Goal: Task Accomplishment & Management: Use online tool/utility

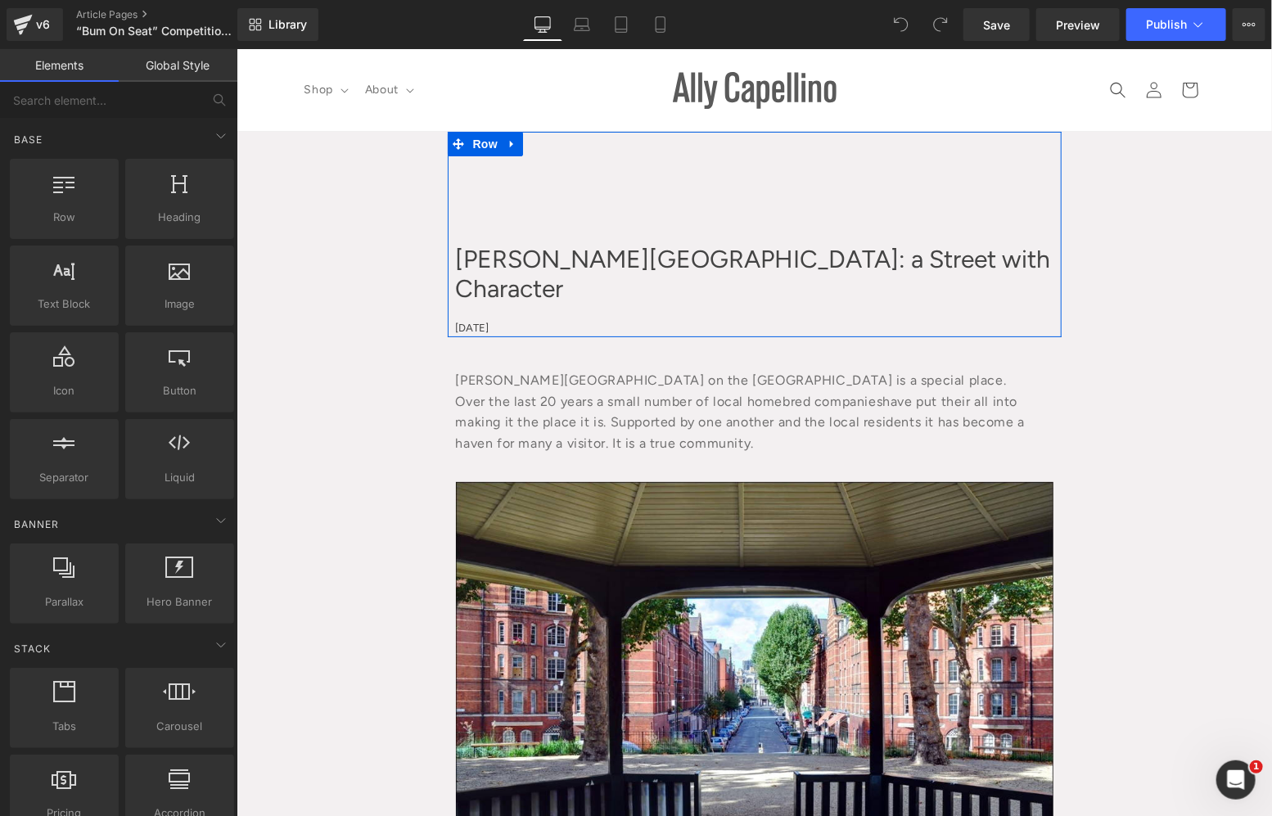
drag, startPoint x: 652, startPoint y: 243, endPoint x: 637, endPoint y: 262, distance: 23.9
click at [236, 48] on div at bounding box center [236, 48] width 0 height 0
click at [652, 245] on h1 "Calvert Avenue: a Street with Character" at bounding box center [753, 273] width 597 height 59
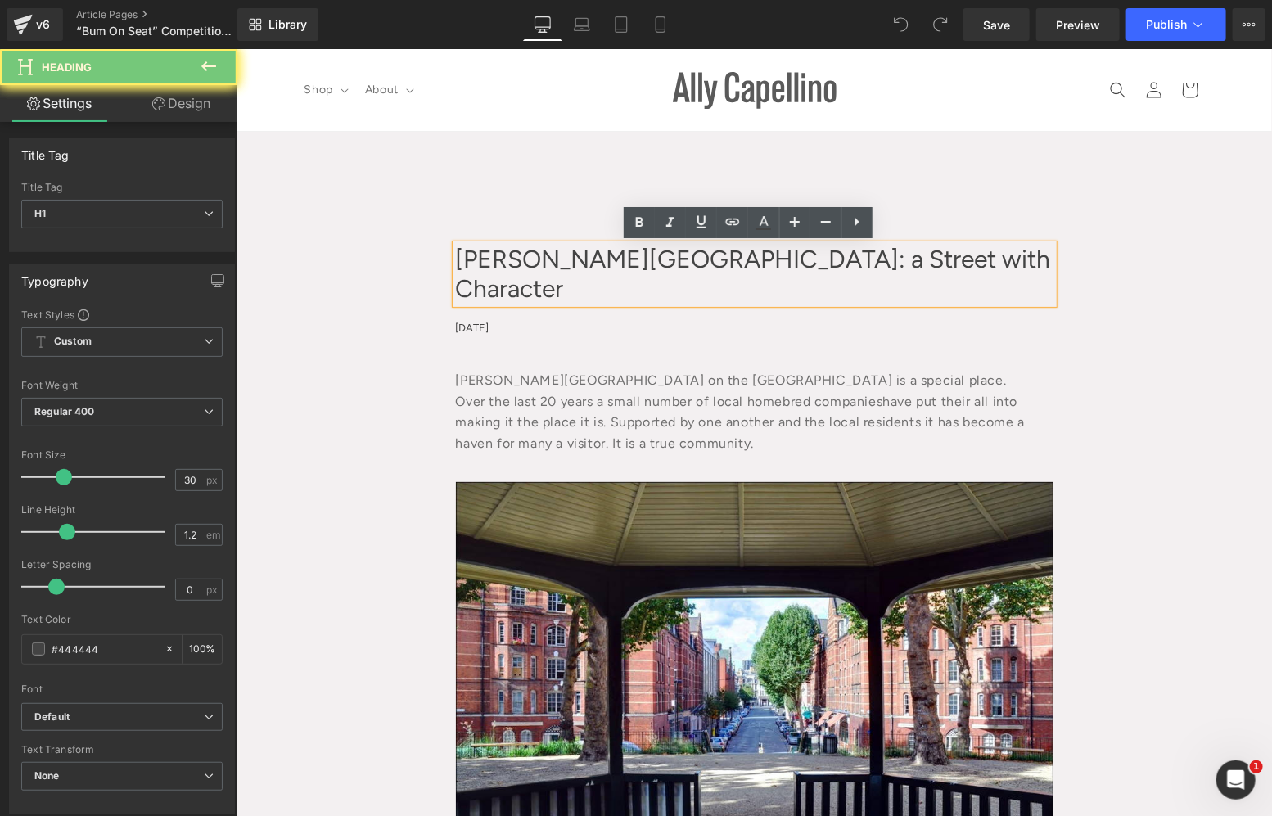
click at [637, 262] on h1 "Calvert Avenue: a Street with Character" at bounding box center [753, 273] width 597 height 59
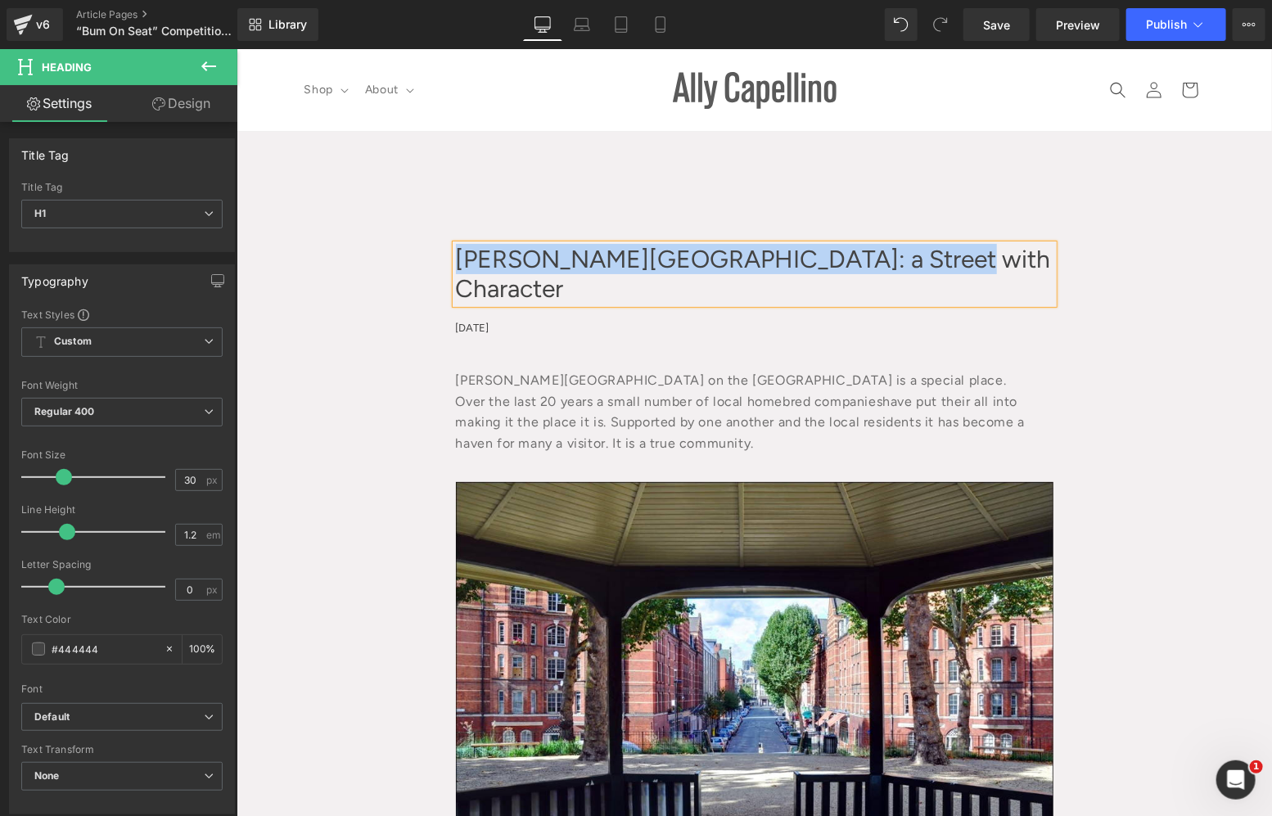
paste div
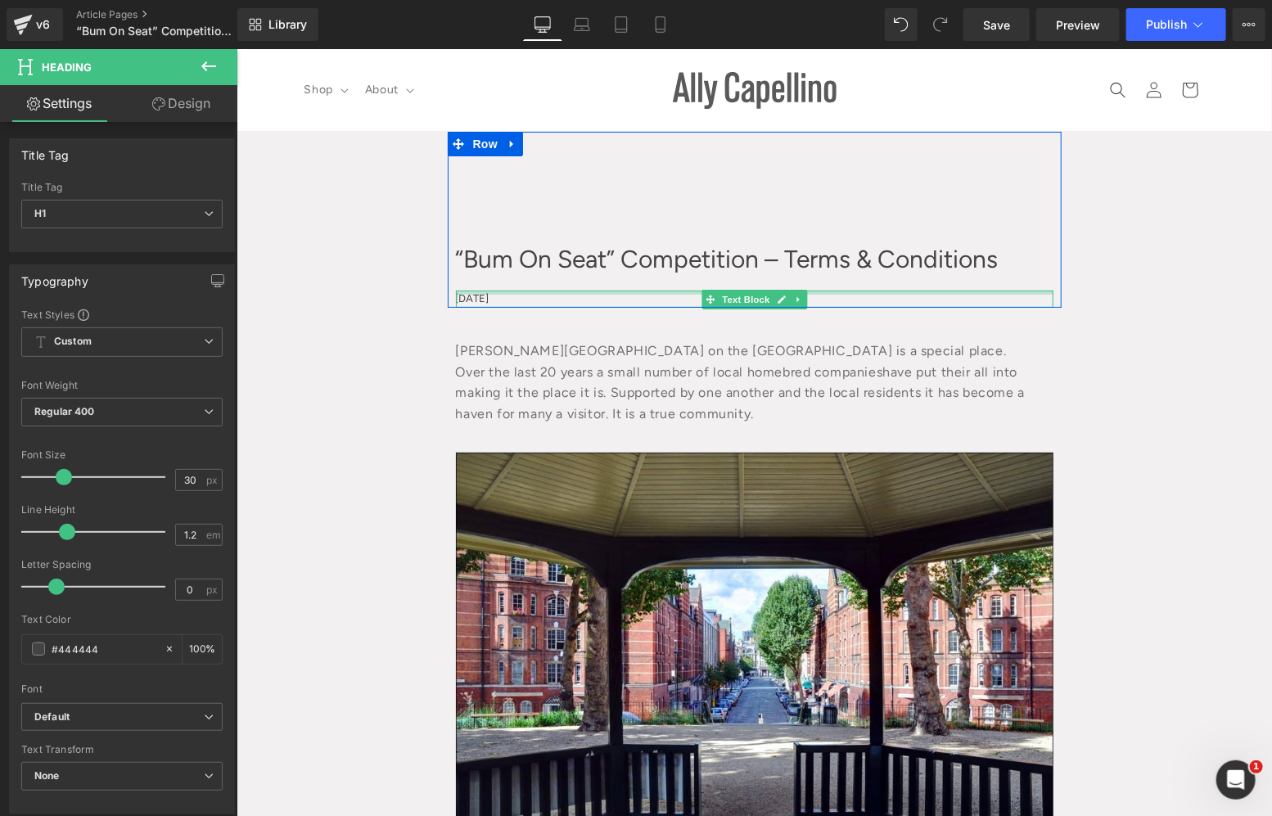
click at [485, 294] on div at bounding box center [753, 292] width 597 height 4
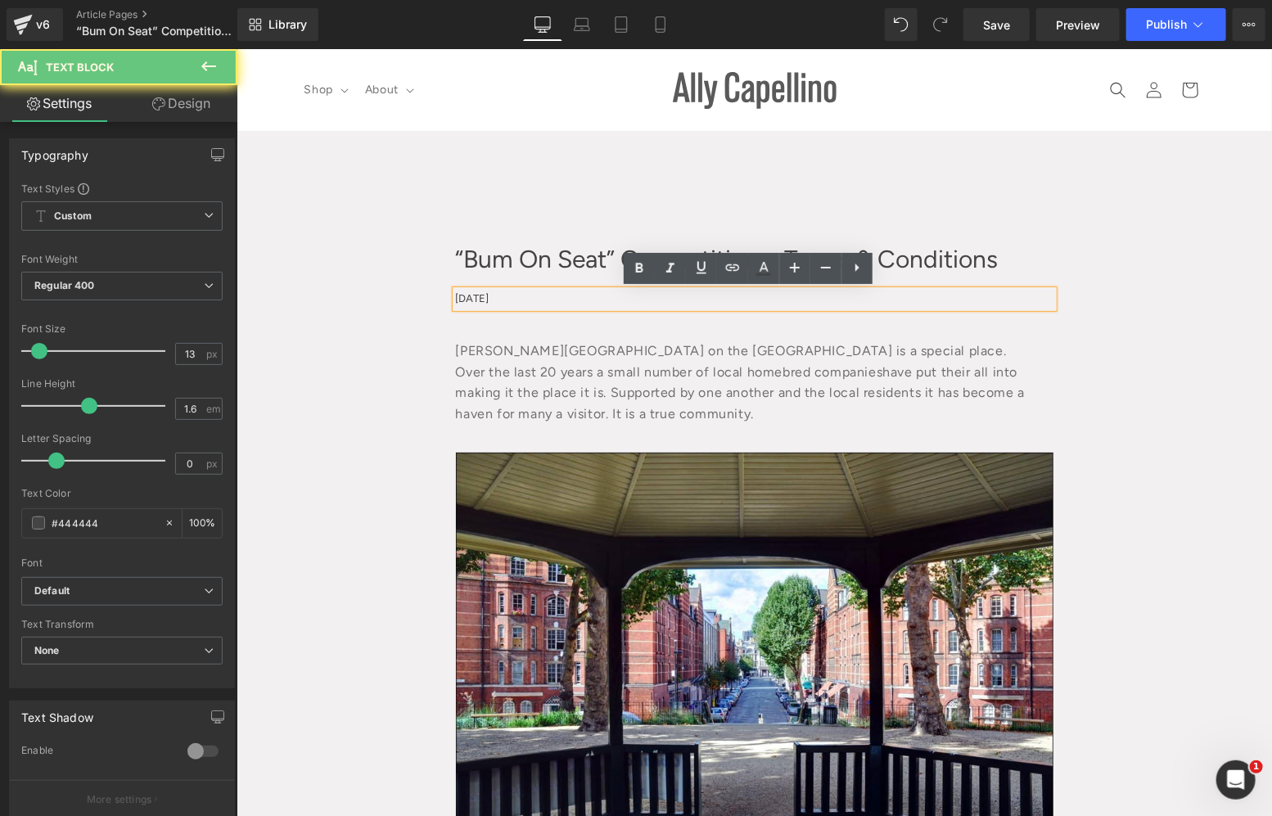
click at [485, 294] on p "September 13, 2025" at bounding box center [753, 298] width 597 height 17
click at [510, 295] on p "September 13, 2025" at bounding box center [753, 298] width 597 height 17
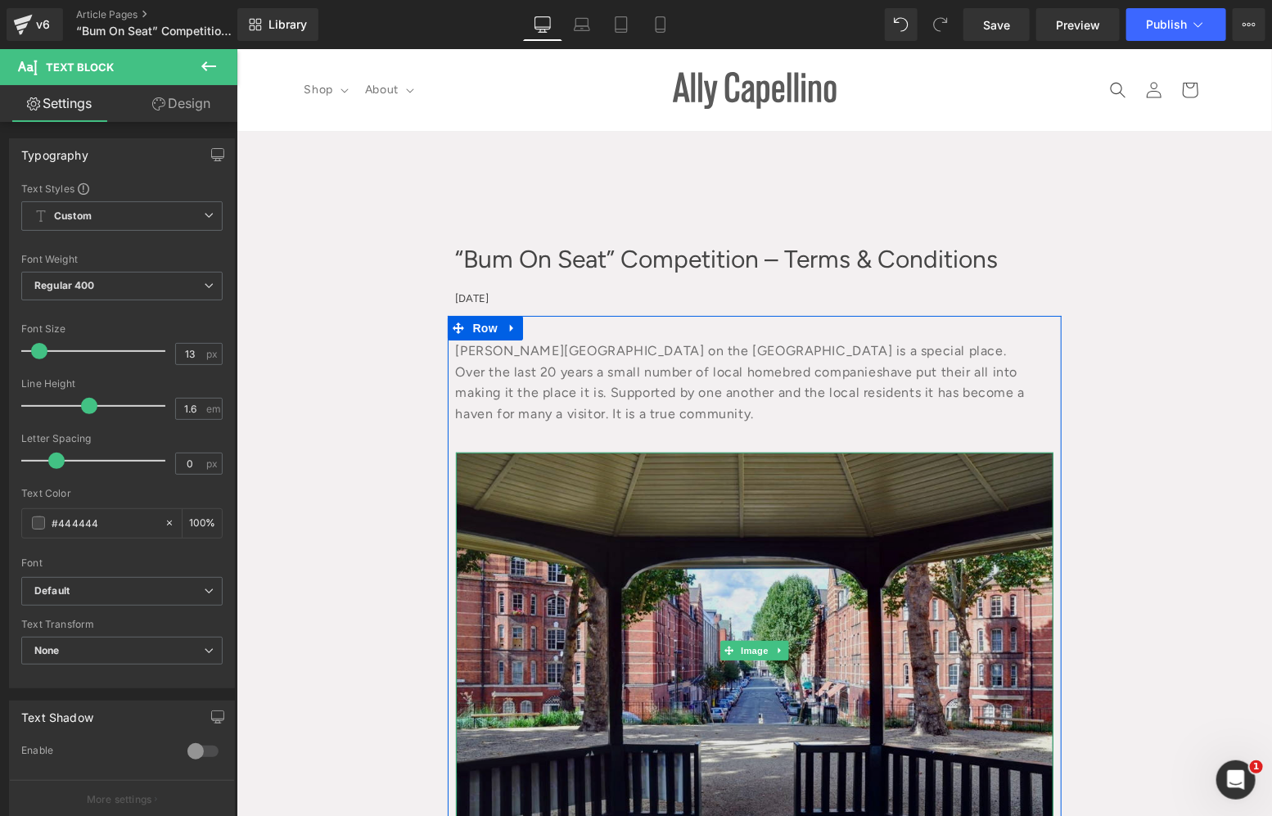
click at [891, 643] on img at bounding box center [753, 650] width 597 height 396
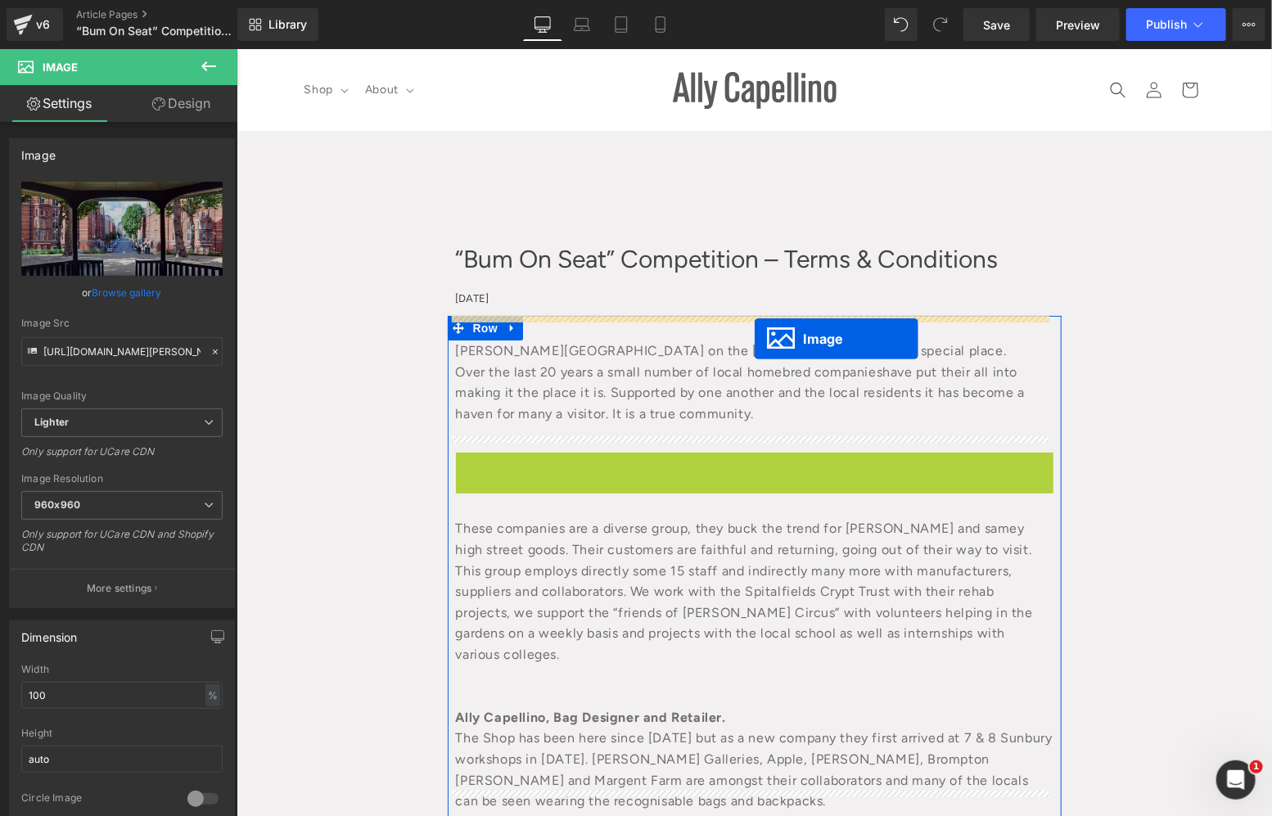
drag, startPoint x: 716, startPoint y: 643, endPoint x: 754, endPoint y: 338, distance: 307.5
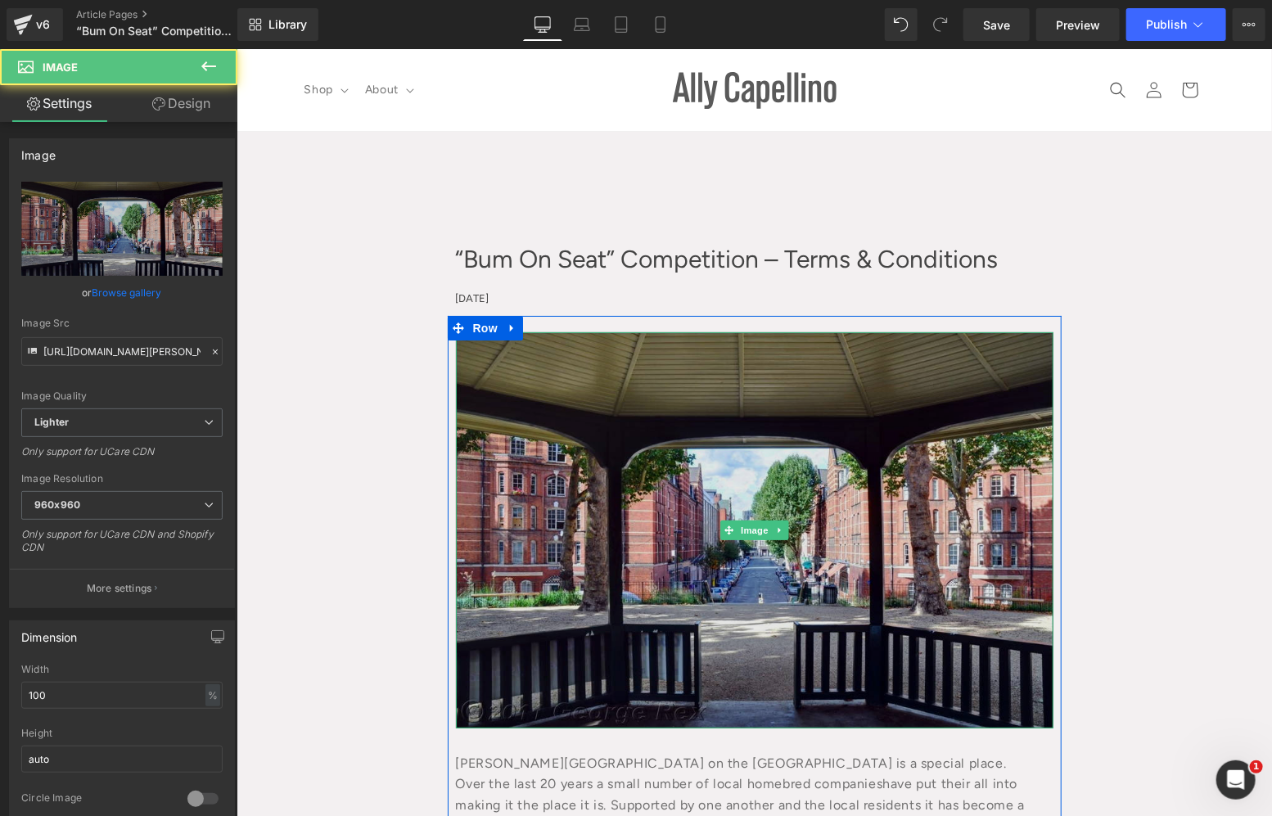
click at [619, 468] on img at bounding box center [753, 529] width 597 height 396
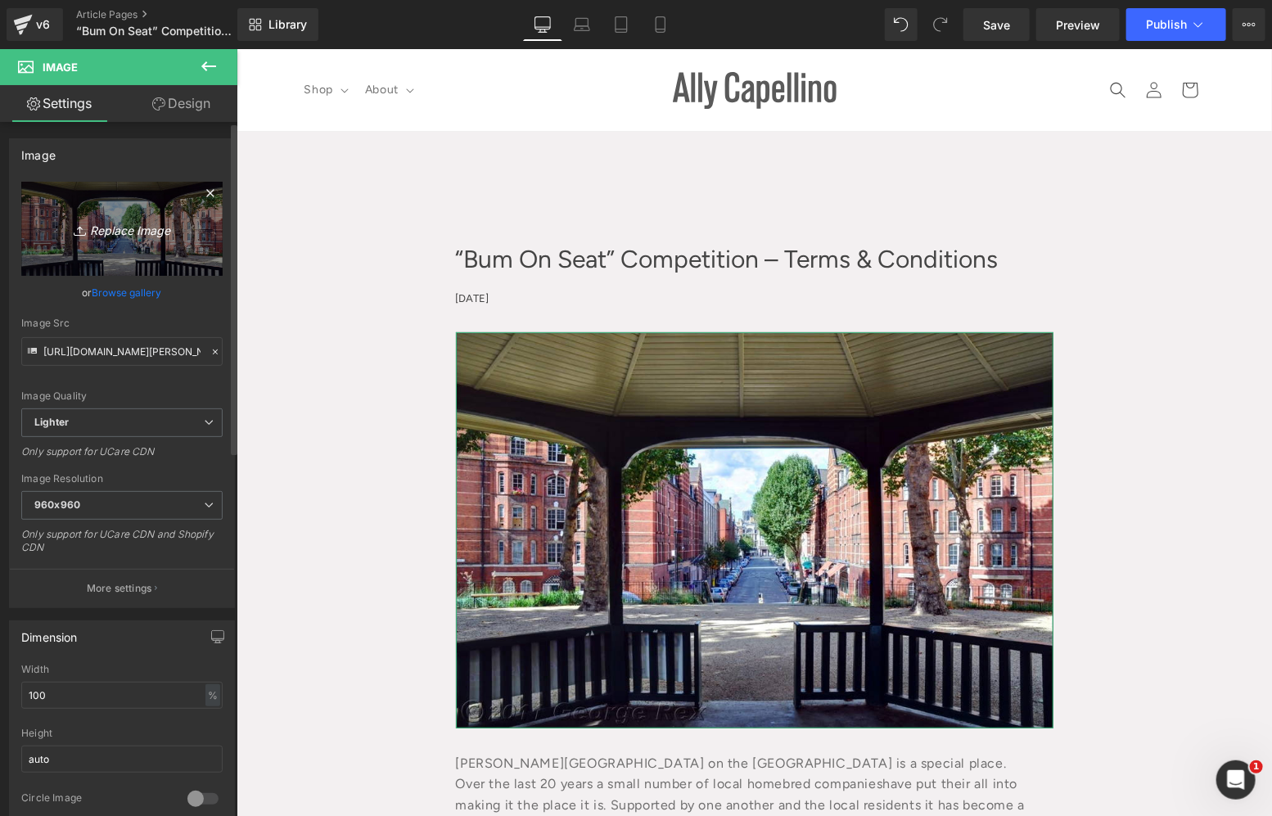
click at [139, 233] on icon "Replace Image" at bounding box center [121, 228] width 131 height 20
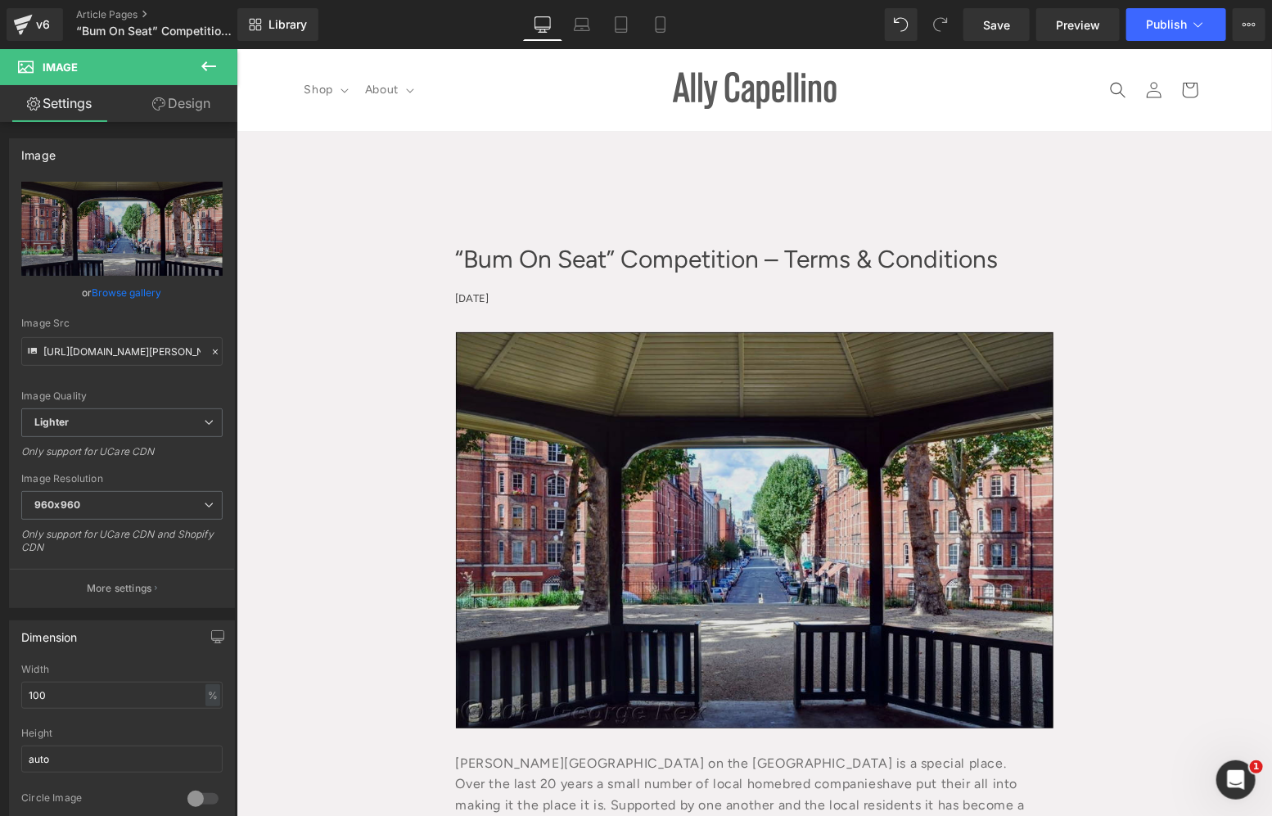
click at [677, 568] on img at bounding box center [753, 529] width 597 height 396
click at [777, 601] on img at bounding box center [753, 529] width 597 height 396
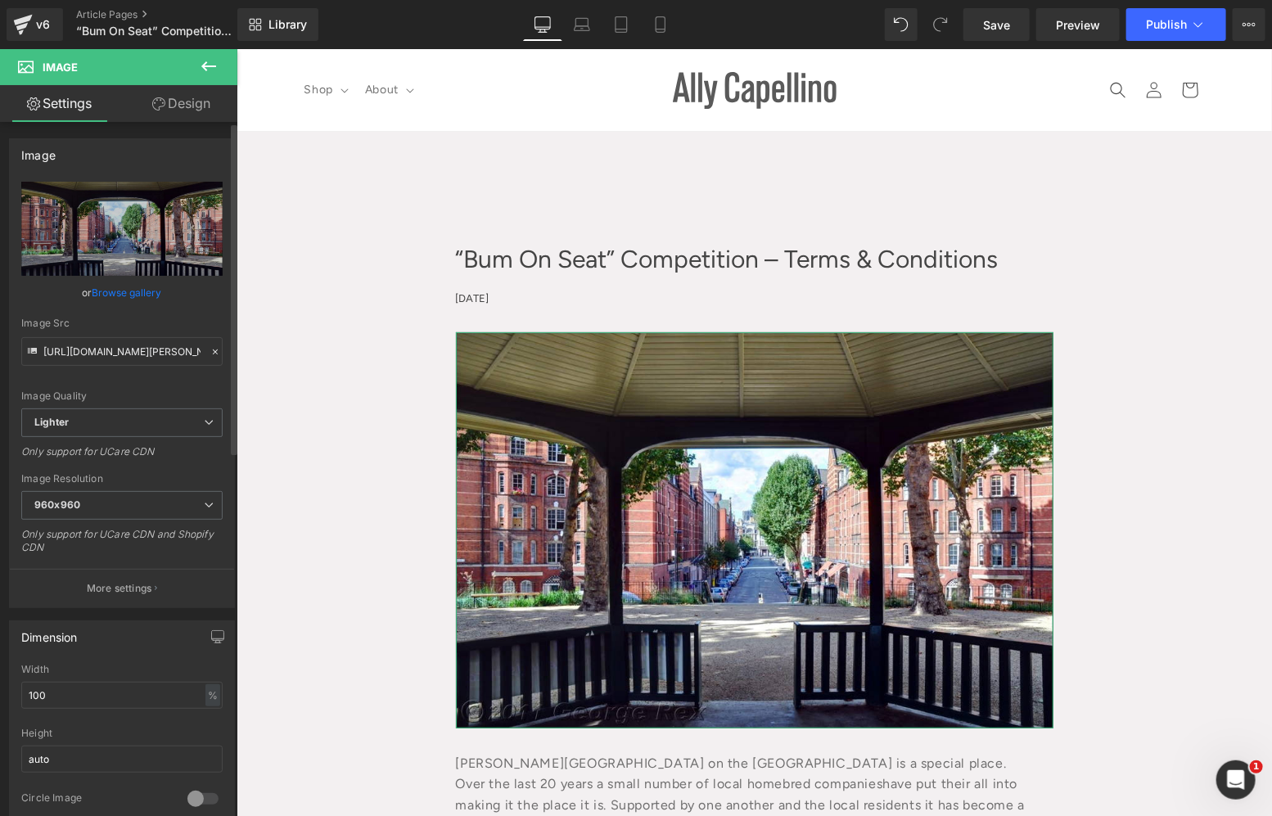
click at [129, 289] on link "Browse gallery" at bounding box center [127, 292] width 70 height 29
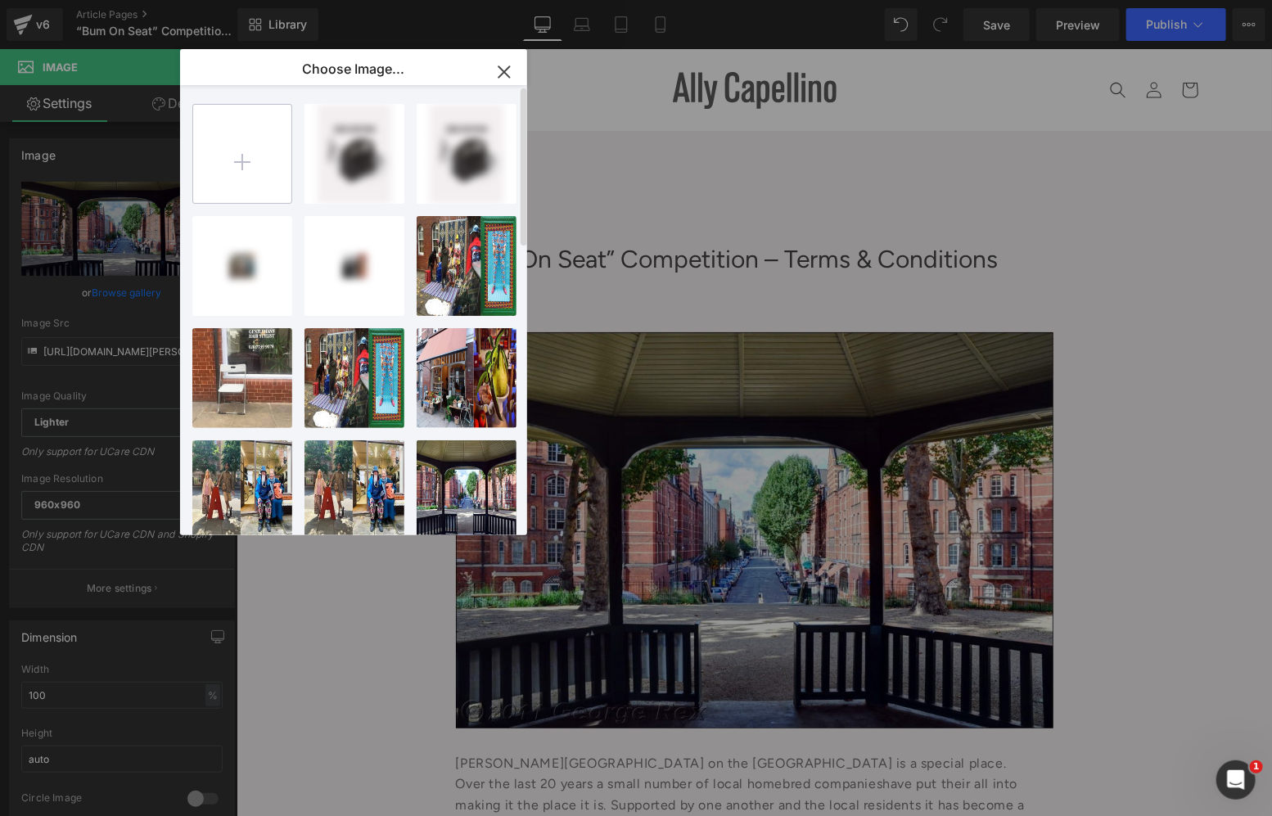
click at [227, 166] on input "file" at bounding box center [242, 154] width 98 height 98
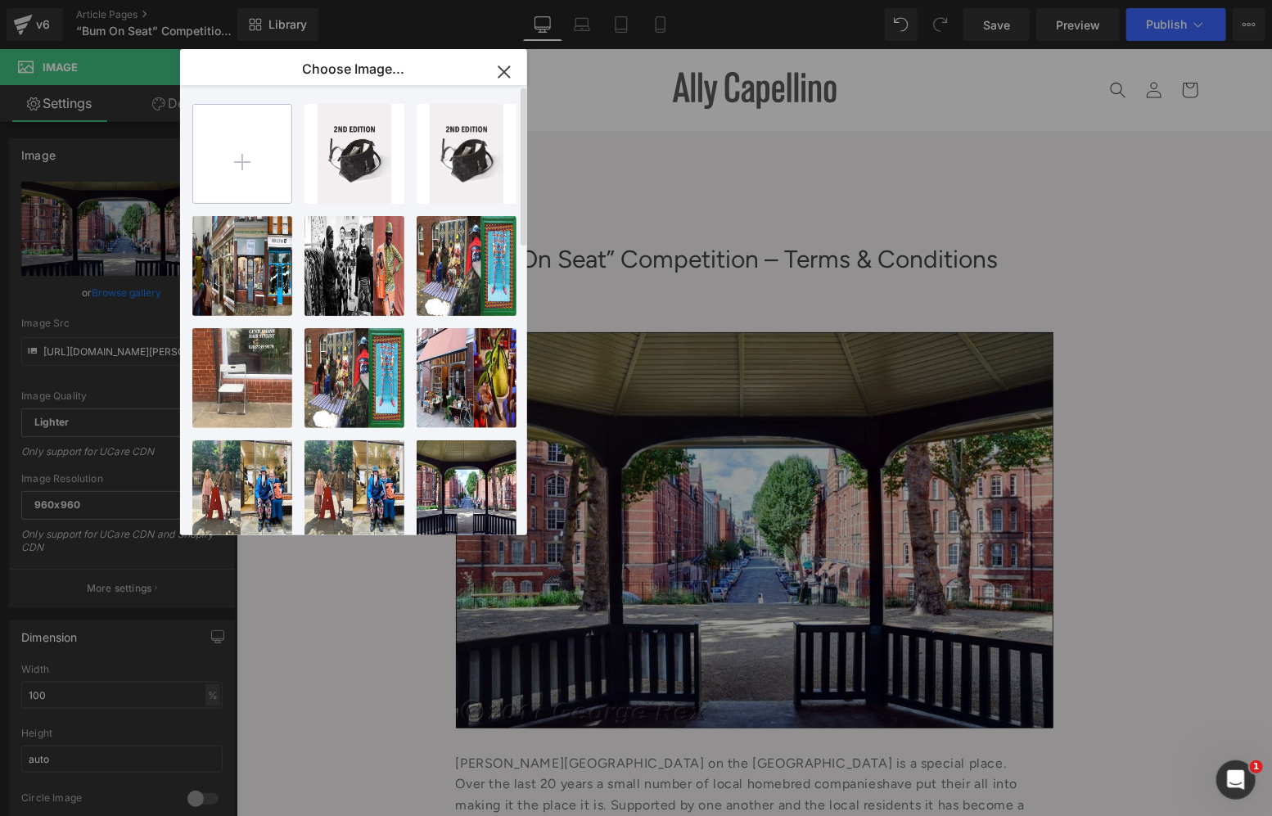
type input "C:\fakepath\unnamed - 2025-10-10T151430.665 (1).jpg"
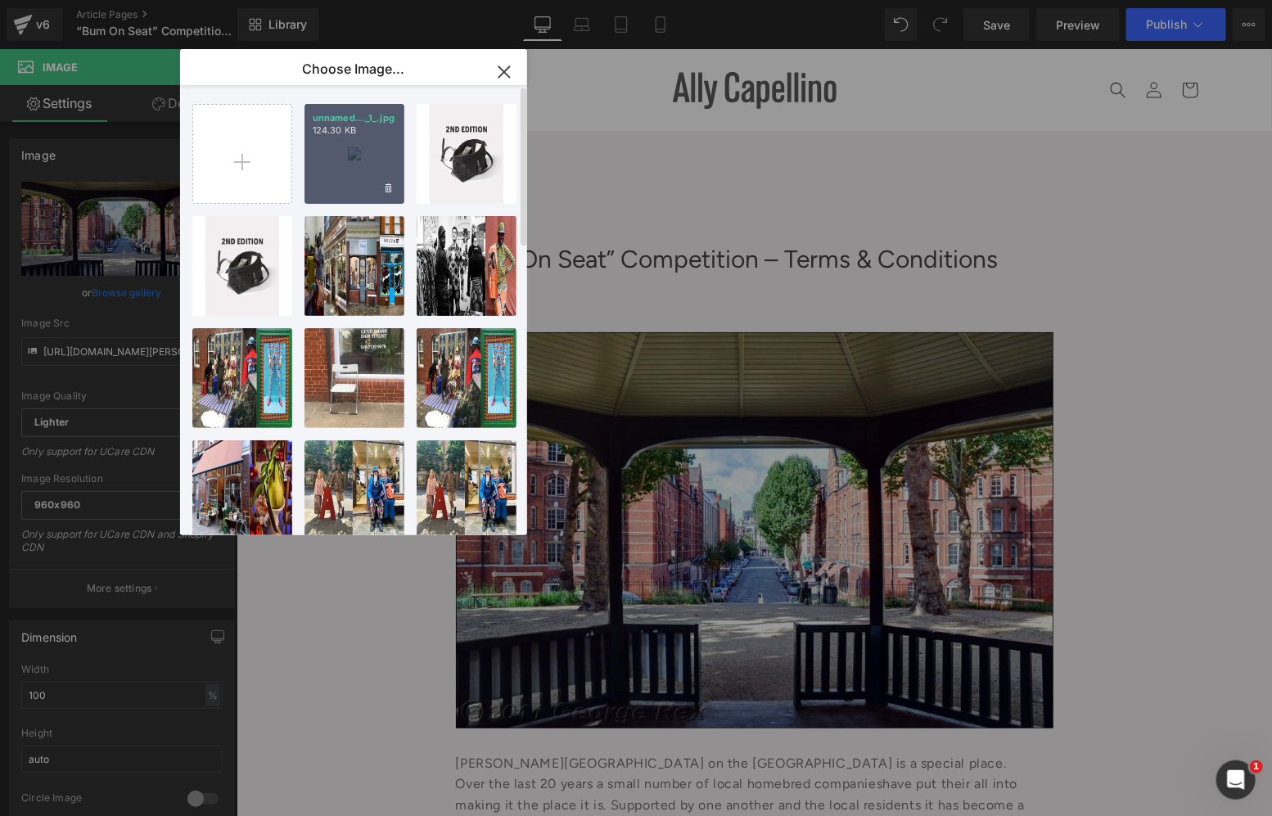
click at [345, 113] on p "unnamed..._1_.jpg" at bounding box center [354, 118] width 83 height 12
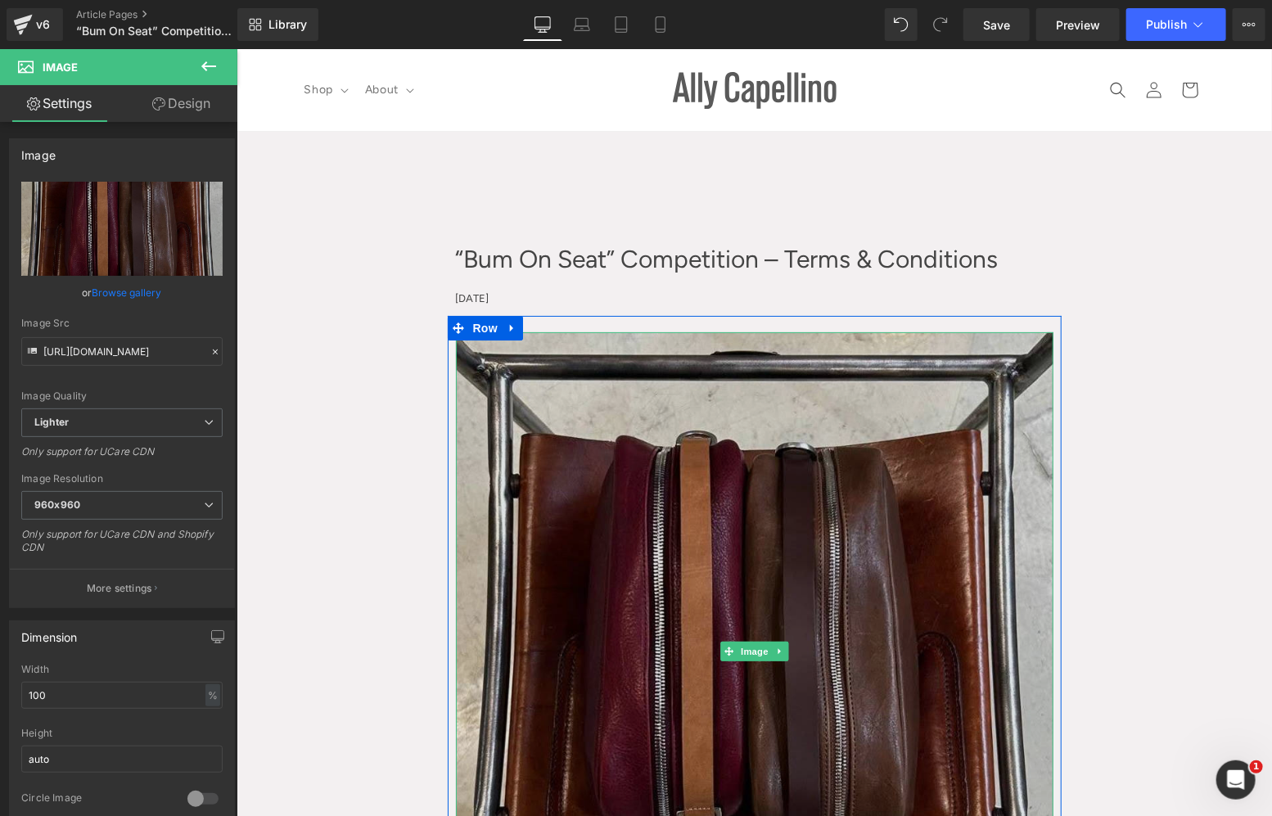
type input "https://ucarecdn.com/a59f3395-7a97-47a8-aff1-99dffcaa65c8/-/format/auto/-/previ…"
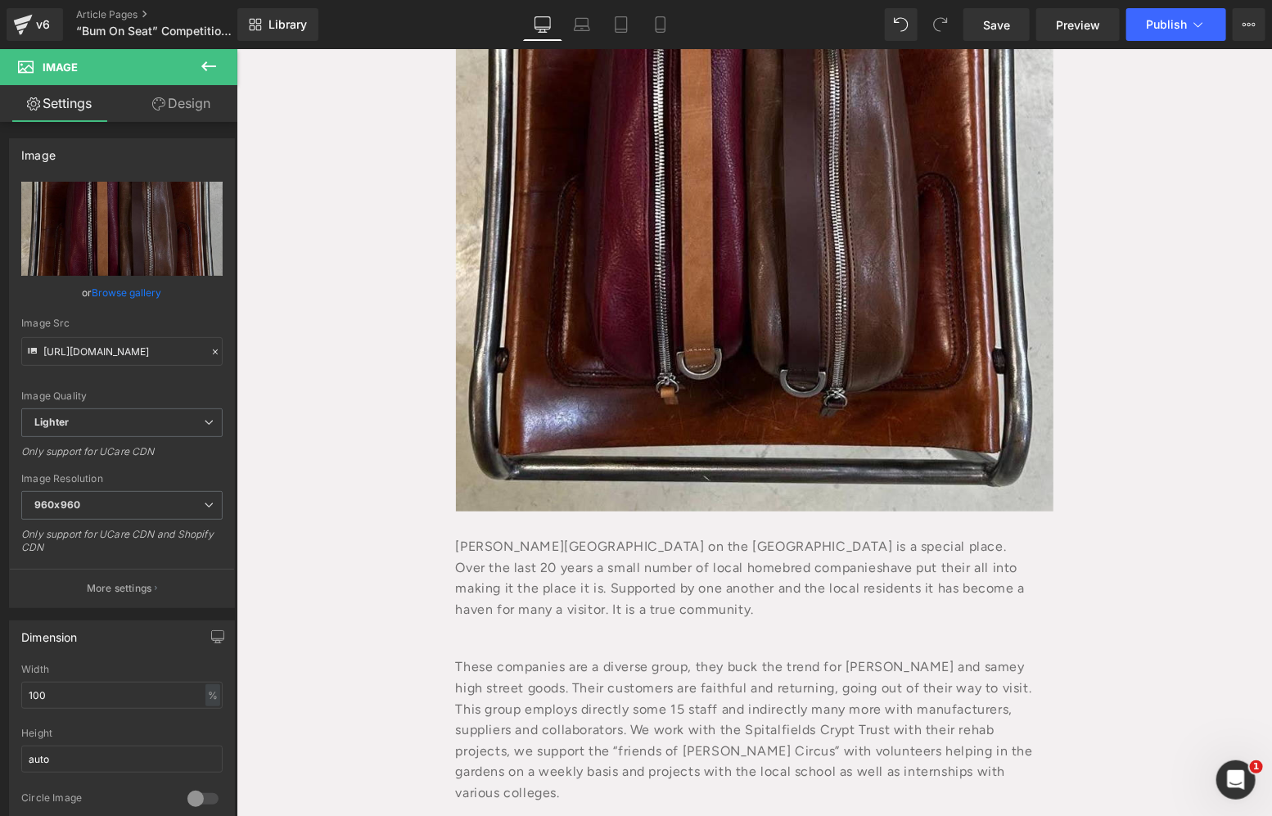
scroll to position [598, 0]
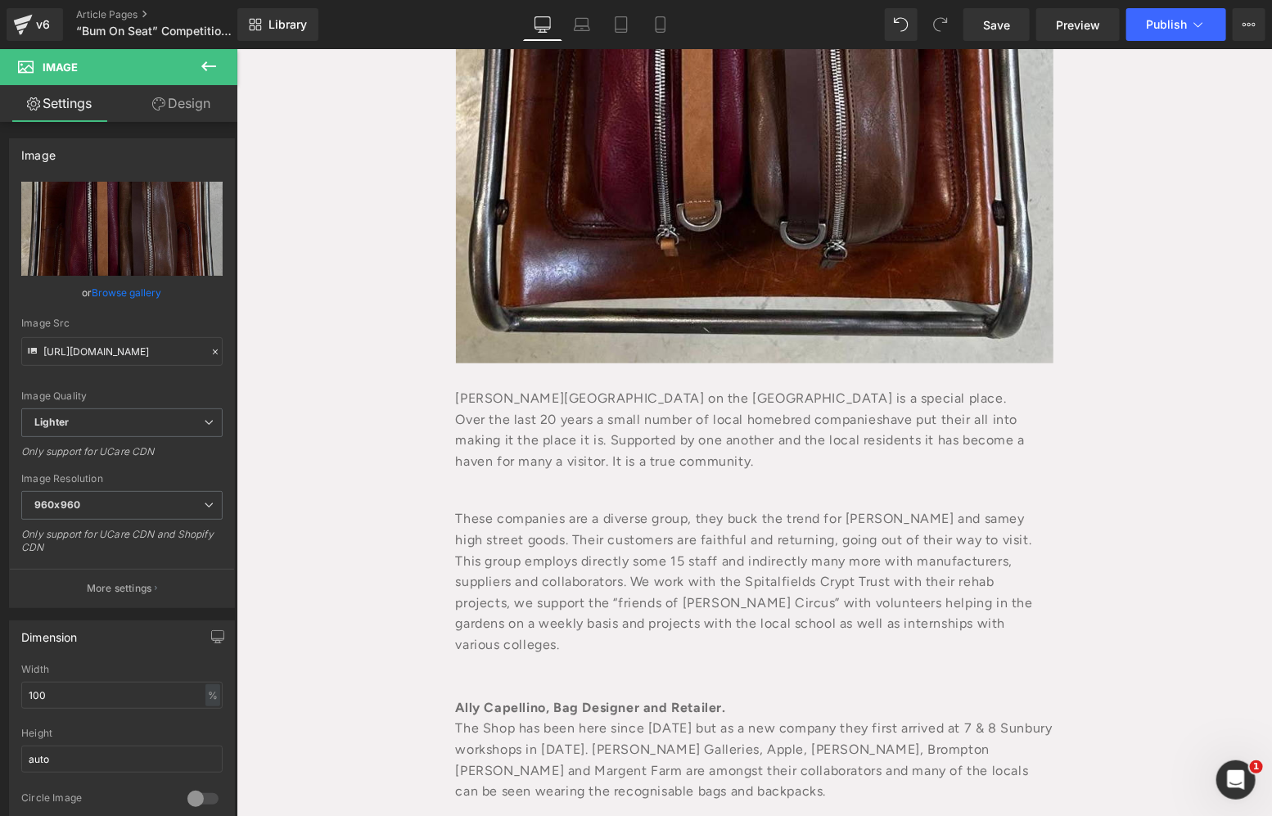
click at [671, 495] on div "These companies are a diverse group, they buck the trend for bland and samey hi…" at bounding box center [753, 641] width 597 height 317
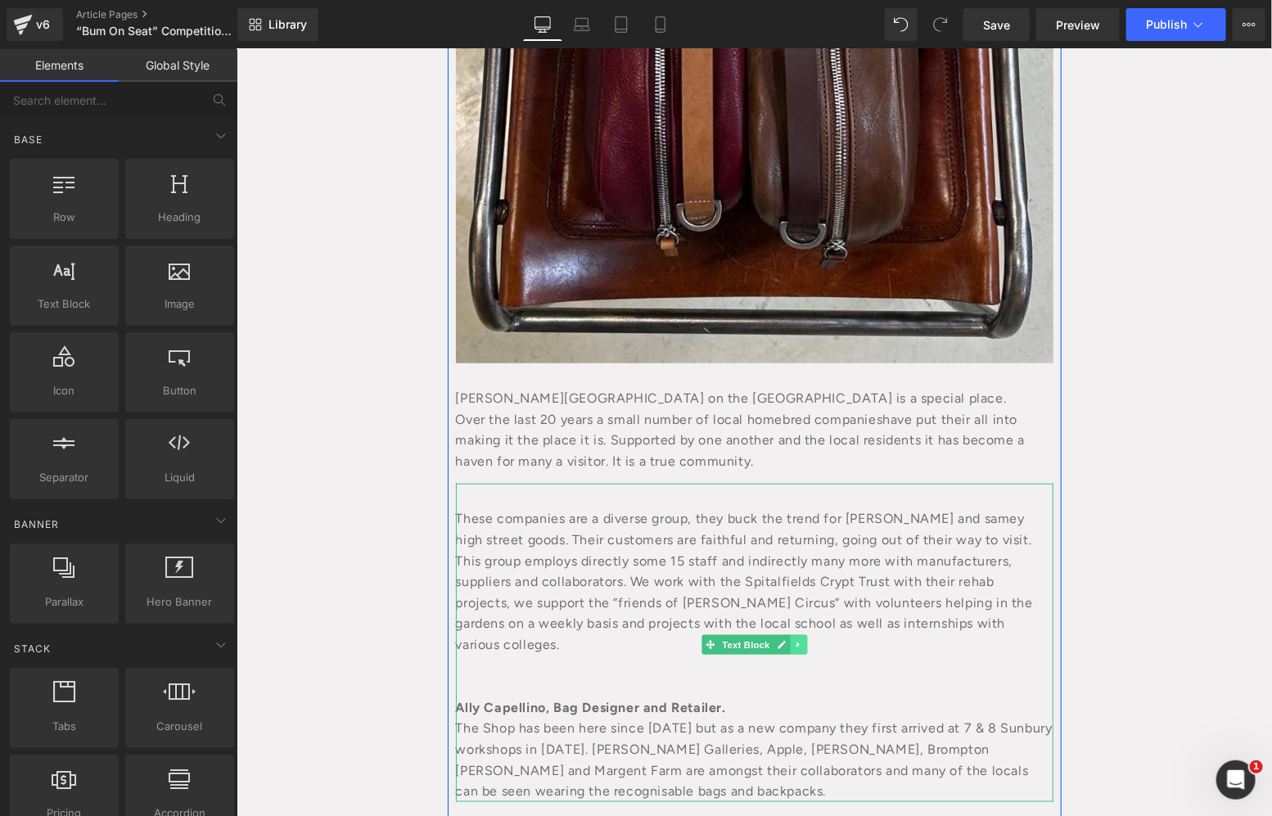
click at [795, 642] on icon at bounding box center [796, 644] width 2 height 6
click at [801, 646] on icon at bounding box center [805, 644] width 9 height 10
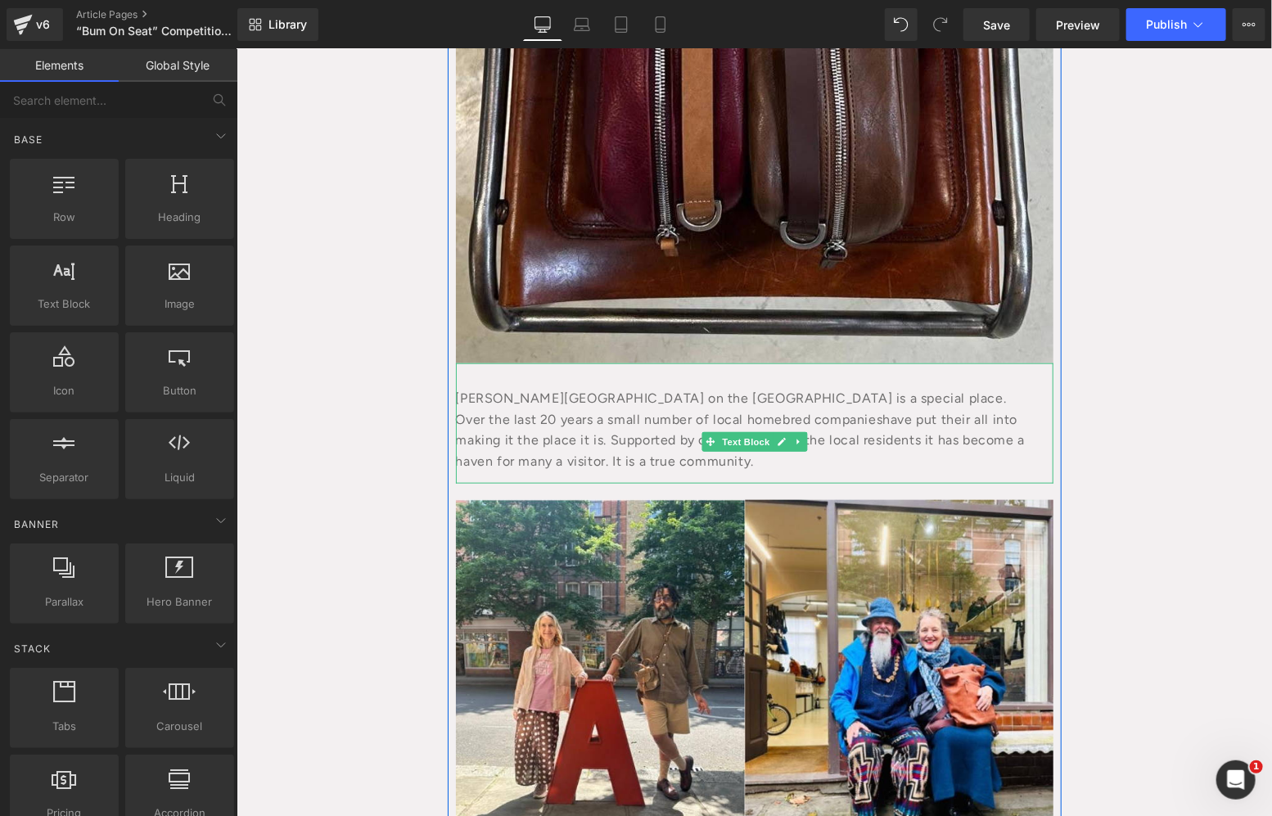
click at [652, 415] on div "Over the last 20 years a small number of local homebred companies have put thei…" at bounding box center [753, 439] width 597 height 63
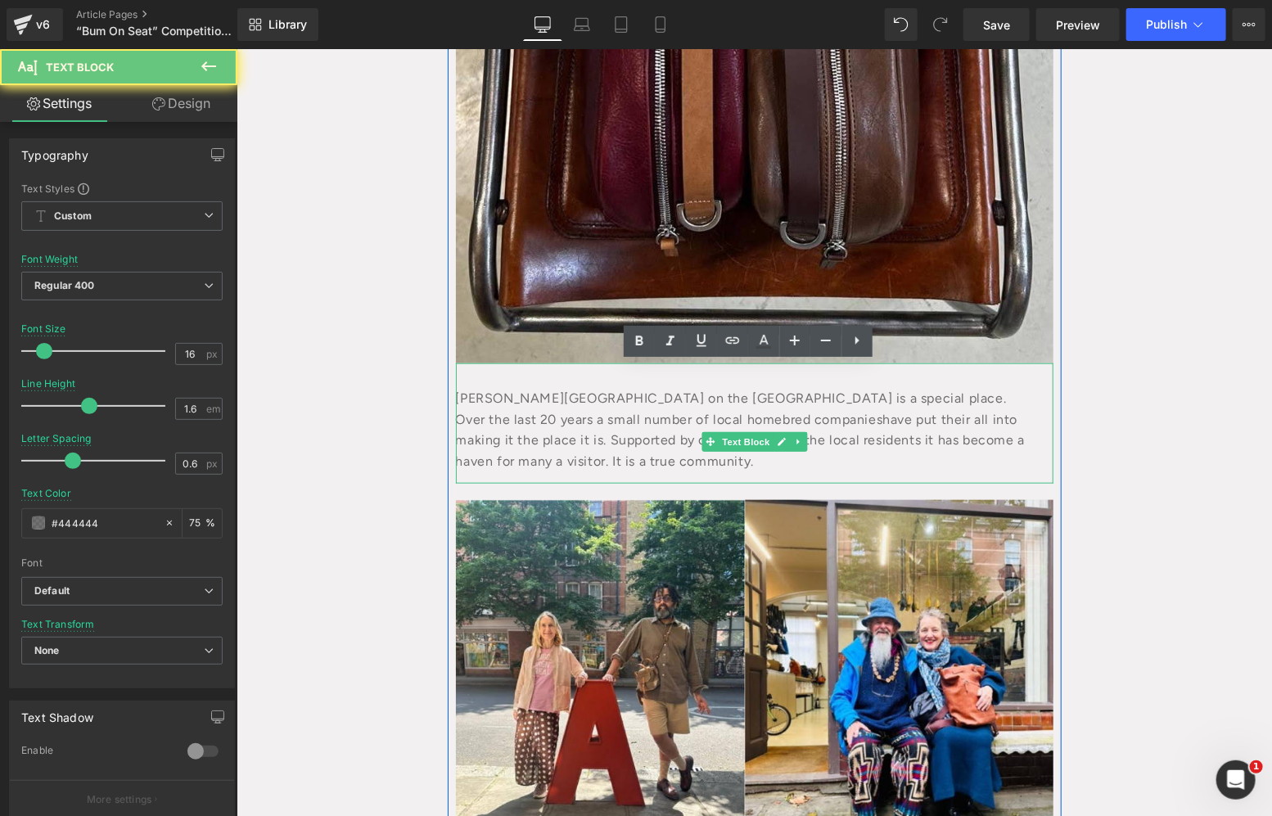
click at [652, 415] on div "Over the last 20 years a small number of local homebred companies have put thei…" at bounding box center [753, 439] width 597 height 63
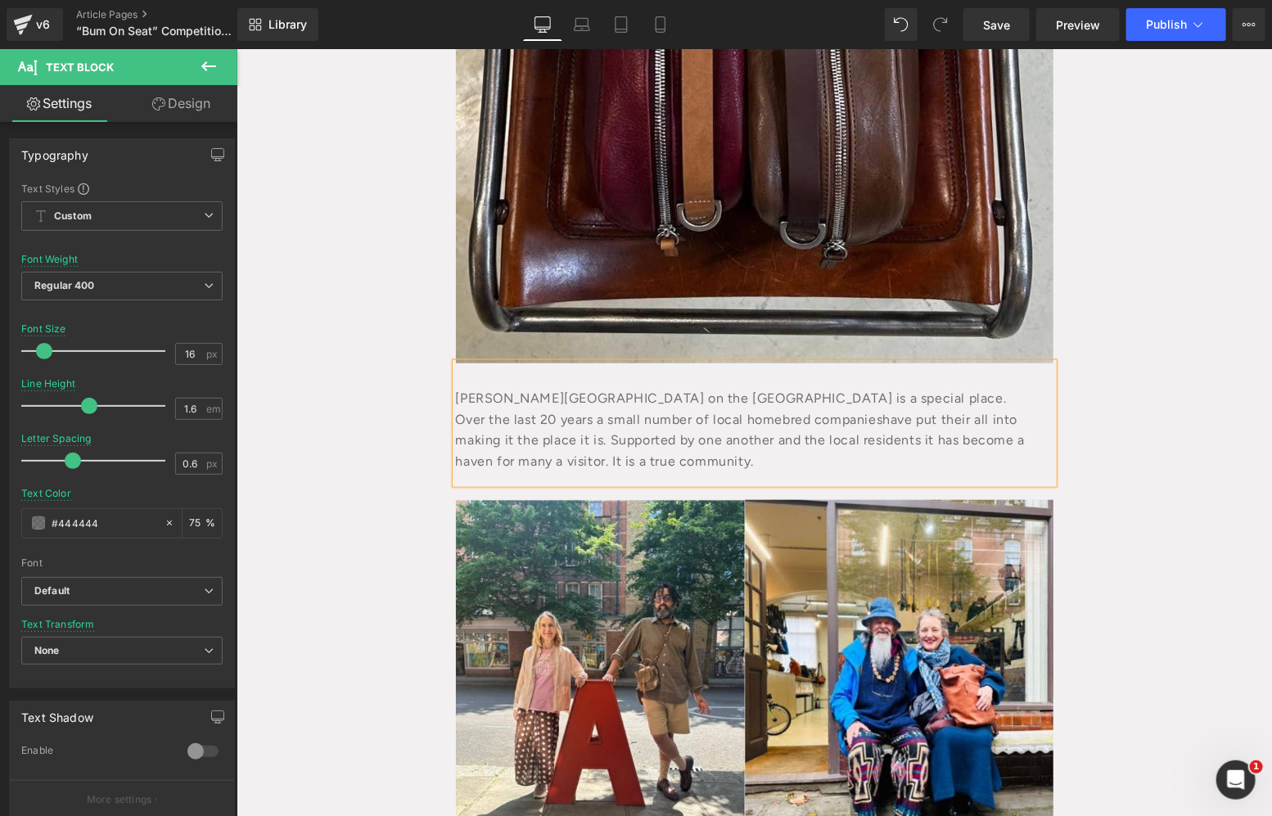
paste div
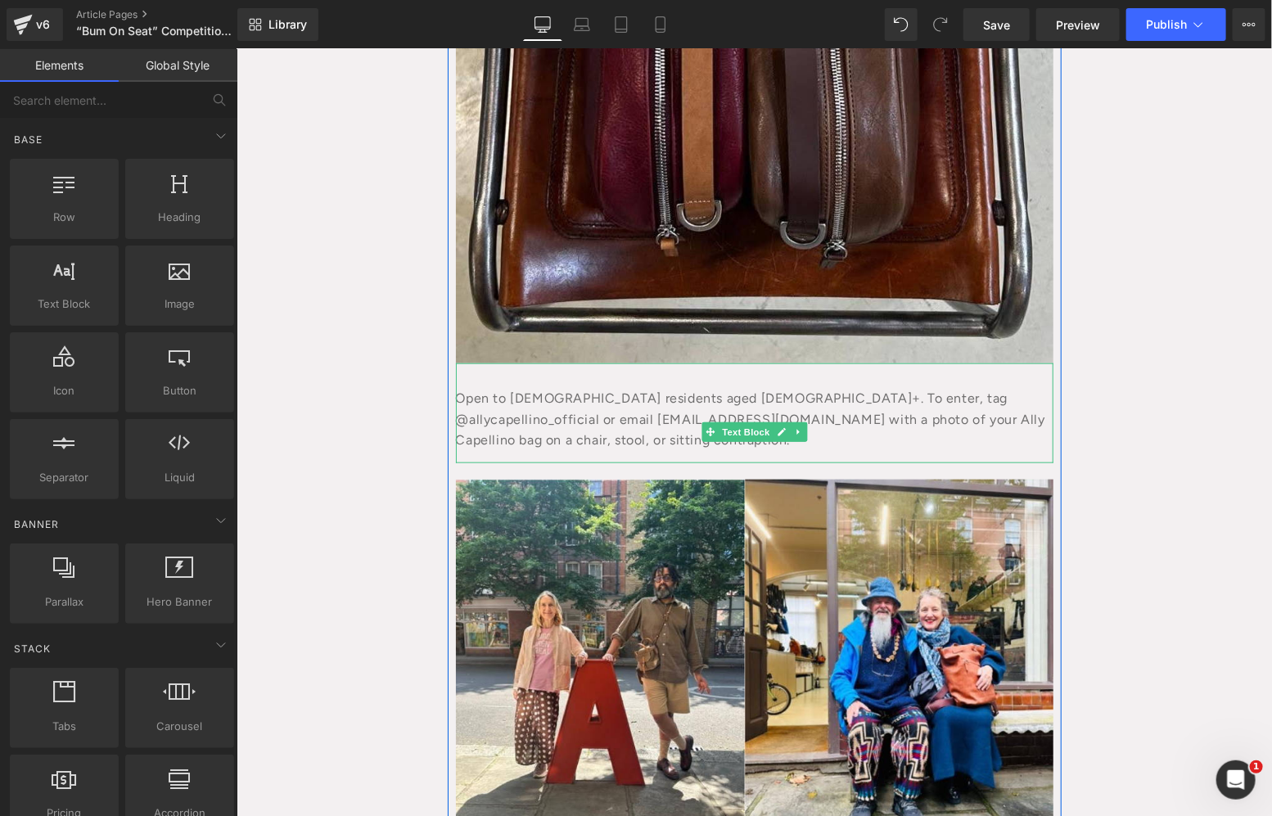
click at [470, 415] on div "Open to UK residents aged 18+. To enter, tag @allycapellino_official or email s…" at bounding box center [753, 412] width 597 height 100
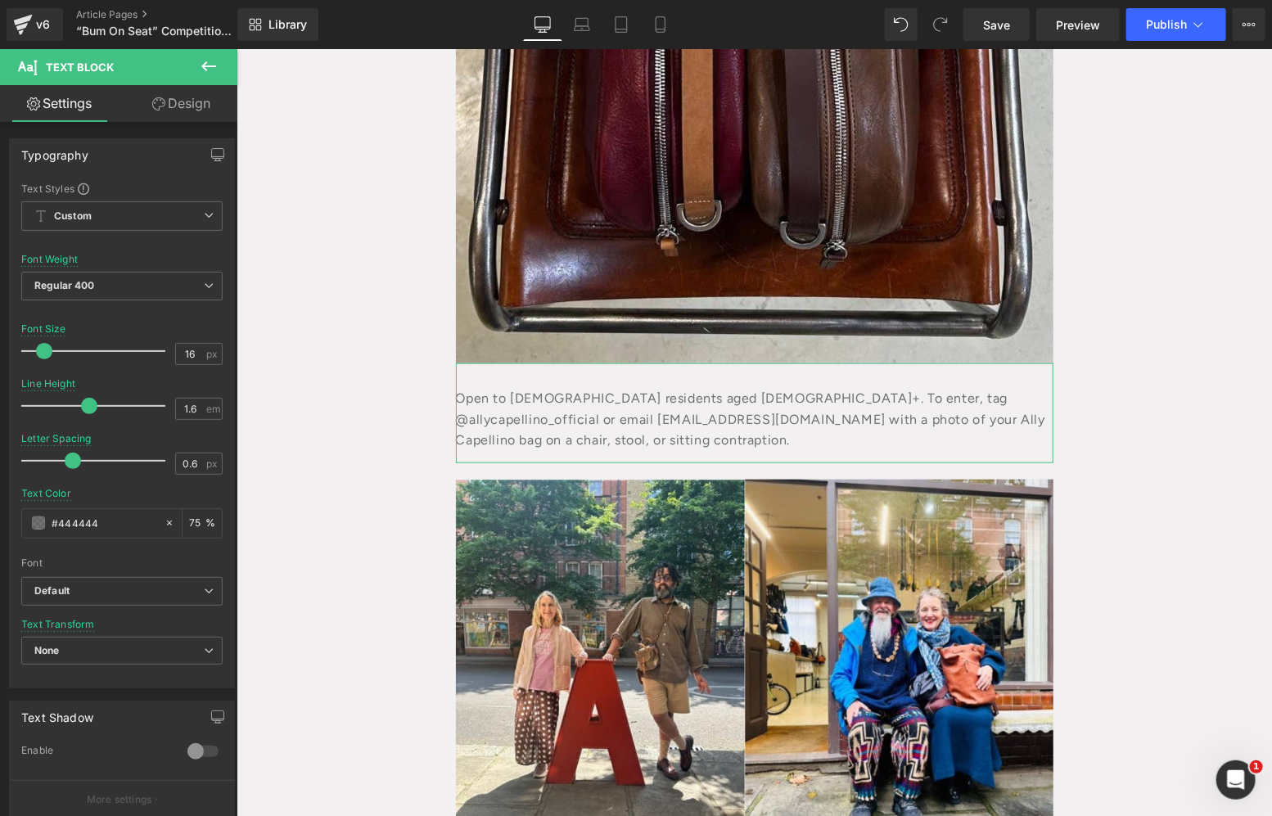
click at [165, 93] on link "Design" at bounding box center [181, 103] width 119 height 37
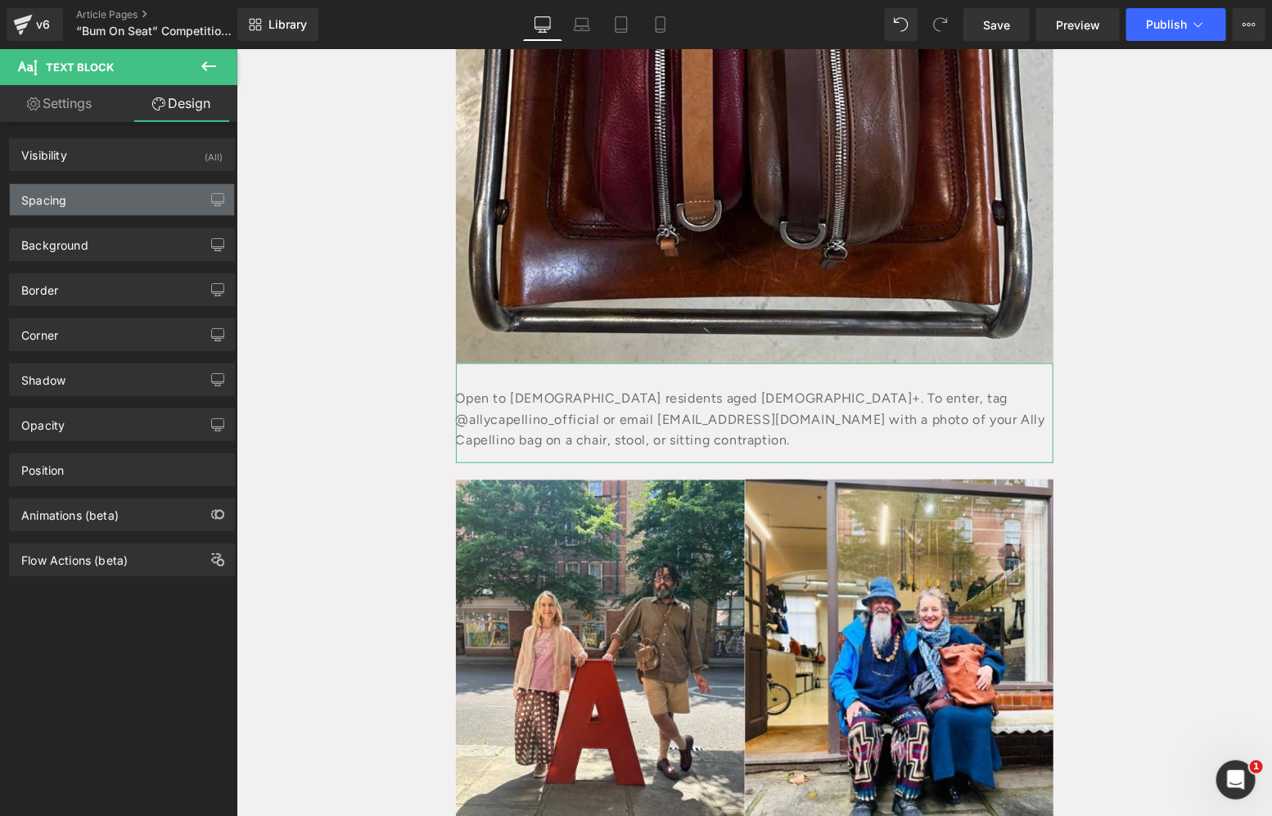
type input "0"
type input "30"
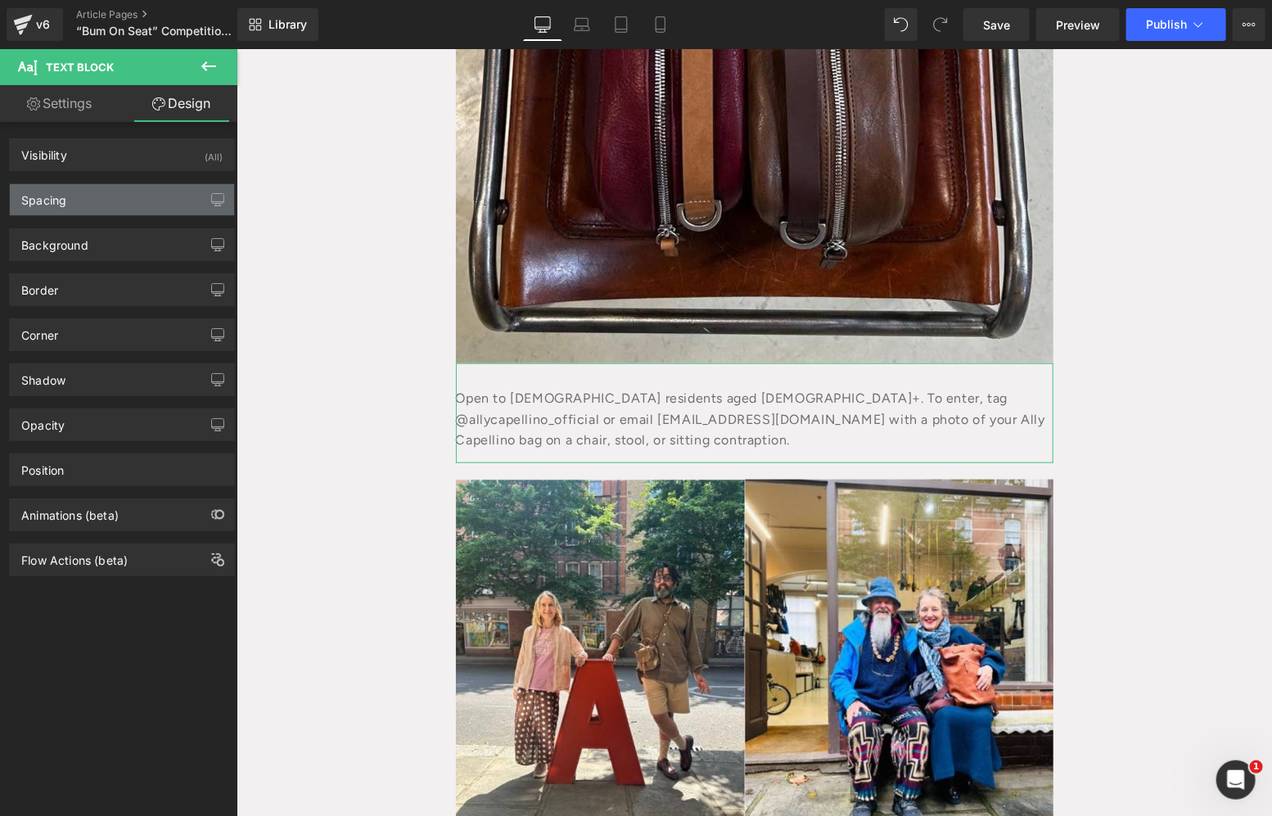
type input "0"
type input "15"
type input "0"
click at [128, 209] on div "Spacing" at bounding box center [122, 199] width 224 height 31
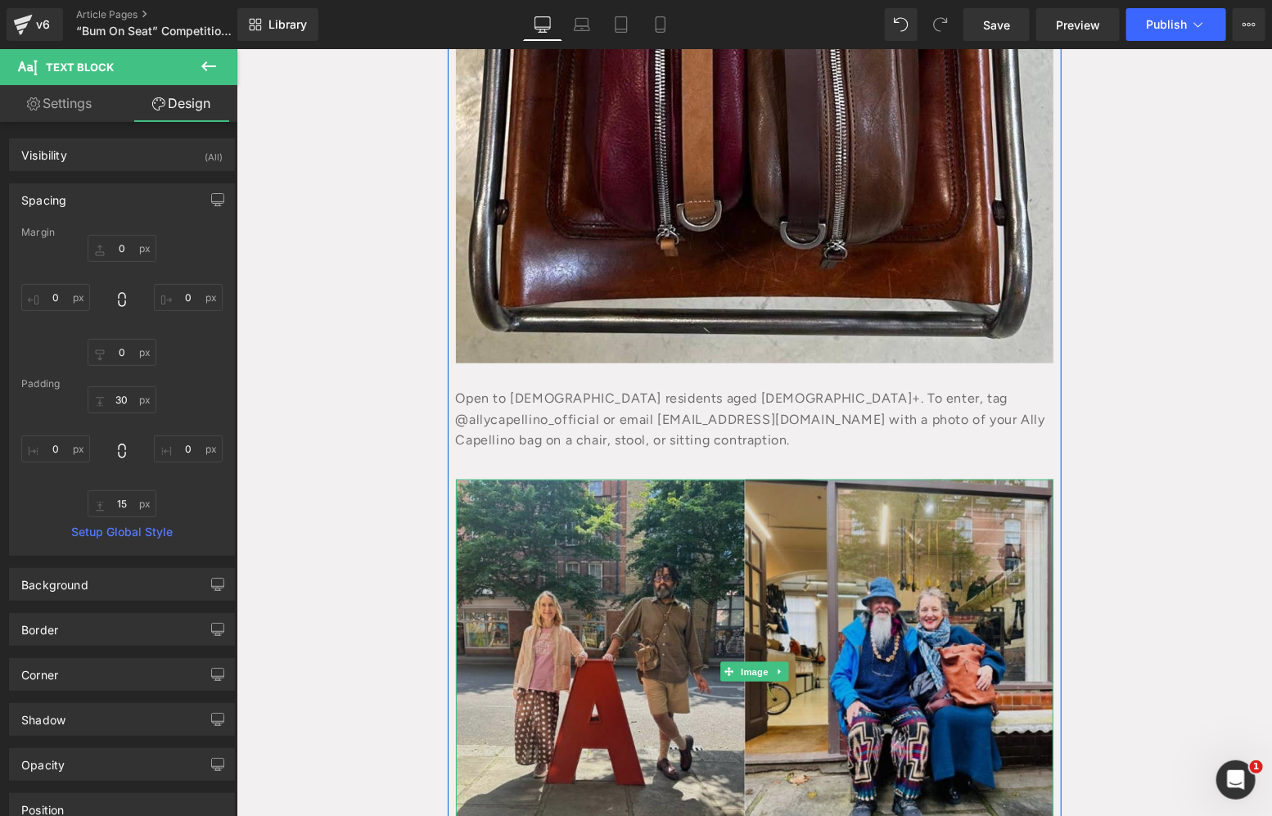
click at [672, 525] on img at bounding box center [753, 671] width 597 height 385
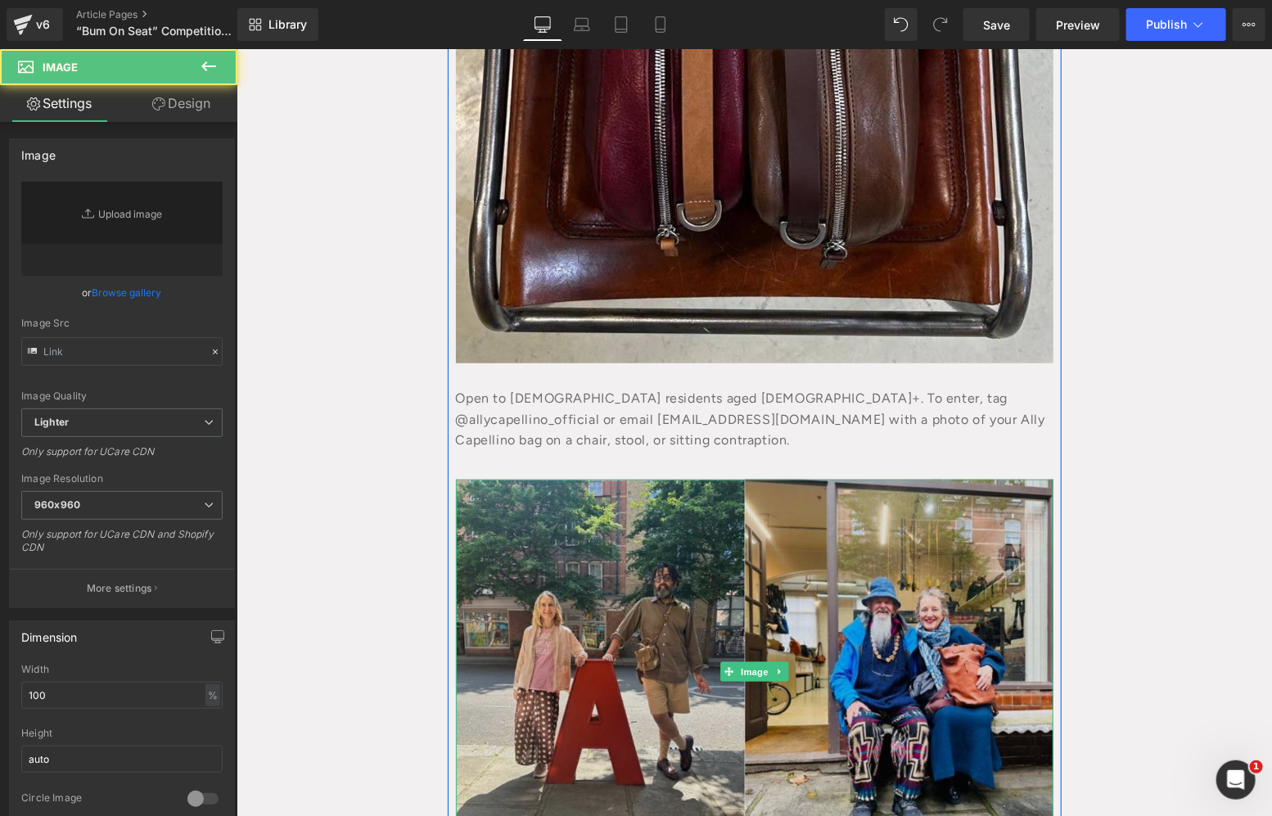
type input "https://ucarecdn.com/999853ef-1ef7-4360-a71f-2c692cd85635/-/format/auto/-/previ…"
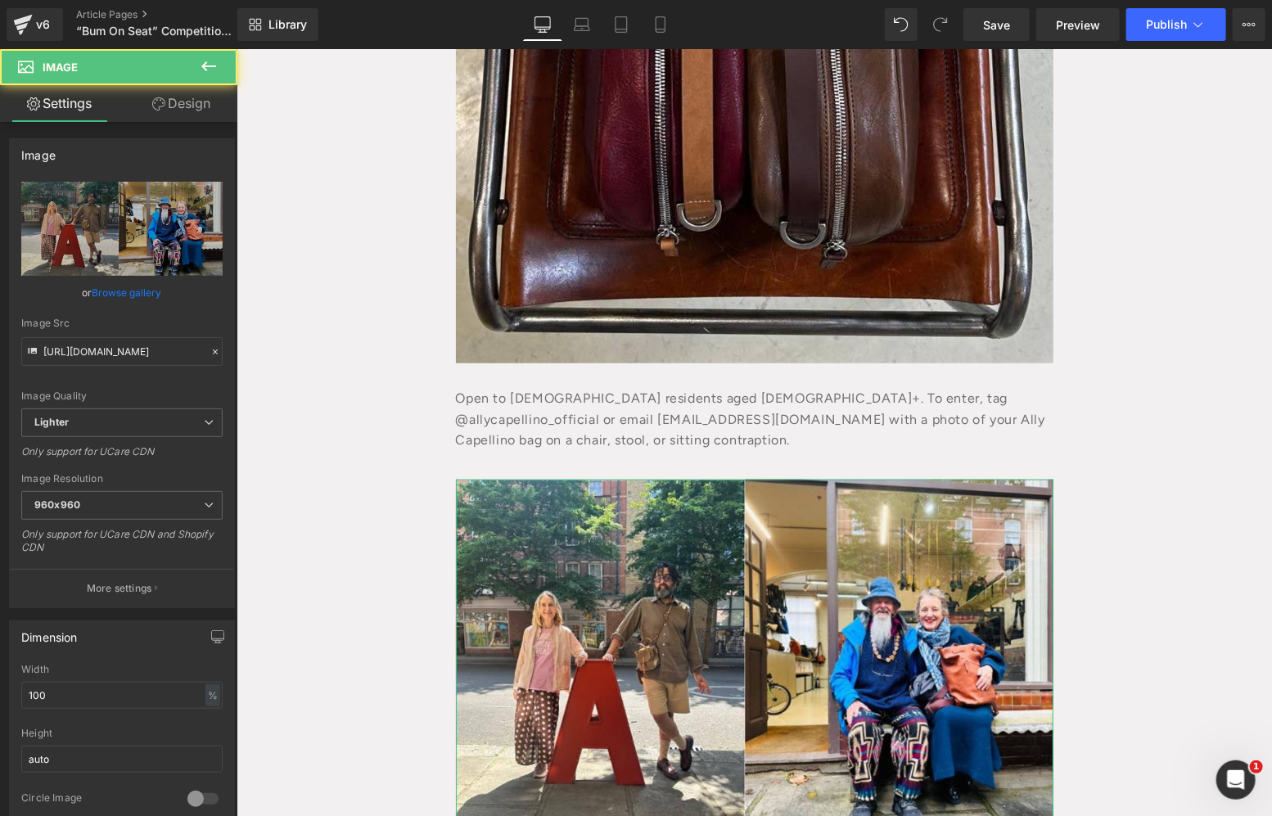
click at [156, 90] on link "Design" at bounding box center [181, 103] width 119 height 37
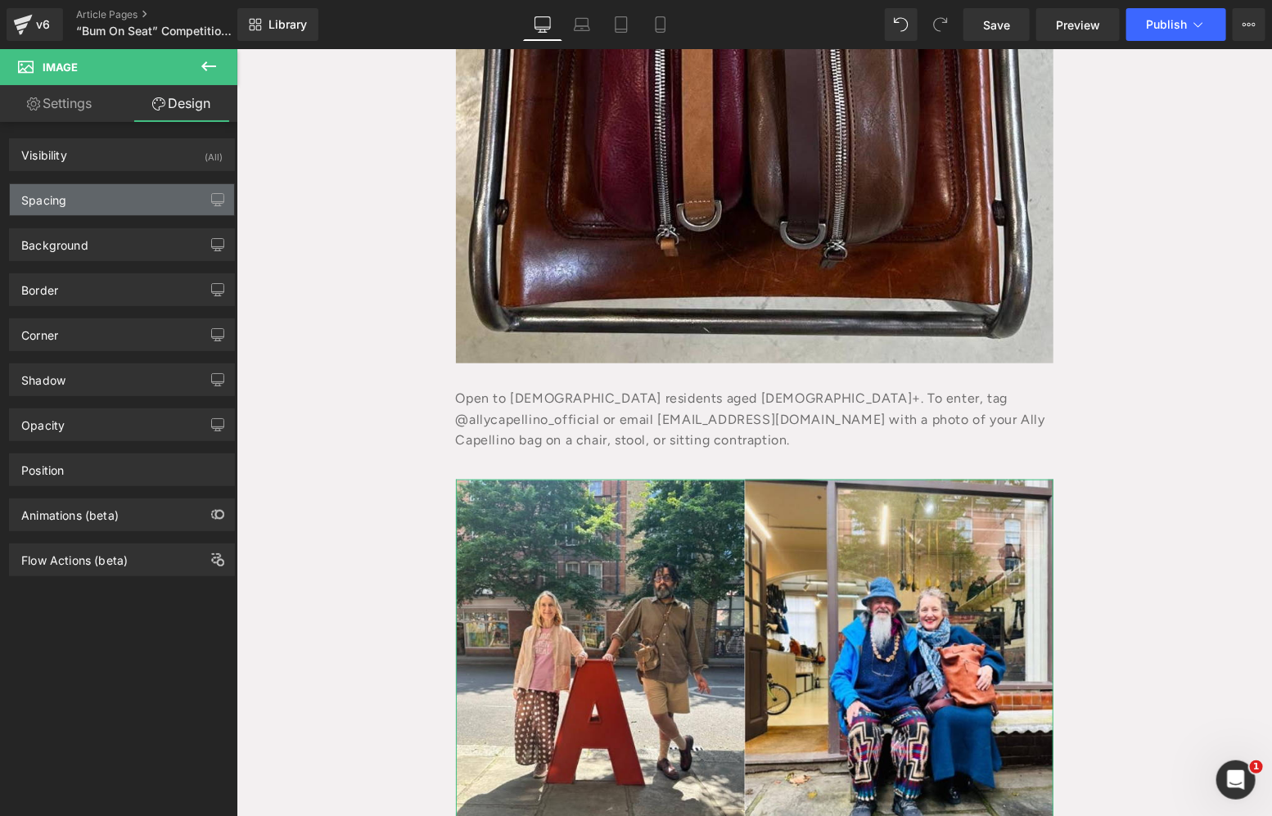
click at [68, 191] on div "Spacing" at bounding box center [122, 199] width 224 height 31
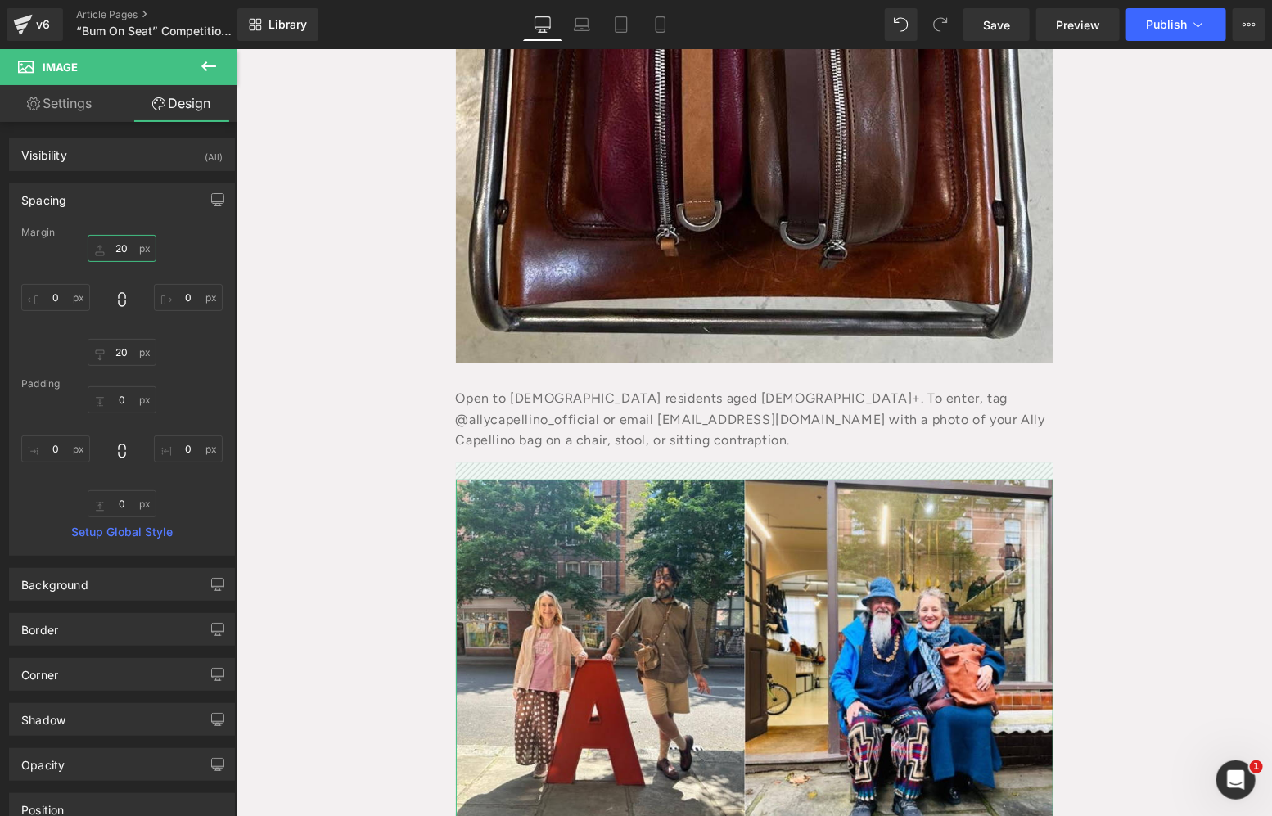
click at [119, 244] on input "20" at bounding box center [122, 248] width 69 height 27
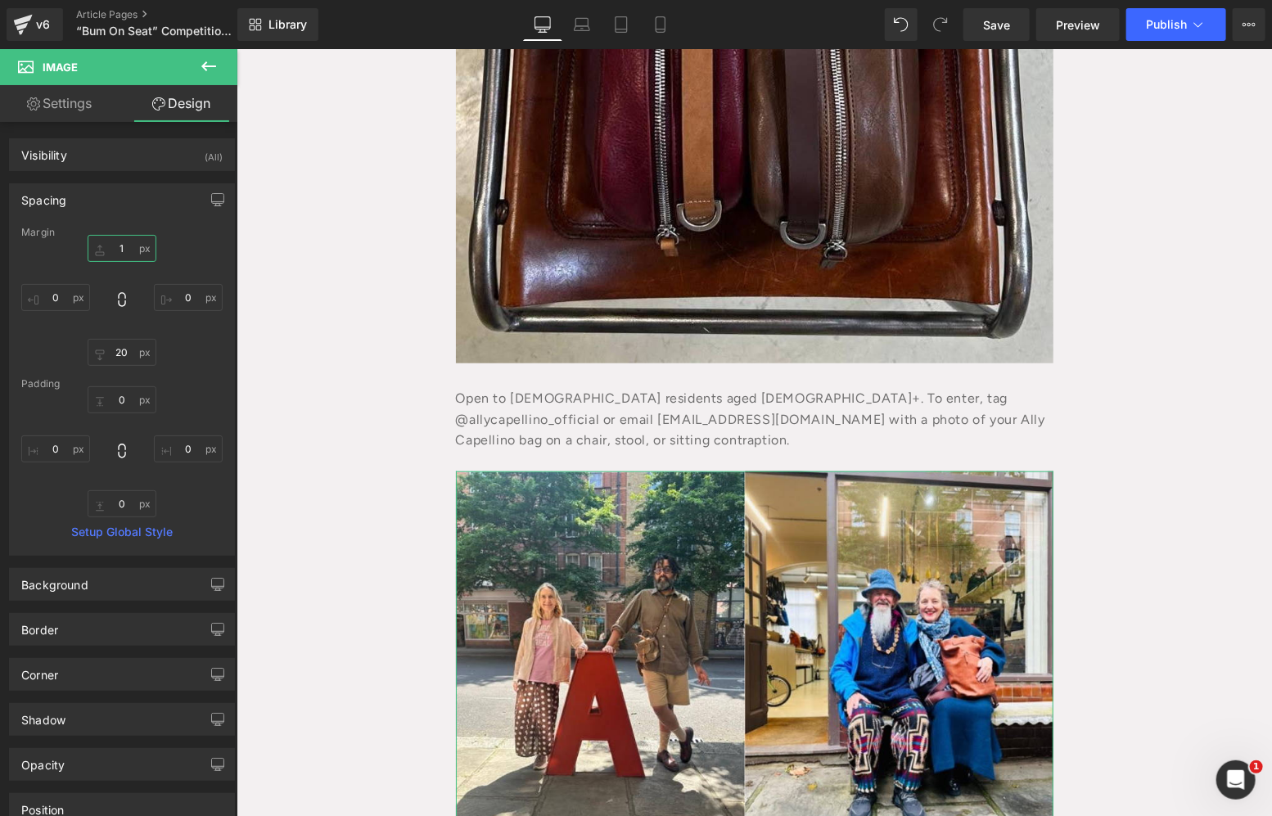
type input "15"
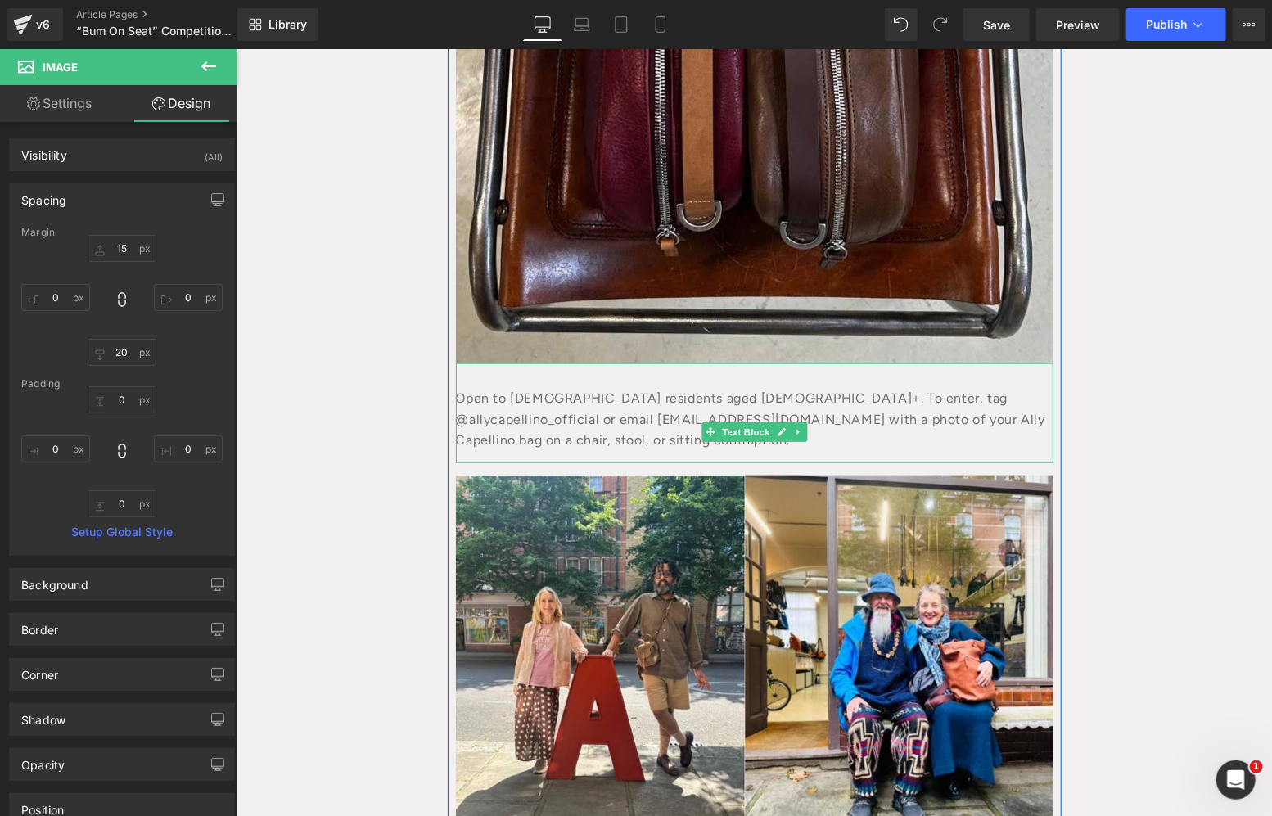
click at [601, 398] on div "Open to UK residents aged 18+. To enter, tag @allycapellino_official or email s…" at bounding box center [753, 412] width 597 height 100
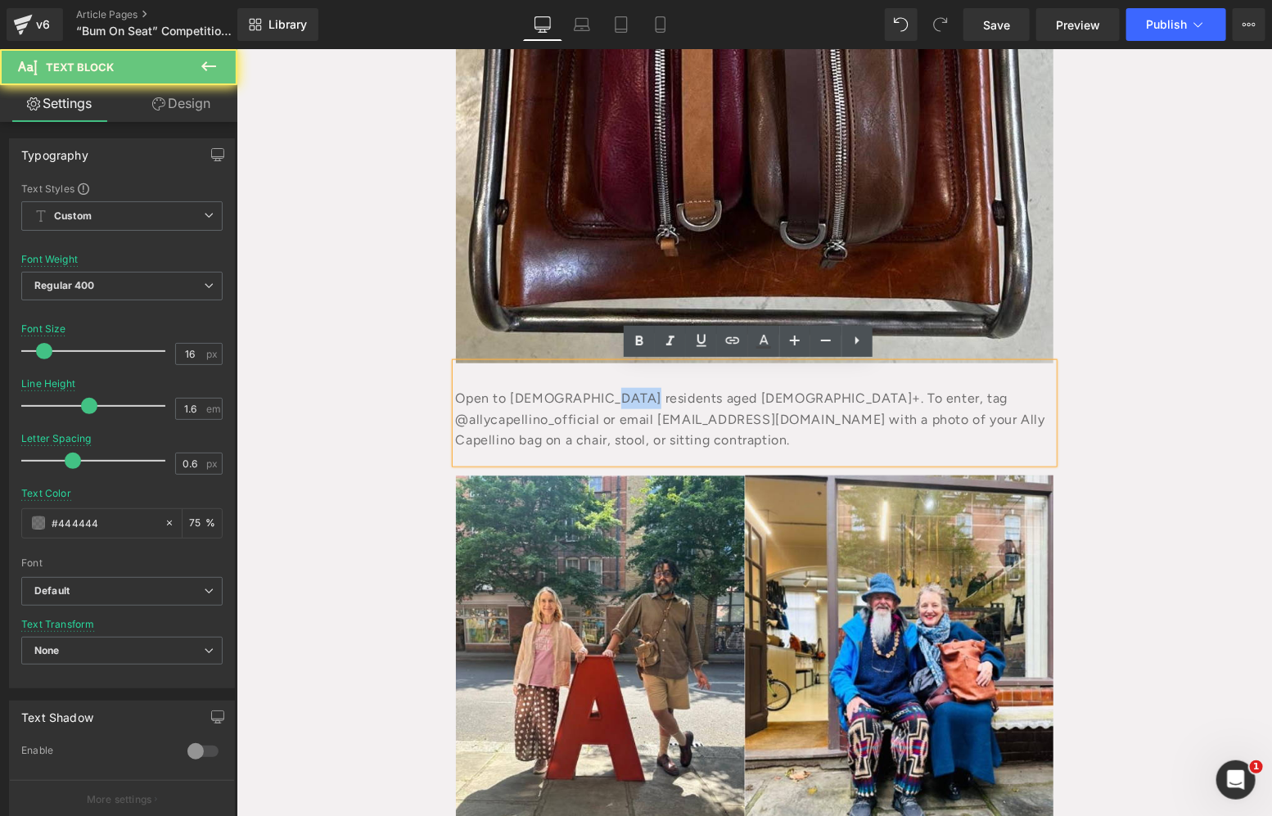
click at [623, 393] on div "Open to UK residents aged 18+. To enter, tag @allycapellino_official or email s…" at bounding box center [753, 412] width 597 height 100
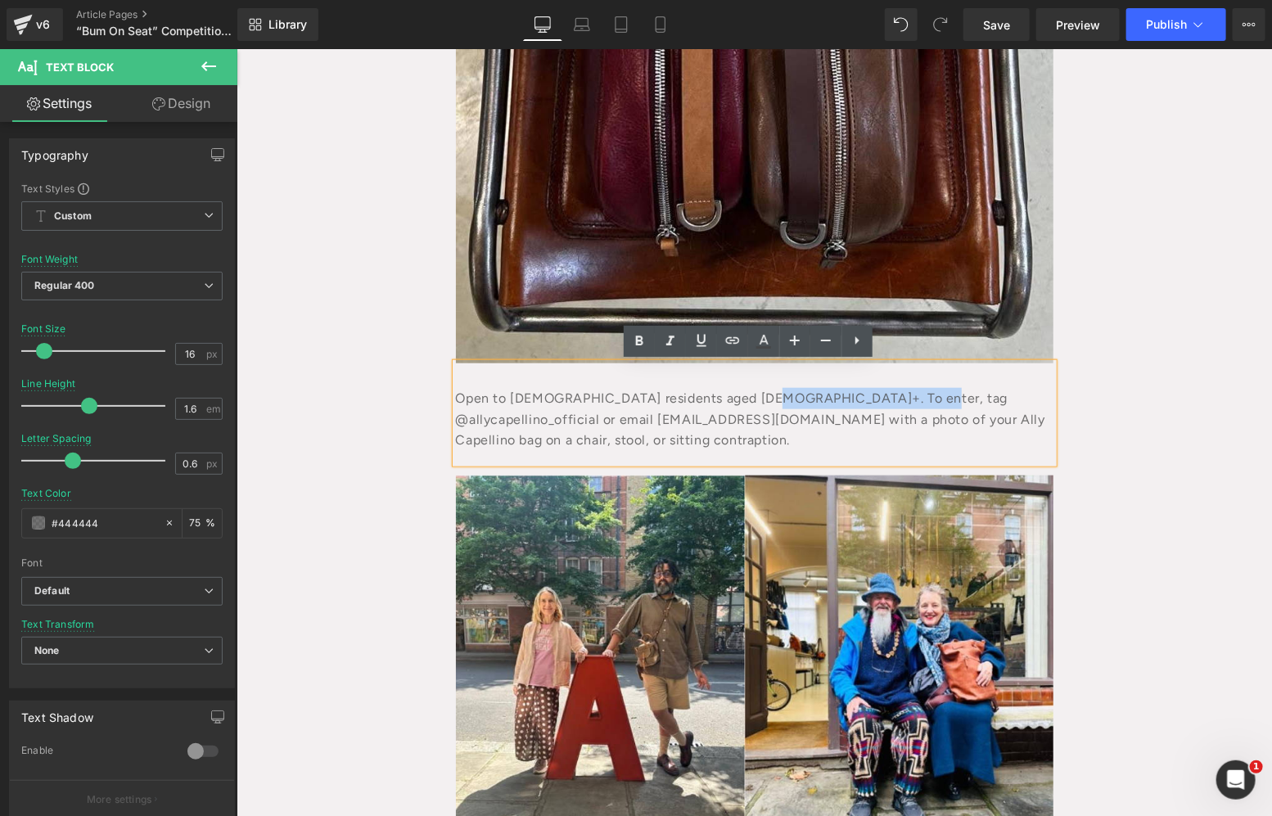
drag, startPoint x: 741, startPoint y: 398, endPoint x: 878, endPoint y: 394, distance: 137.5
click at [878, 394] on div "Open to UK residents aged 18+. To enter, tag @allycapellino_official or email s…" at bounding box center [753, 412] width 597 height 100
click at [720, 334] on link at bounding box center [732, 341] width 31 height 31
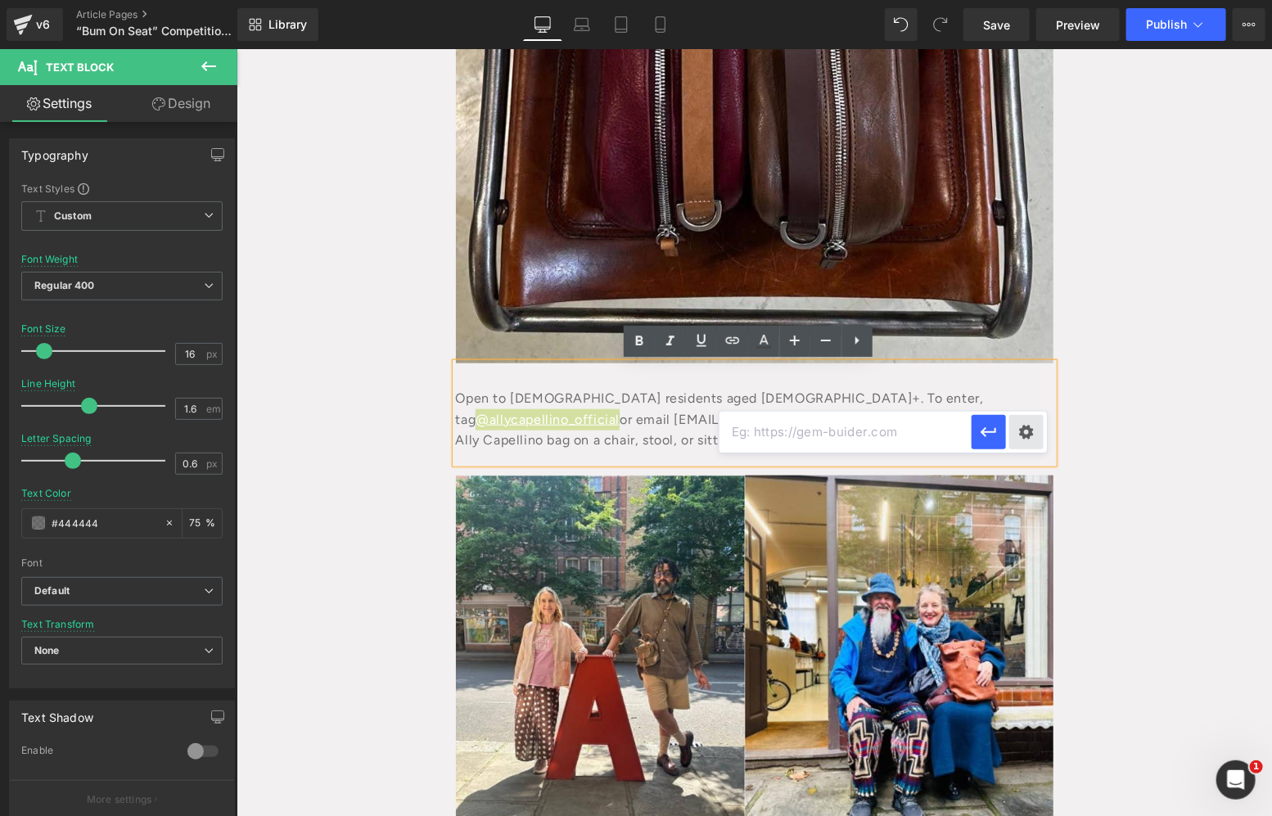
click at [1028, 0] on div "Text Color Highlight Color #333333 Edit or remove link: Edit - Unlink - Cancel …" at bounding box center [636, 0] width 1272 height 0
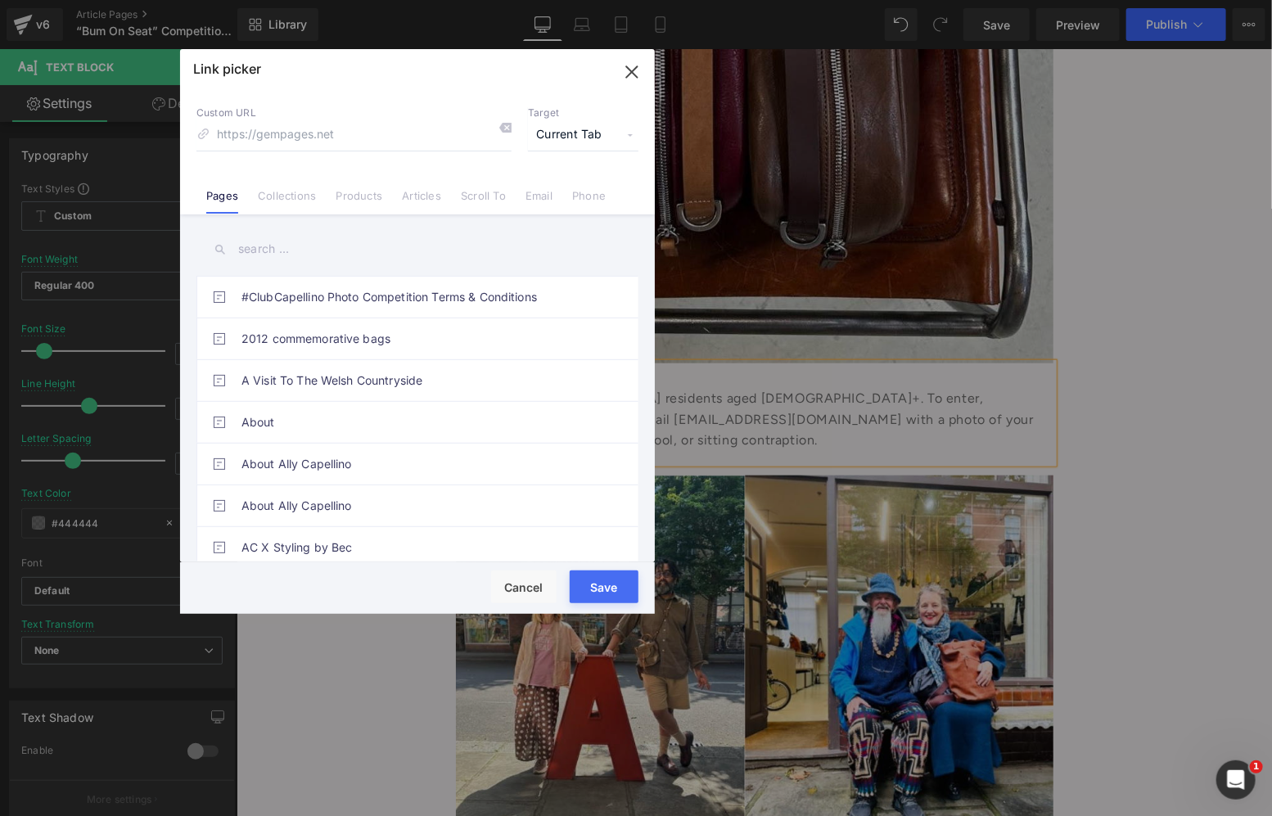
click at [593, 137] on span "Current Tab" at bounding box center [583, 134] width 110 height 31
click at [535, 186] on li "New Tab" at bounding box center [583, 193] width 127 height 29
click at [334, 144] on input at bounding box center [353, 134] width 315 height 31
paste input "https://www.instagram.com/allycapellino_official"
click at [475, 85] on div "Link picker" at bounding box center [417, 69] width 475 height 41
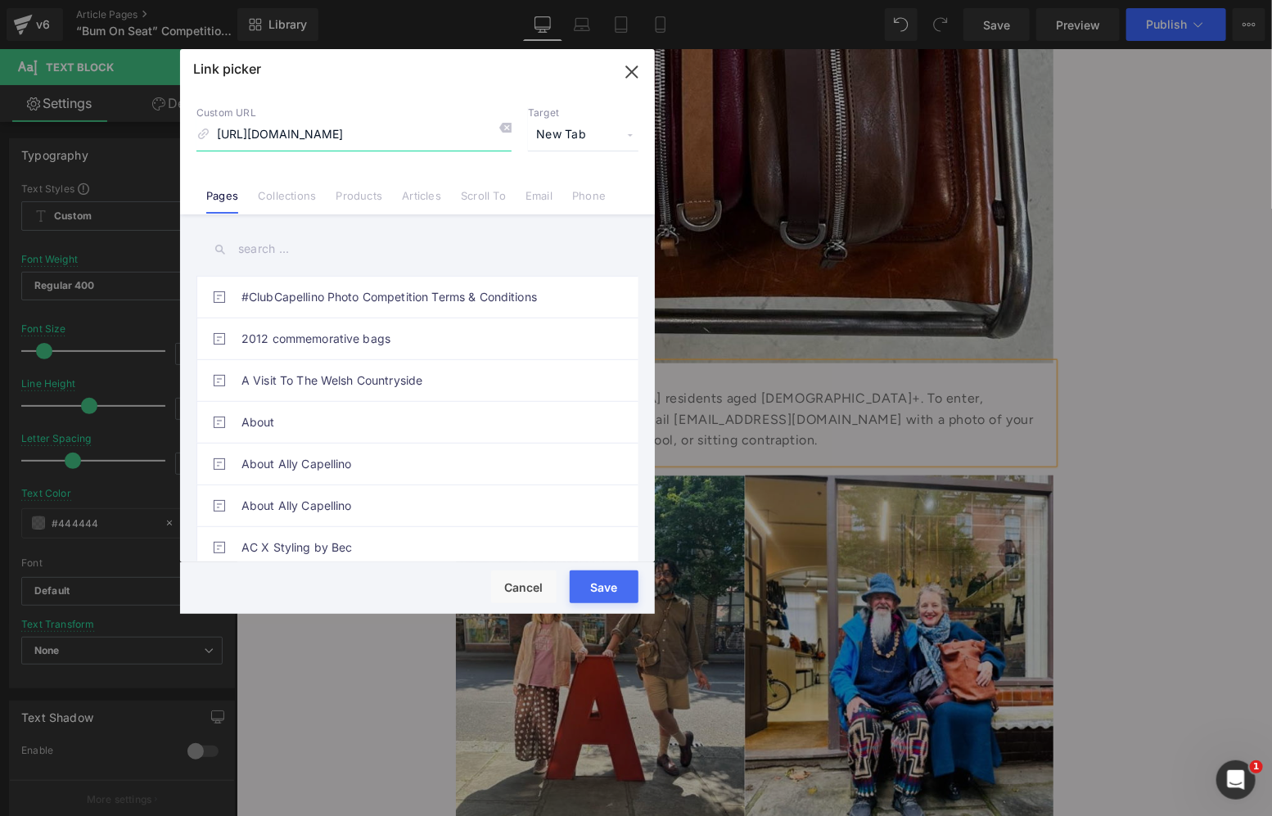
type input "https://www.instagram.com/allycapellino_official"
click at [467, 90] on div "Custom URL https://www.instagram.com/allycapellino_official Target New Tab Curr…" at bounding box center [417, 152] width 475 height 124
click at [583, 587] on button "Save" at bounding box center [603, 586] width 69 height 33
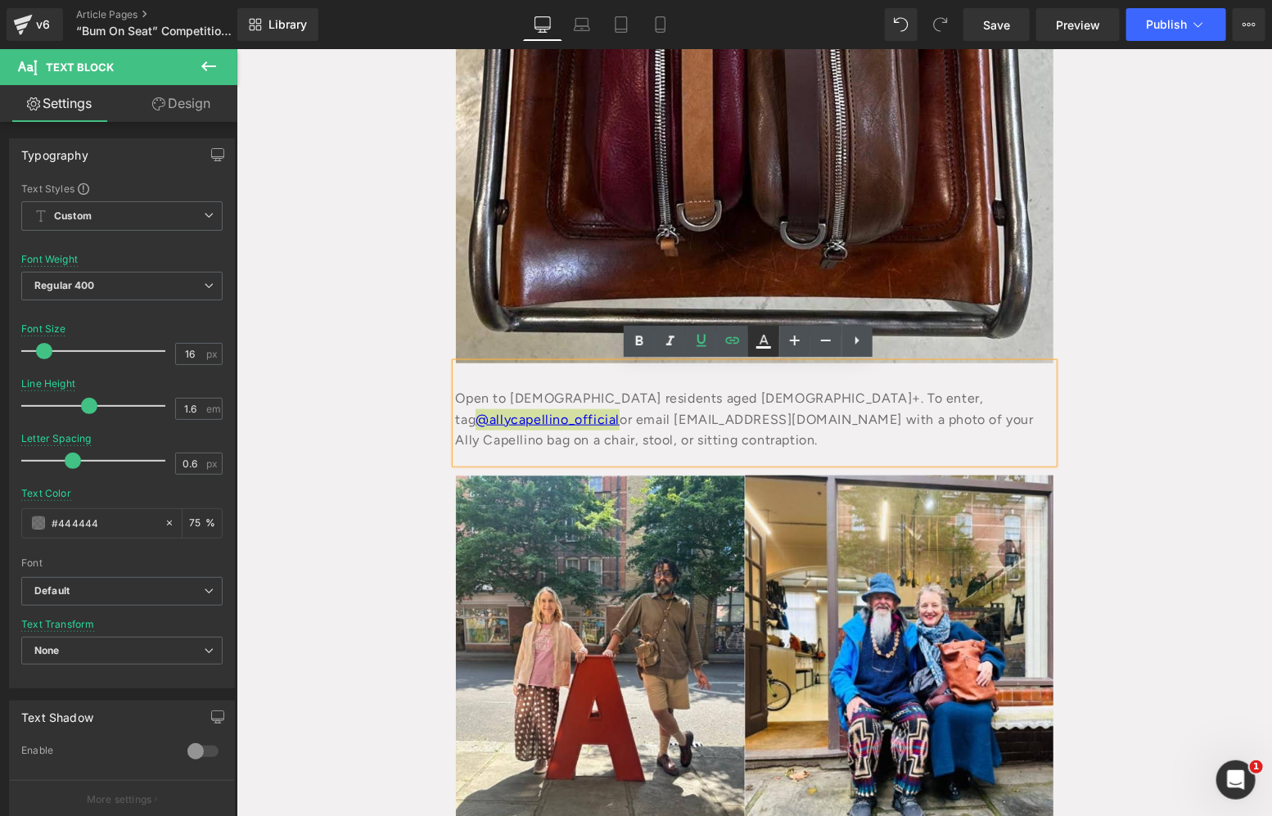
click at [759, 341] on icon at bounding box center [764, 341] width 20 height 20
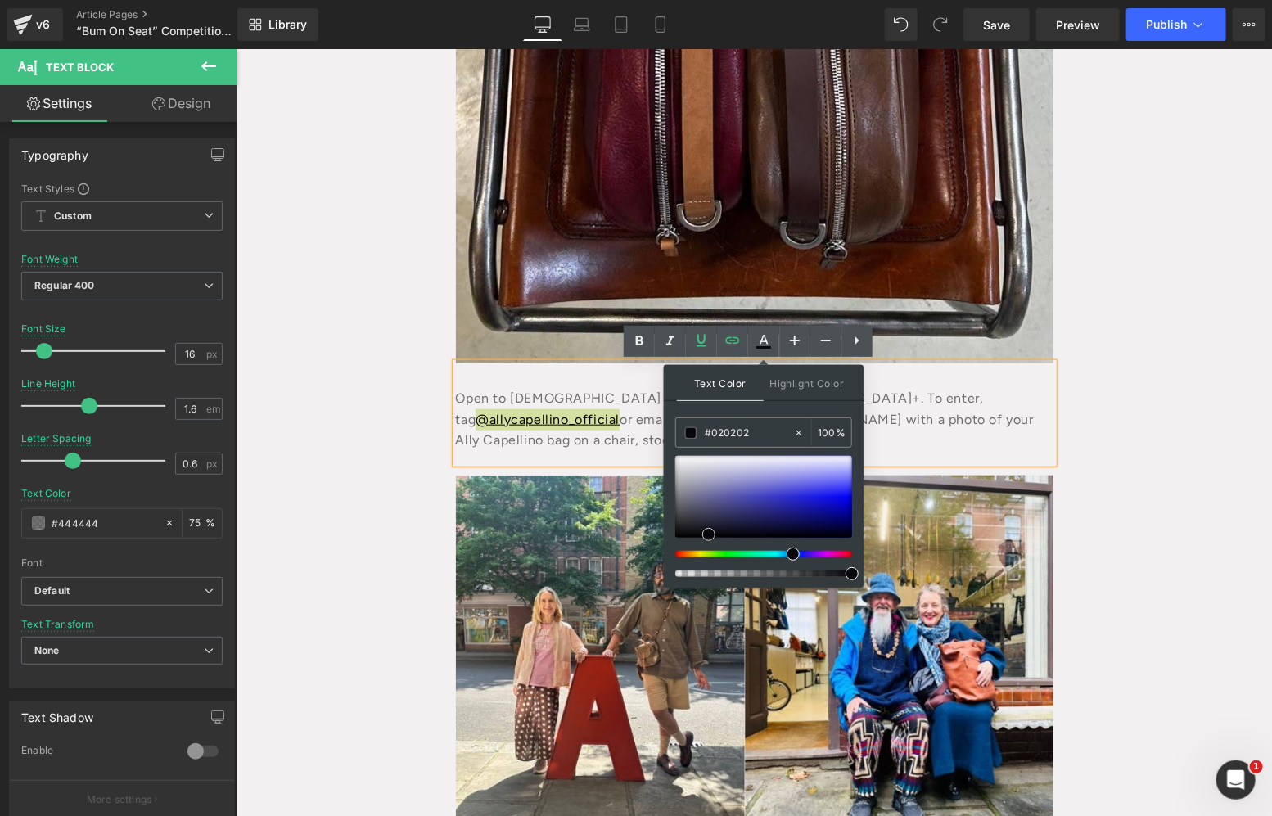
type input "#000000"
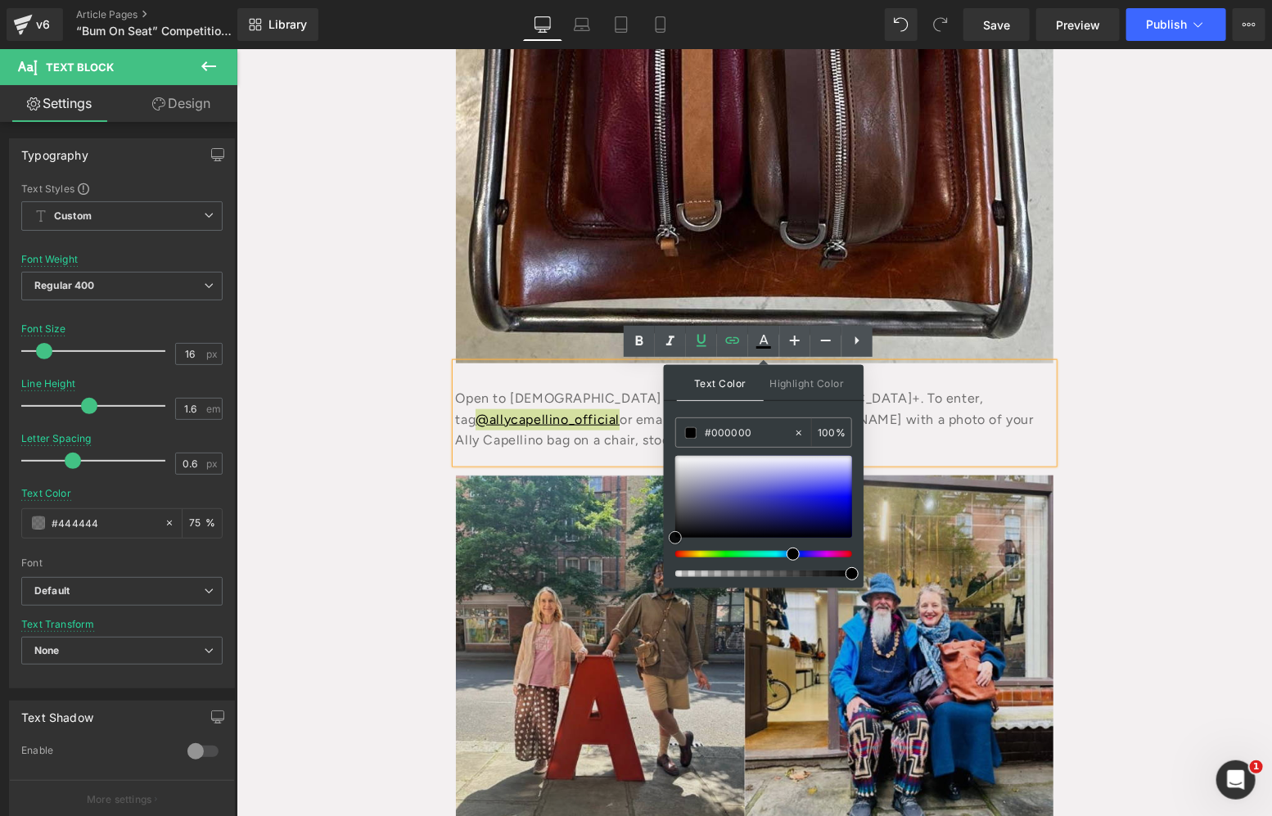
drag, startPoint x: 1022, startPoint y: 515, endPoint x: 655, endPoint y: 556, distance: 368.8
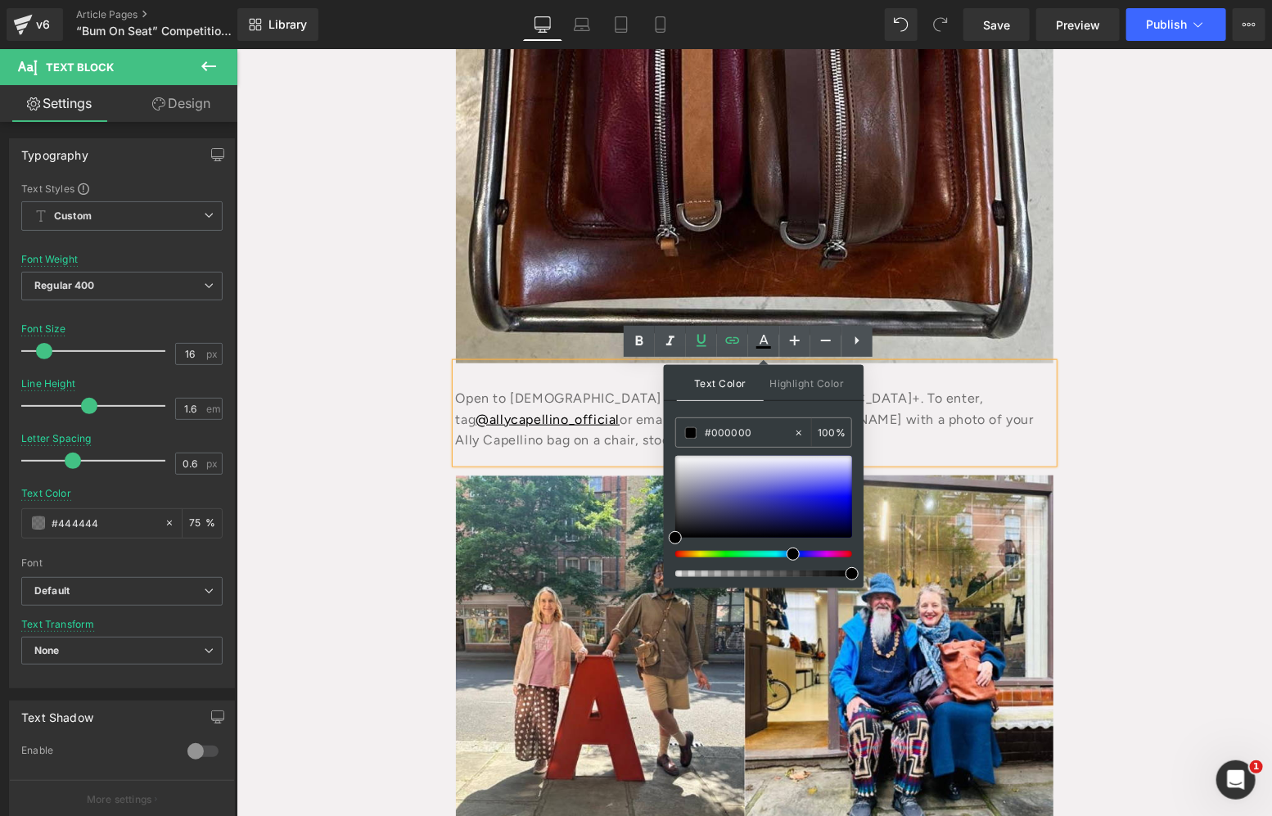
click at [972, 398] on div "Open to UK residents aged 18+. To enter, tag @allycapellino_official or email s…" at bounding box center [753, 412] width 597 height 100
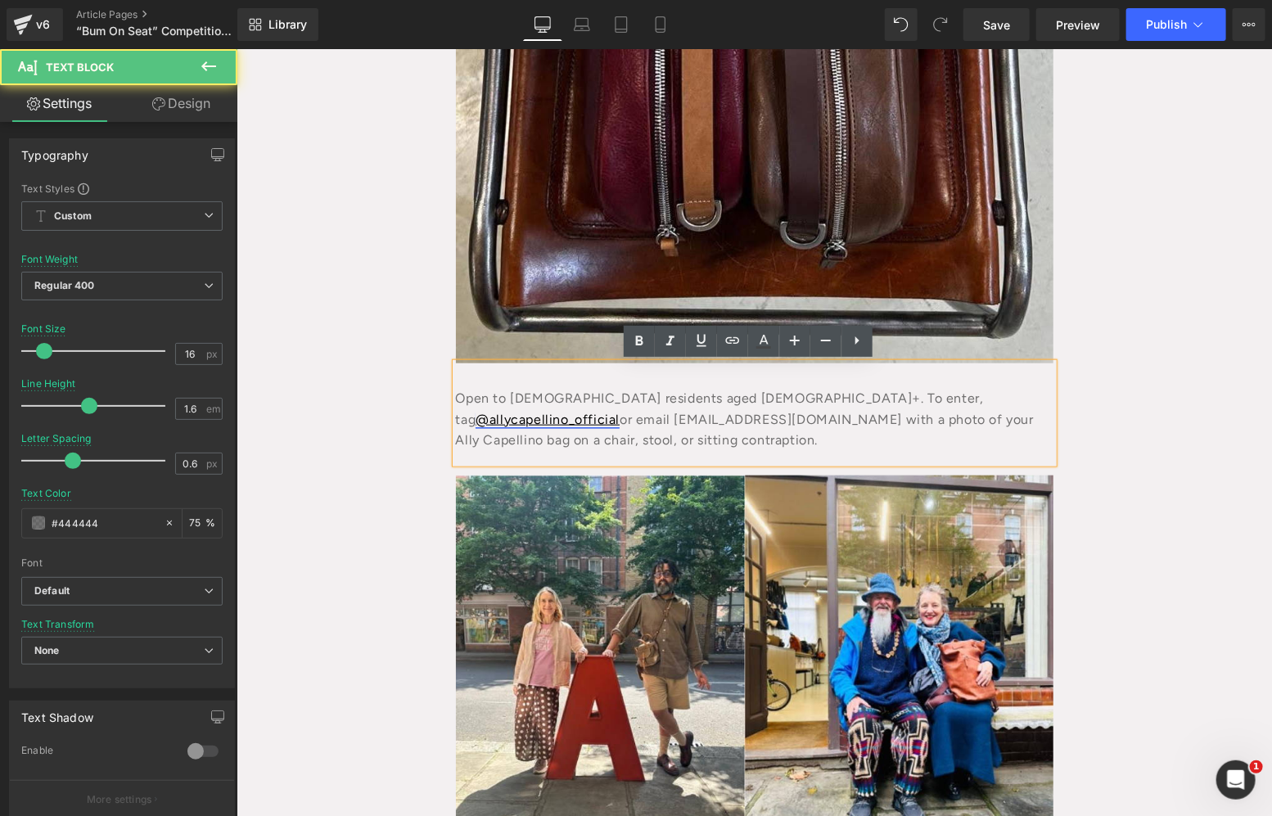
click at [619, 411] on link "@allycapellino_official" at bounding box center [547, 419] width 144 height 16
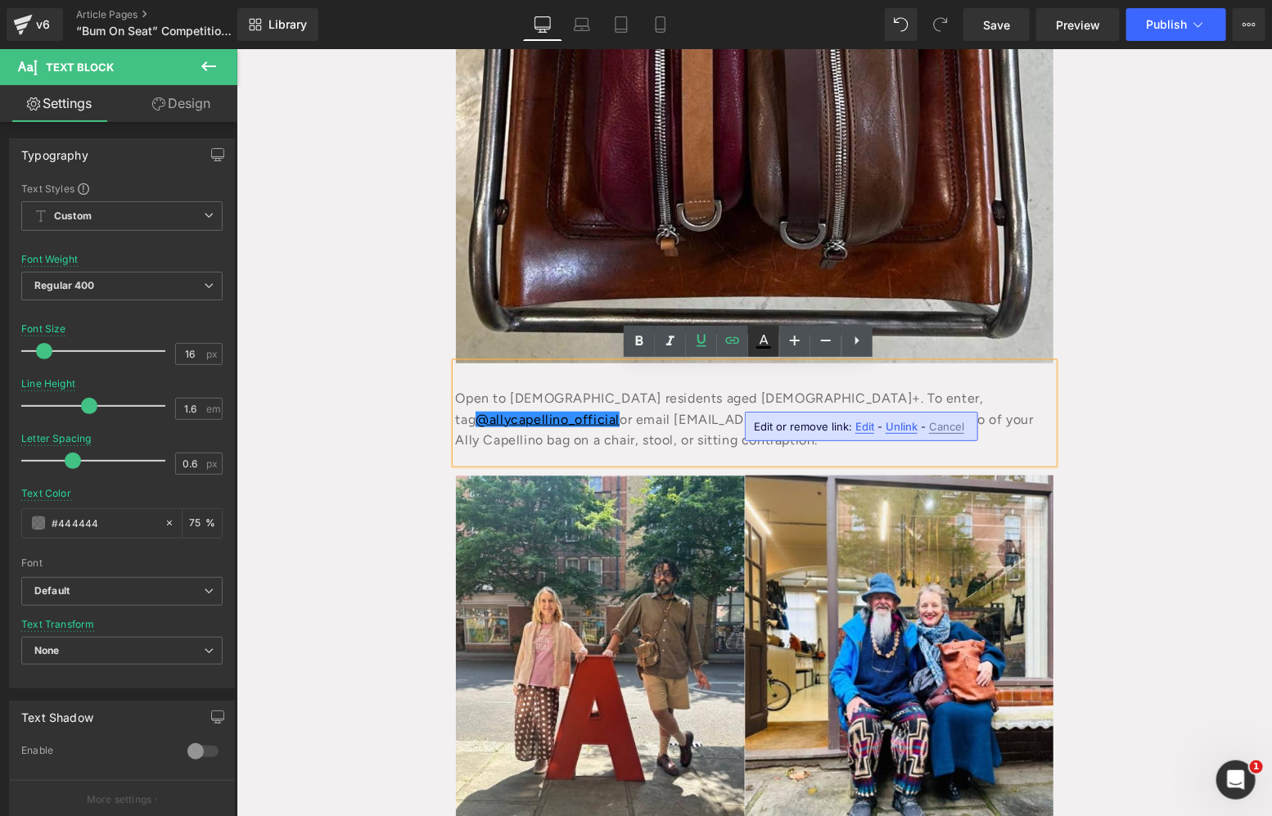
click at [766, 332] on icon at bounding box center [764, 341] width 20 height 20
type input "100"
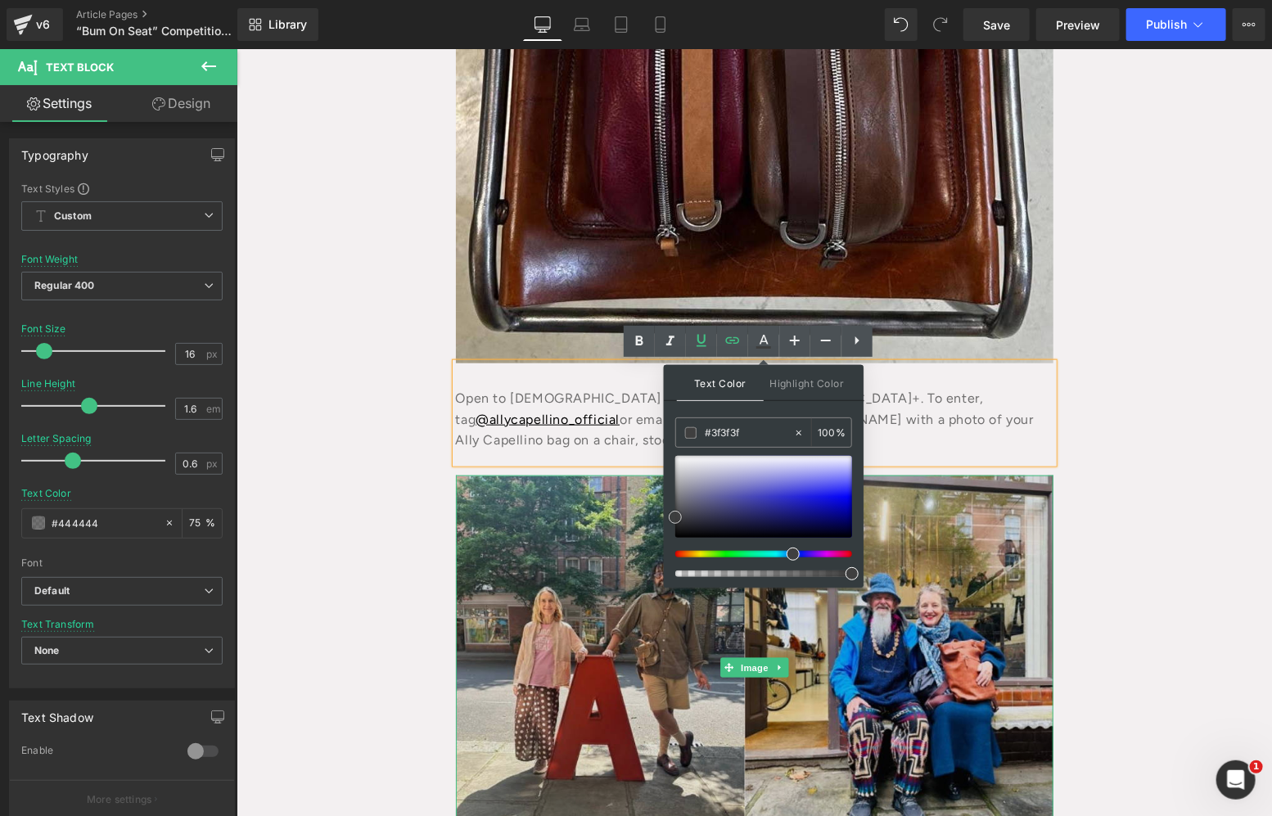
drag, startPoint x: 905, startPoint y: 564, endPoint x: 651, endPoint y: 520, distance: 257.3
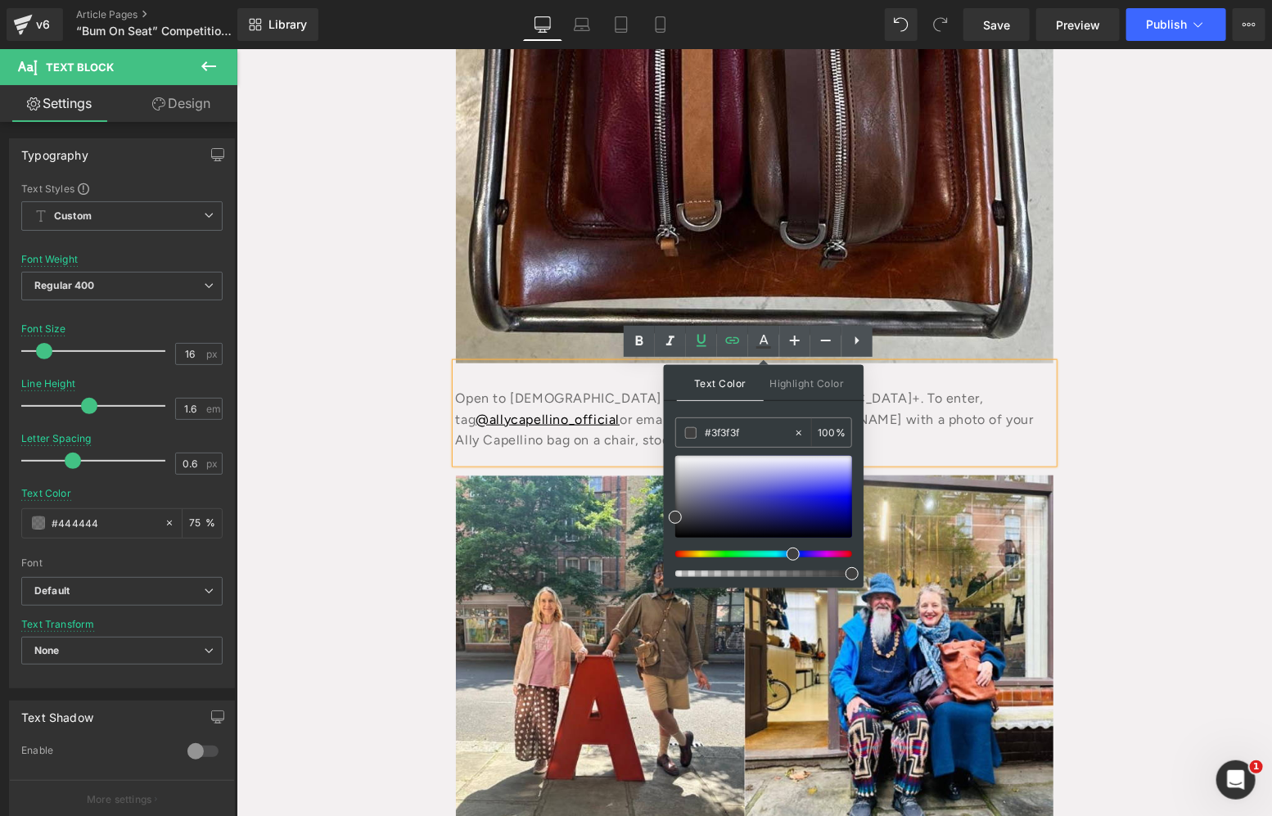
click at [1037, 411] on div "Open to UK residents aged 18+. To enter, tag @allycapellino_official or email s…" at bounding box center [753, 412] width 597 height 100
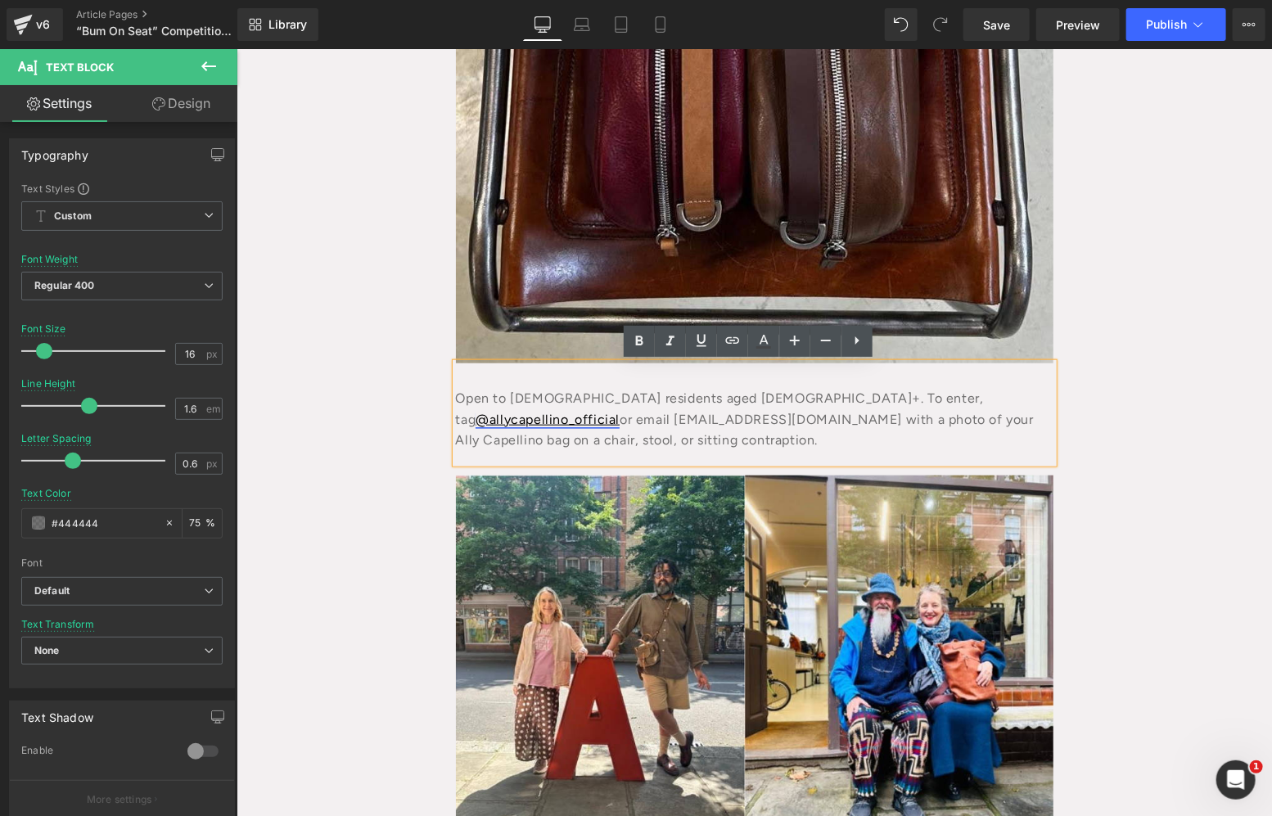
click at [619, 411] on link "@allycapellino_official" at bounding box center [547, 419] width 144 height 16
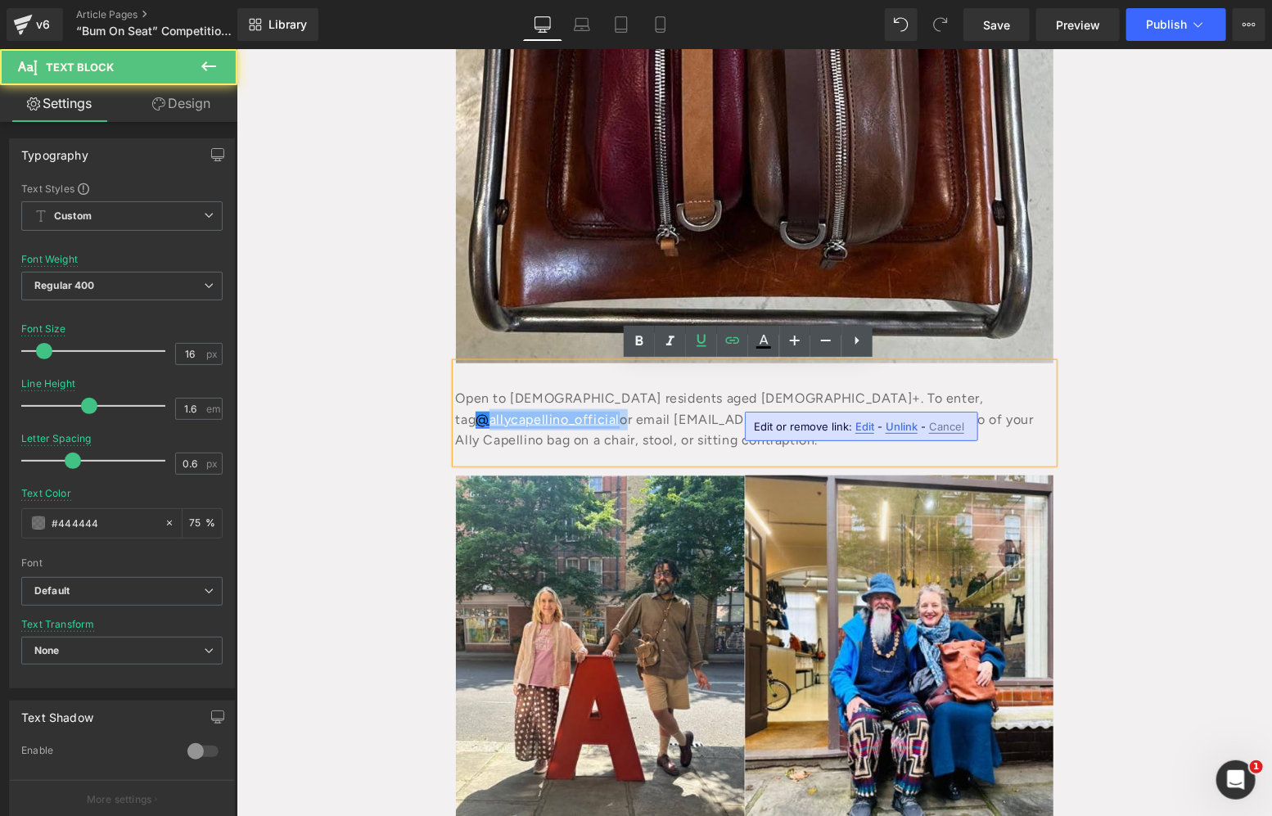
click at [619, 411] on link "@allycapellino_official" at bounding box center [547, 419] width 144 height 16
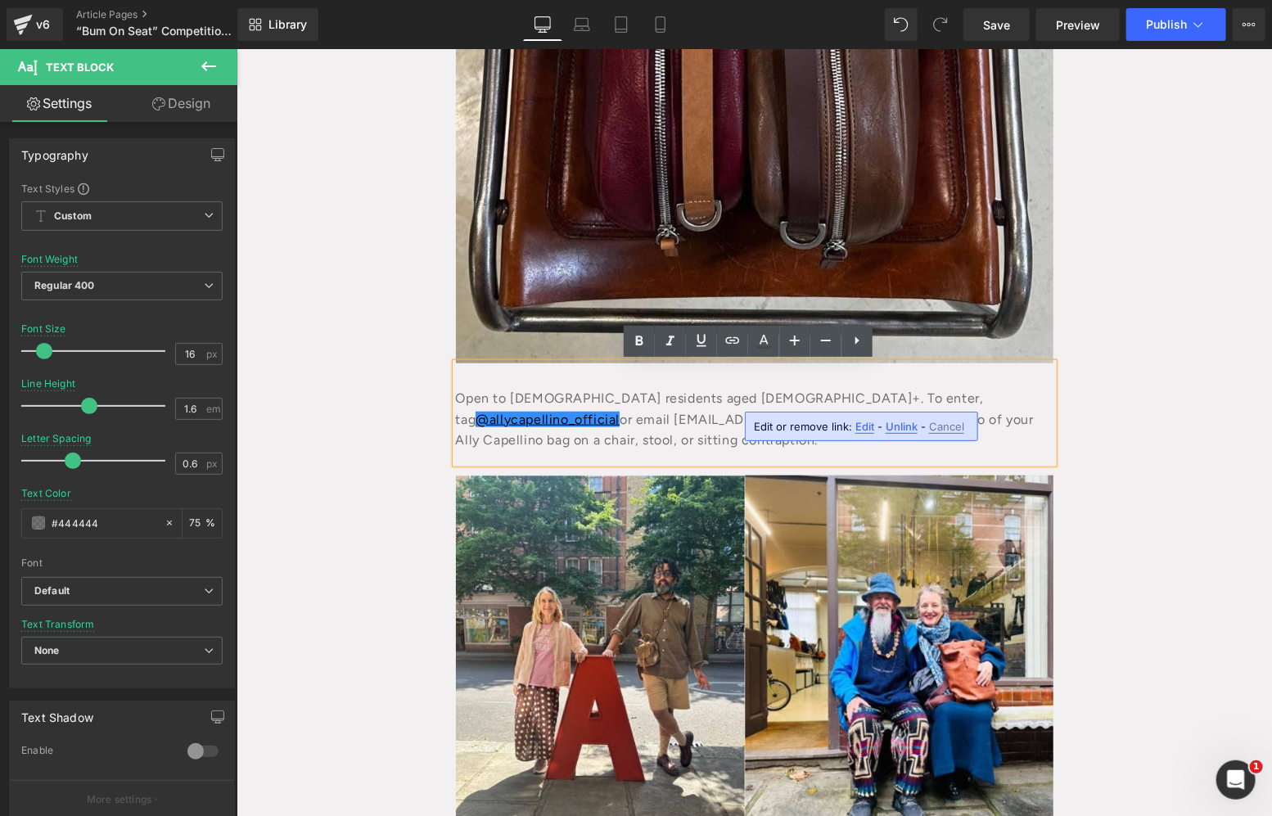
click at [893, 379] on div "Open to UK residents aged 18+. To enter, tag @allycapellino_official or email s…" at bounding box center [753, 412] width 597 height 100
drag, startPoint x: 878, startPoint y: 407, endPoint x: 739, endPoint y: 389, distance: 140.2
click at [739, 389] on div "Open to UK residents aged 18+. To enter, tag @allycapellino_official or email s…" at bounding box center [753, 412] width 597 height 100
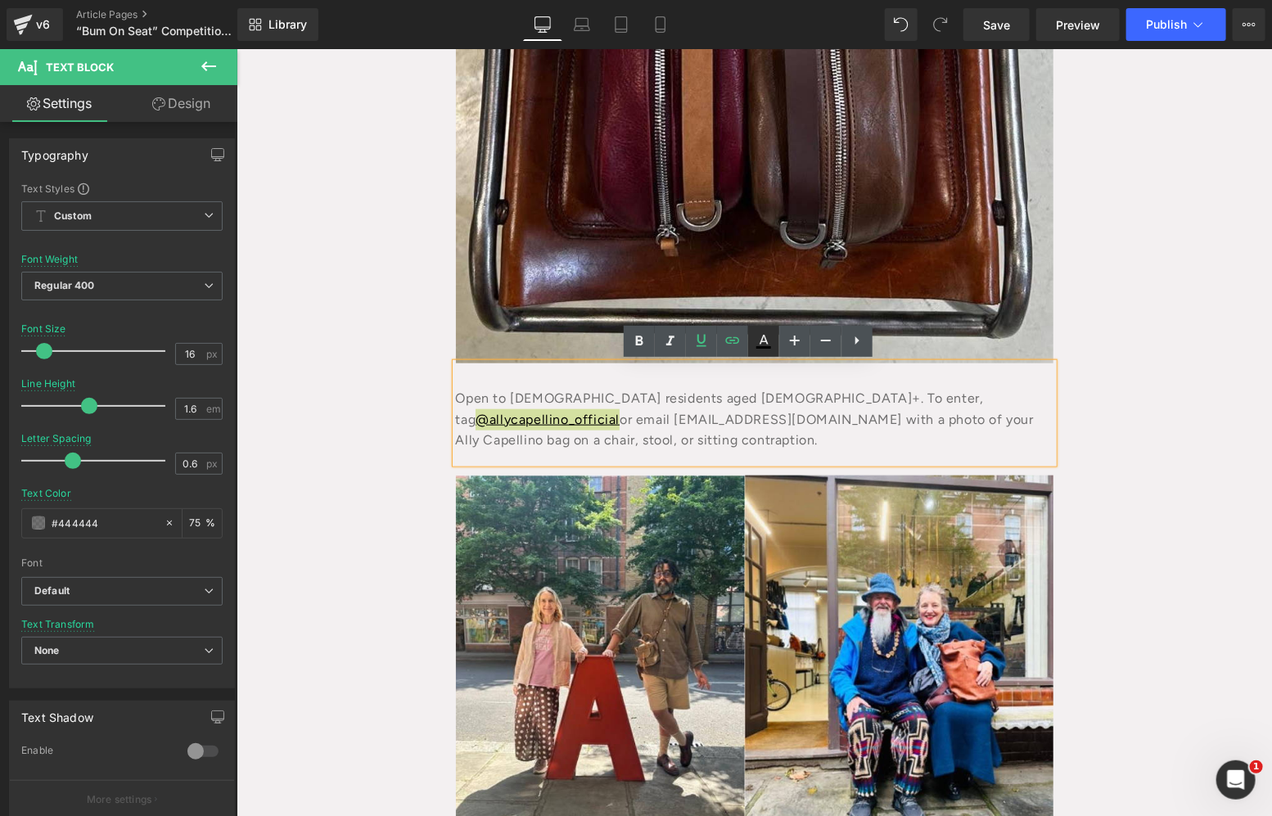
click at [754, 350] on icon at bounding box center [764, 341] width 20 height 20
type input "#000000"
type input "100"
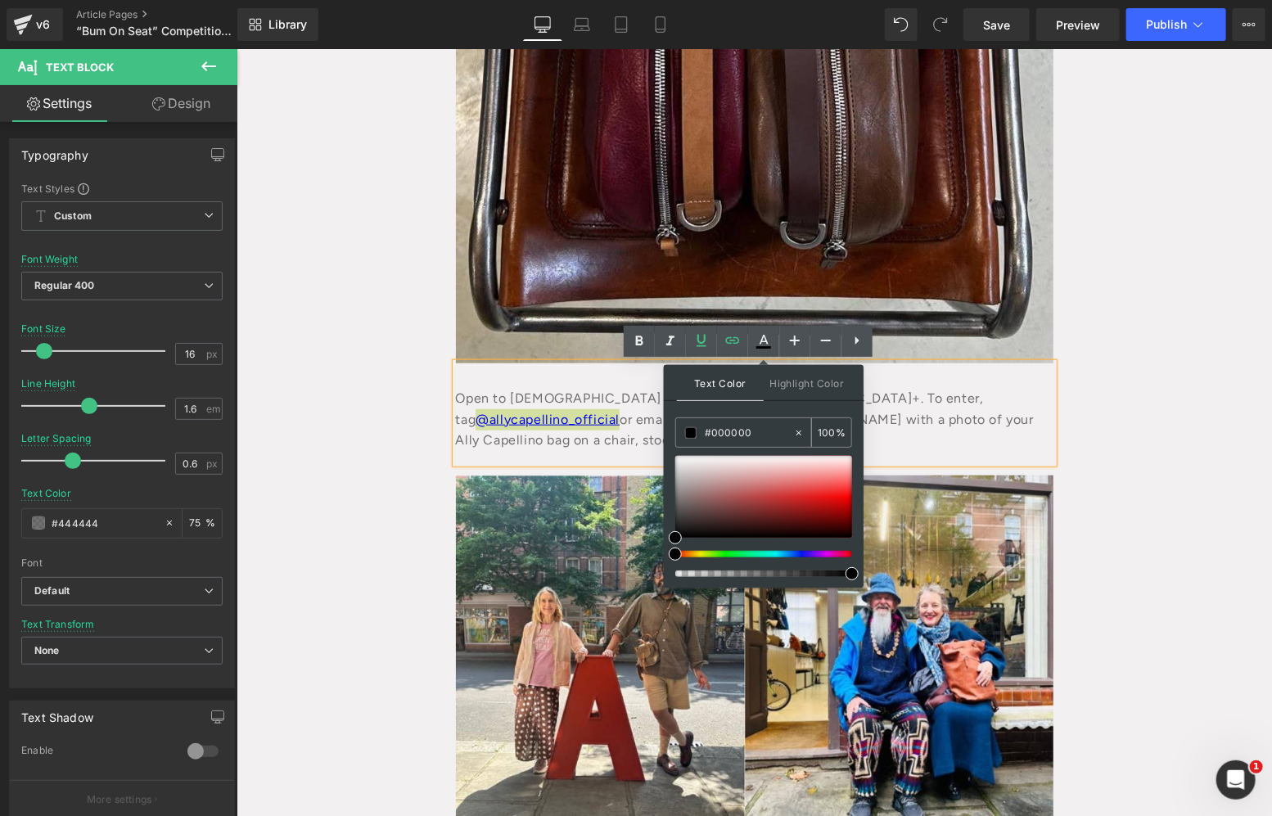
click at [734, 426] on input "#000000" at bounding box center [749, 433] width 88 height 18
click at [732, 426] on input "#000000" at bounding box center [749, 433] width 88 height 18
type input "#4"
type input "0"
type input "#444"
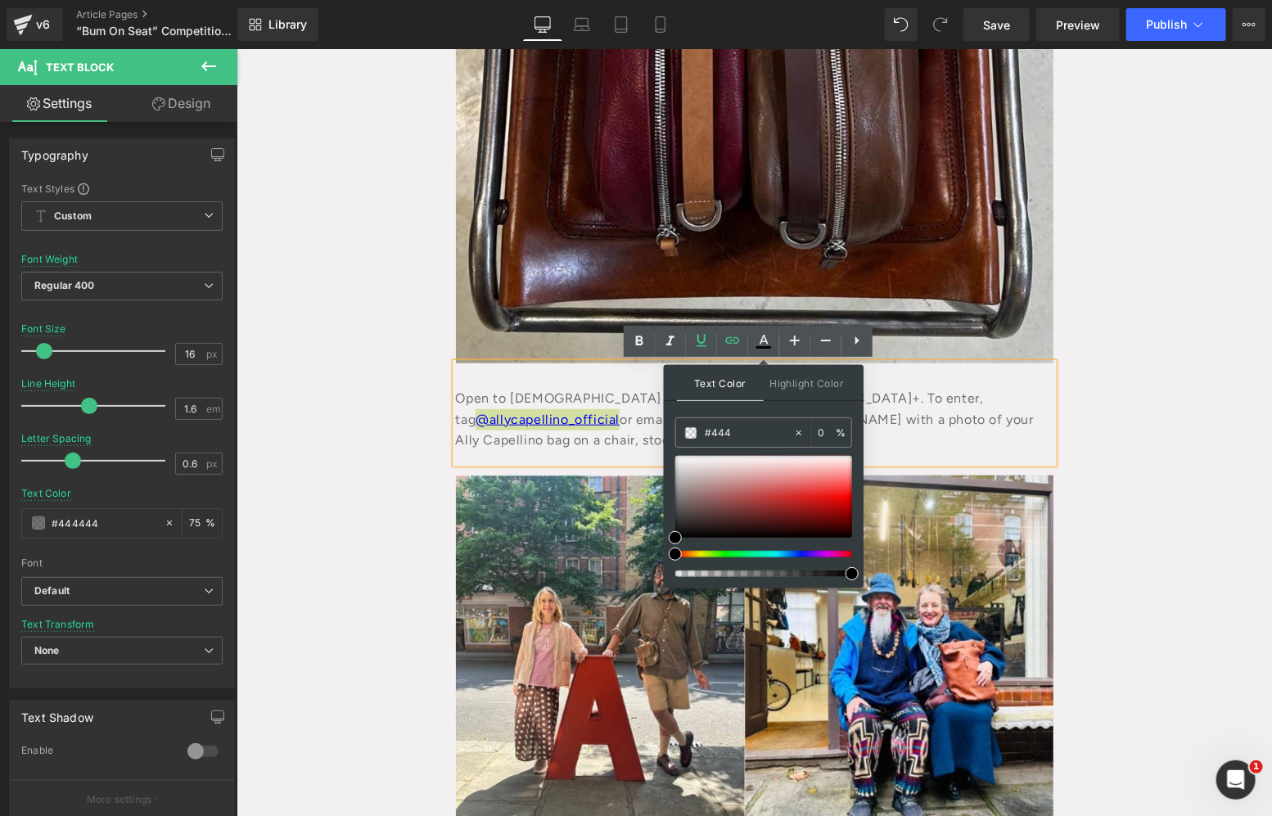
type input "100"
type input "#4444"
type input "27"
type input "#44444"
type input "0"
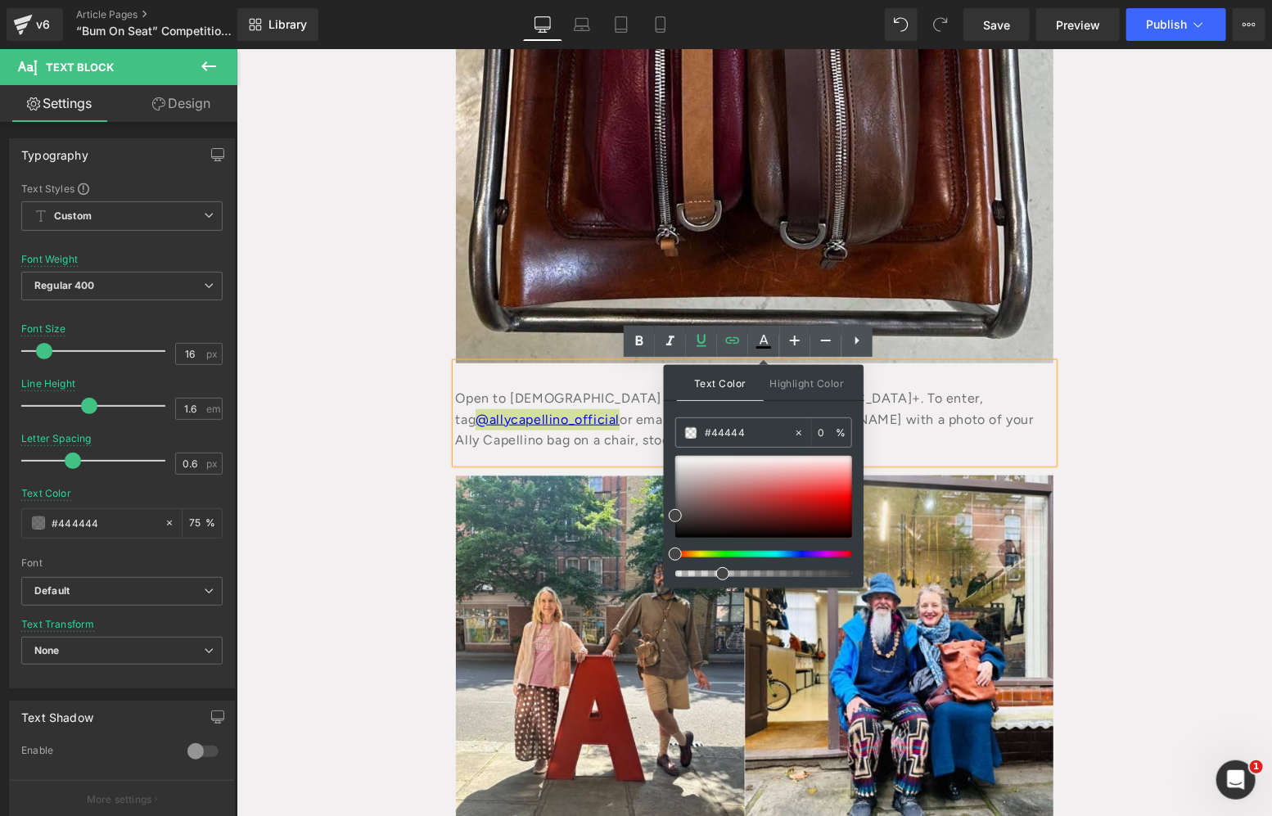
type input "#444444"
type input "100"
click at [741, 533] on div at bounding box center [763, 497] width 177 height 82
click at [710, 424] on input "#120707" at bounding box center [749, 433] width 88 height 18
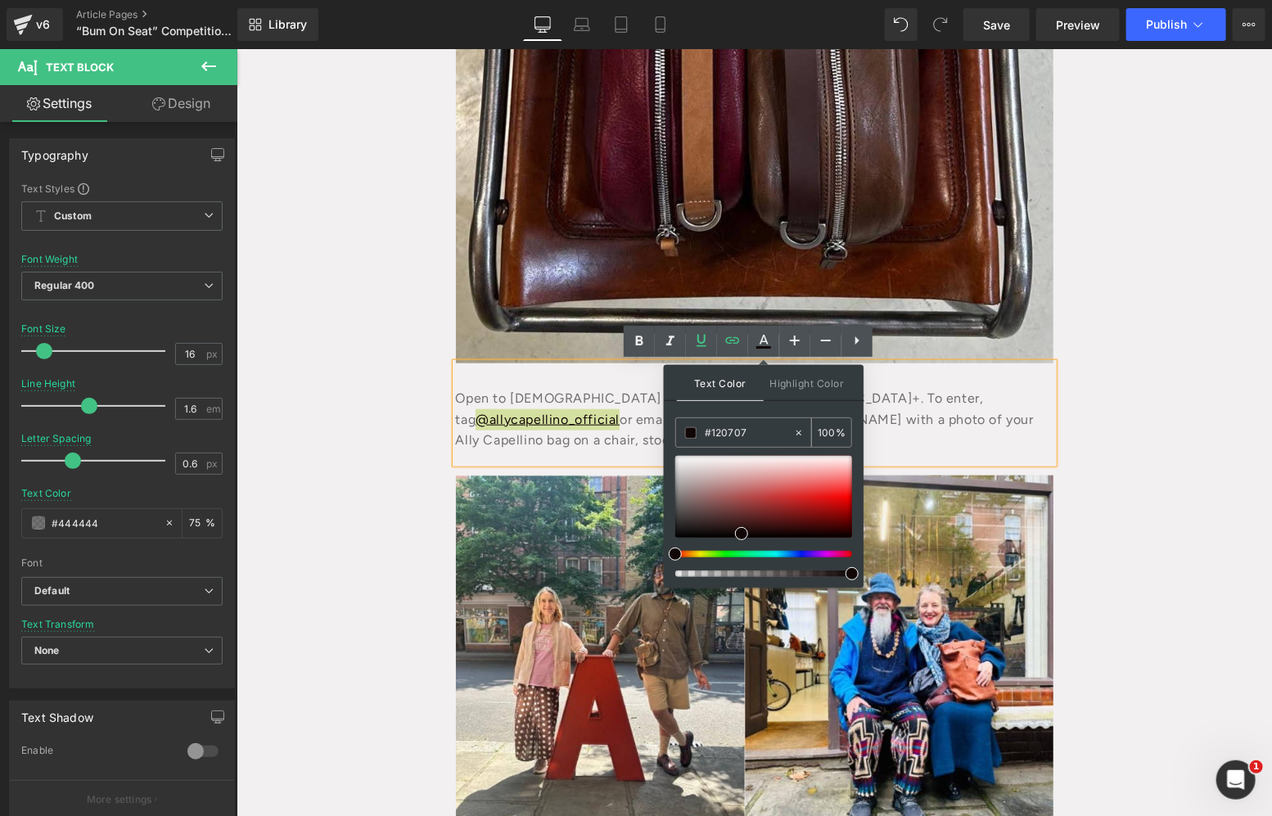
type input "#4"
type input "0"
type input "#444"
type input "100"
type input "#4444"
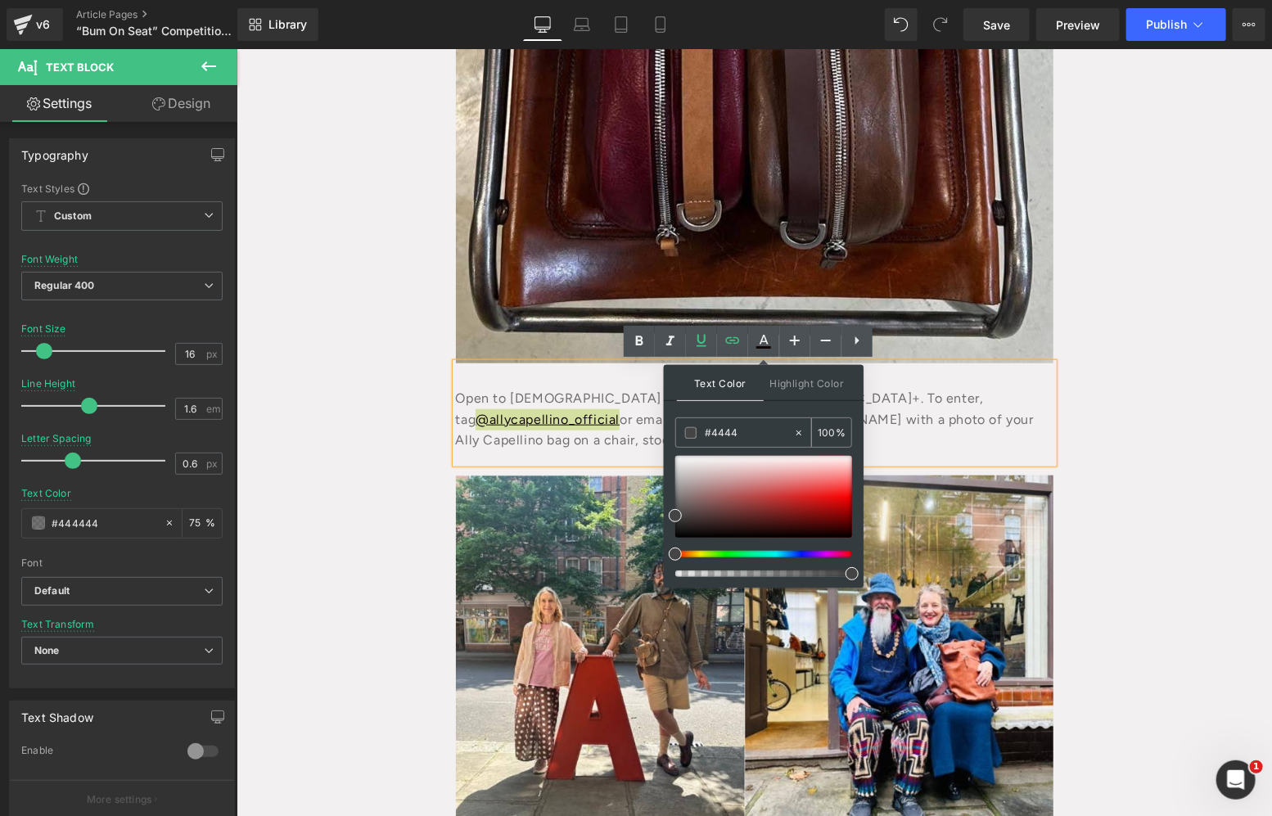
type input "27"
type input "#44444"
type input "0"
type input "#444444"
type input "100"
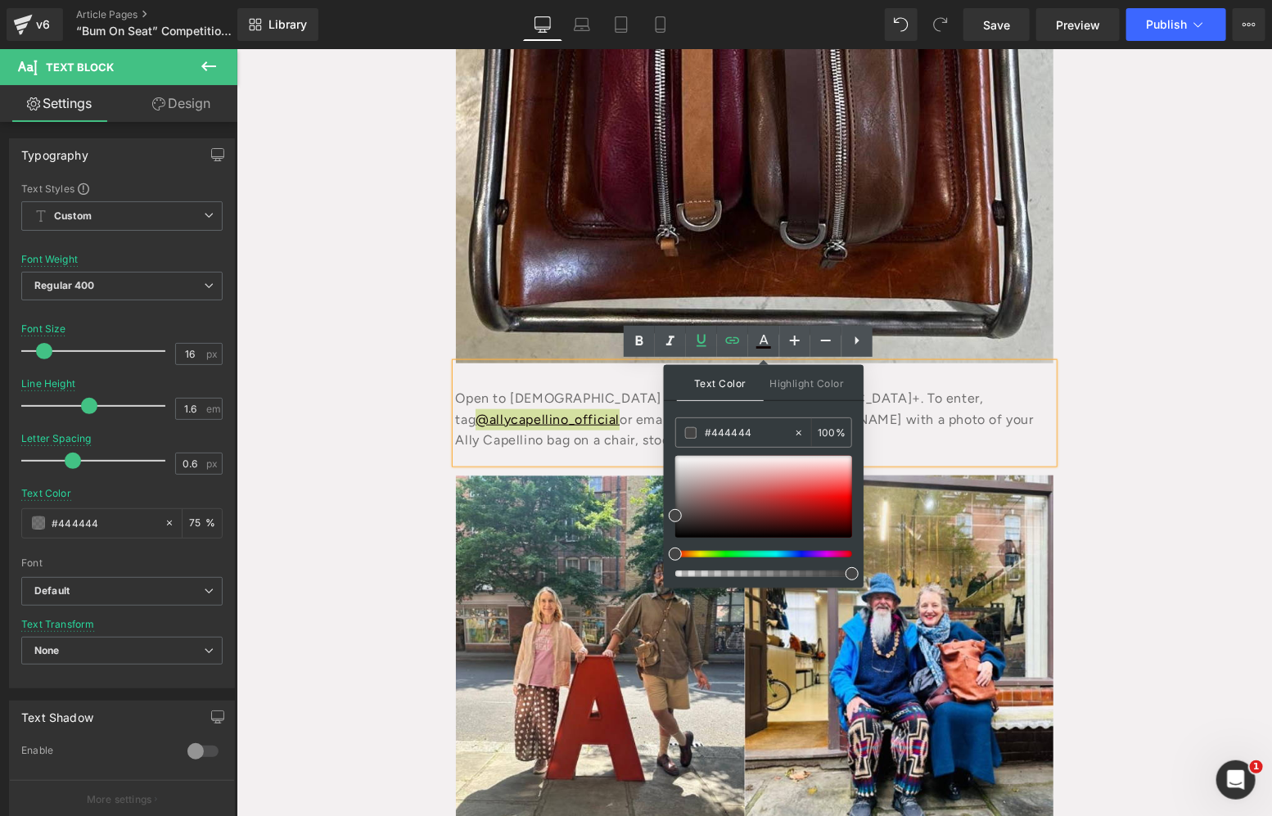
type input "#444444"
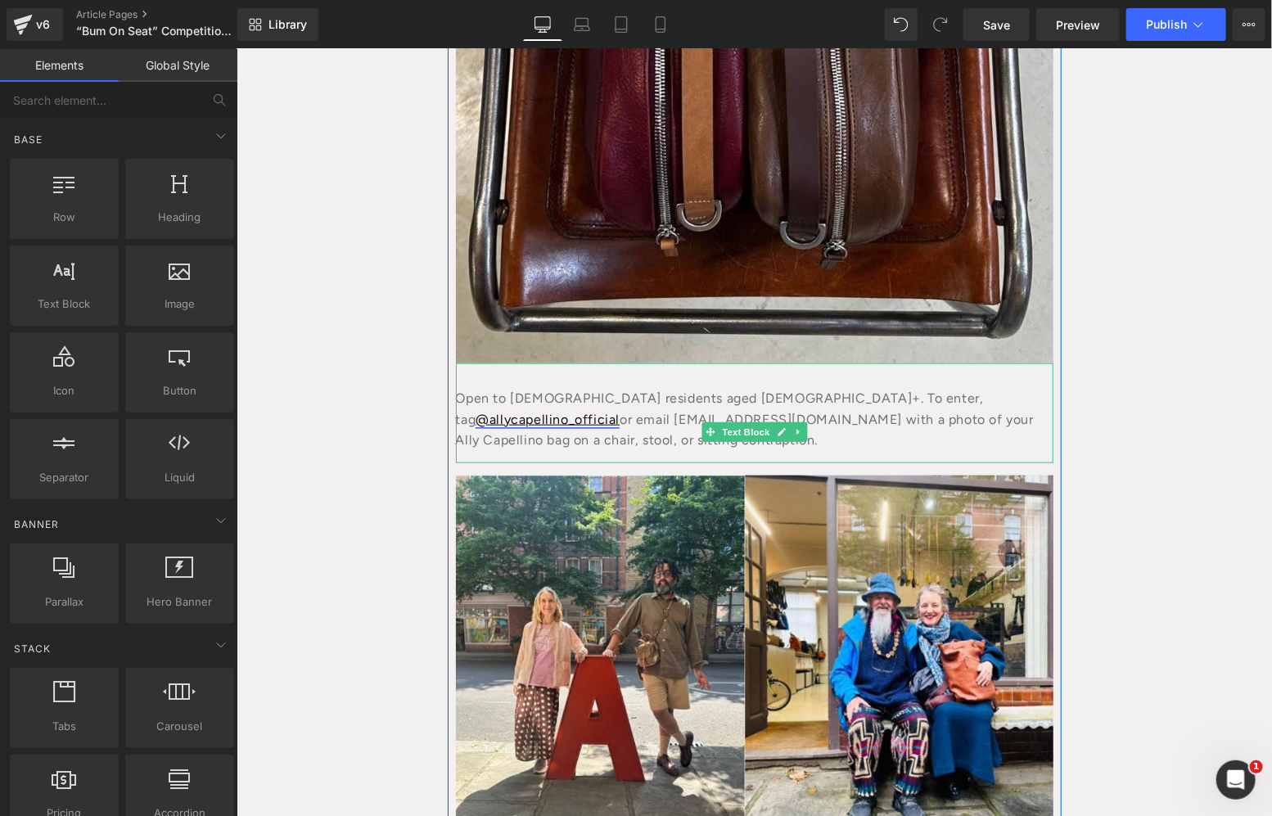
click at [619, 411] on link "@allycapellino_official" at bounding box center [547, 419] width 144 height 16
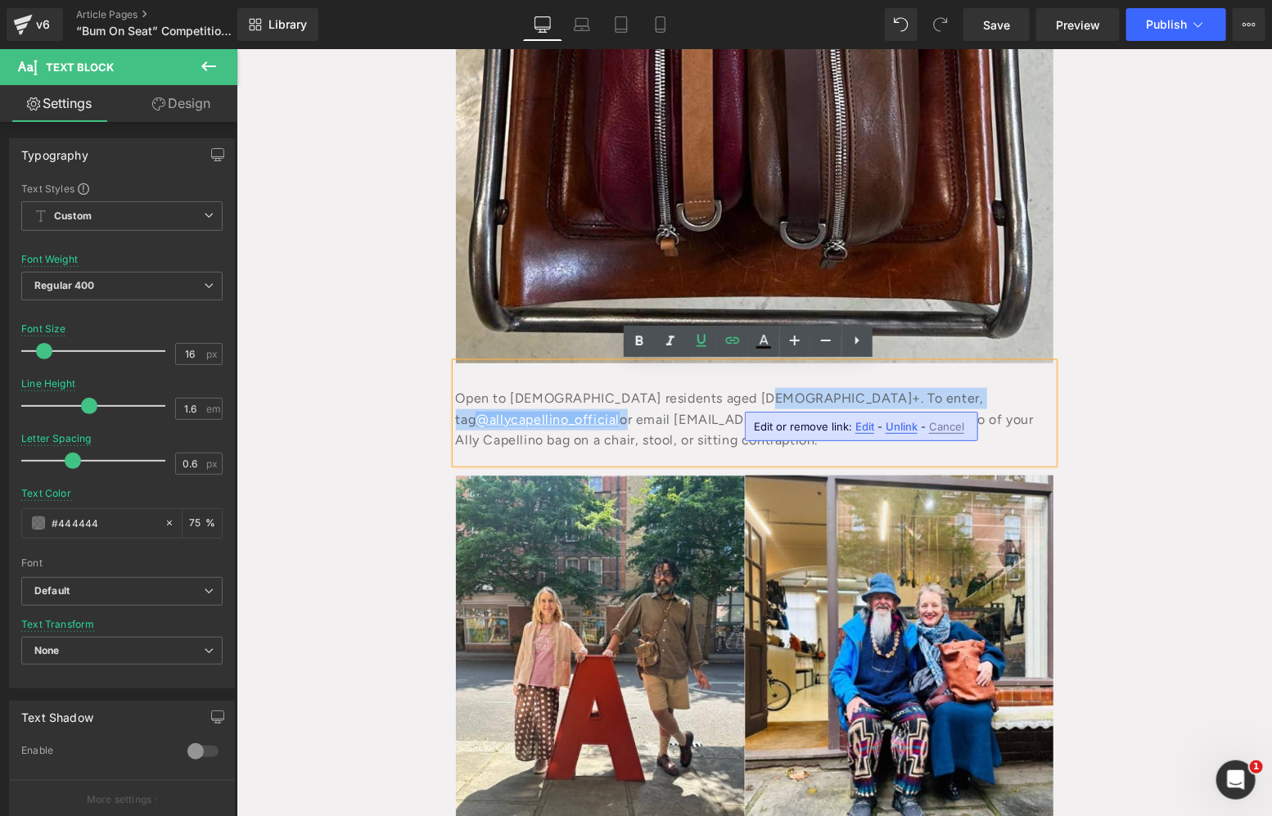
drag, startPoint x: 879, startPoint y: 403, endPoint x: 733, endPoint y: 394, distance: 145.9
click at [733, 394] on div "Open to UK residents aged 18+. To enter, tag @allycapellino_official or email s…" at bounding box center [753, 412] width 597 height 100
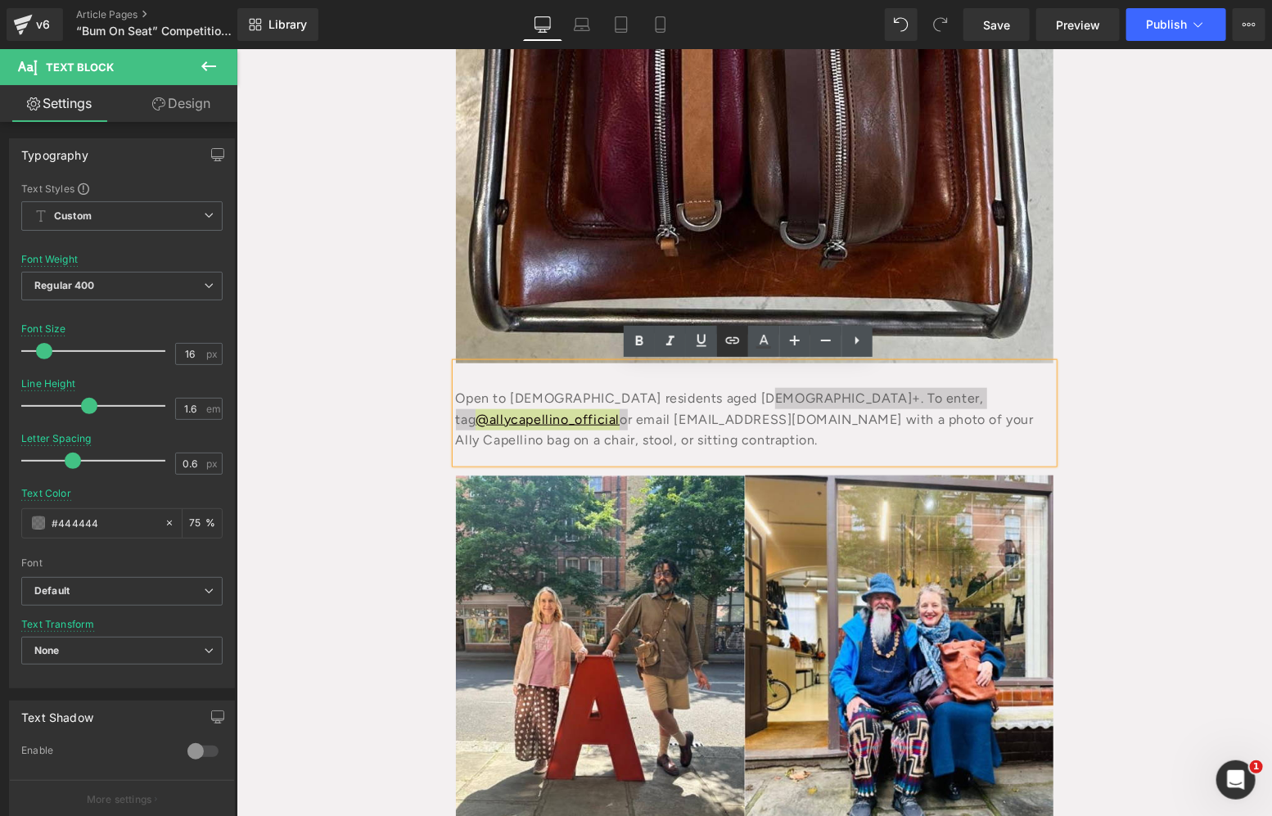
click at [746, 338] on link at bounding box center [732, 341] width 31 height 31
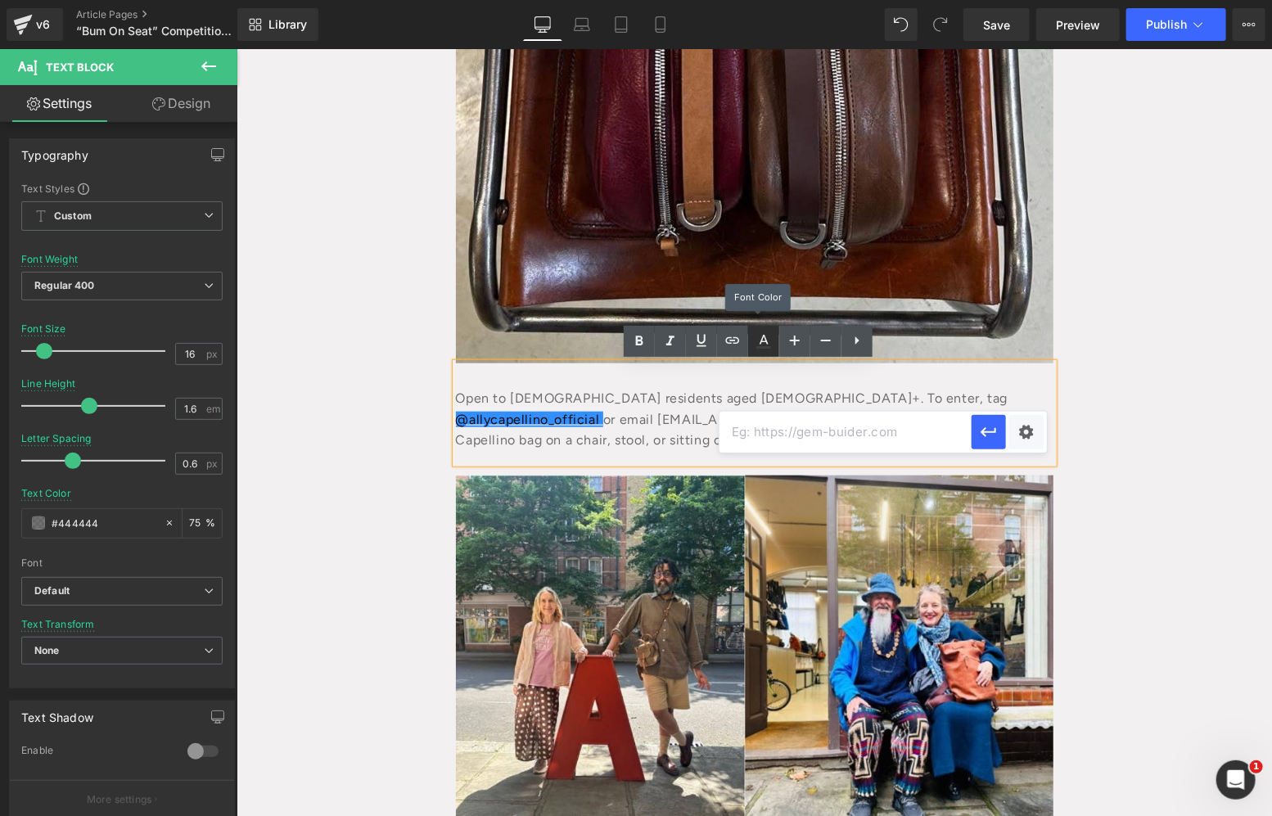
click at [766, 344] on icon at bounding box center [763, 340] width 9 height 10
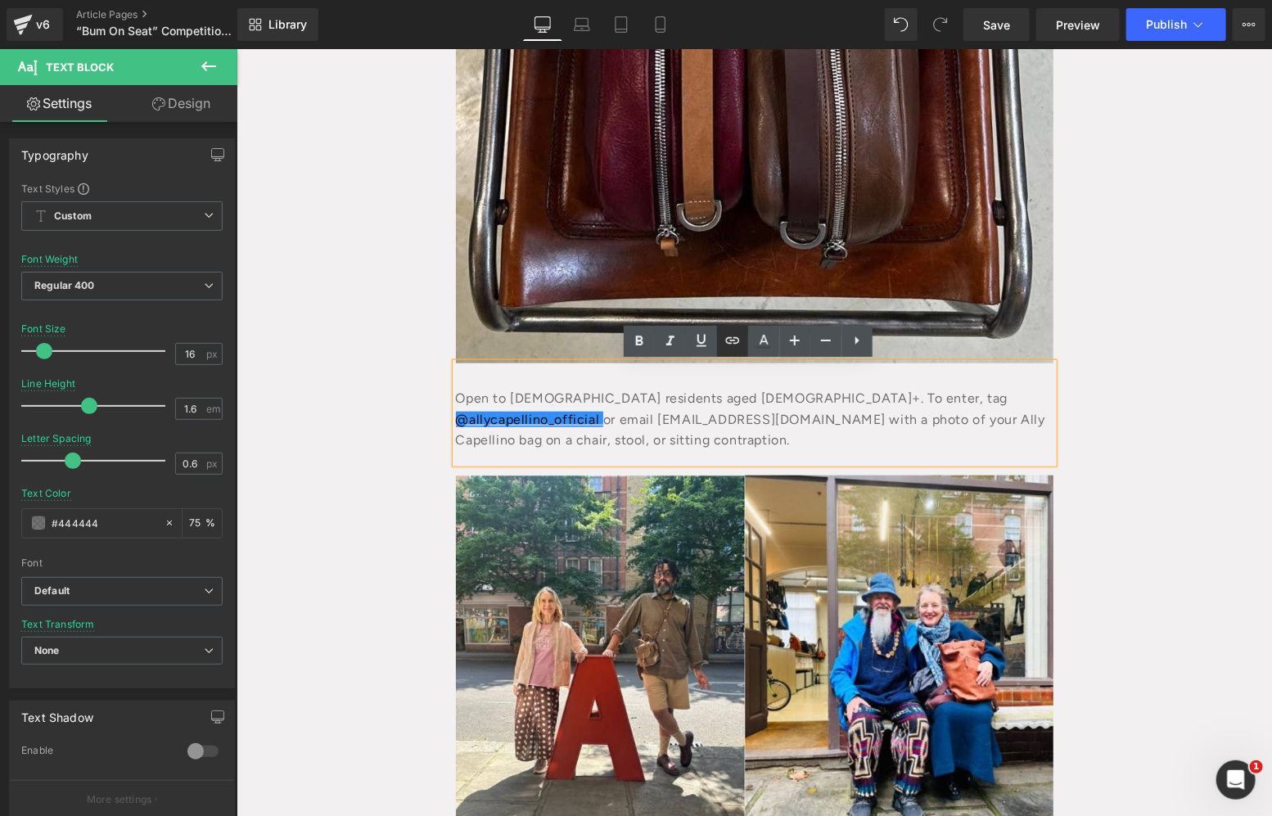
click at [735, 341] on icon at bounding box center [733, 341] width 20 height 20
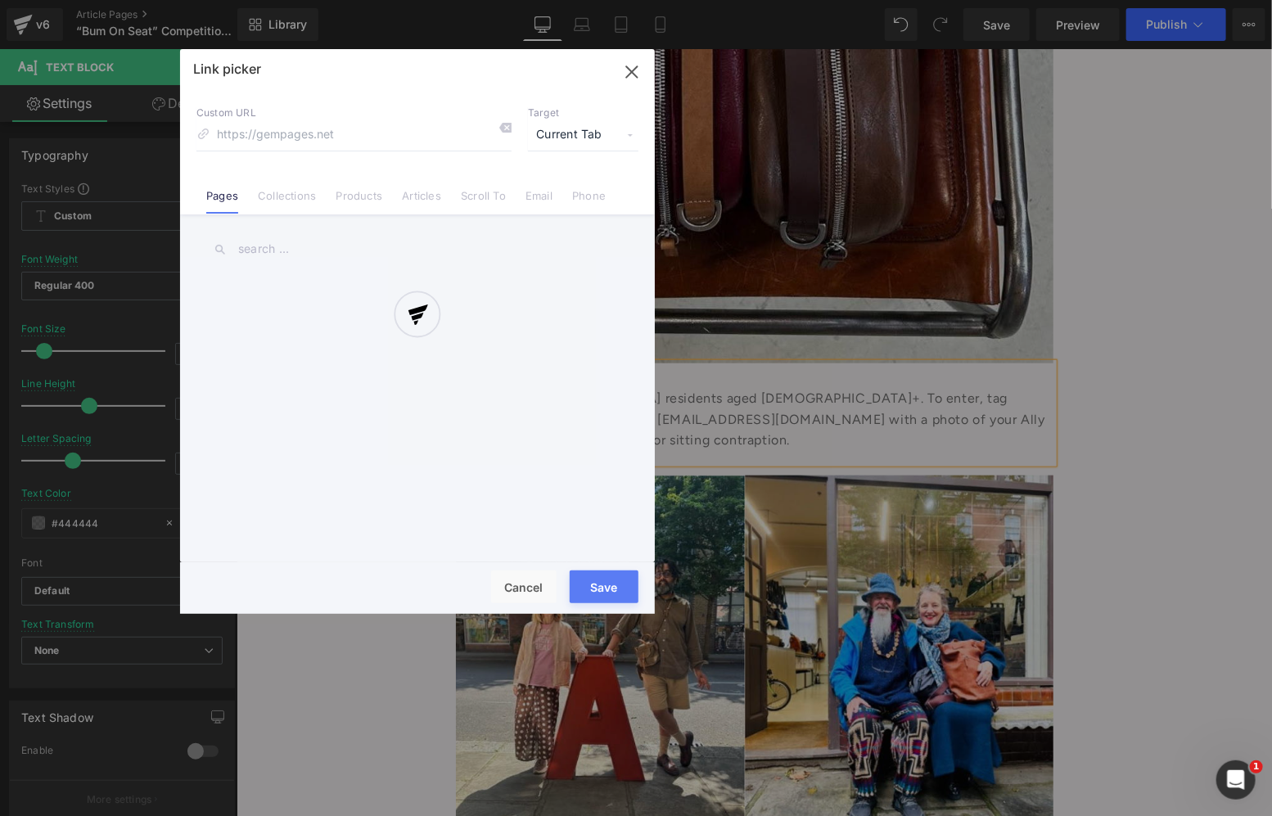
click at [1033, 0] on div "Text Color Highlight Color rgba(68, 68, 68, 1) #444444 100 % transparent transp…" at bounding box center [636, 0] width 1272 height 0
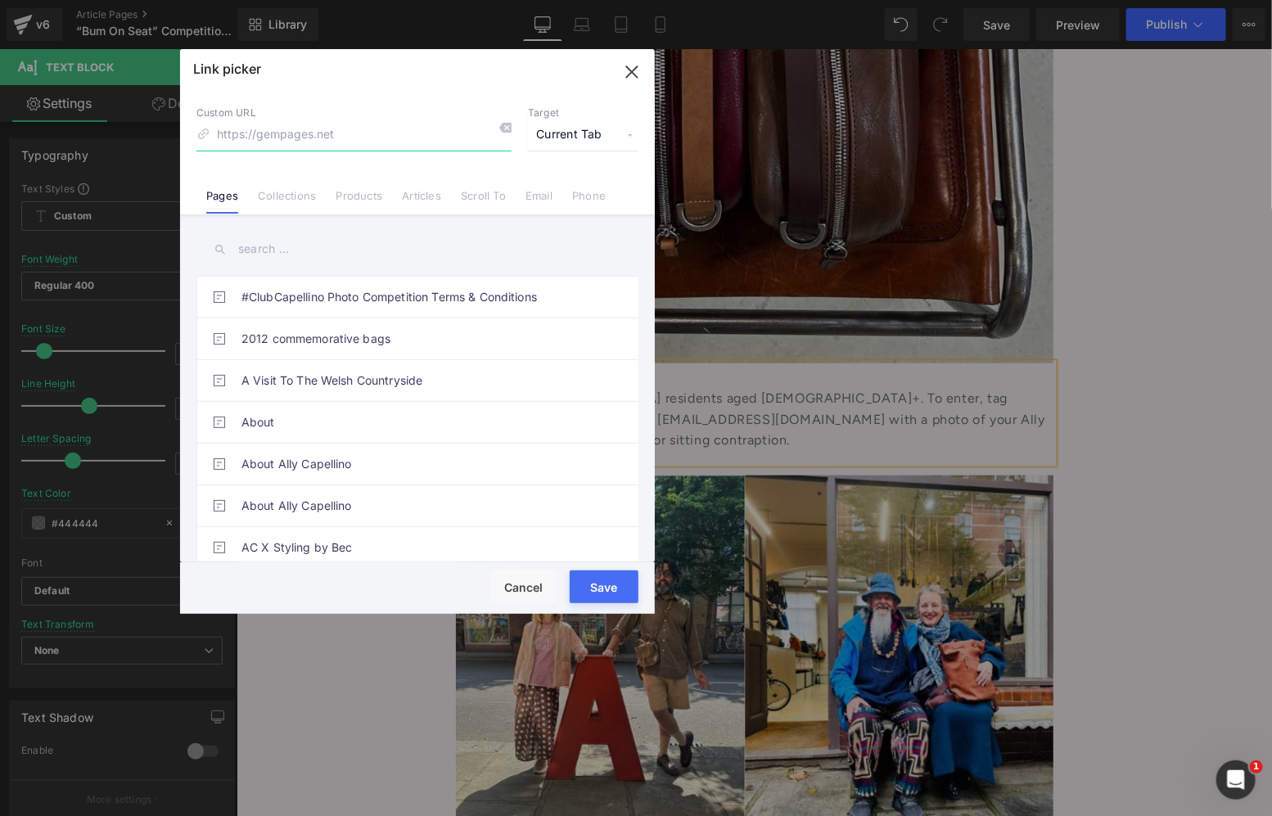
paste input "https://www.instagram.com/allycapellino_official"
type input "https://www.instagram.com/allycapellino_official"
click at [571, 133] on span "Current Tab" at bounding box center [583, 134] width 110 height 31
click at [544, 198] on li "New Tab" at bounding box center [583, 193] width 127 height 29
drag, startPoint x: 592, startPoint y: 579, endPoint x: 377, endPoint y: 496, distance: 230.8
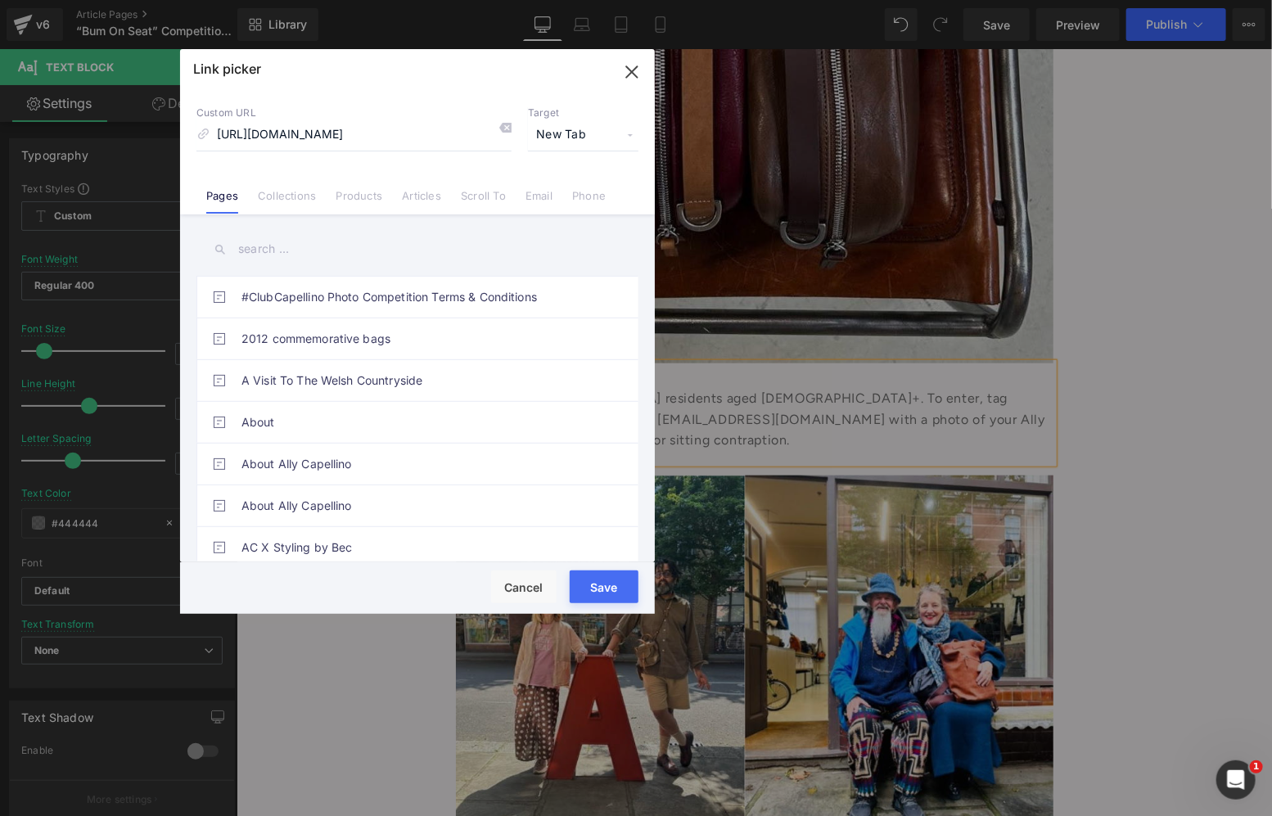
click at [592, 579] on button "Save" at bounding box center [603, 586] width 69 height 33
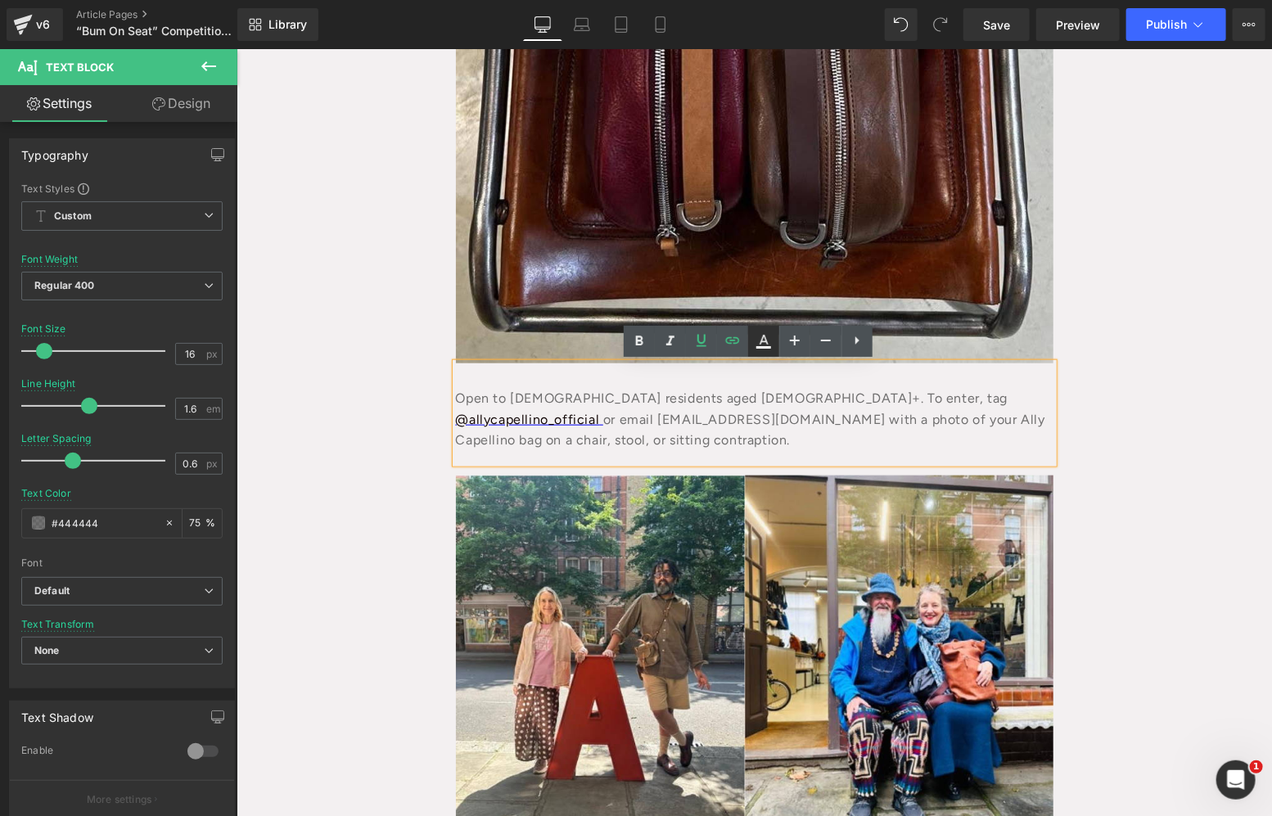
click at [772, 330] on link at bounding box center [763, 341] width 31 height 31
type input "#0000ee"
type input "100"
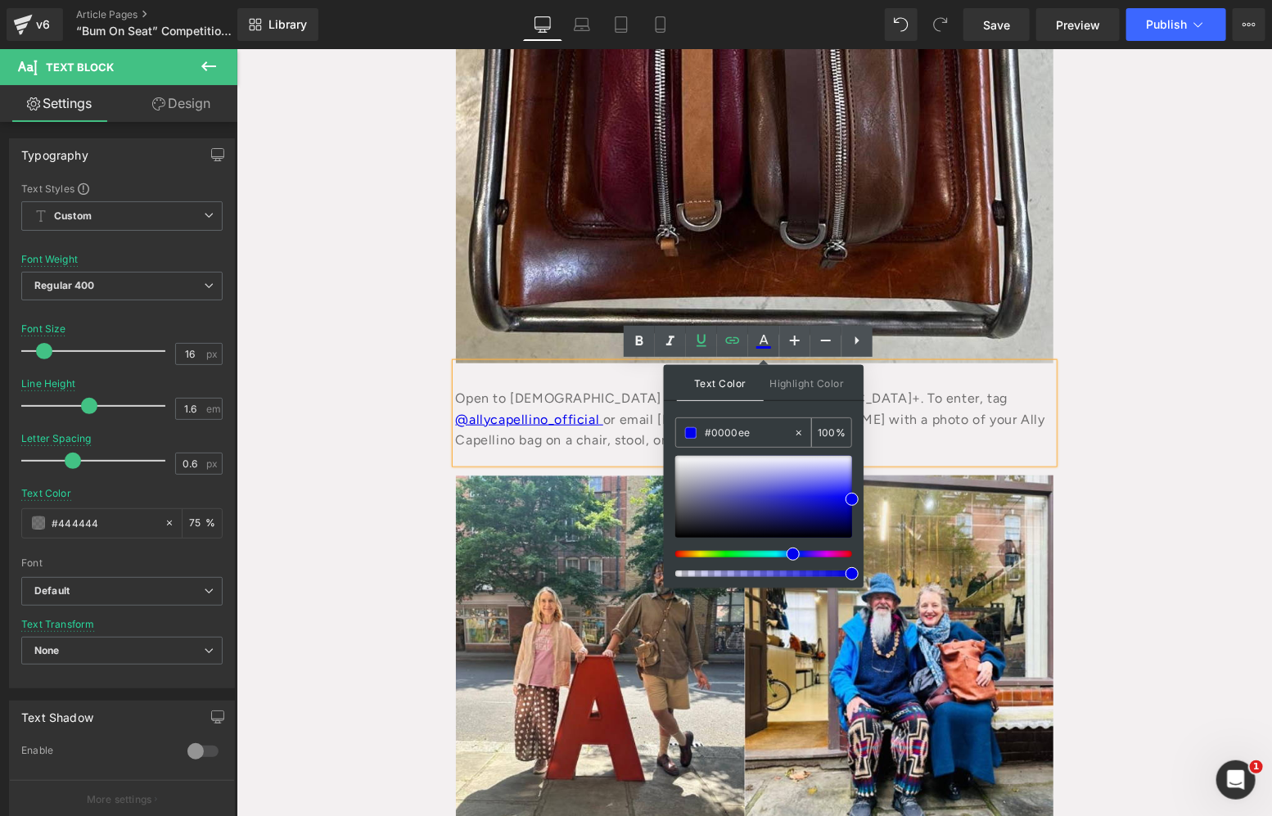
click at [741, 432] on input "#0000ee" at bounding box center [749, 433] width 88 height 18
type input "#4"
type input "0"
type input "#444"
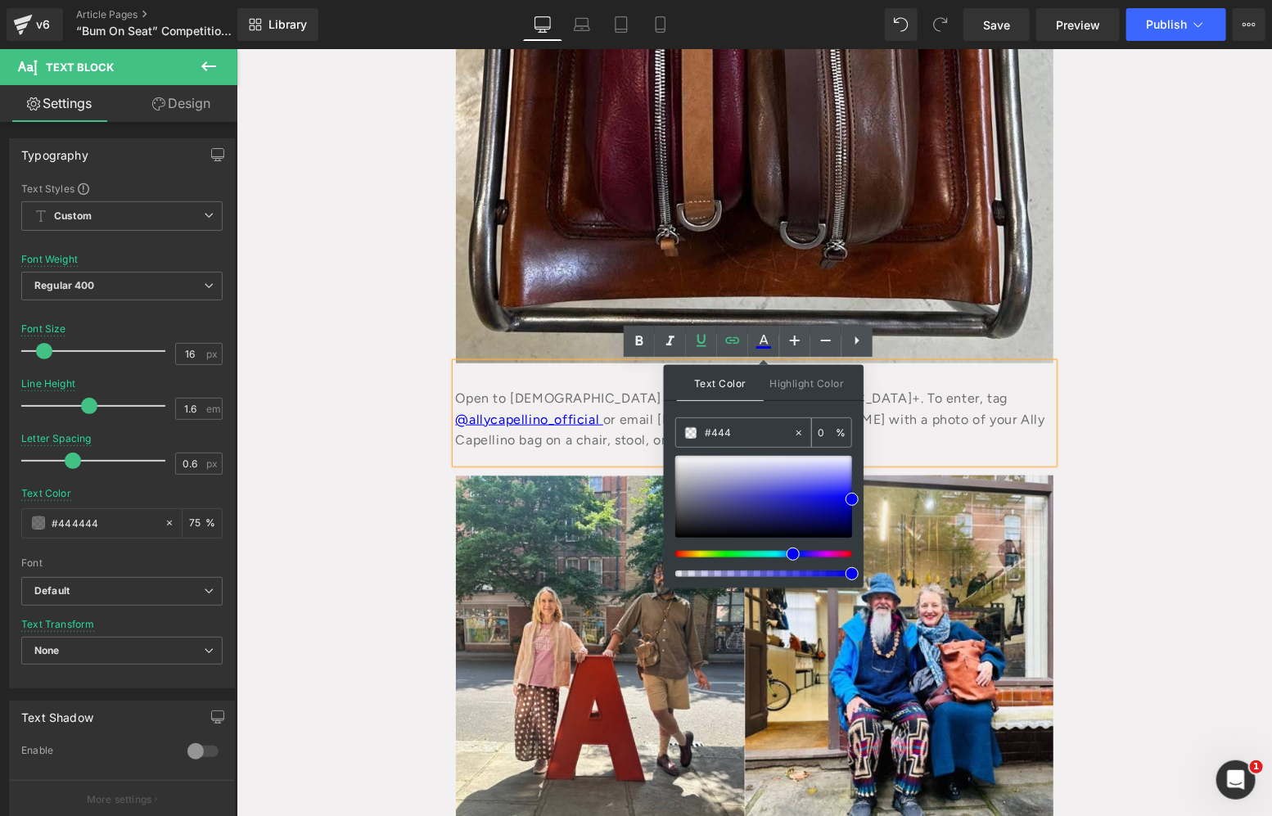
type input "100"
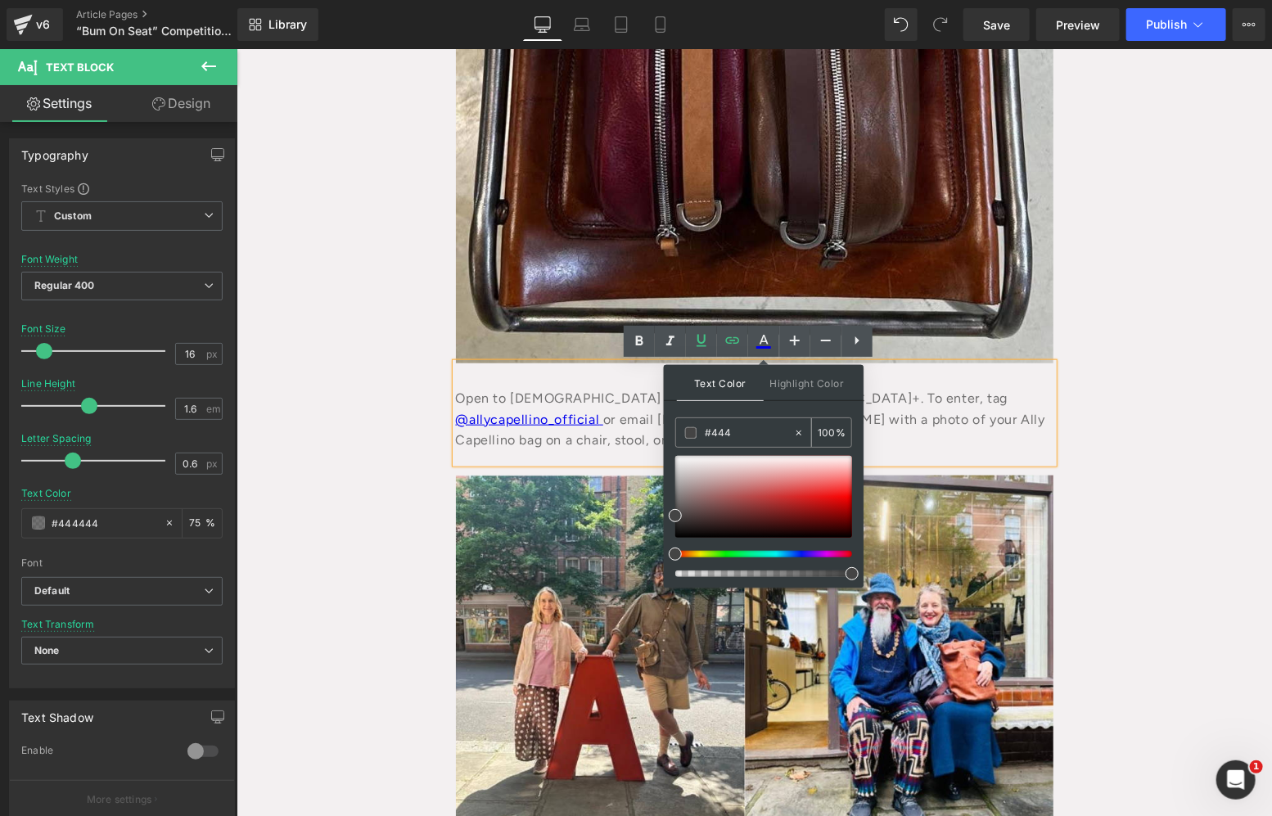
type input "#4444"
type input "27"
type input "#44444"
type input "0"
type input "#444444"
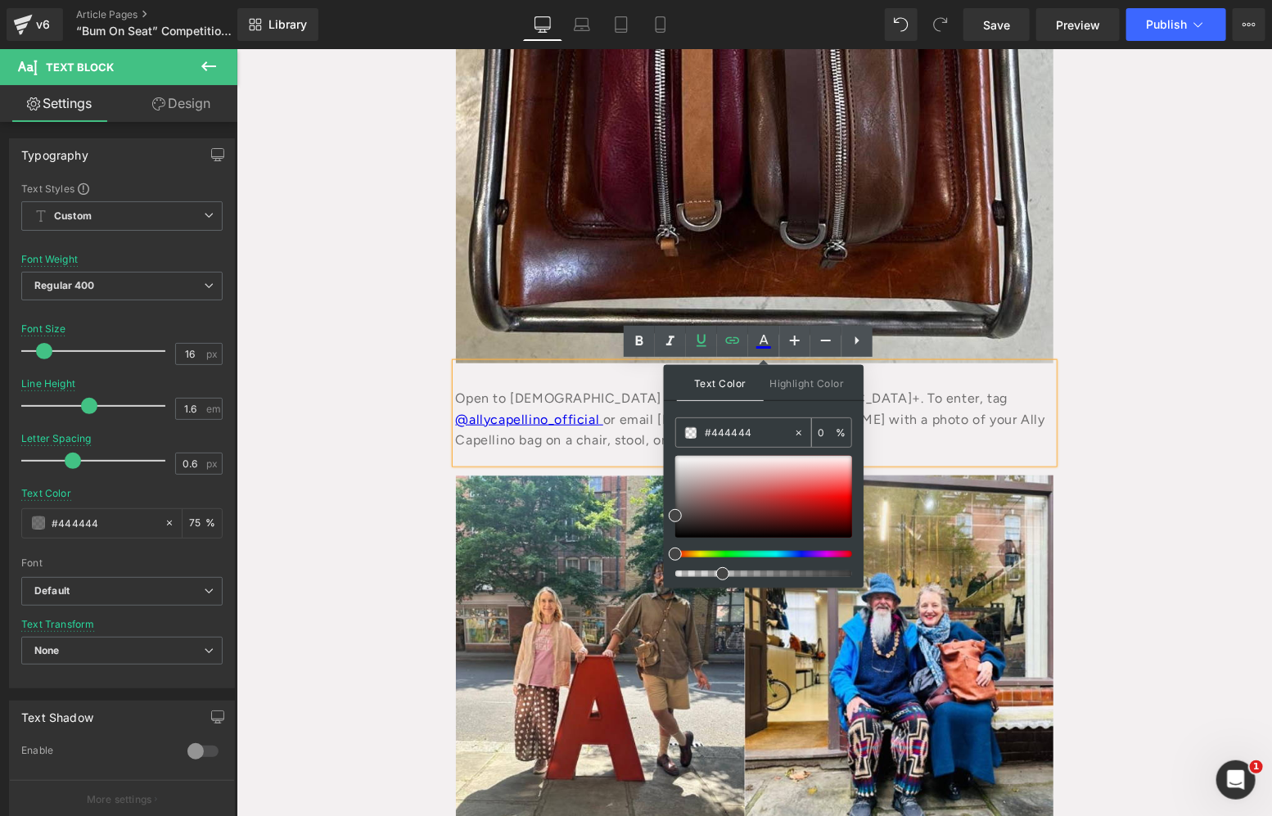
type input "100"
type input "#444444"
click at [849, 394] on div "Text Color Highlight Color" at bounding box center [764, 383] width 200 height 36
click at [827, 380] on span "Highlight Color" at bounding box center [806, 382] width 87 height 35
click at [698, 371] on span "Text Color" at bounding box center [720, 382] width 87 height 35
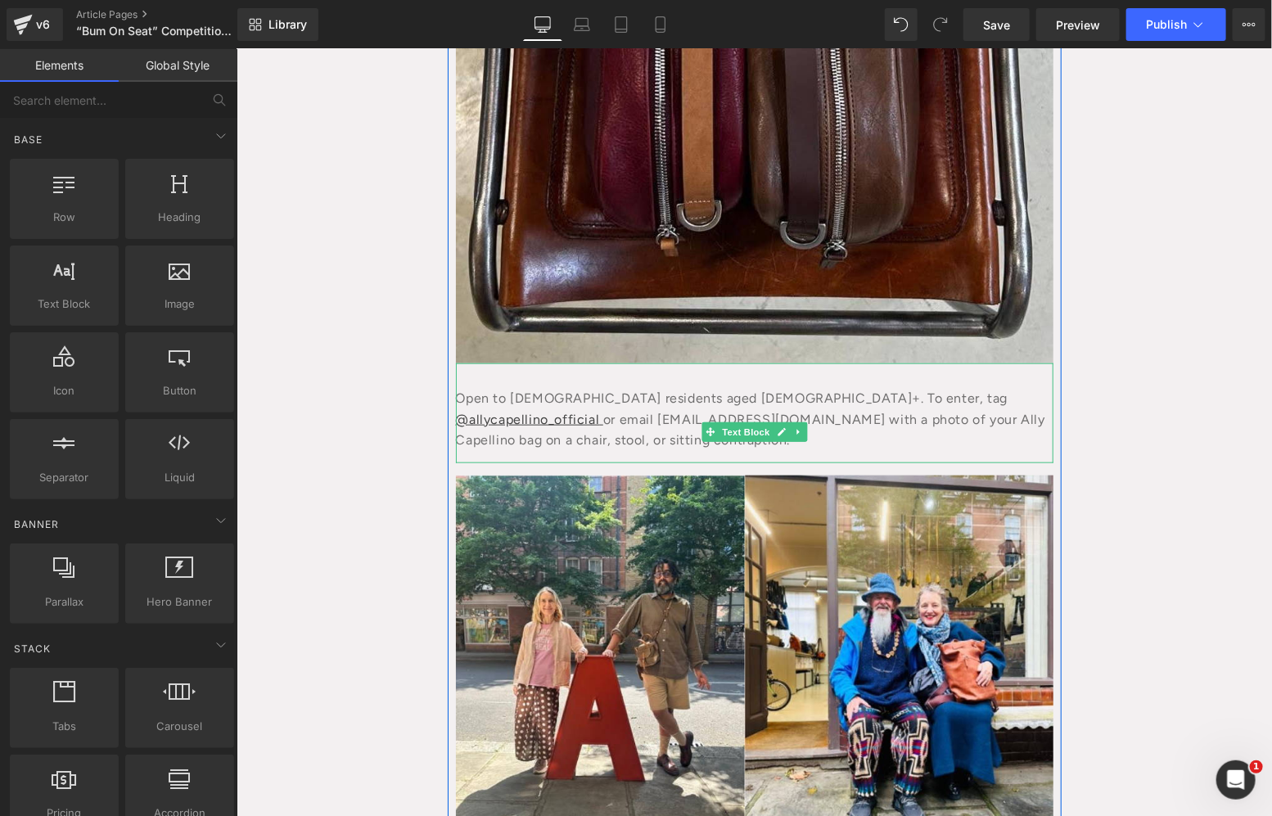
click at [881, 402] on div "Open to UK residents aged 18+. To enter, tag @allycapellino_official or email s…" at bounding box center [753, 412] width 597 height 100
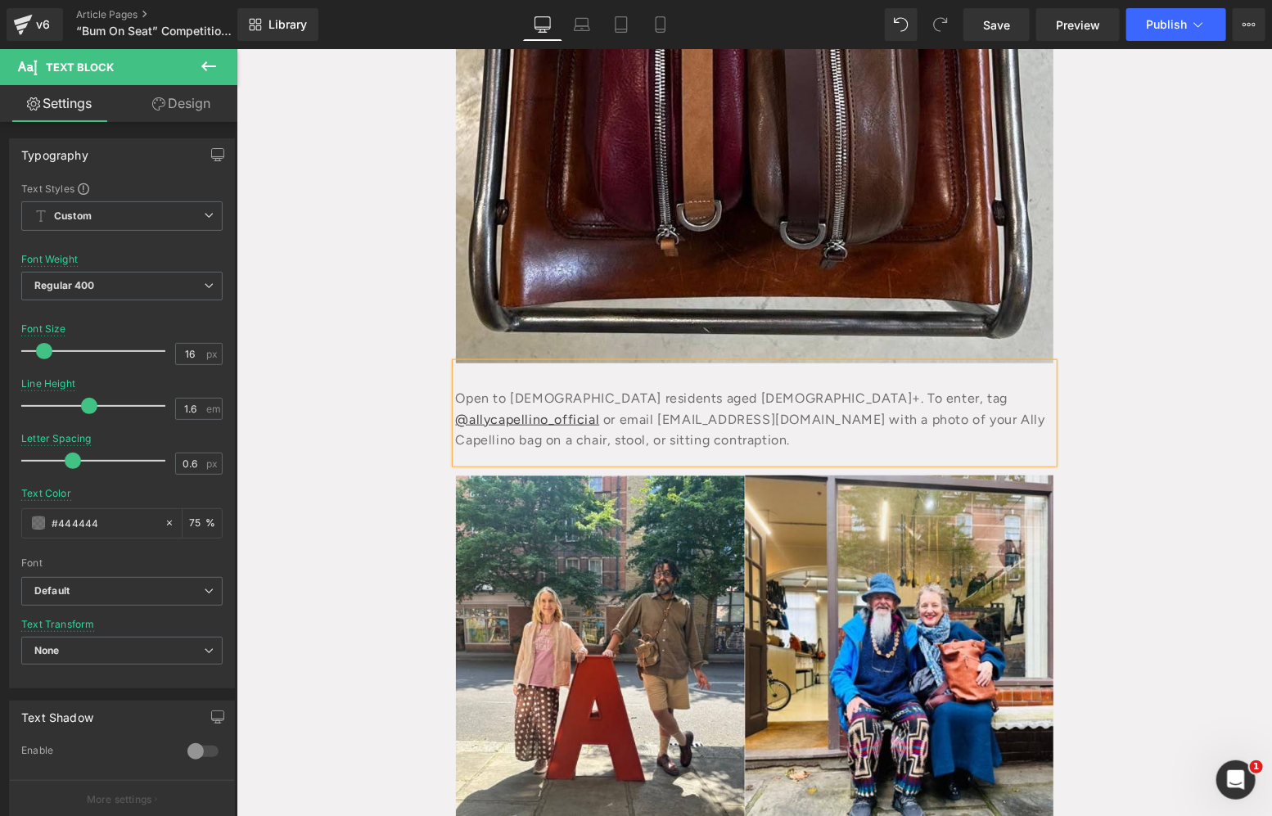
click at [732, 407] on div "Open to UK residents aged 18+. To enter, tag @allycapellino_official or email s…" at bounding box center [753, 412] width 597 height 100
drag, startPoint x: 606, startPoint y: 417, endPoint x: 450, endPoint y: 411, distance: 155.6
click at [455, 411] on div "Open to UK residents aged 18+. To enter, tag @allycapellino_official or email s…" at bounding box center [753, 412] width 597 height 100
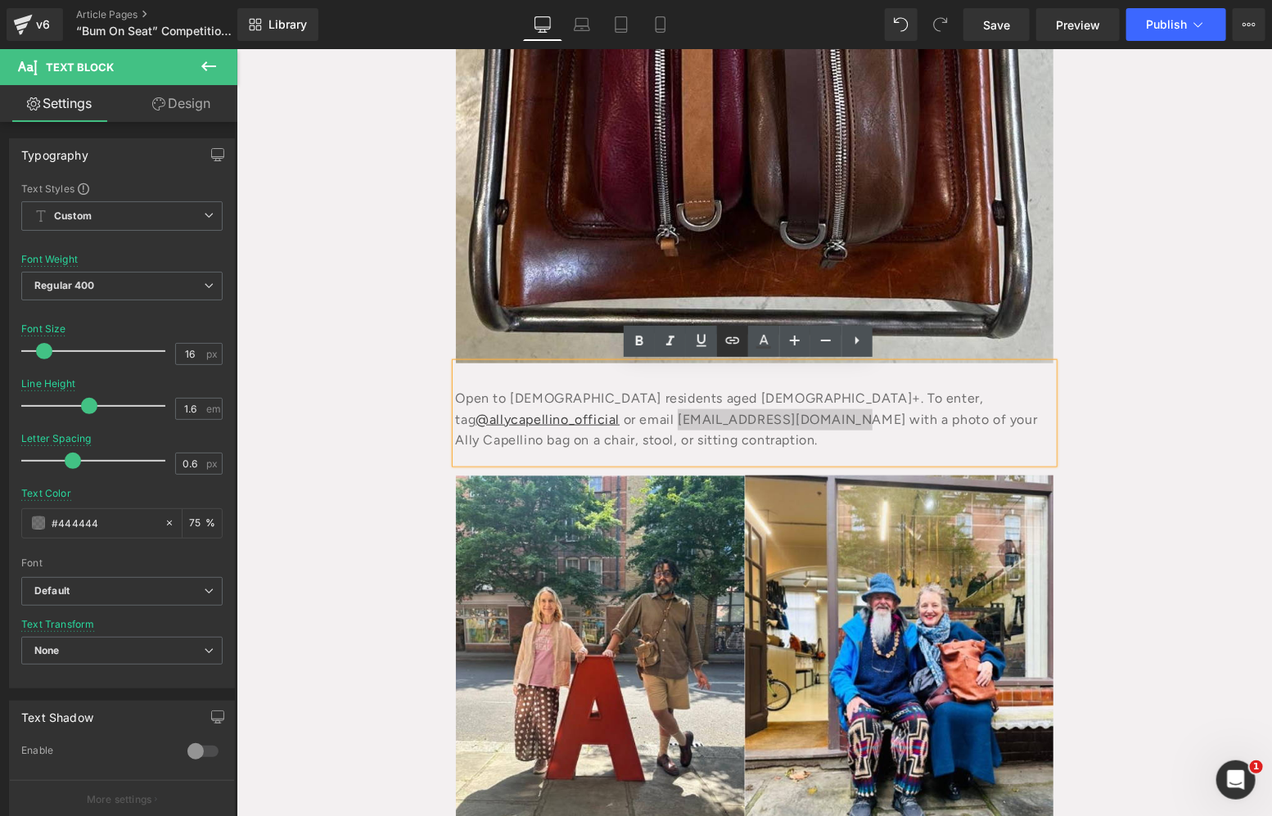
click at [734, 338] on icon at bounding box center [733, 340] width 14 height 7
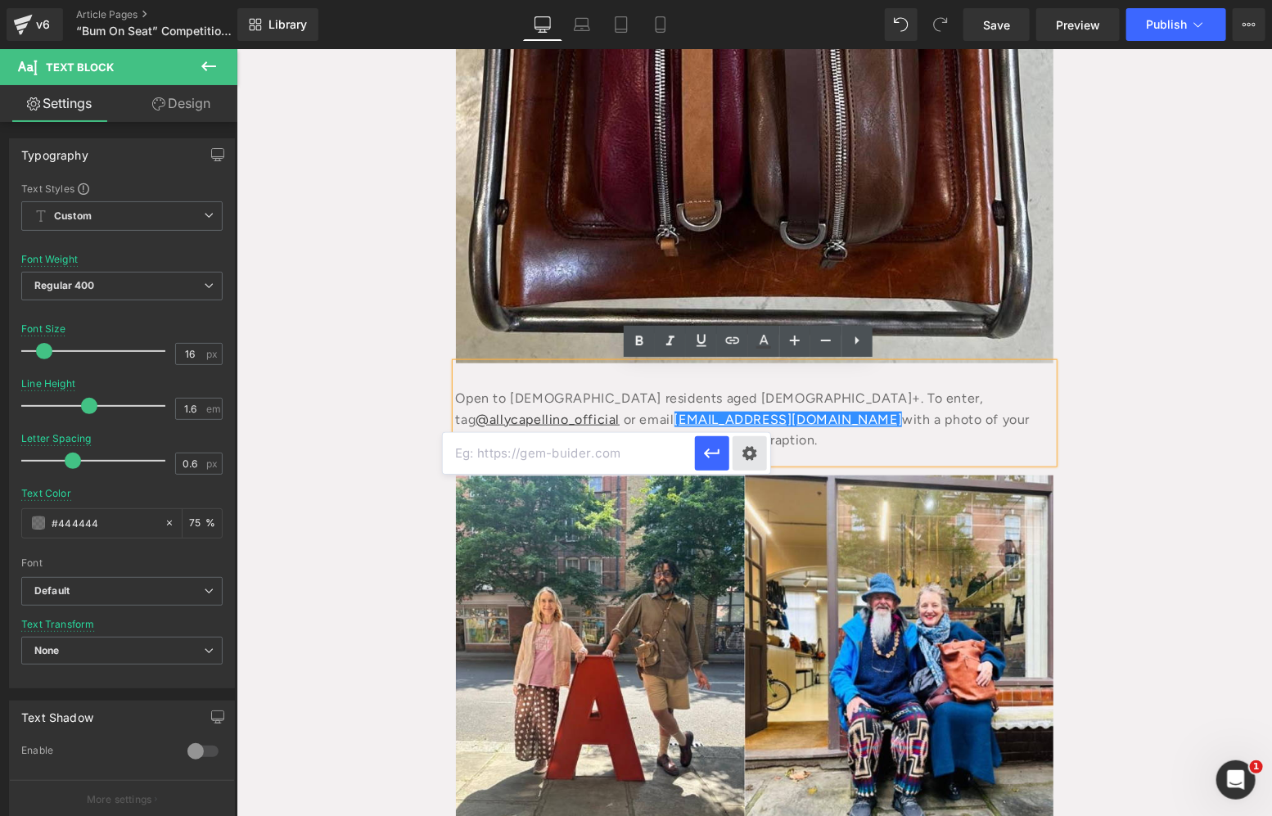
click at [756, 0] on div "Text Color Highlight Color rgba(68, 68, 68, 1) #444444 100 % transparent transp…" at bounding box center [636, 0] width 1272 height 0
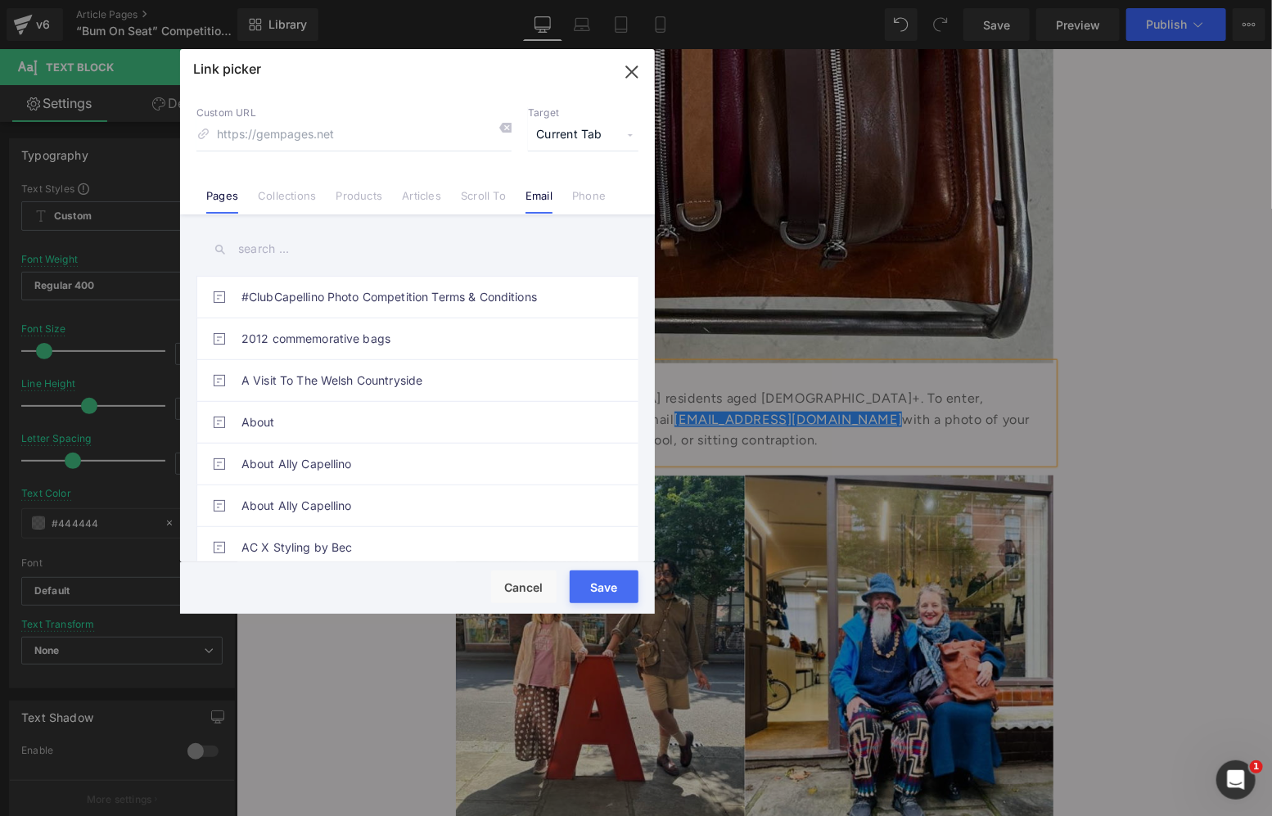
click at [554, 195] on li "Email" at bounding box center [538, 189] width 47 height 29
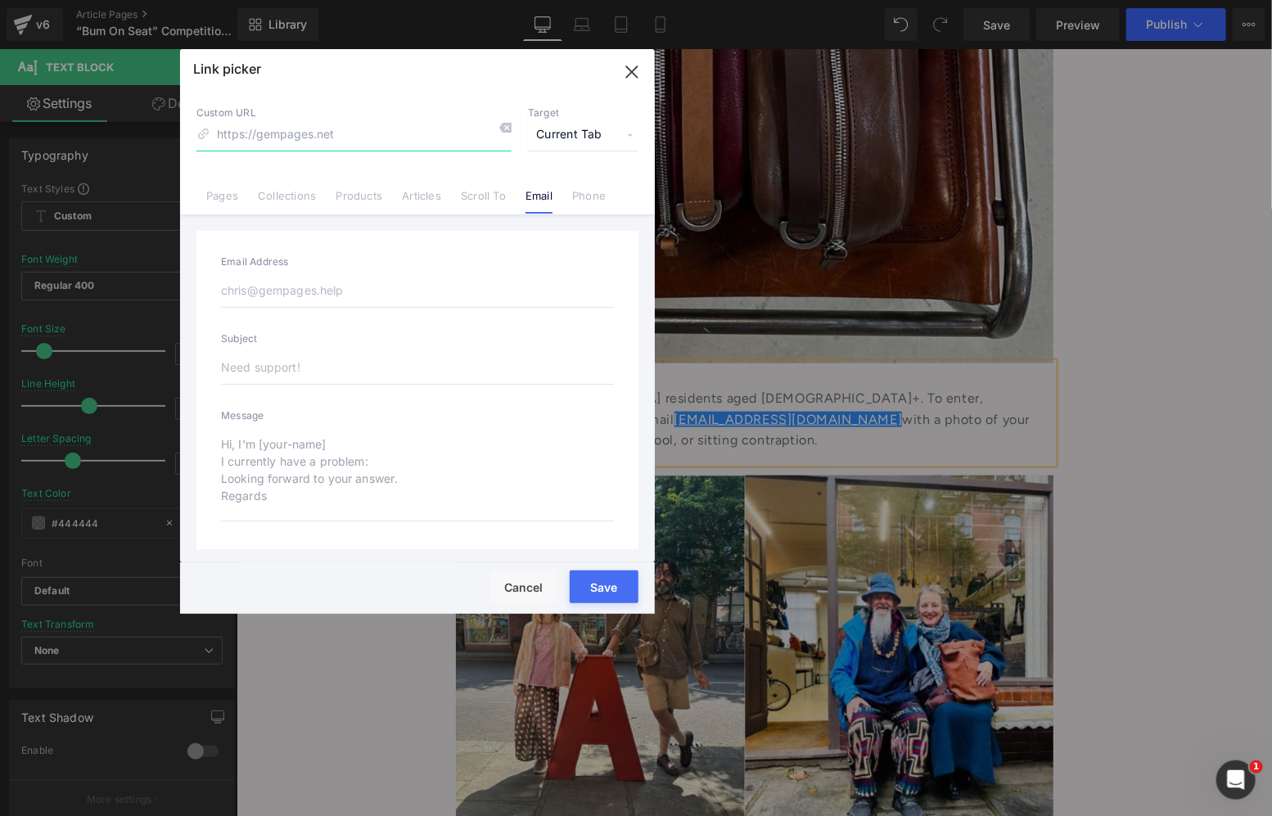
click at [360, 139] on input at bounding box center [353, 134] width 315 height 31
drag, startPoint x: 214, startPoint y: 292, endPoint x: 236, endPoint y: 300, distance: 22.8
click at [221, 293] on div "Email Address Subject Message" at bounding box center [417, 390] width 442 height 319
click at [236, 300] on input "email" at bounding box center [417, 290] width 393 height 34
paste input "[EMAIL_ADDRESS][DOMAIN_NAME]"
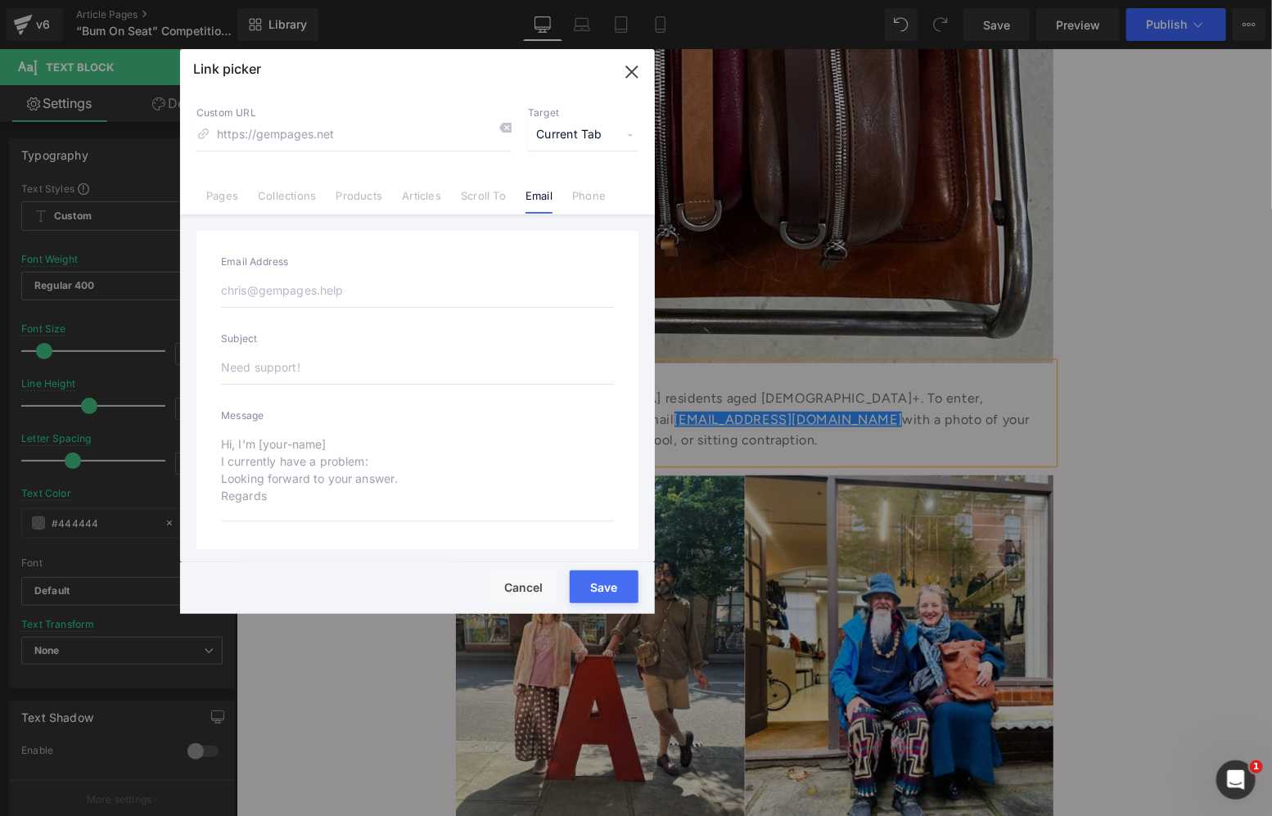
type input "[EMAIL_ADDRESS][DOMAIN_NAME]"
type input "mailto:shop@allycapellino.co.uk"
type input "[EMAIL_ADDRESS][DOMAIN_NAME]"
click at [565, 129] on span "Current Tab" at bounding box center [583, 134] width 110 height 31
click at [556, 205] on li "New Tab" at bounding box center [583, 193] width 127 height 29
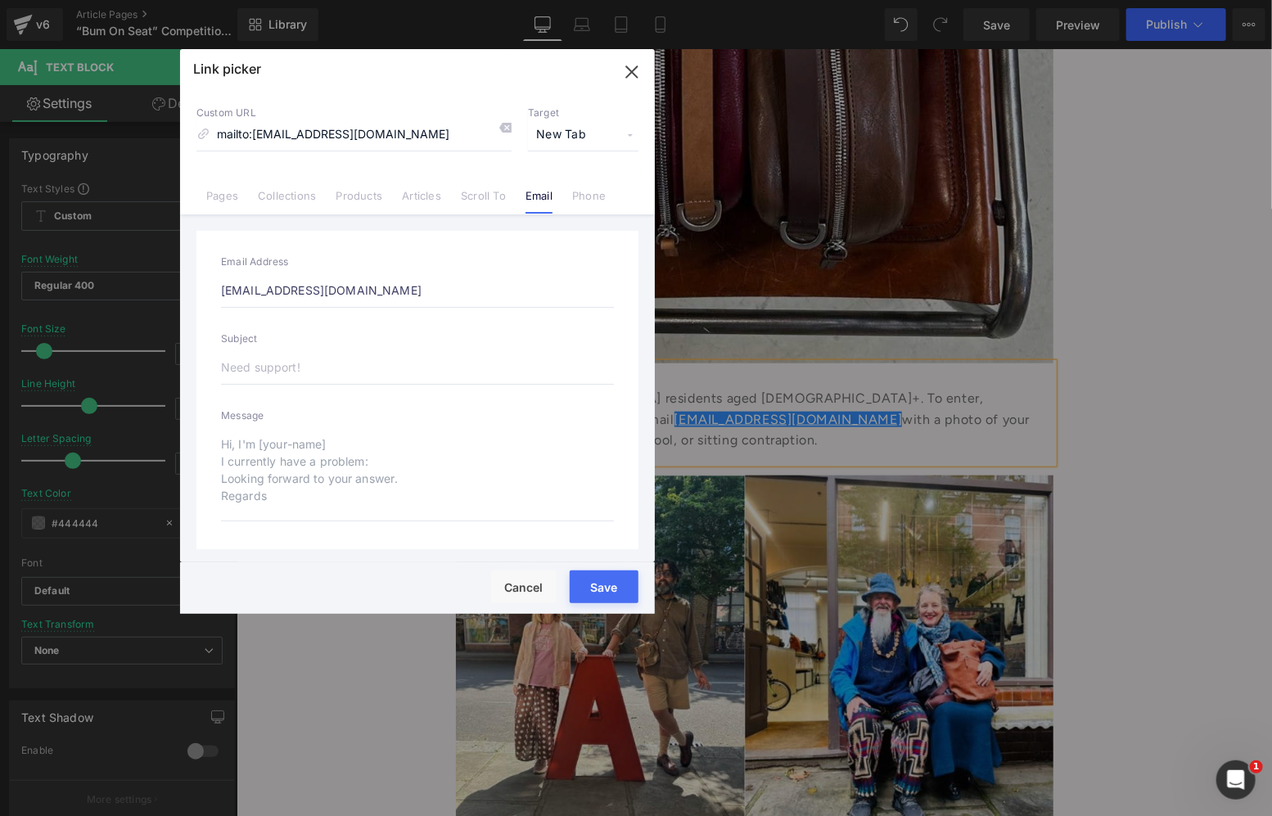
click at [596, 573] on button "Save" at bounding box center [603, 586] width 69 height 33
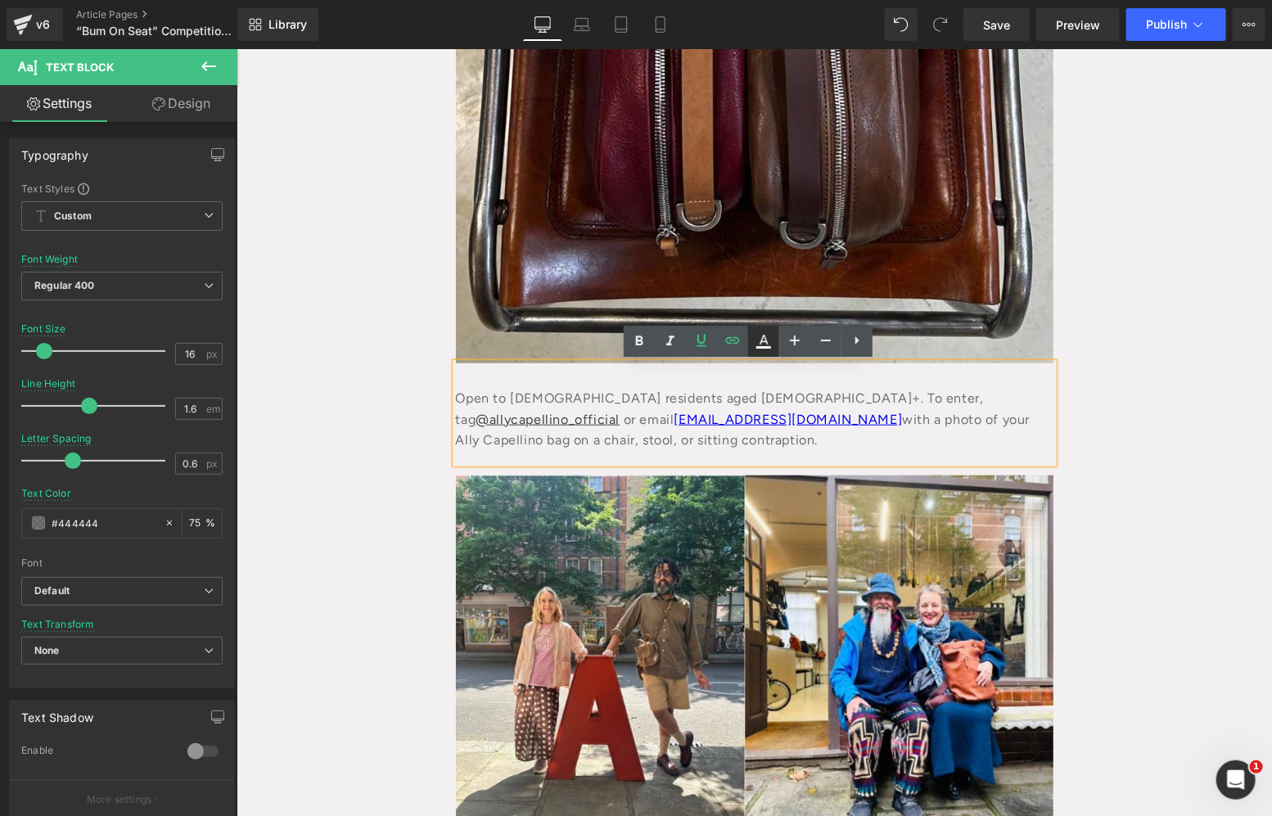
click at [756, 339] on icon at bounding box center [764, 341] width 20 height 20
type input "#0000ee"
type input "100"
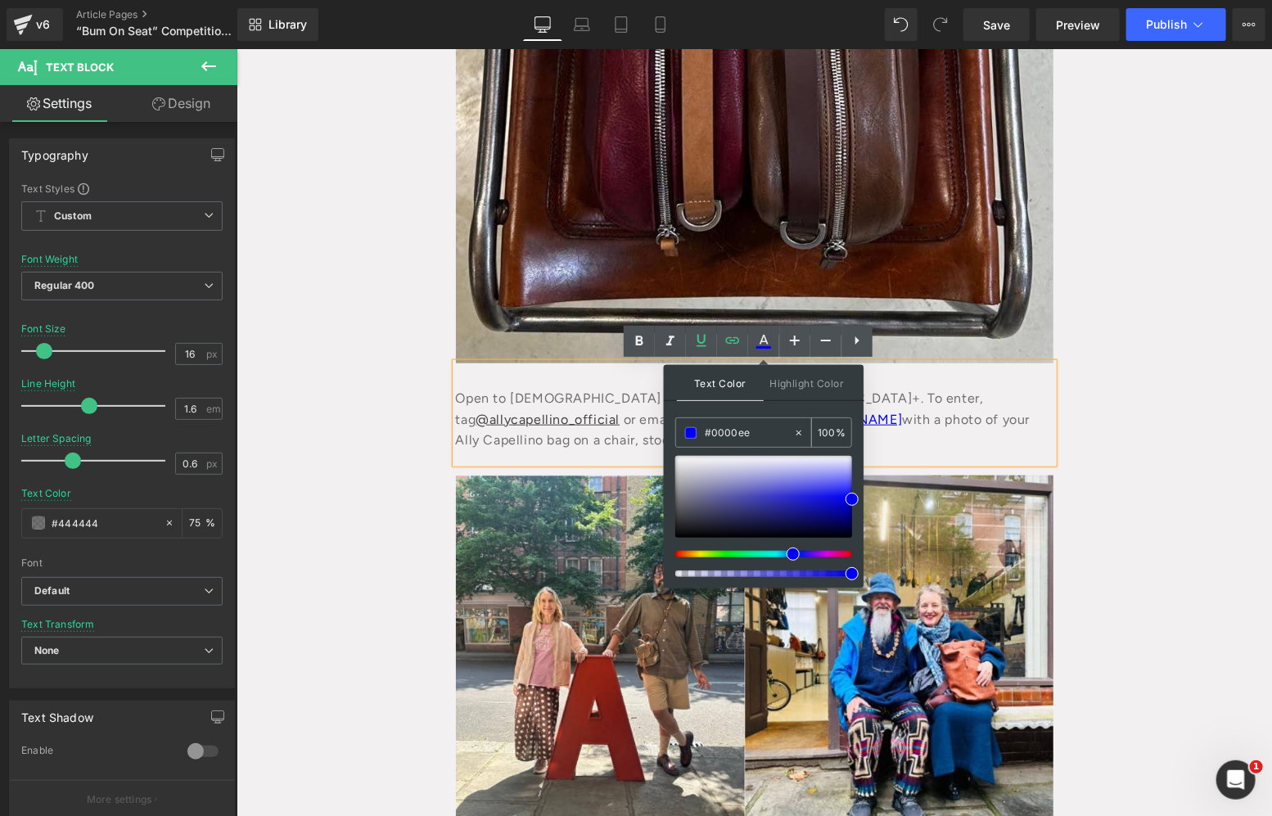
click at [716, 432] on input "#0000ee" at bounding box center [749, 433] width 88 height 18
type input "#4"
type input "0"
type input "#444"
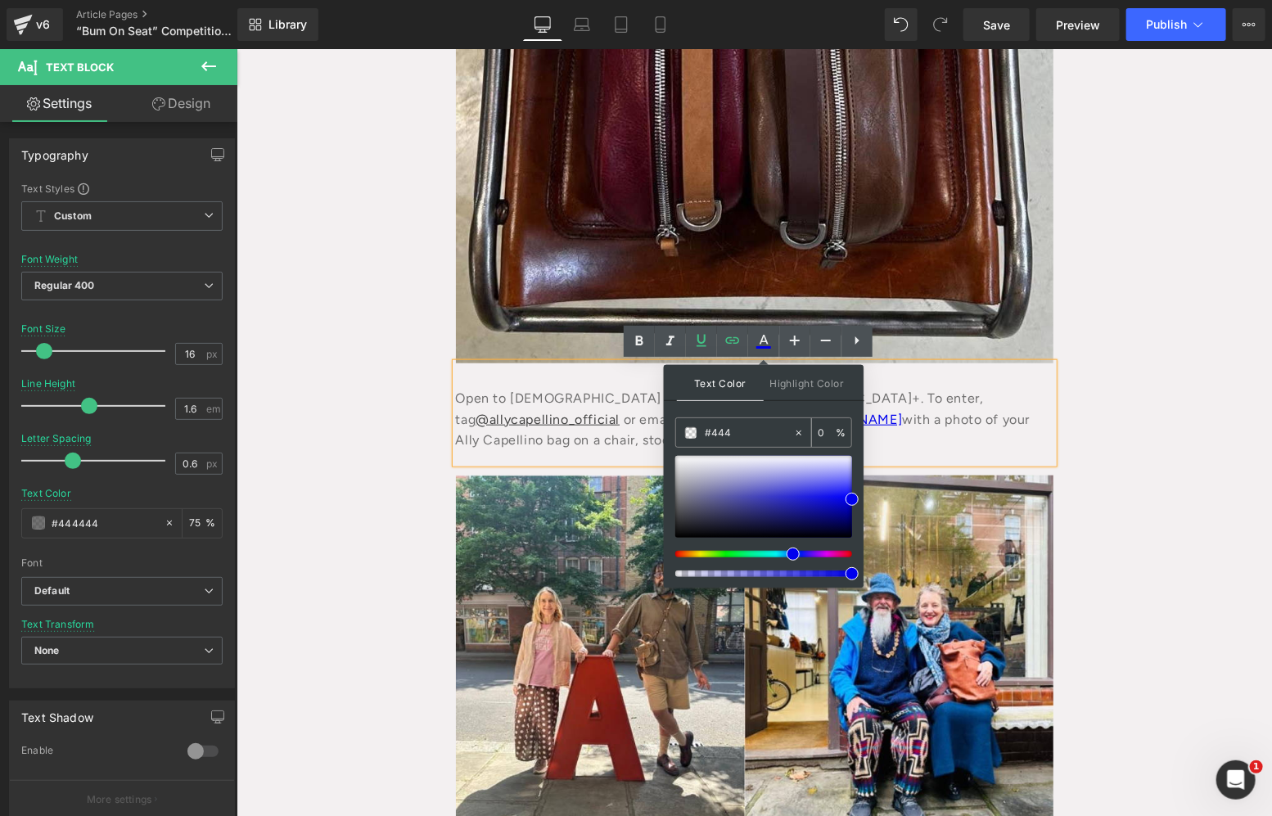
type input "100"
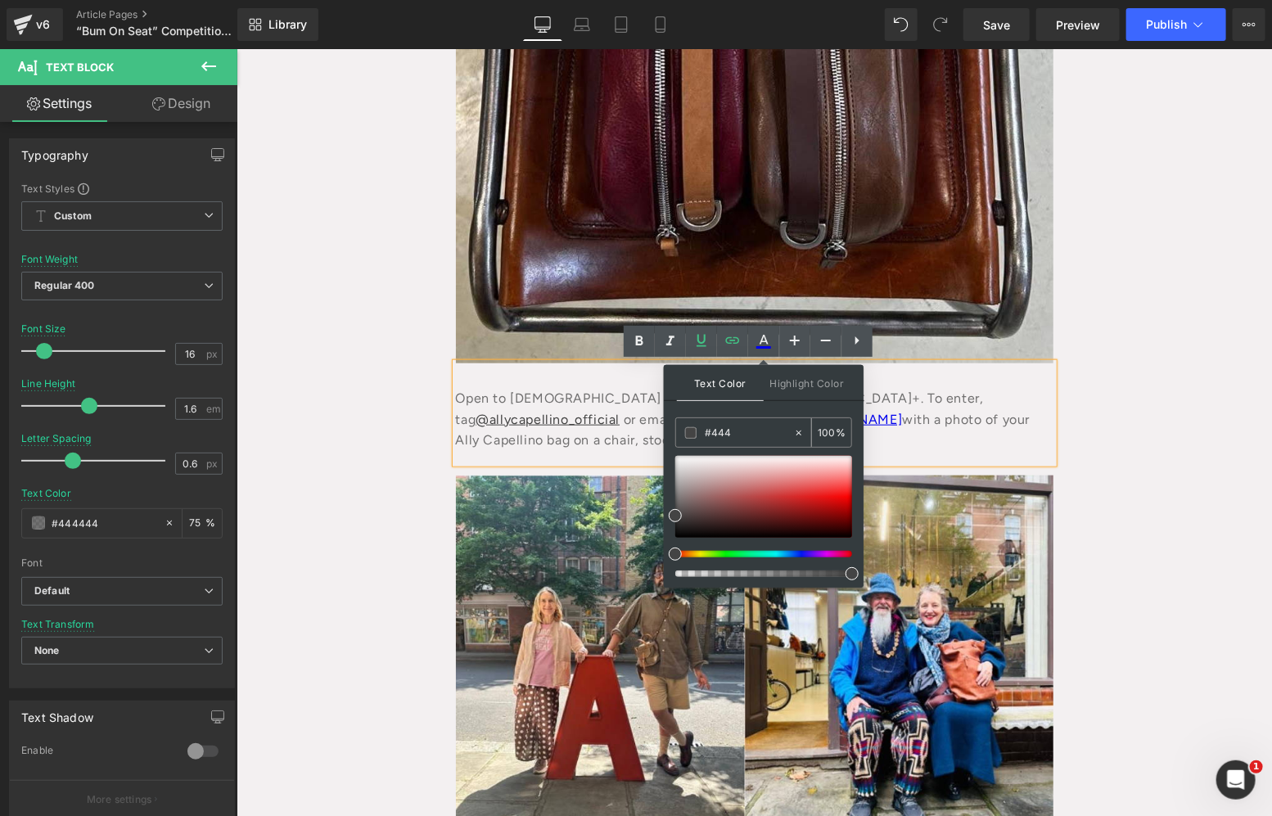
type input "#4444"
type input "27"
type input "#44444"
type input "0"
type input "#444444"
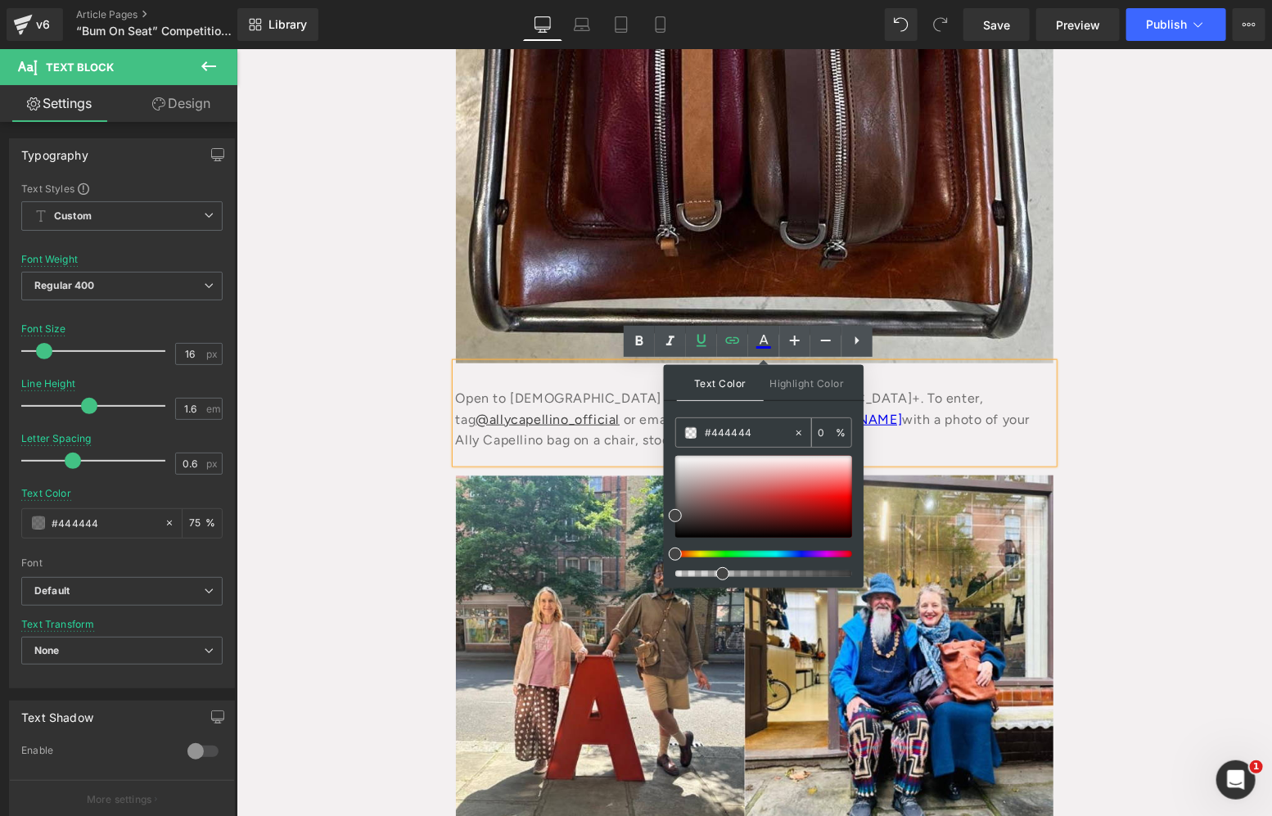
type input "100"
type input "#444444"
click at [853, 403] on div "Text Color Highlight Color rgba(68, 68, 68, 1) #444444 100 % transparent transp…" at bounding box center [764, 476] width 200 height 223
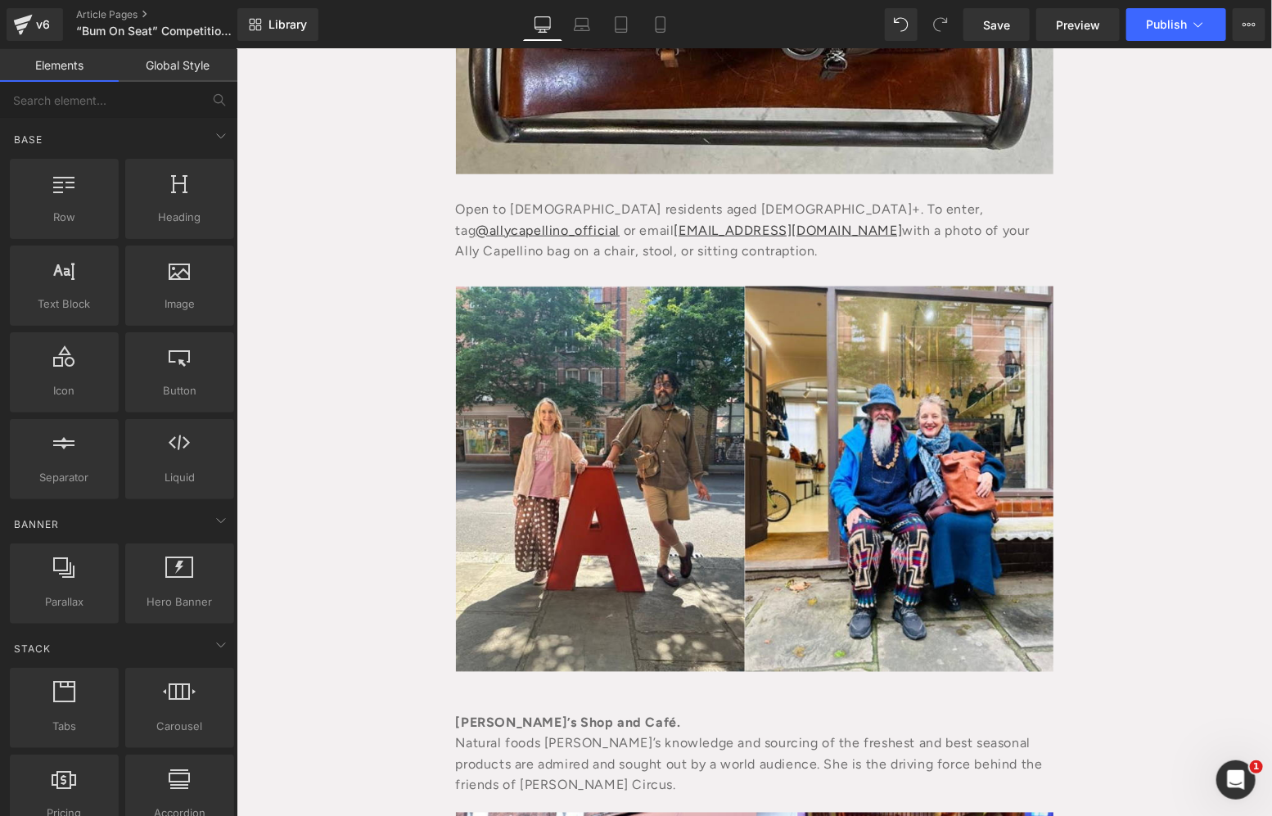
scroll to position [840, 0]
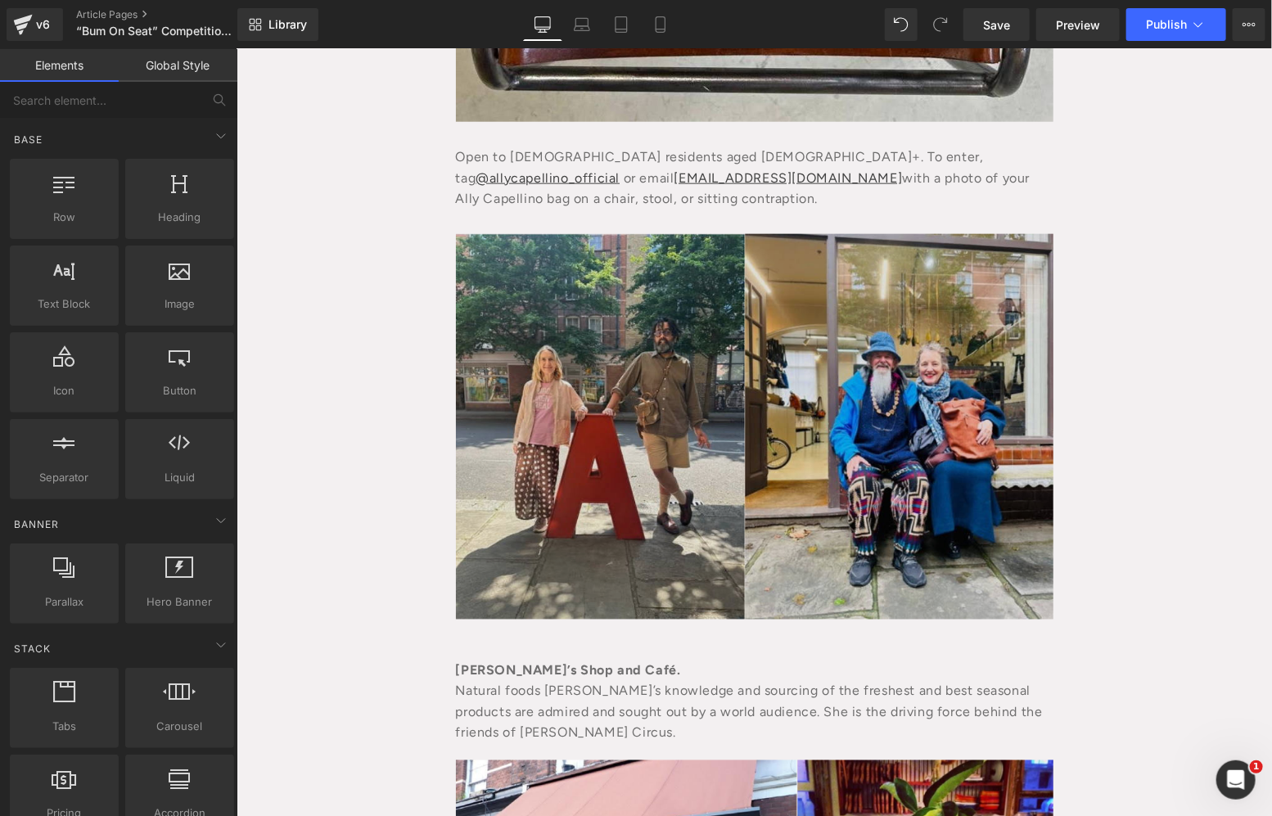
click at [616, 348] on img at bounding box center [753, 425] width 597 height 385
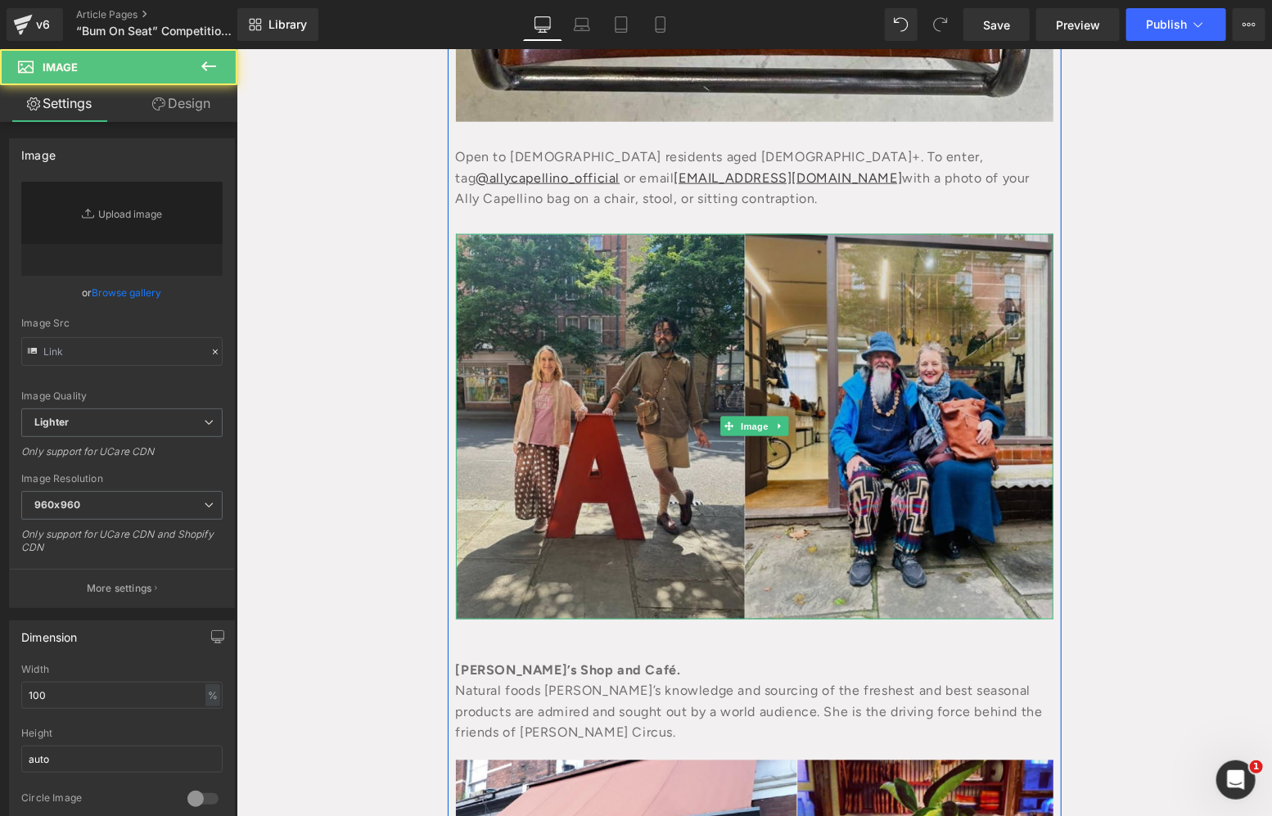
type input "https://ucarecdn.com/999853ef-1ef7-4360-a71f-2c692cd85635/-/format/auto/-/previ…"
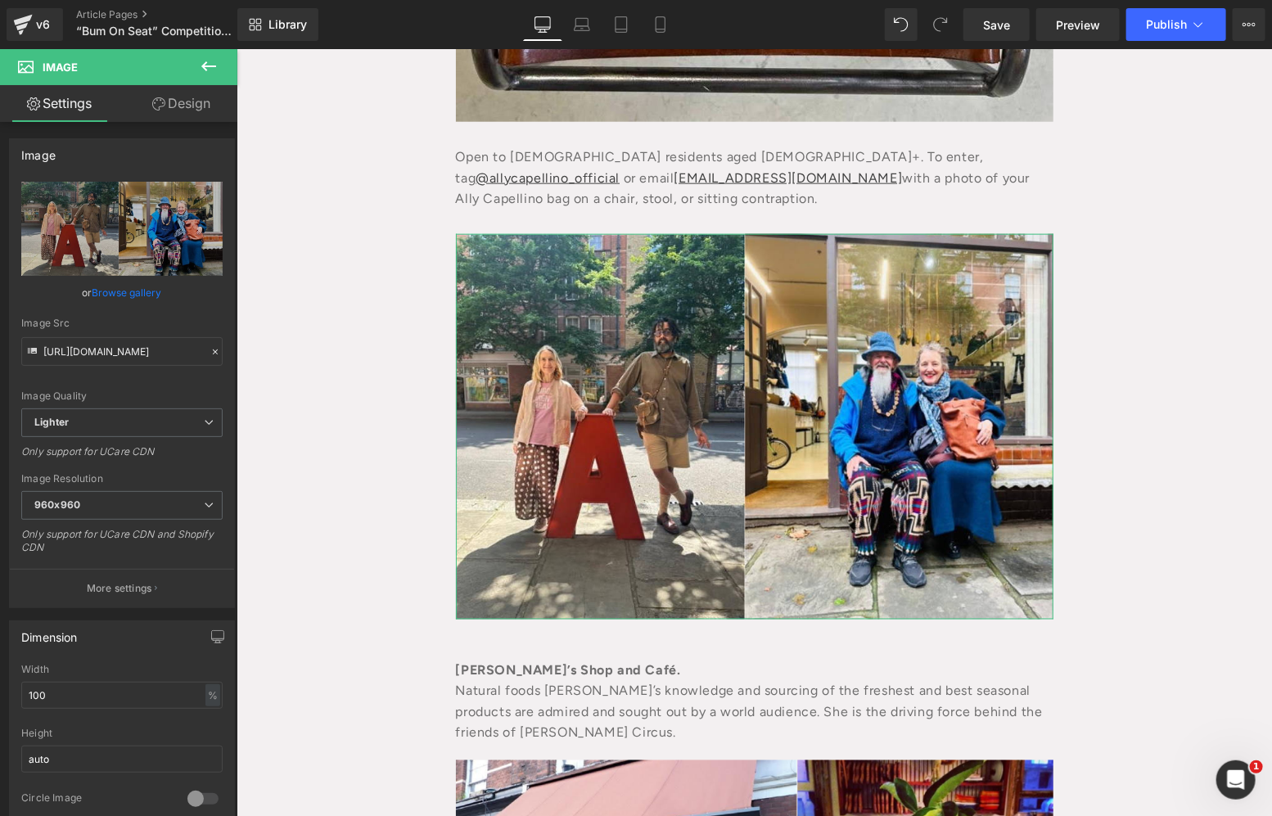
click at [140, 278] on link "Browse gallery" at bounding box center [127, 292] width 70 height 29
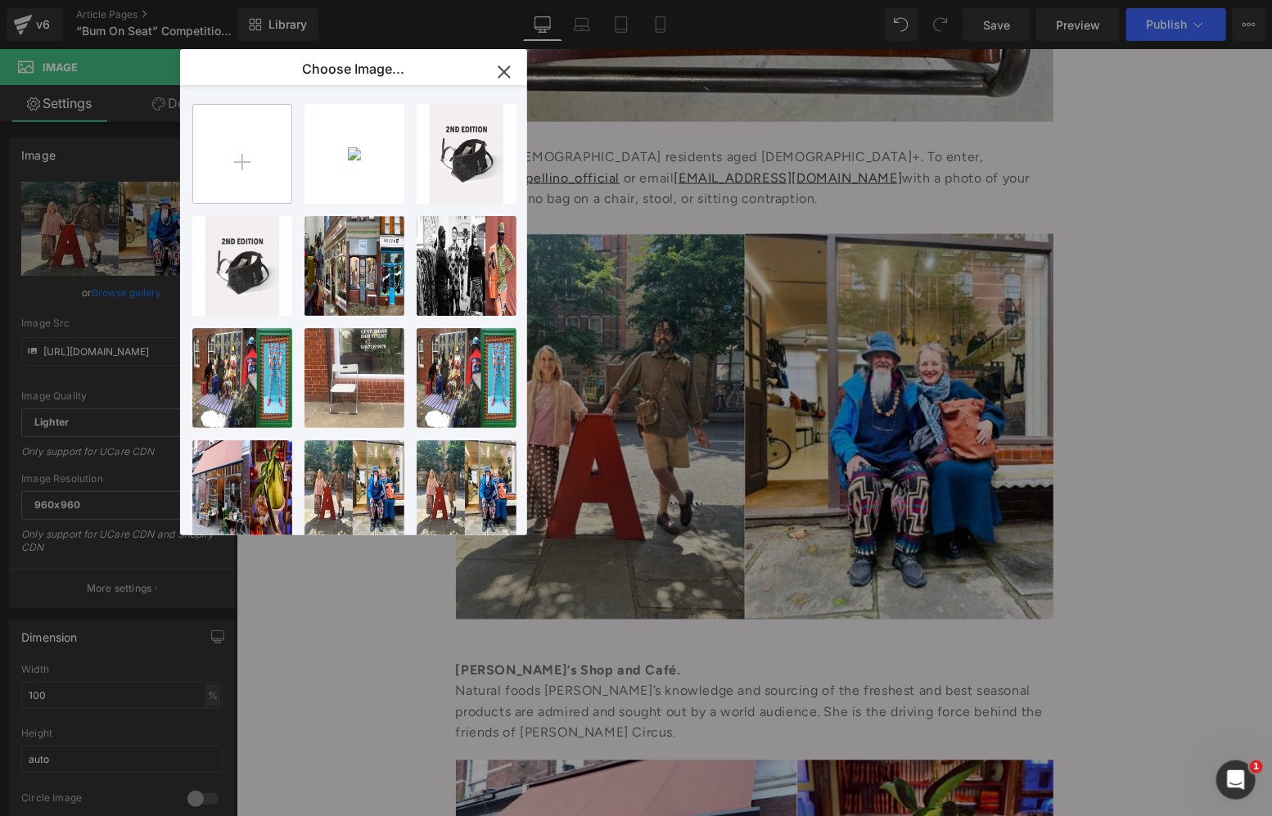
click at [274, 137] on input "file" at bounding box center [242, 154] width 98 height 98
type input "C:\fakepath\New Project (44).jpg"
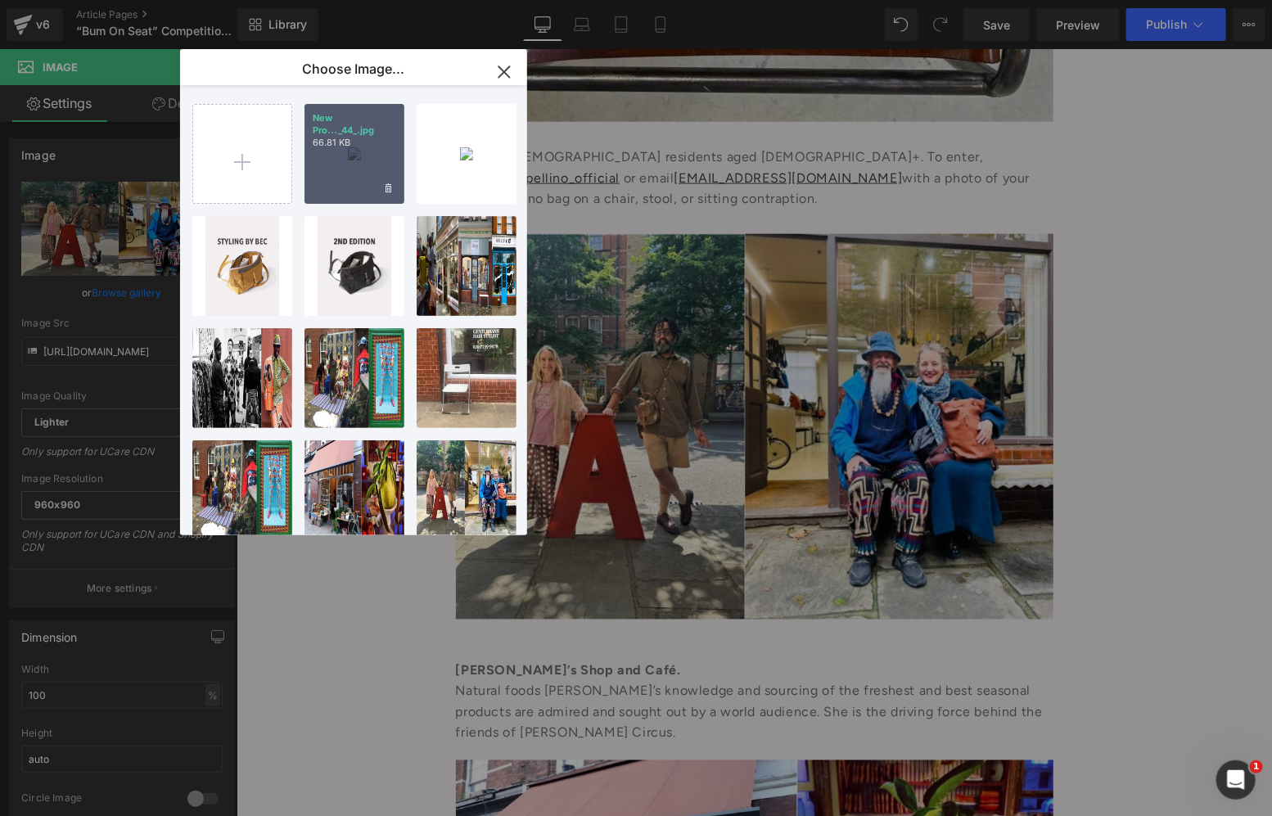
click at [334, 135] on p "New Pro..._44_.jpg" at bounding box center [354, 124] width 83 height 25
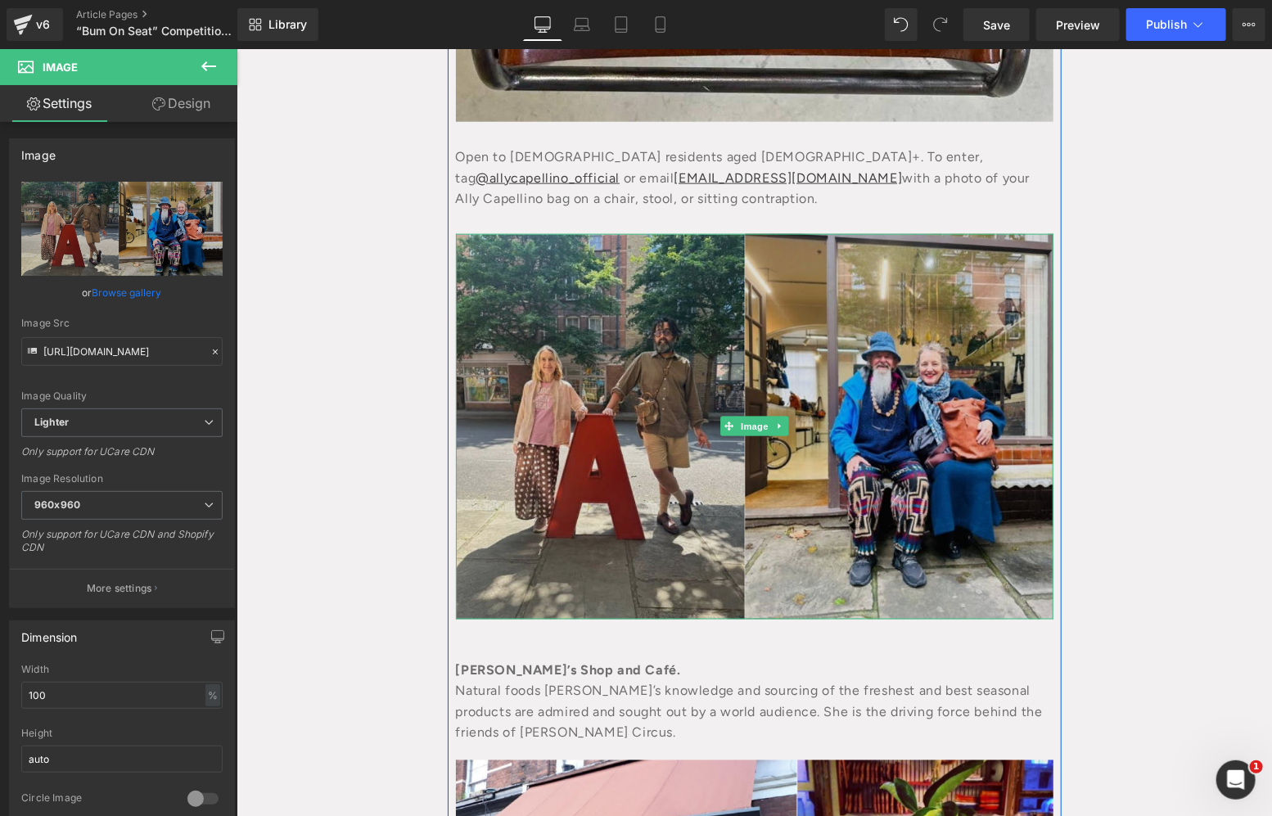
click at [831, 412] on img at bounding box center [753, 425] width 597 height 385
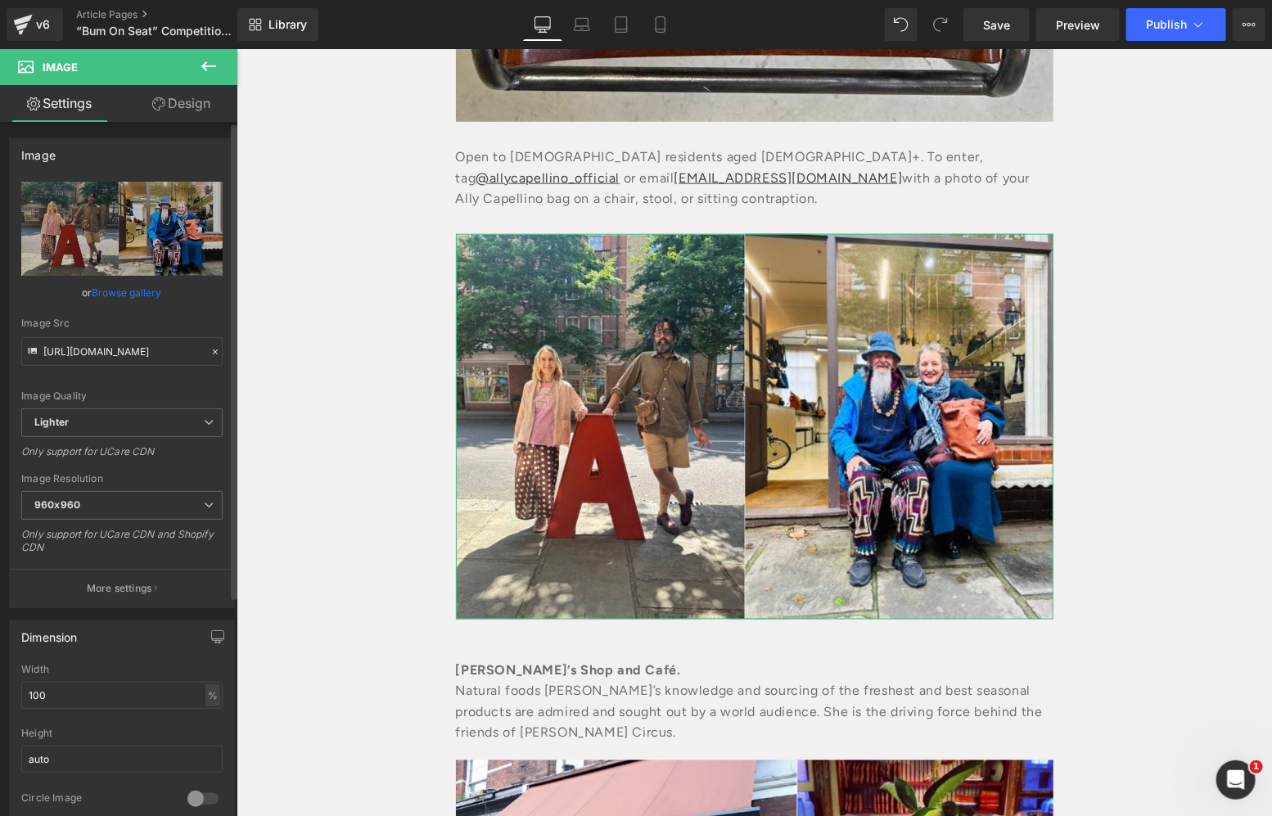
click at [142, 297] on link "Browse gallery" at bounding box center [127, 292] width 70 height 29
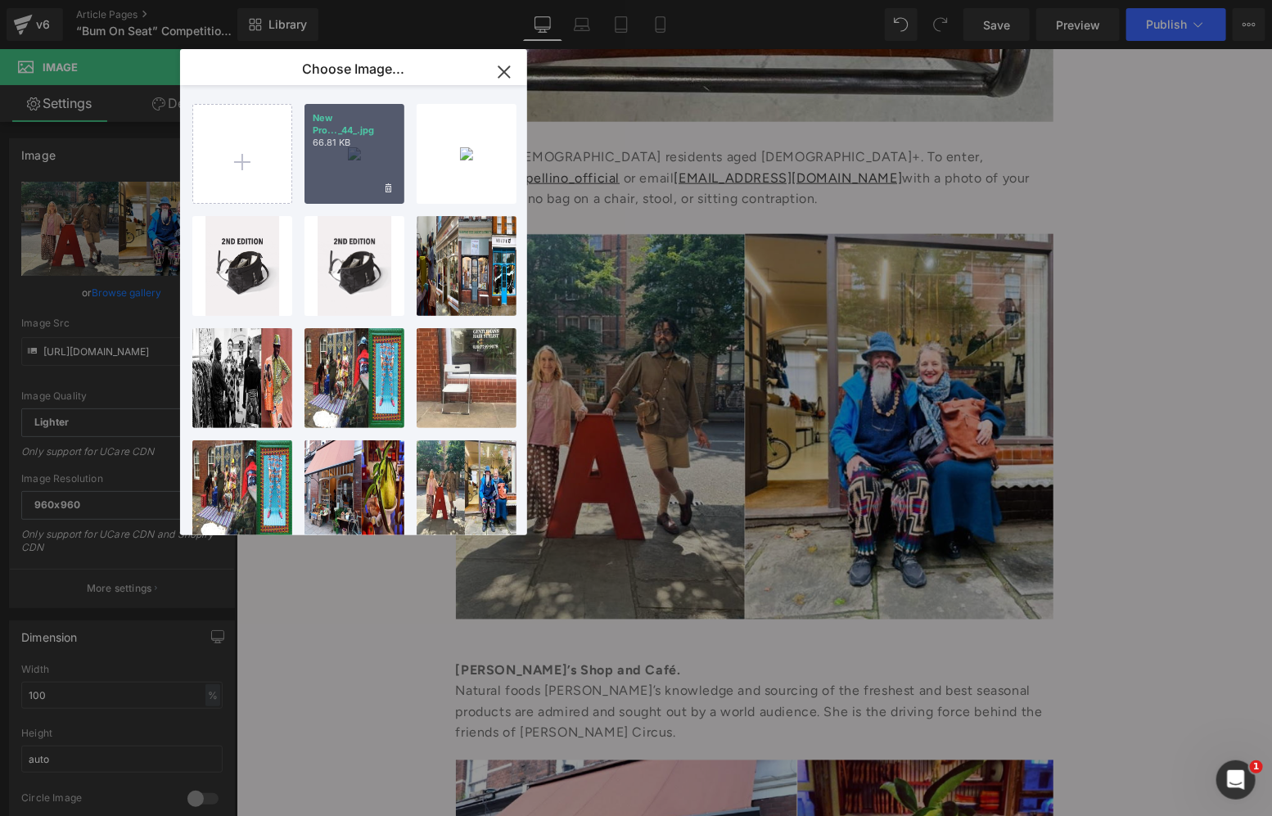
click at [344, 170] on div "New Pro..._44_.jpg 66.81 KB" at bounding box center [354, 154] width 100 height 100
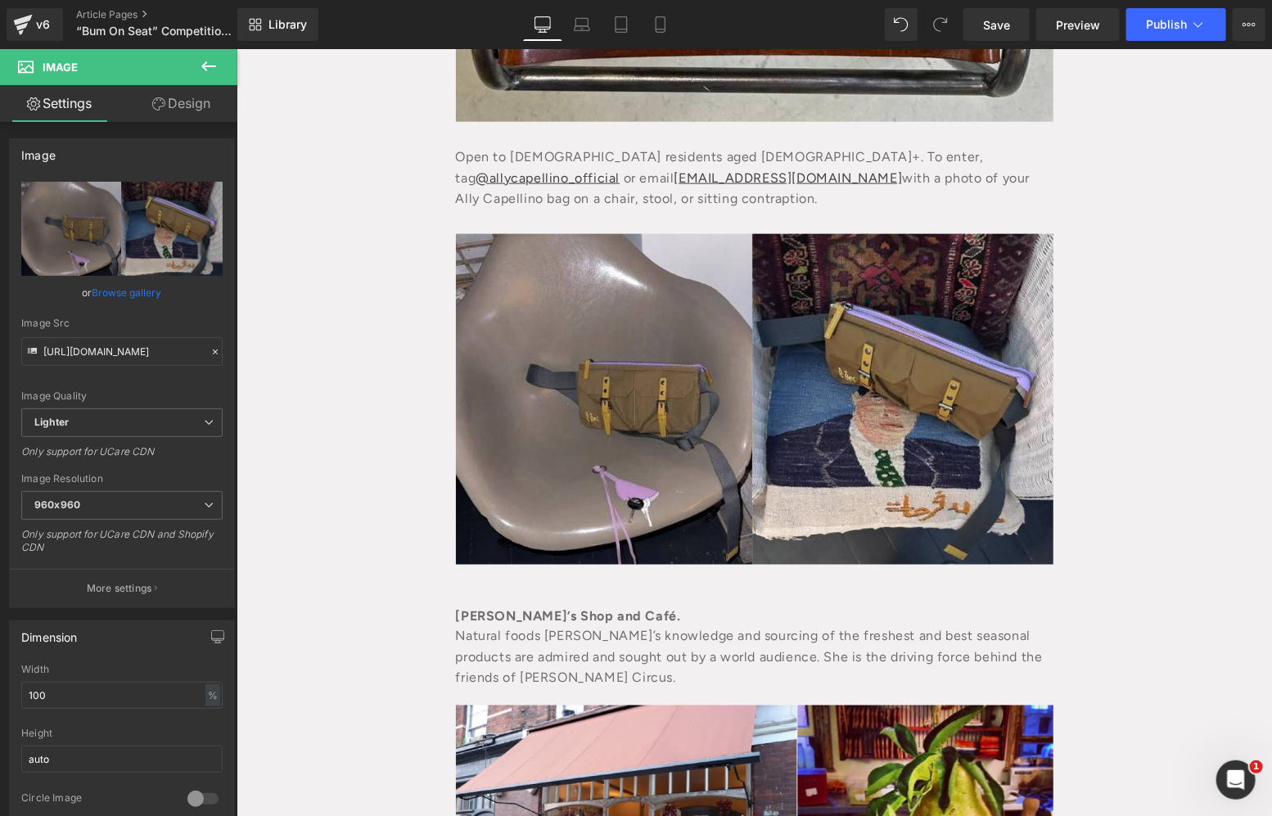
type input "https://ucarecdn.com/b7cfac92-ca84-4286-9f0c-e5a7d0bdea15/-/format/auto/-/previ…"
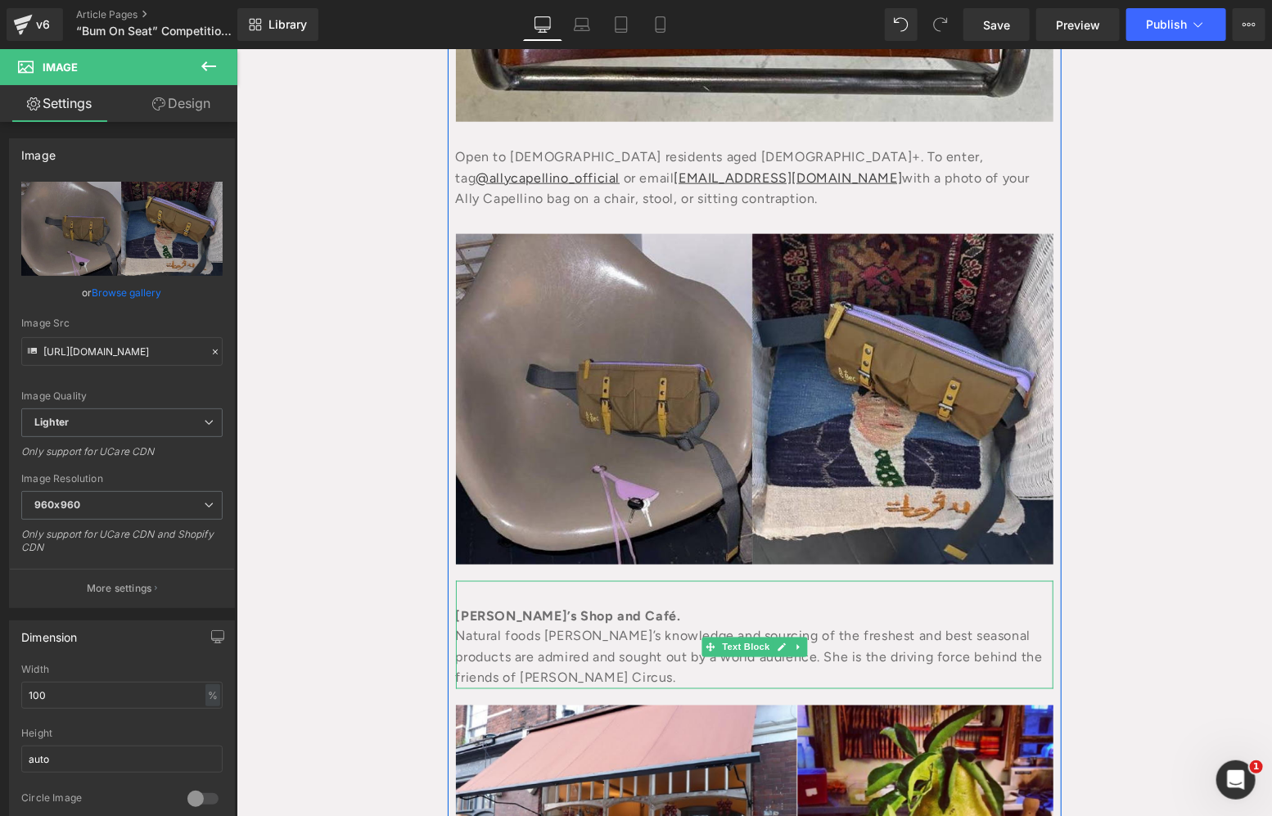
click at [531, 605] on div "Leila’s Shop and Café." at bounding box center [753, 615] width 597 height 21
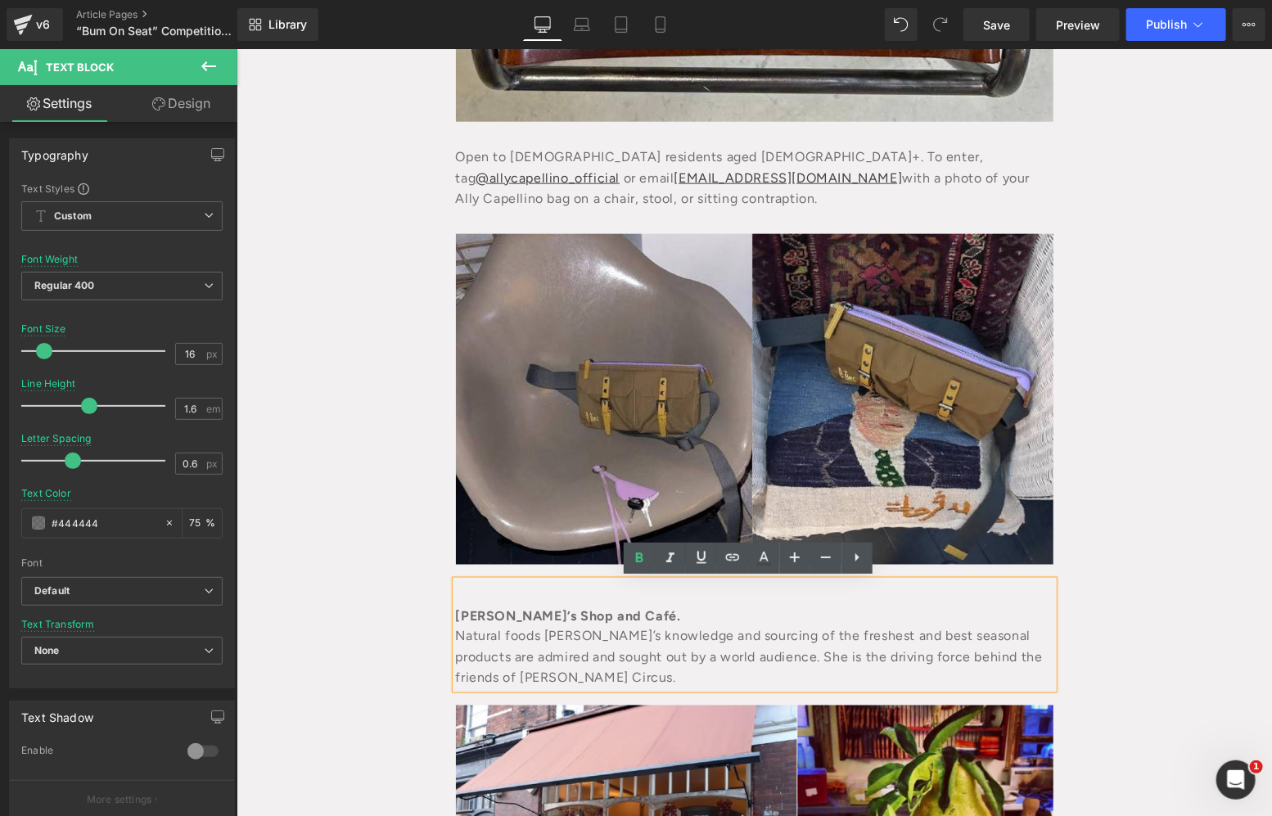
click at [455, 618] on b "Leila’s Shop and Café." at bounding box center [567, 615] width 225 height 16
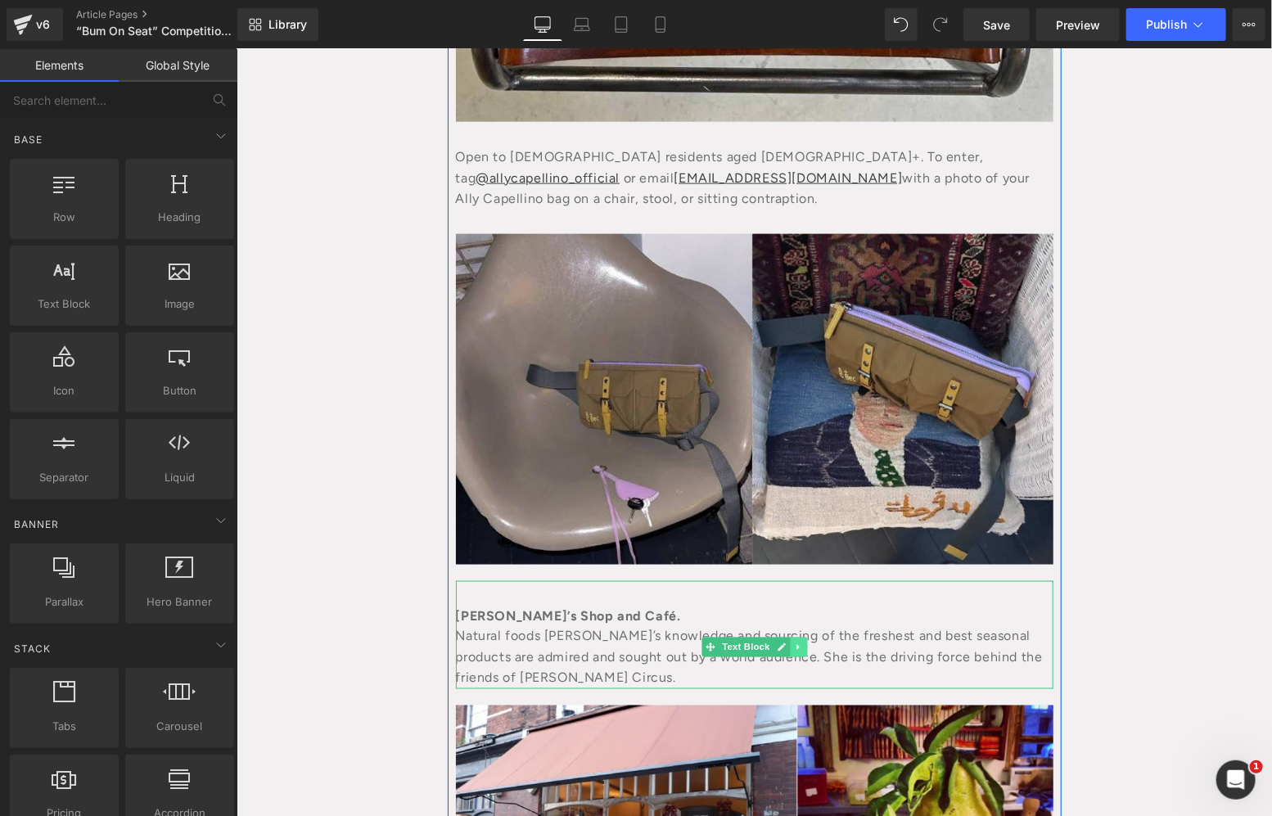
click at [789, 649] on link at bounding box center [797, 647] width 17 height 20
click at [801, 647] on icon at bounding box center [805, 646] width 9 height 9
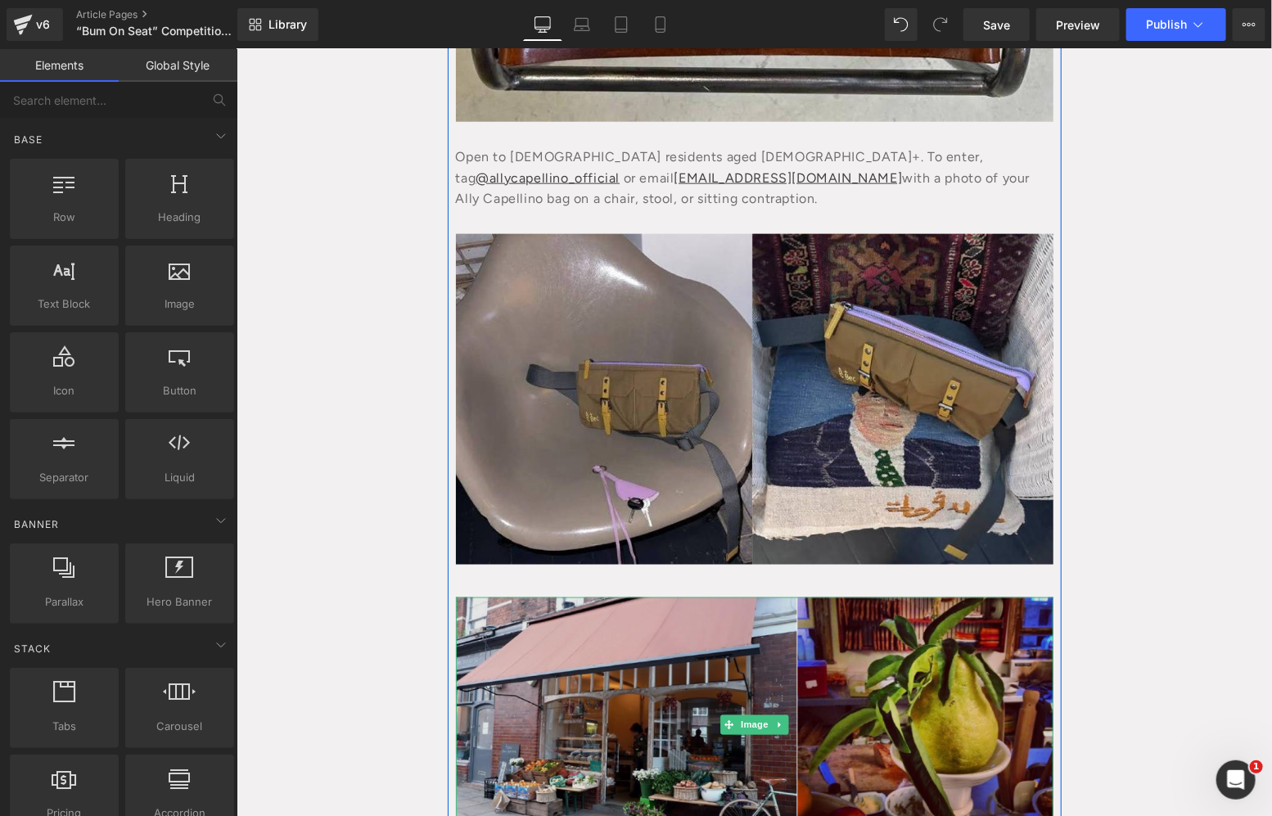
drag, startPoint x: 759, startPoint y: 640, endPoint x: 752, endPoint y: 687, distance: 47.2
click at [759, 641] on img at bounding box center [753, 724] width 597 height 256
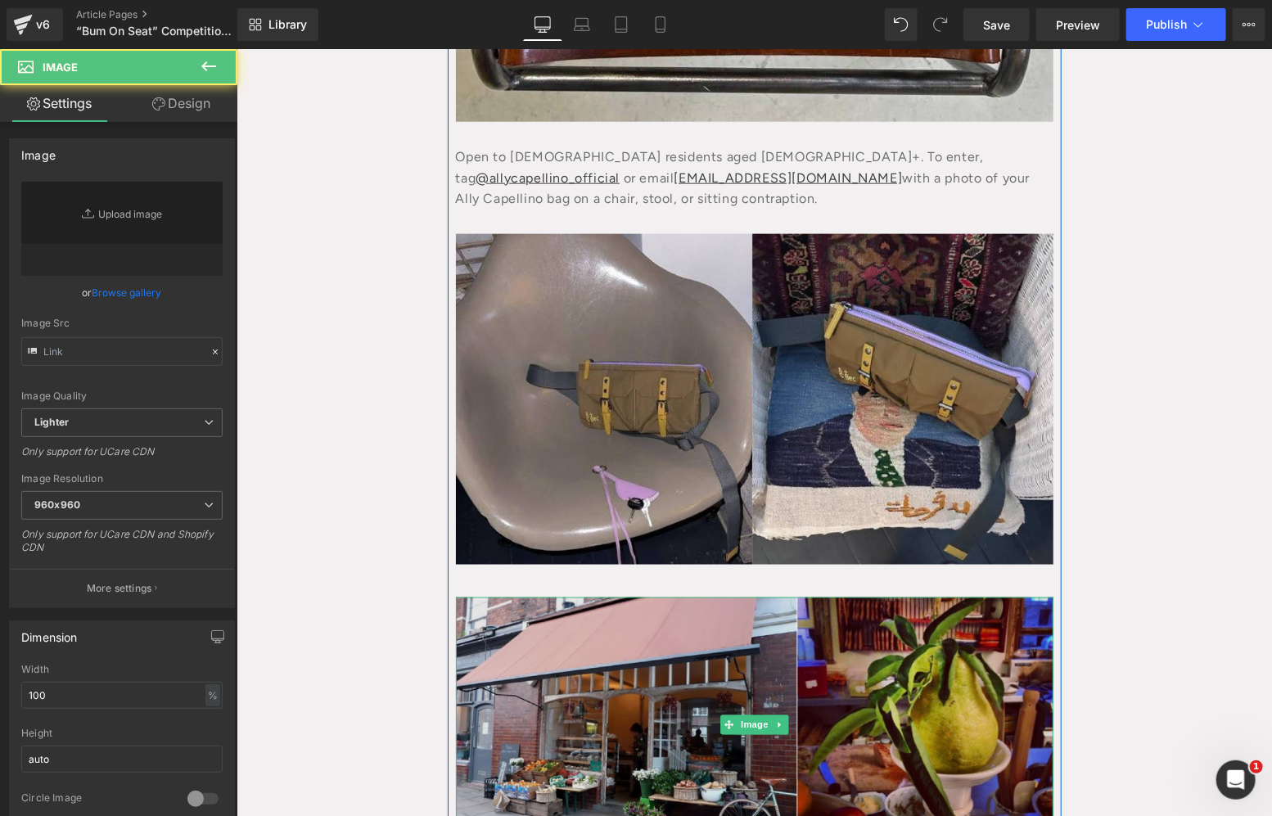
type input "https://ucarecdn.com/648b861b-f463-4313-8856-67e00def9379/-/format/auto/-/previ…"
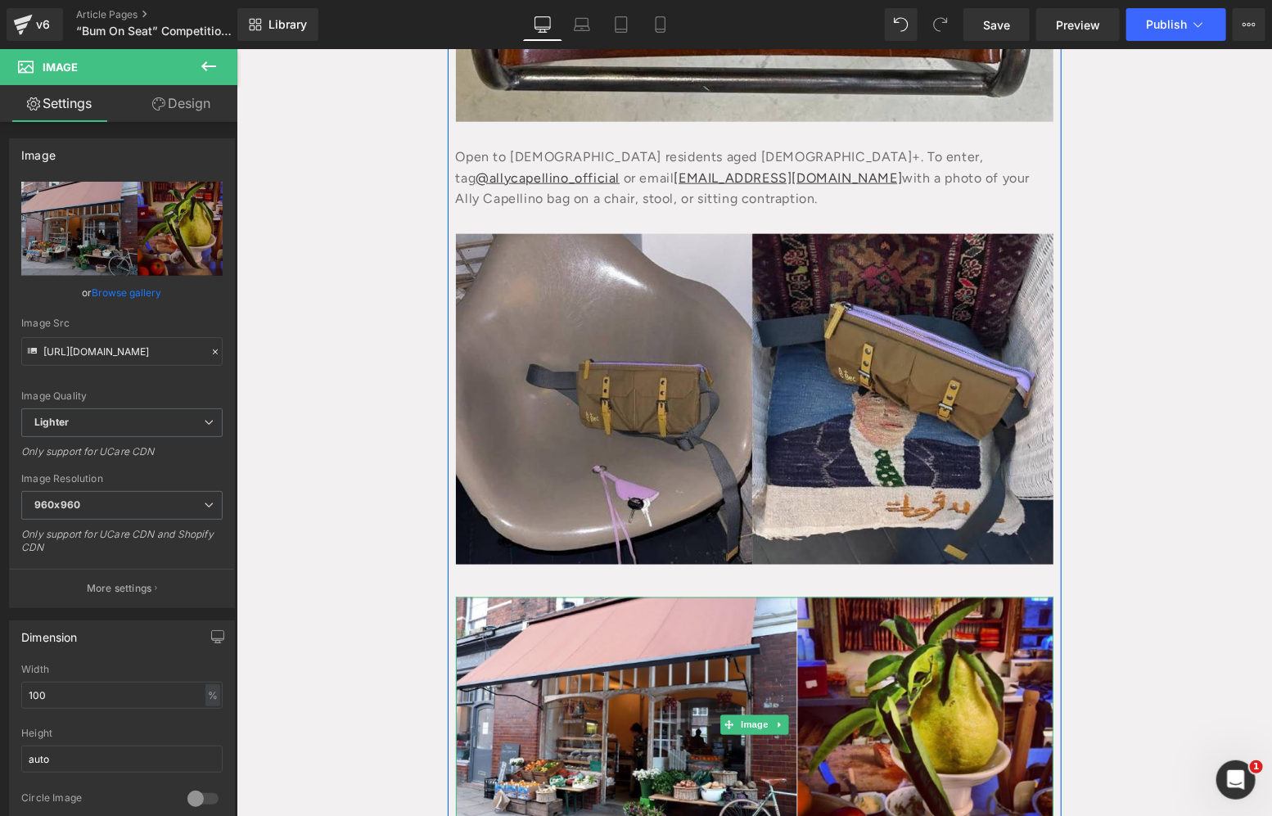
click at [777, 732] on link at bounding box center [778, 724] width 17 height 20
click at [779, 732] on link at bounding box center [787, 724] width 17 height 20
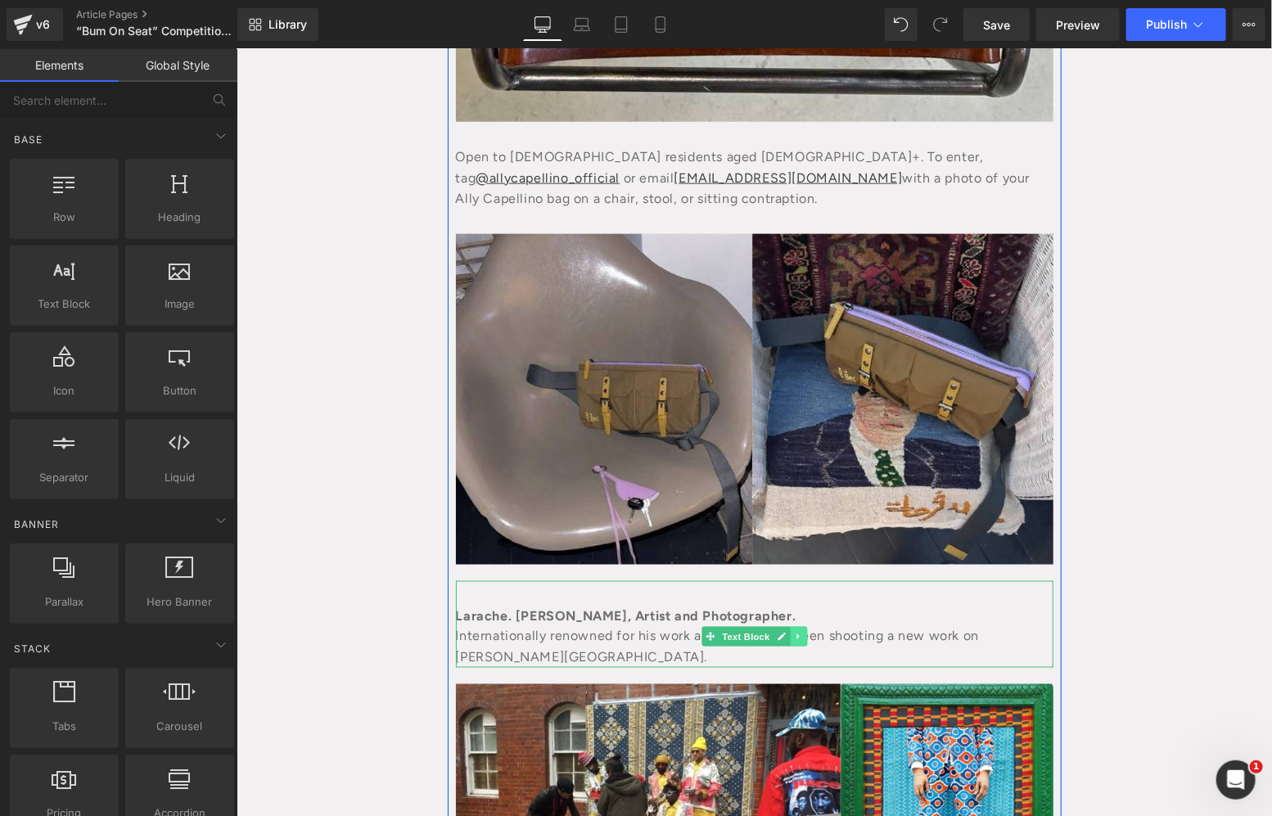
click at [795, 641] on link at bounding box center [797, 636] width 17 height 20
click at [797, 641] on link at bounding box center [805, 636] width 17 height 20
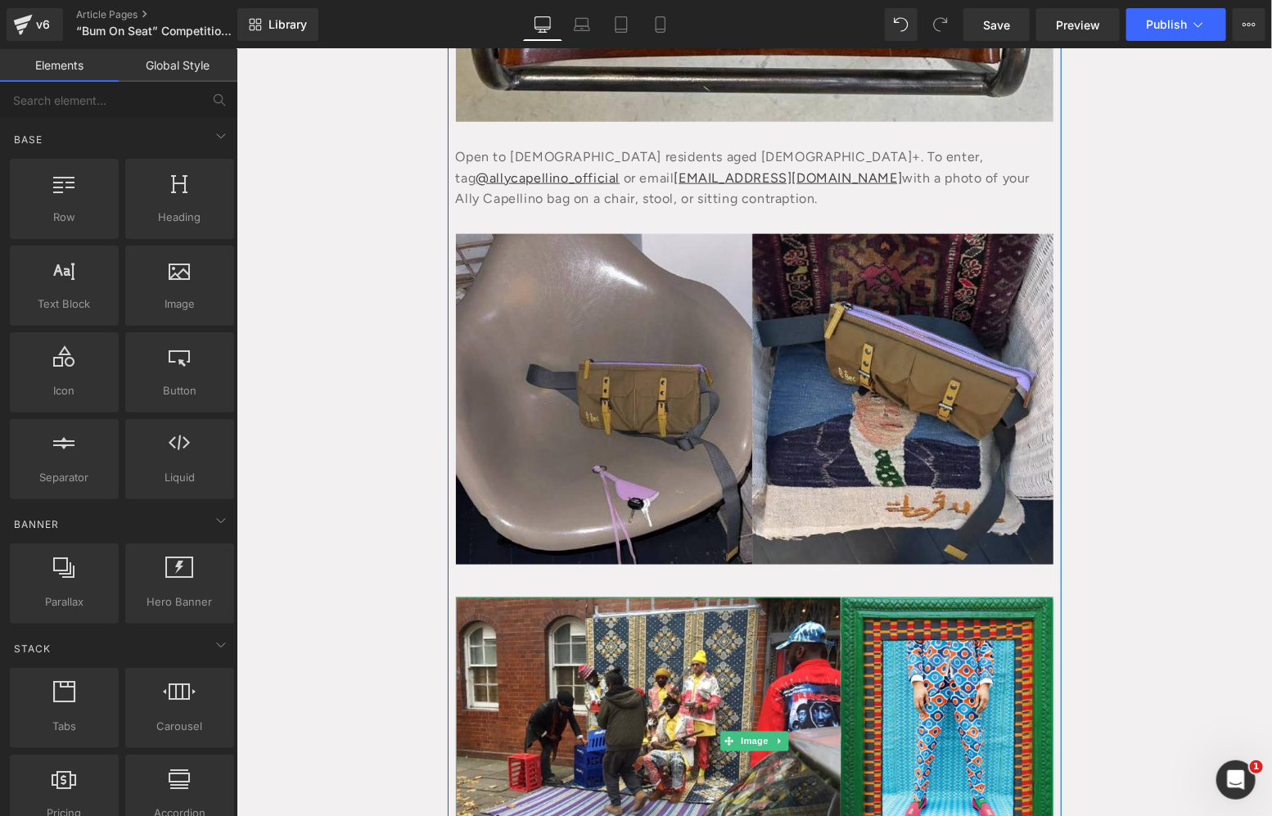
click at [795, 641] on img at bounding box center [753, 740] width 597 height 288
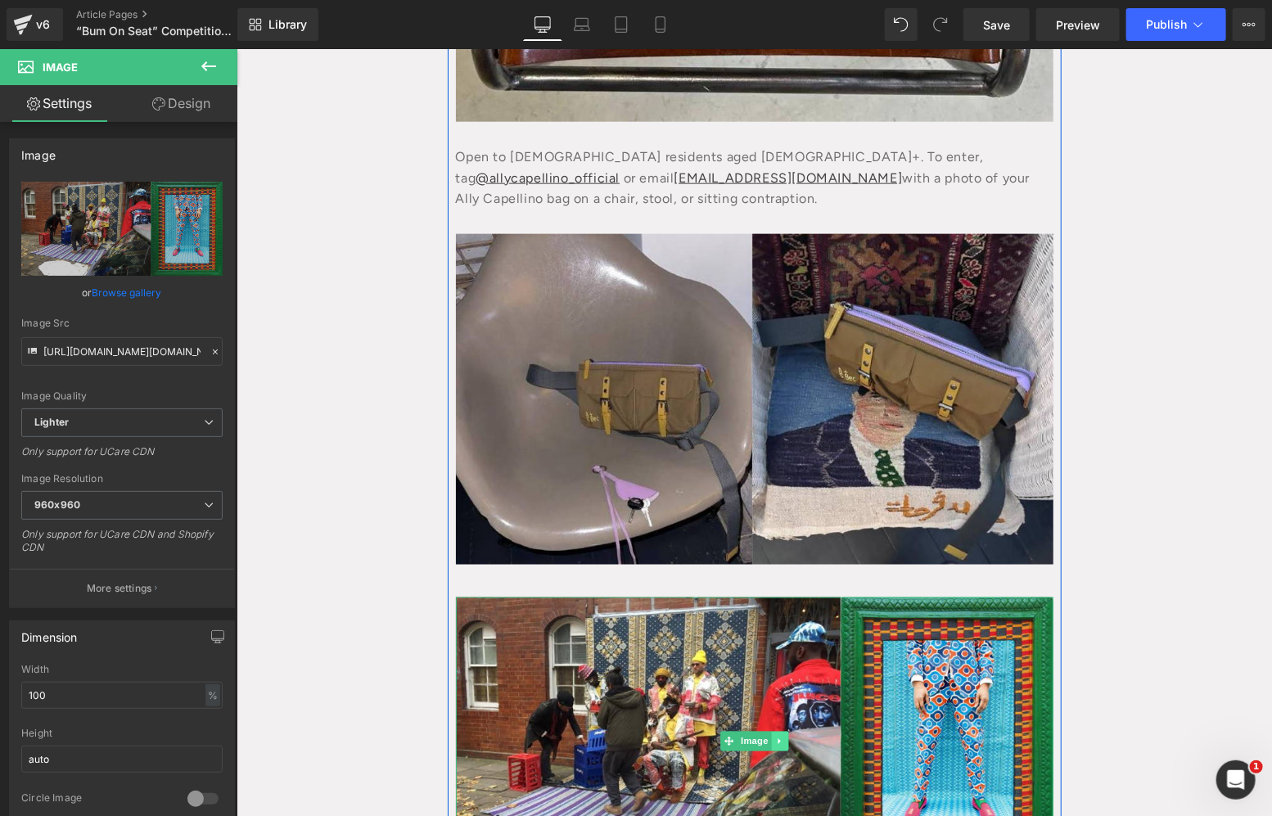
click at [774, 736] on icon at bounding box center [778, 741] width 9 height 10
click at [785, 736] on link at bounding box center [787, 741] width 17 height 20
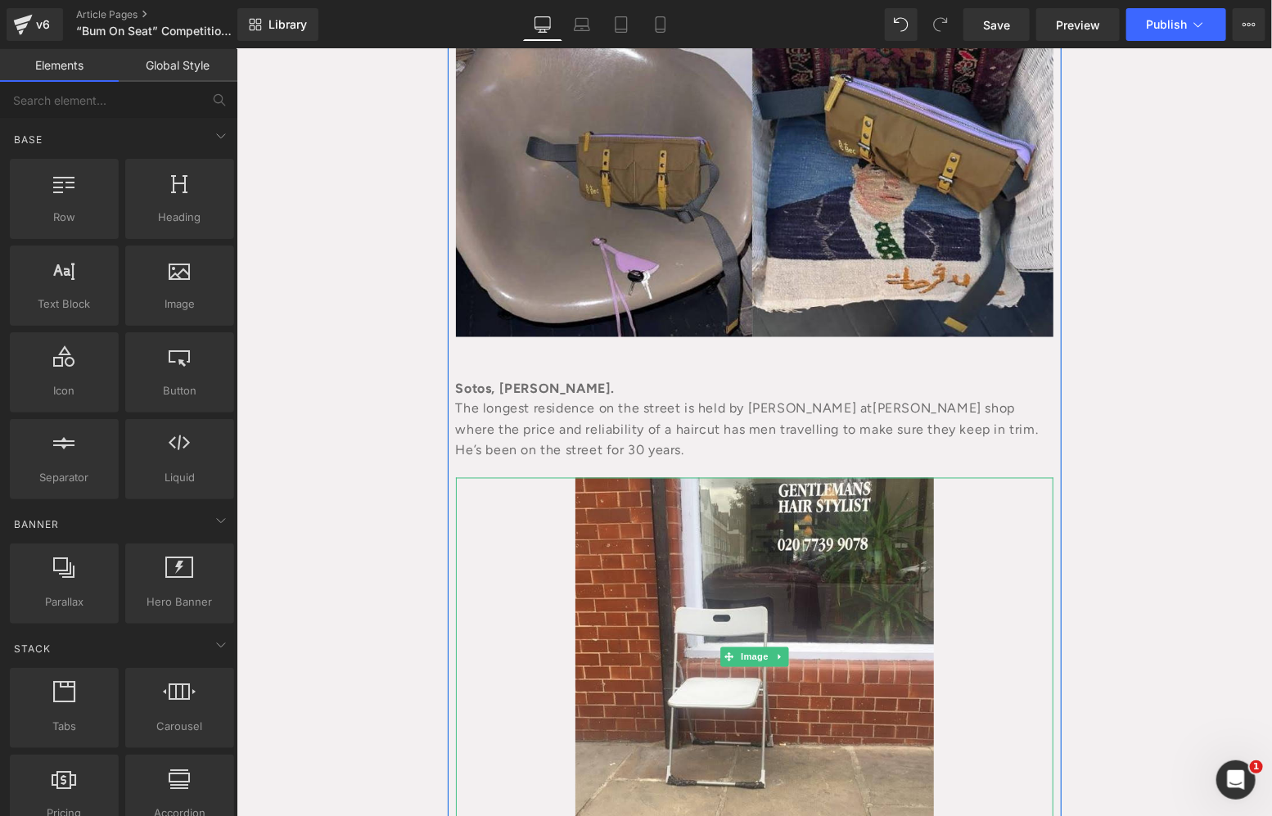
scroll to position [1068, 0]
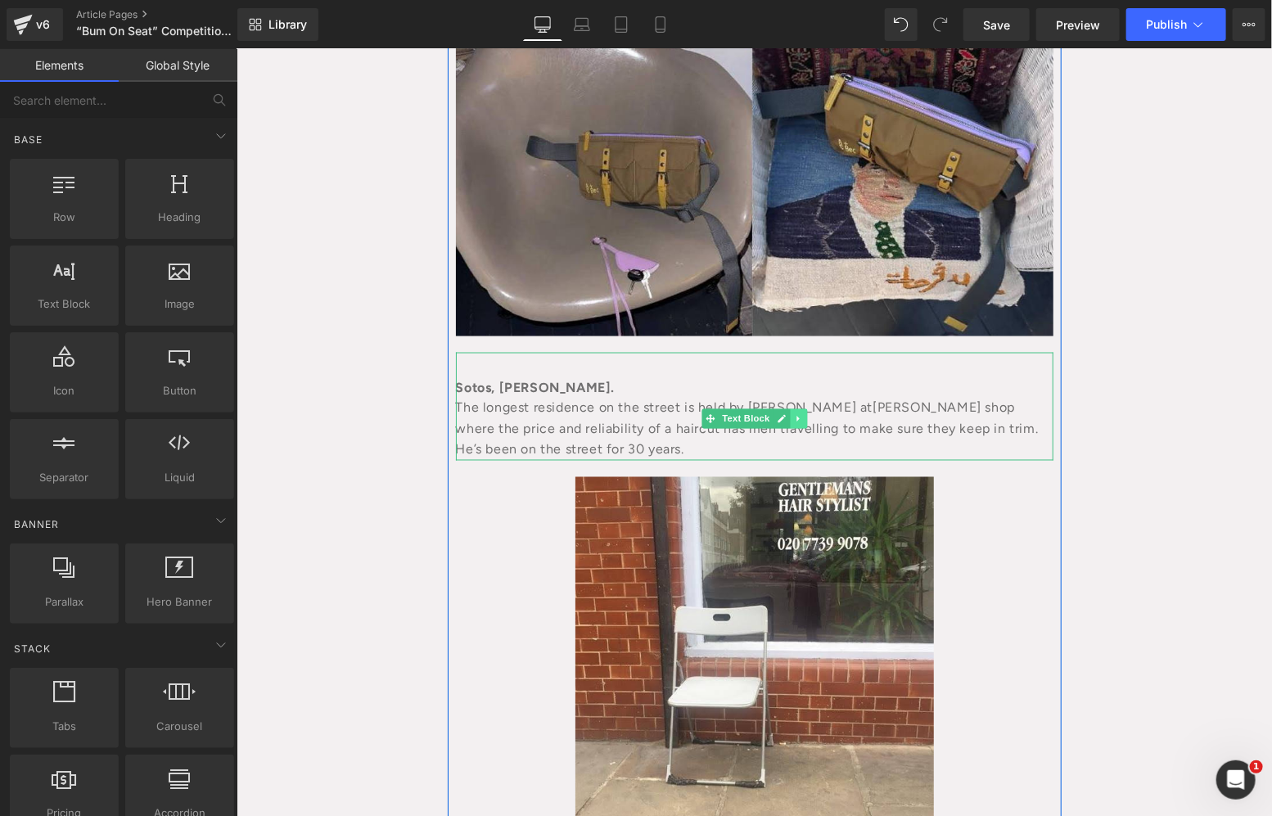
click at [793, 415] on icon at bounding box center [797, 418] width 9 height 10
click at [786, 415] on icon at bounding box center [788, 417] width 9 height 9
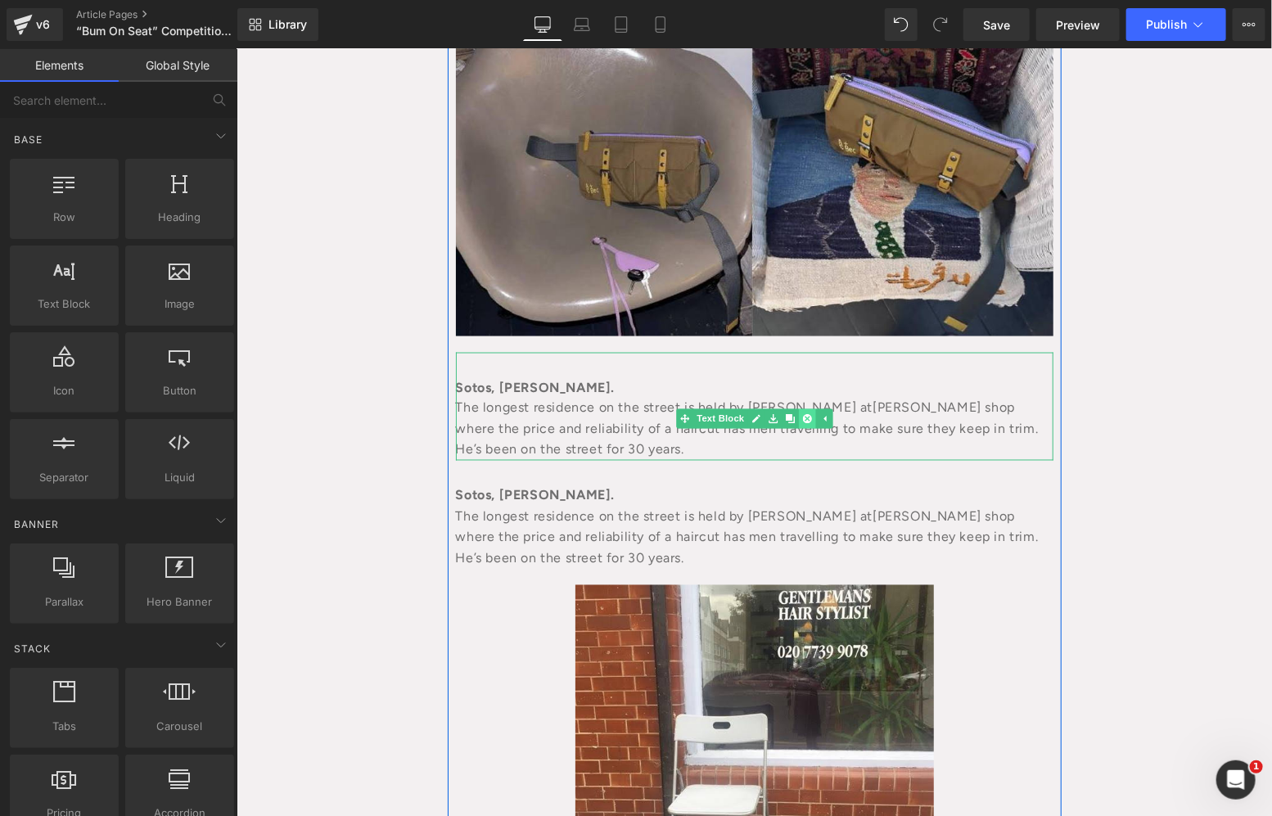
click at [801, 420] on icon at bounding box center [805, 417] width 9 height 9
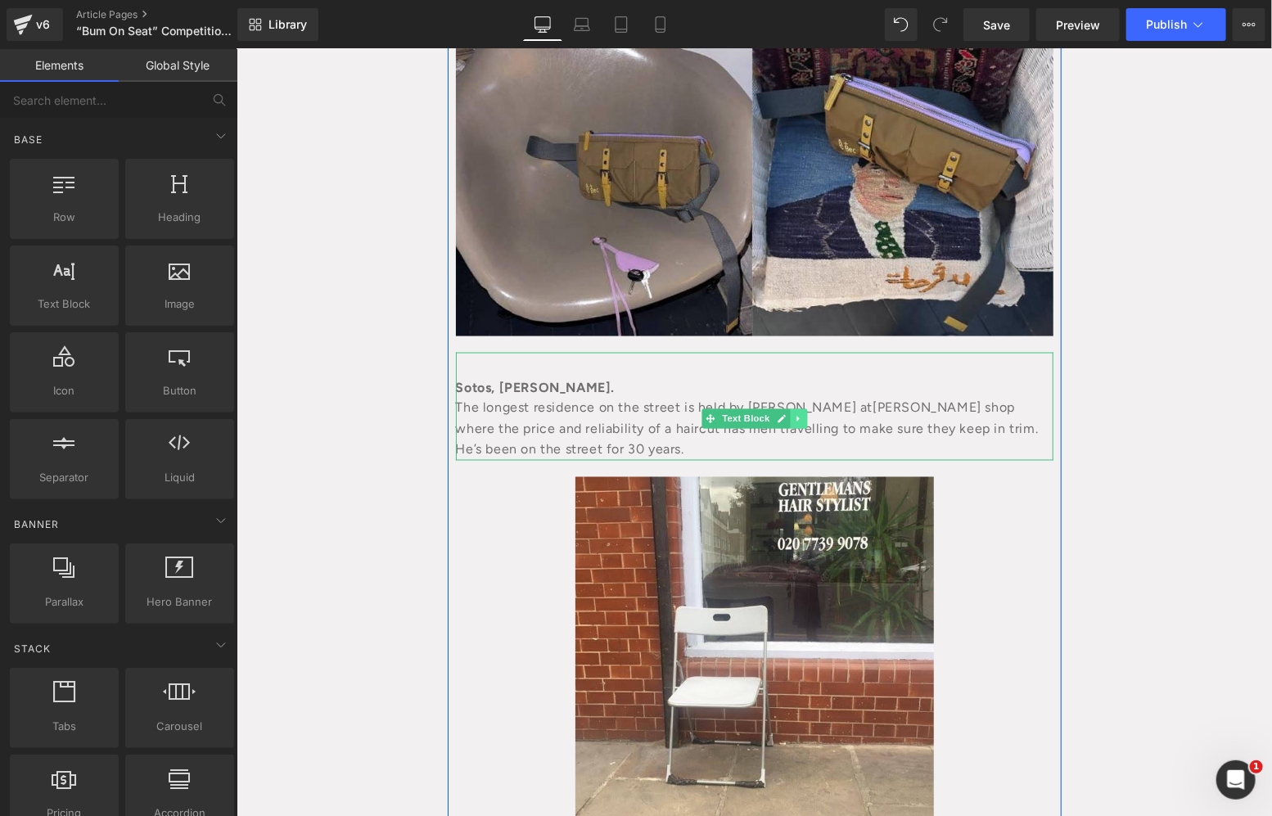
click at [793, 421] on icon at bounding box center [797, 418] width 9 height 10
click at [801, 414] on icon at bounding box center [805, 417] width 9 height 9
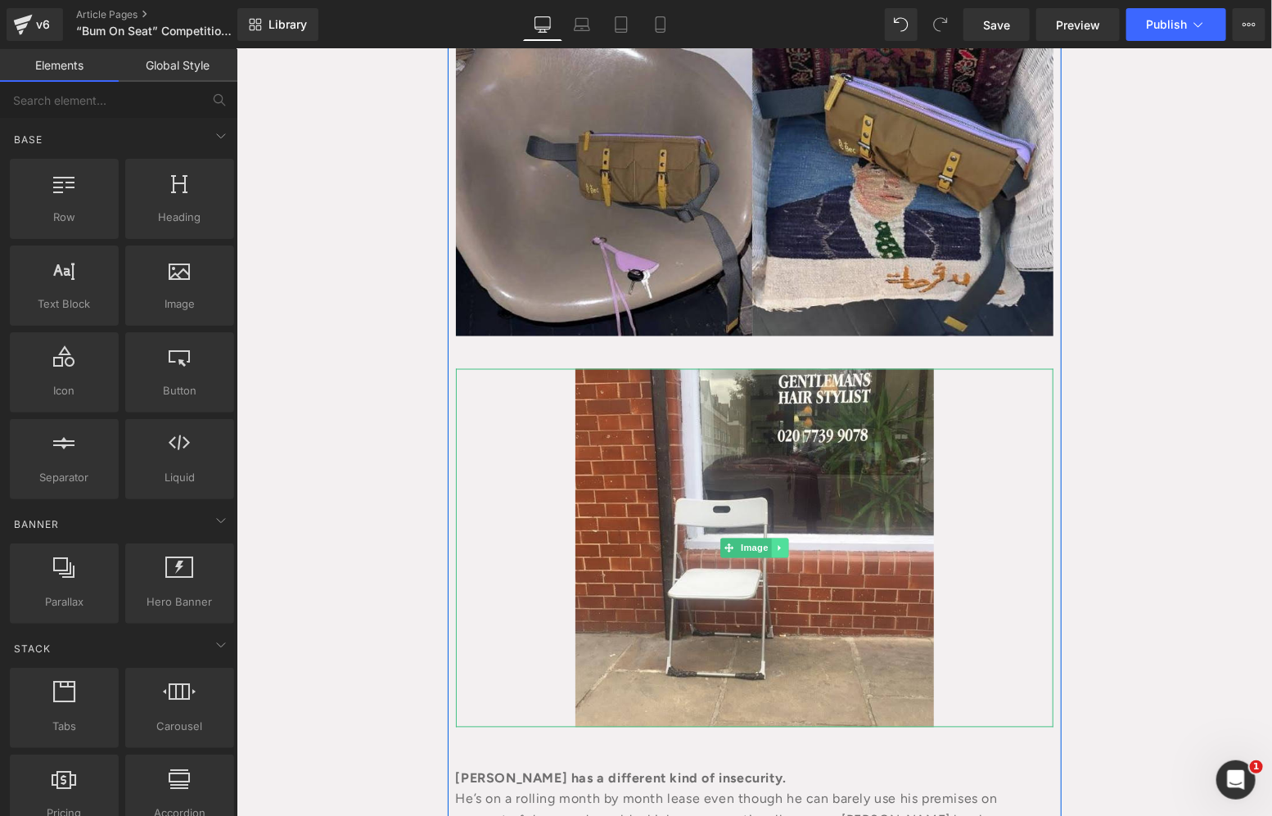
click at [774, 551] on icon at bounding box center [778, 547] width 9 height 10
click at [782, 550] on icon at bounding box center [786, 546] width 9 height 9
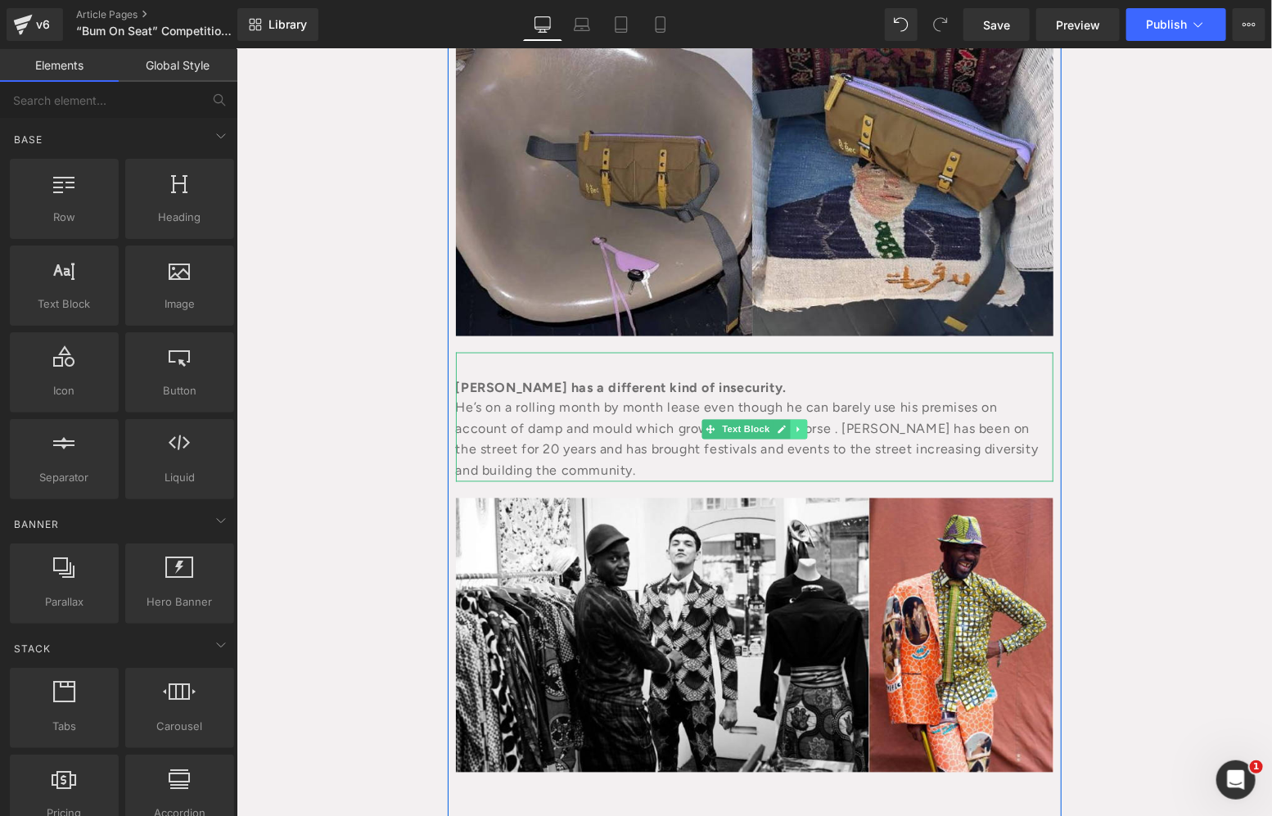
click at [794, 419] on link at bounding box center [797, 429] width 17 height 20
click at [798, 421] on link at bounding box center [805, 429] width 17 height 20
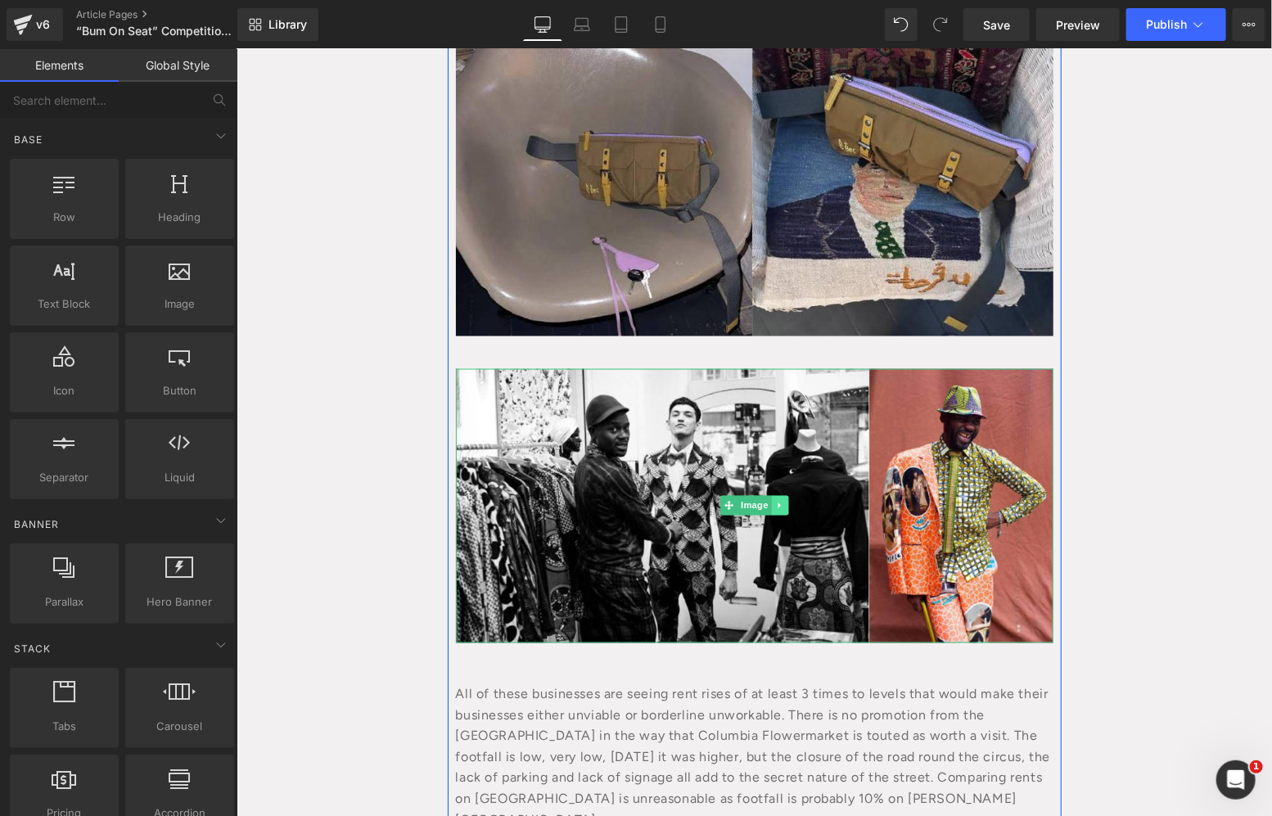
click at [772, 511] on link at bounding box center [778, 505] width 17 height 20
click at [786, 505] on link at bounding box center [787, 505] width 17 height 20
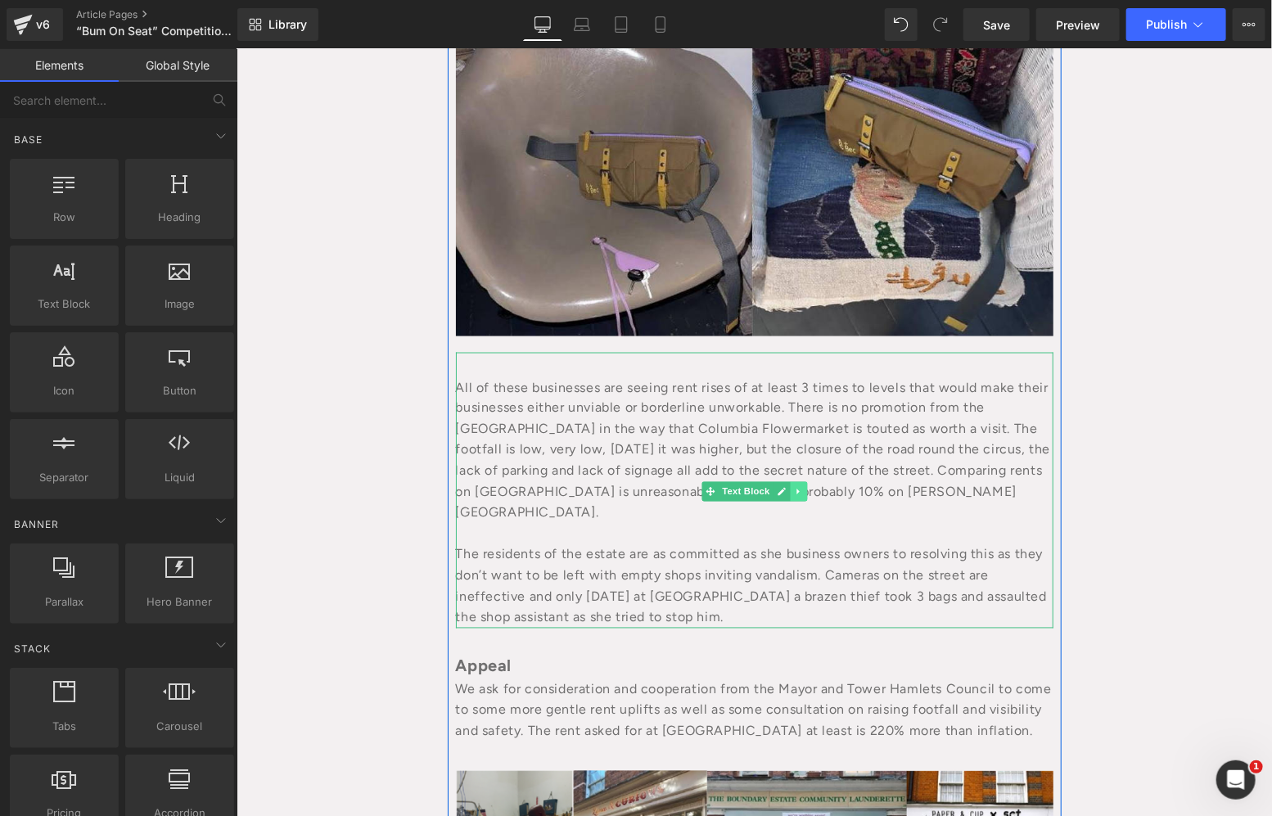
click at [789, 482] on link at bounding box center [797, 491] width 17 height 20
click at [783, 483] on link at bounding box center [789, 491] width 17 height 20
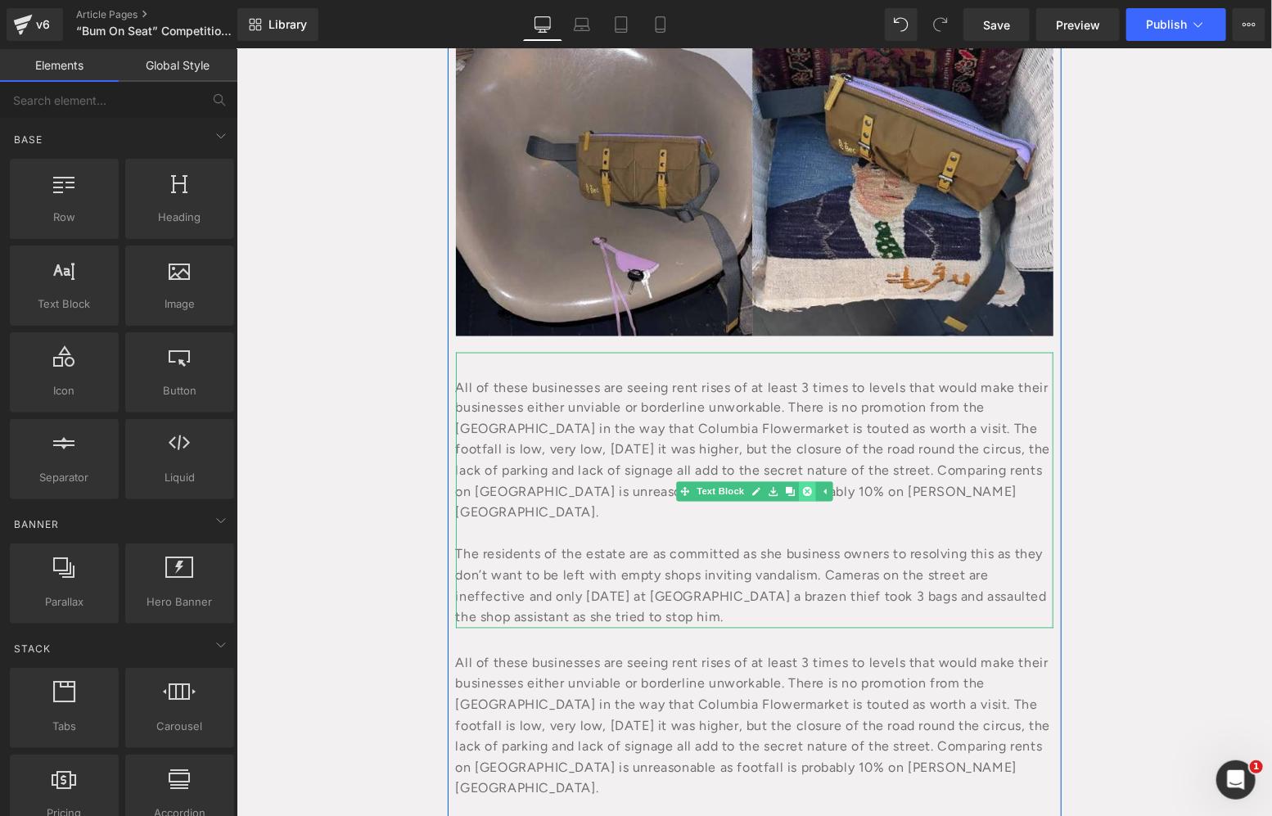
click at [797, 497] on link at bounding box center [805, 491] width 17 height 20
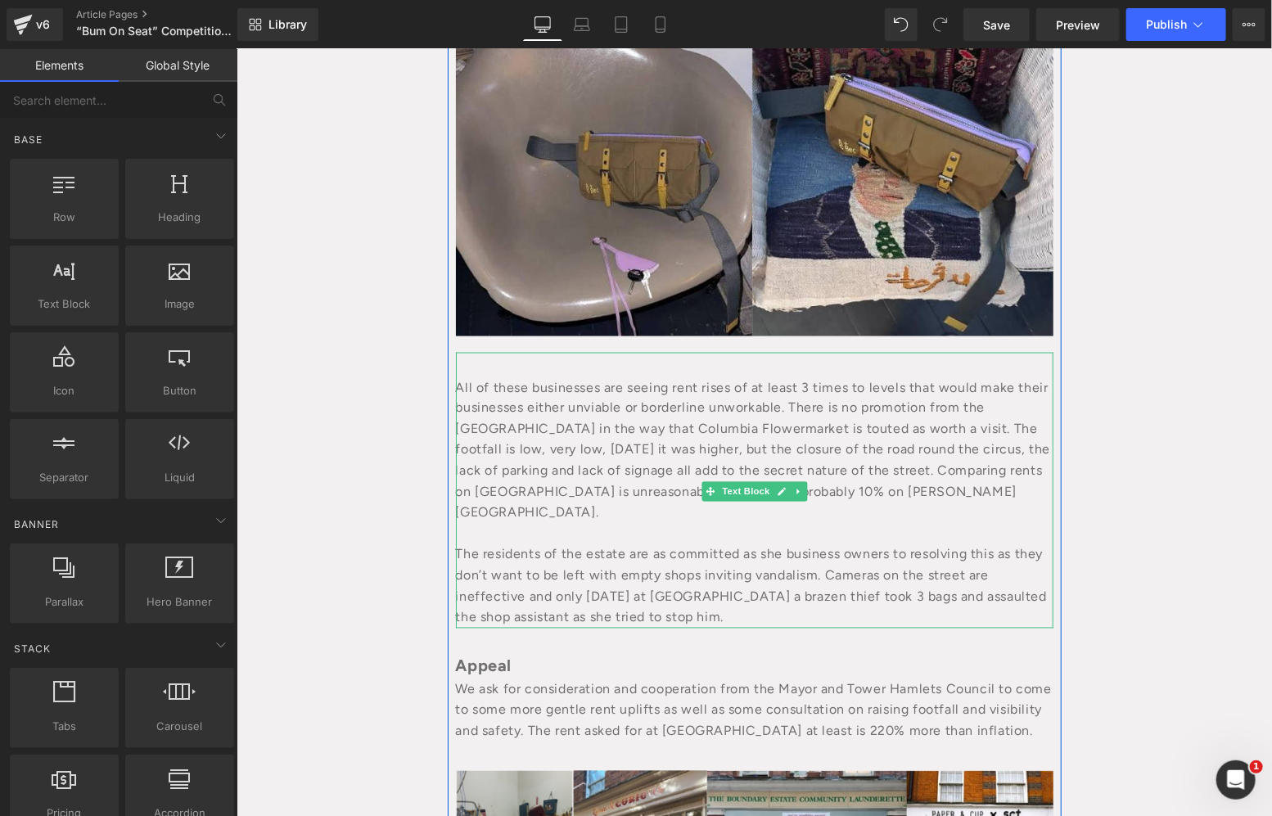
click at [831, 477] on div "All of these businesses are seeing rent rises of at least 3 times to levels tha…" at bounding box center [753, 449] width 597 height 146
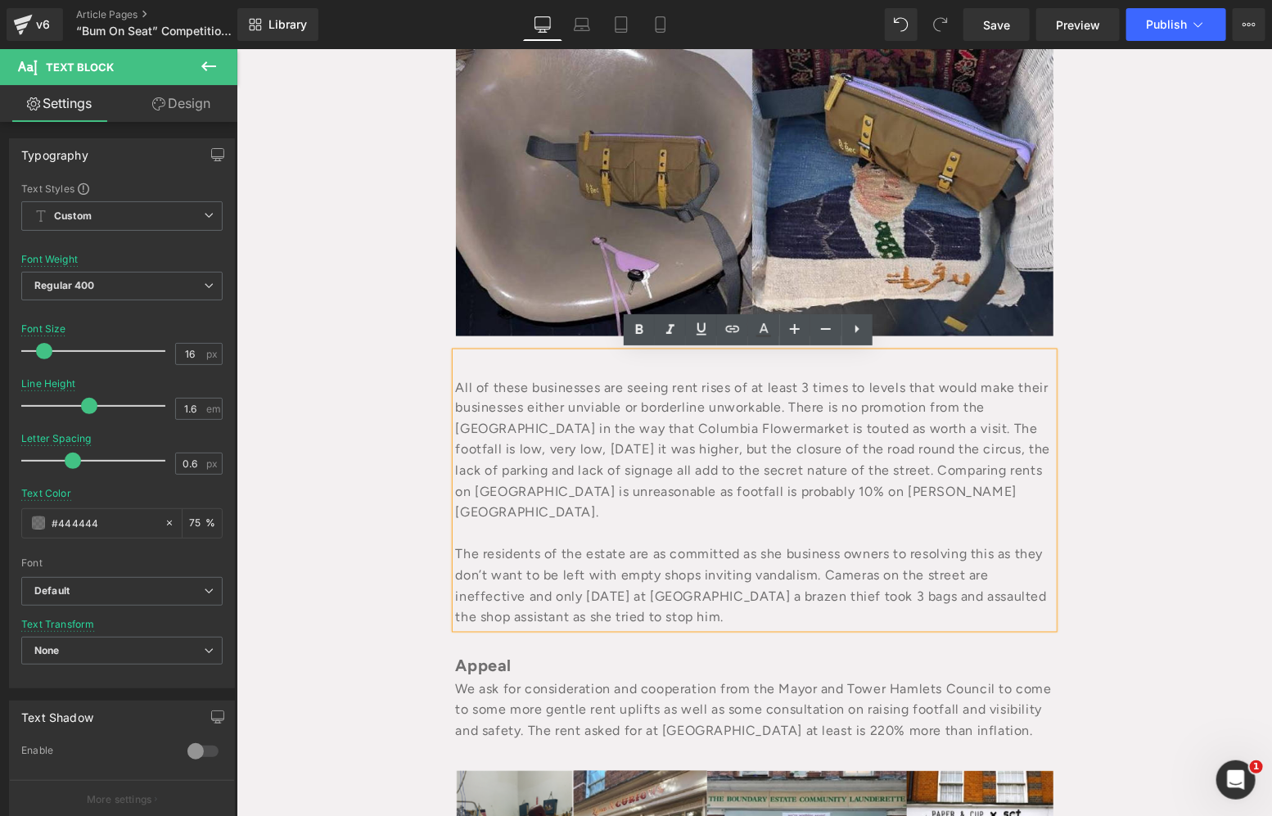
click at [1072, 550] on div "“Bum On Seat” Competition – Terms & Conditions Heading October 11, 2025 Text Bl…" at bounding box center [753, 556] width 1035 height 3005
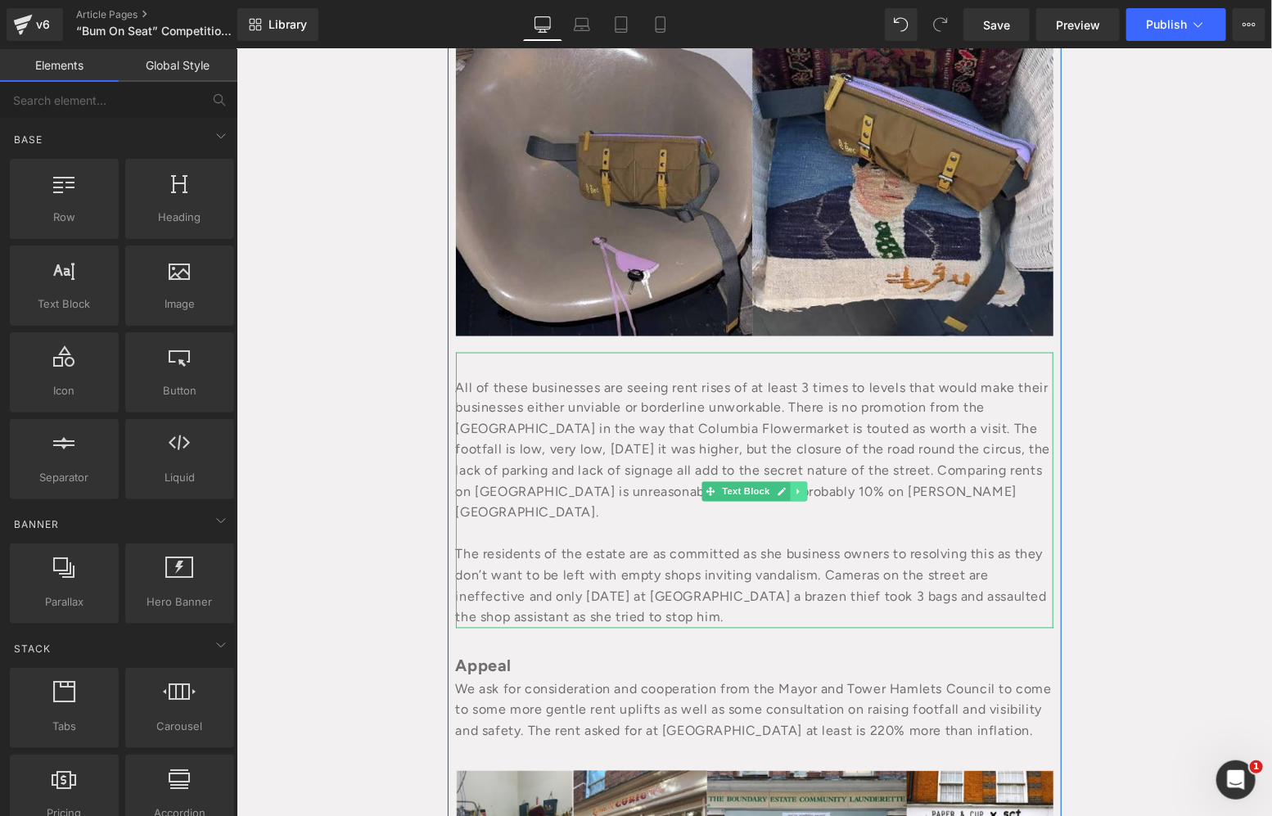
click at [789, 484] on link at bounding box center [797, 491] width 17 height 20
click at [797, 488] on link at bounding box center [805, 491] width 17 height 20
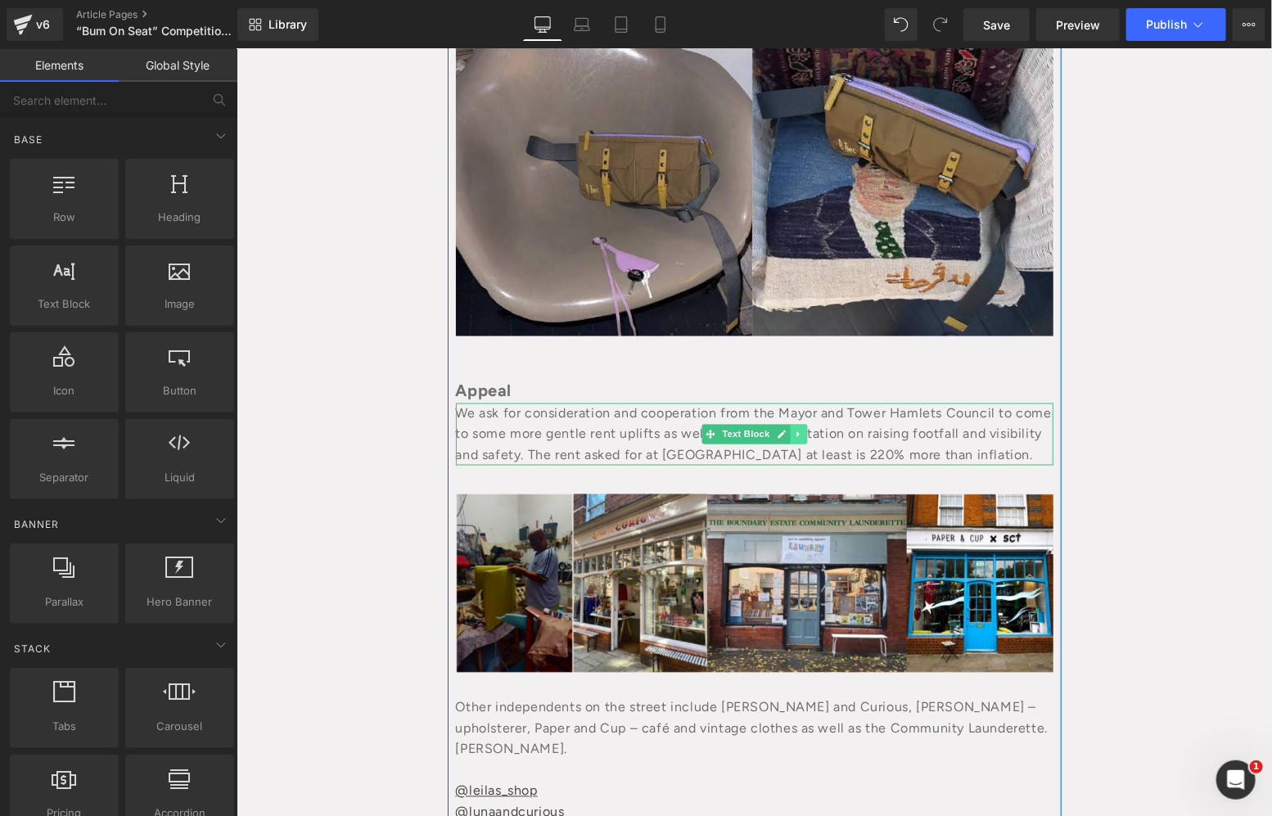
click at [793, 434] on icon at bounding box center [797, 434] width 9 height 10
click at [801, 434] on icon at bounding box center [805, 434] width 9 height 10
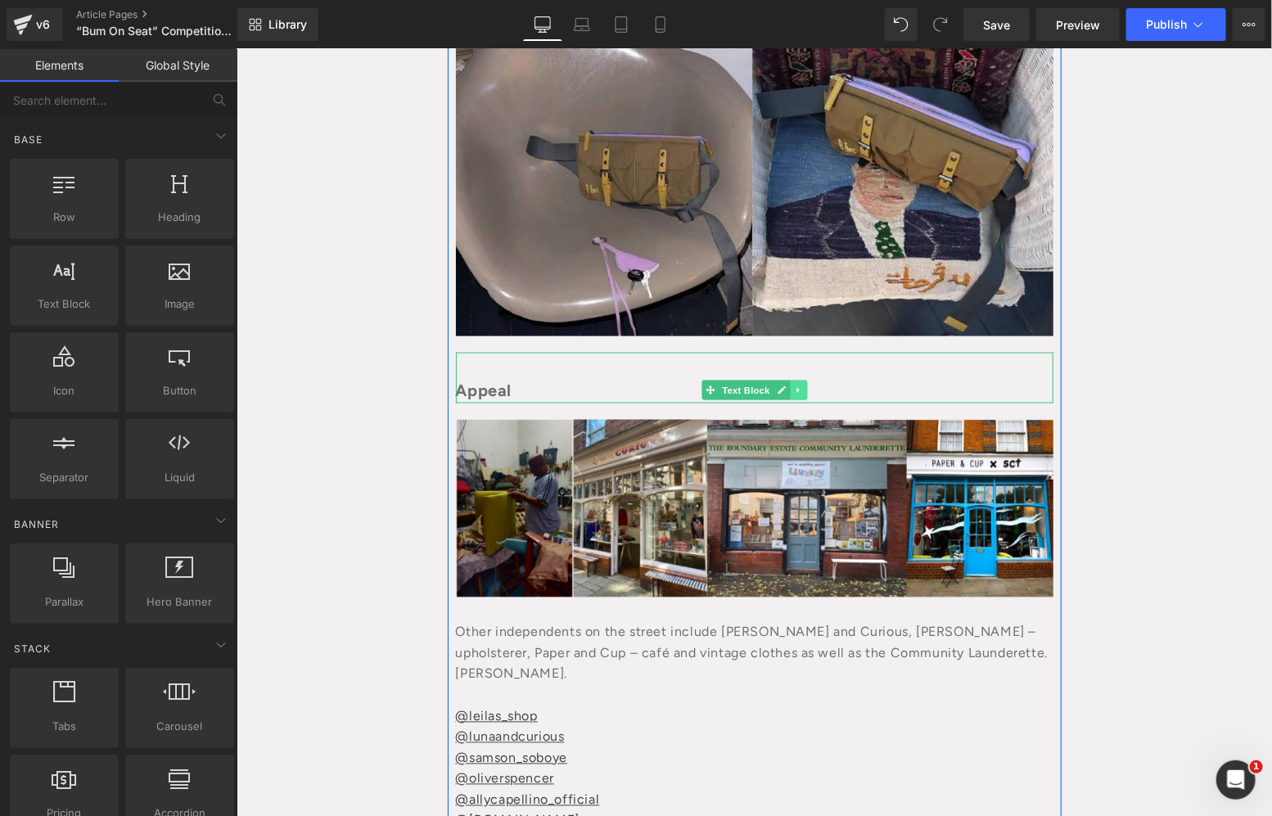
click at [789, 380] on link at bounding box center [797, 390] width 17 height 20
click at [797, 387] on link at bounding box center [805, 390] width 17 height 20
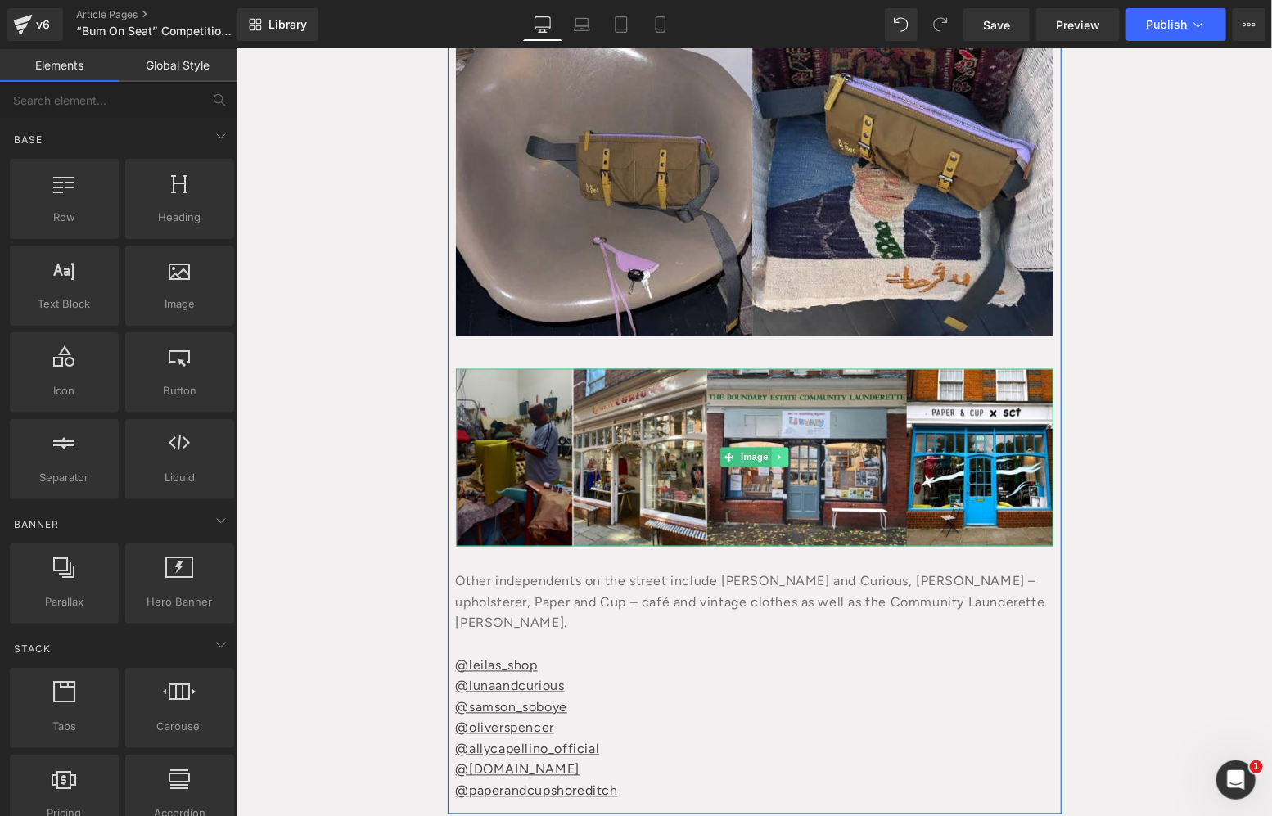
click at [770, 450] on link at bounding box center [778, 457] width 17 height 20
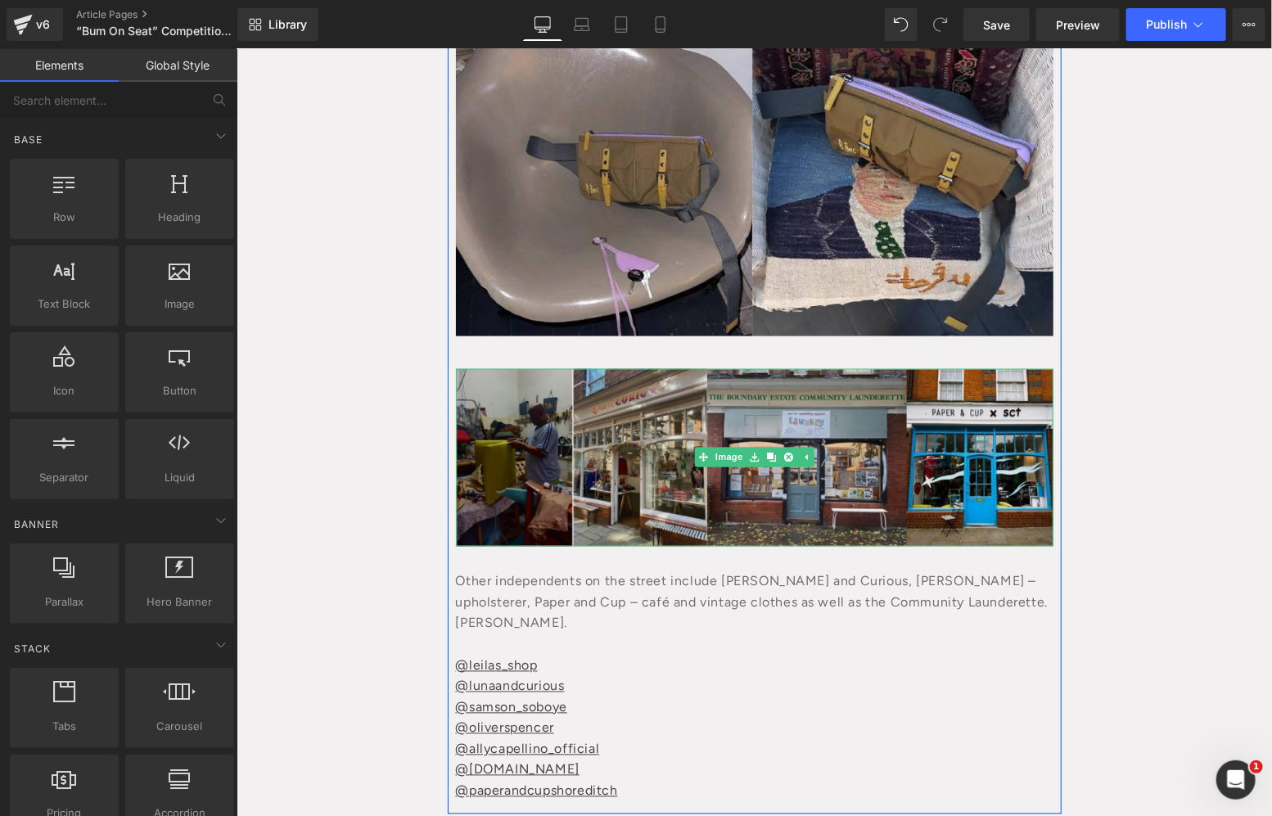
click at [795, 456] on link at bounding box center [803, 457] width 17 height 20
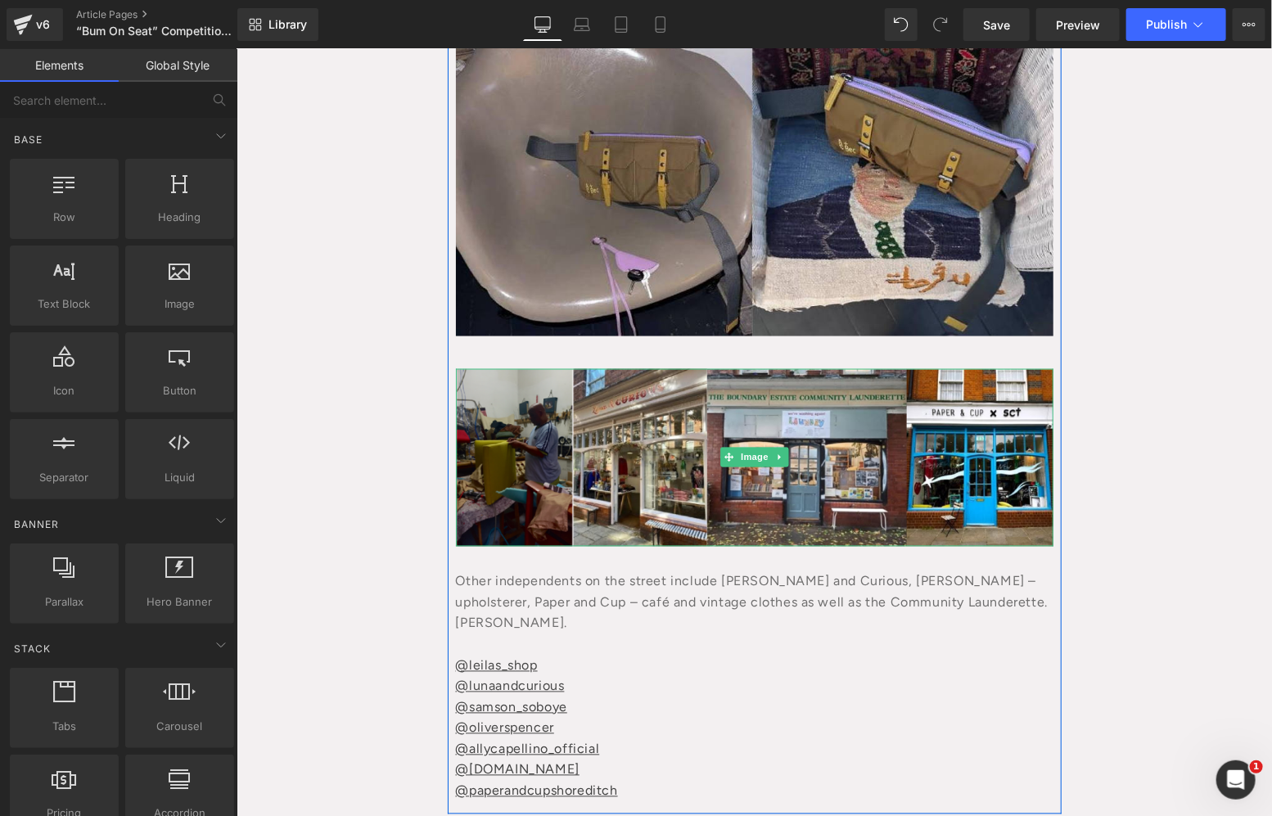
click at [777, 463] on link at bounding box center [778, 457] width 17 height 20
click at [780, 464] on link at bounding box center [787, 457] width 17 height 20
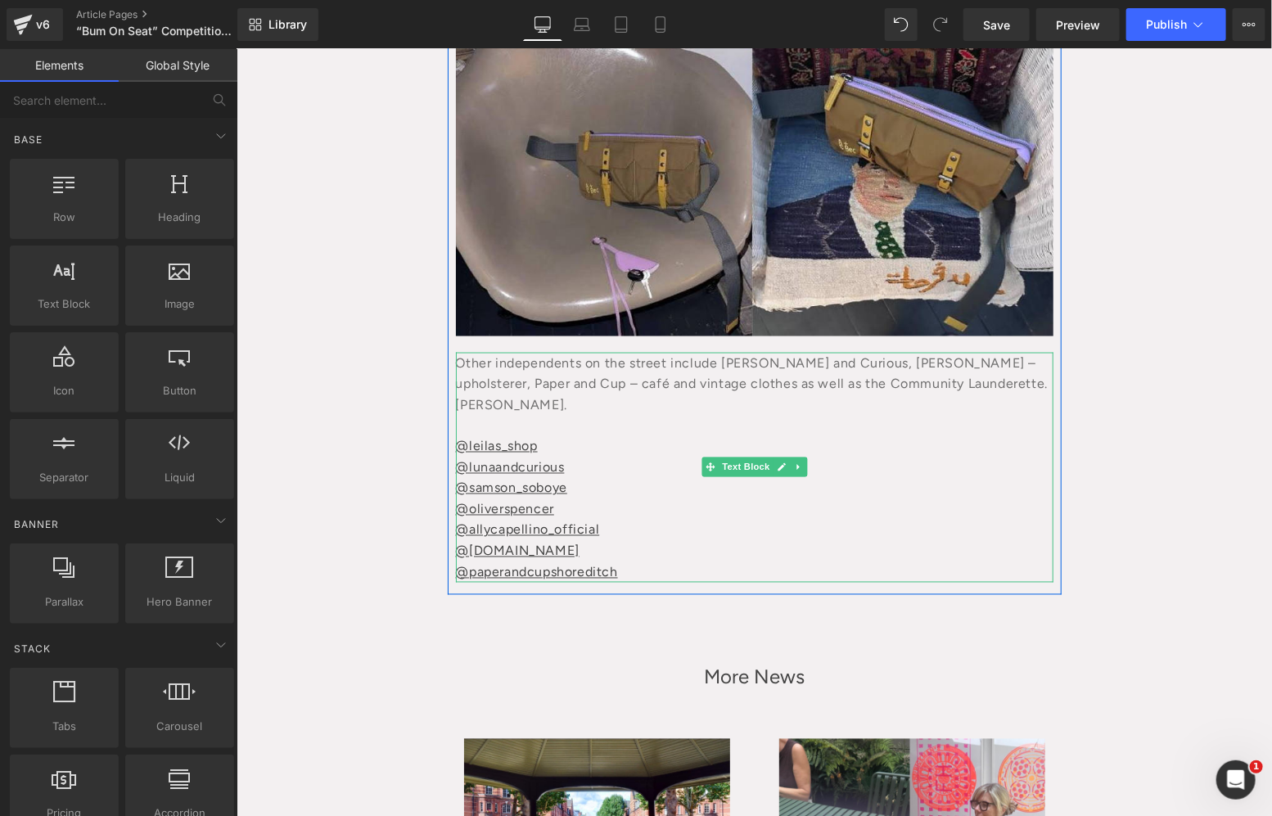
click at [781, 464] on link at bounding box center [780, 467] width 17 height 20
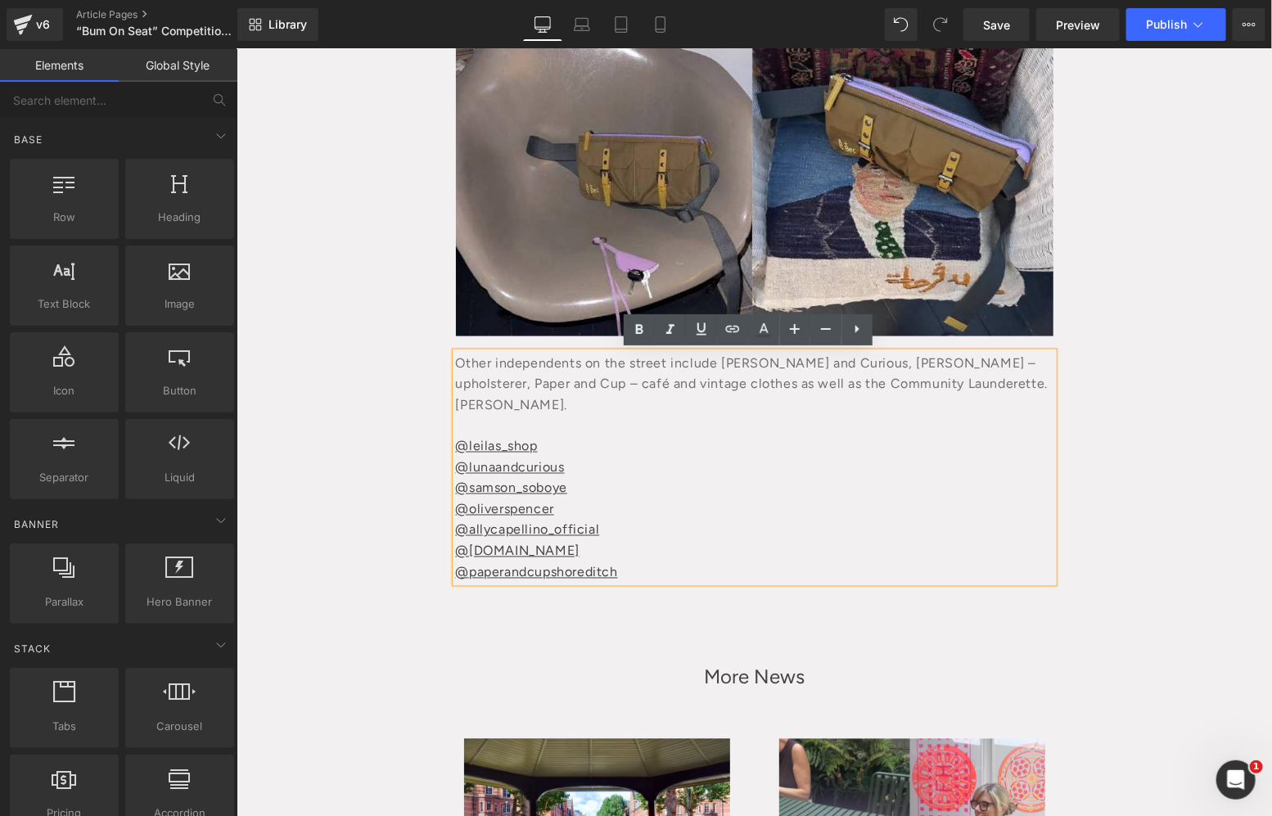
click at [1191, 651] on div "“Bum On Seat” Competition – Terms & Conditions Heading October 11, 2025 Text Bl…" at bounding box center [753, 246] width 1035 height 2385
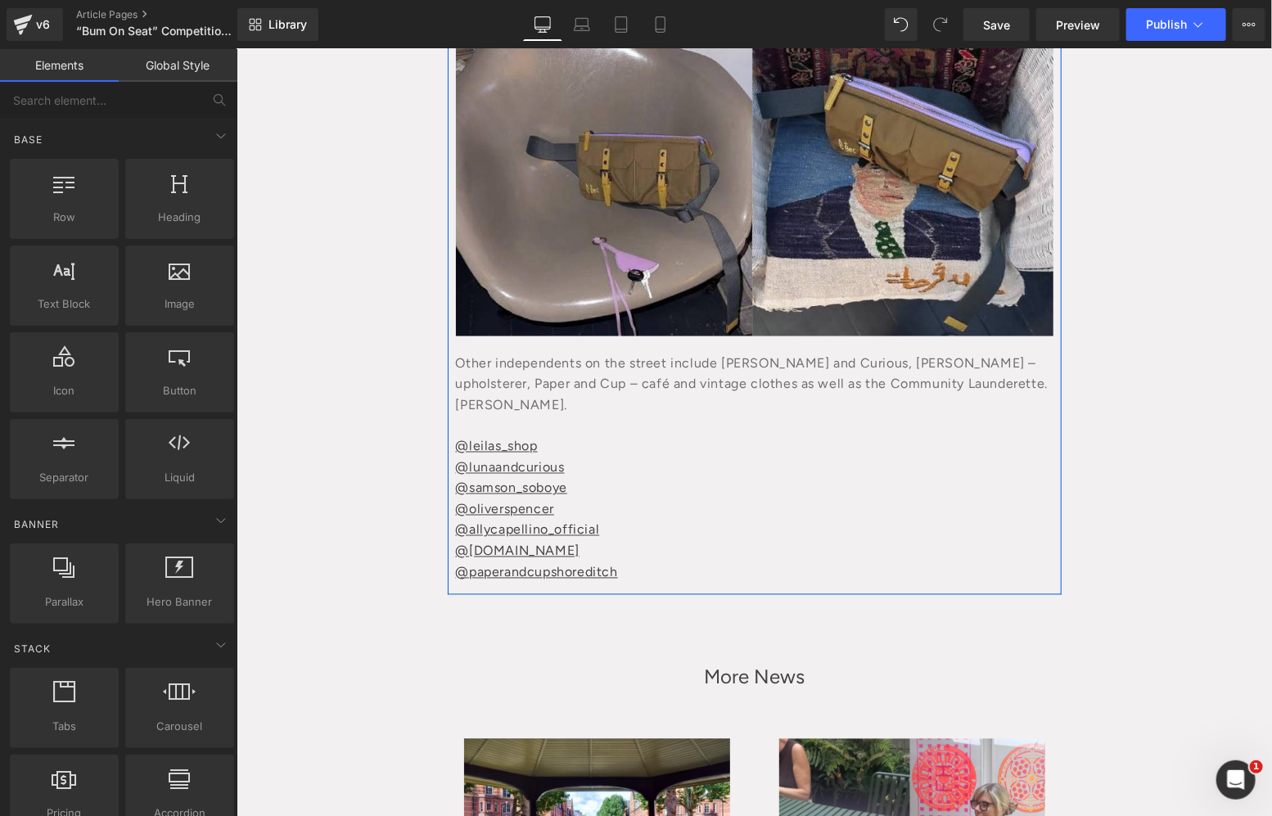
click at [810, 416] on div "Other independents on the street include Luna and Curious, Ainsley Broughton – …" at bounding box center [753, 393] width 597 height 83
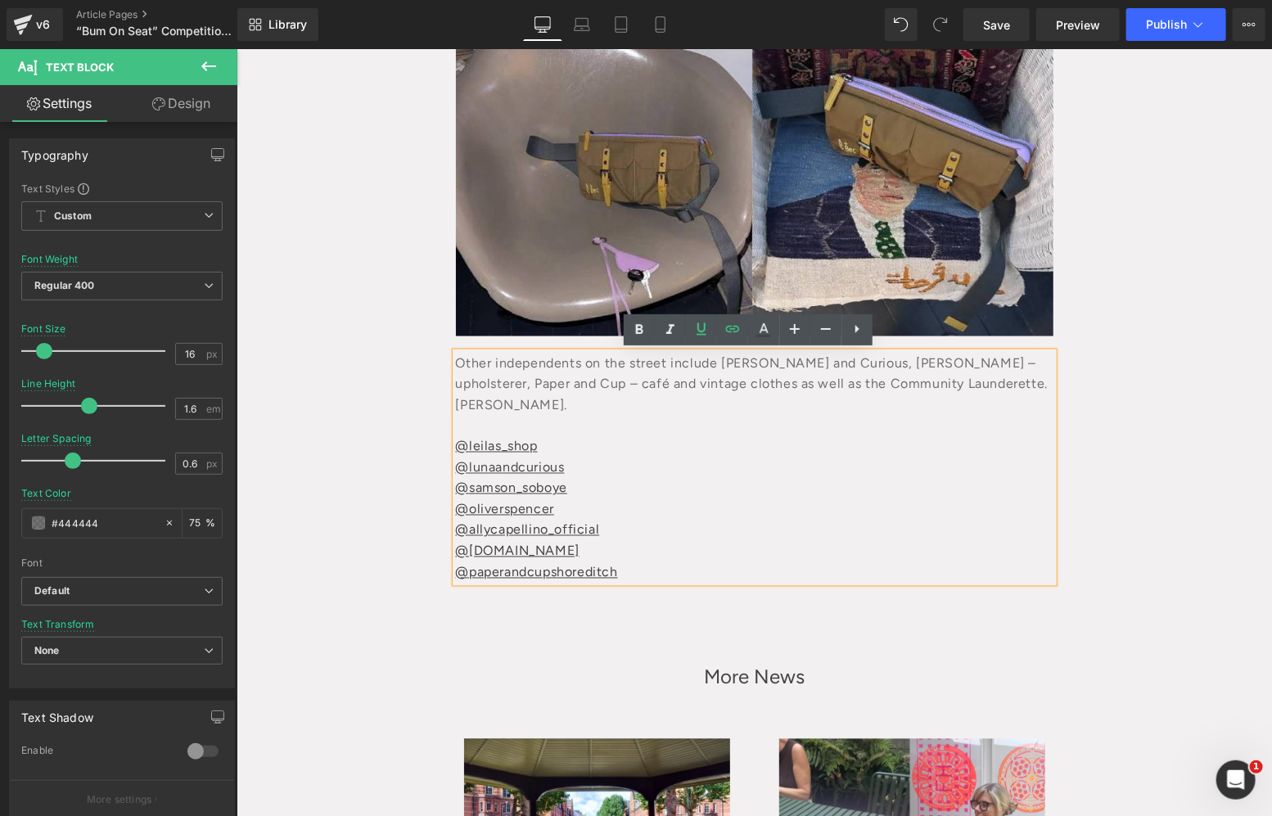
click at [1132, 625] on div "“Bum On Seat” Competition – Terms & Conditions Heading October 11, 2025 Text Bl…" at bounding box center [753, 246] width 1035 height 2385
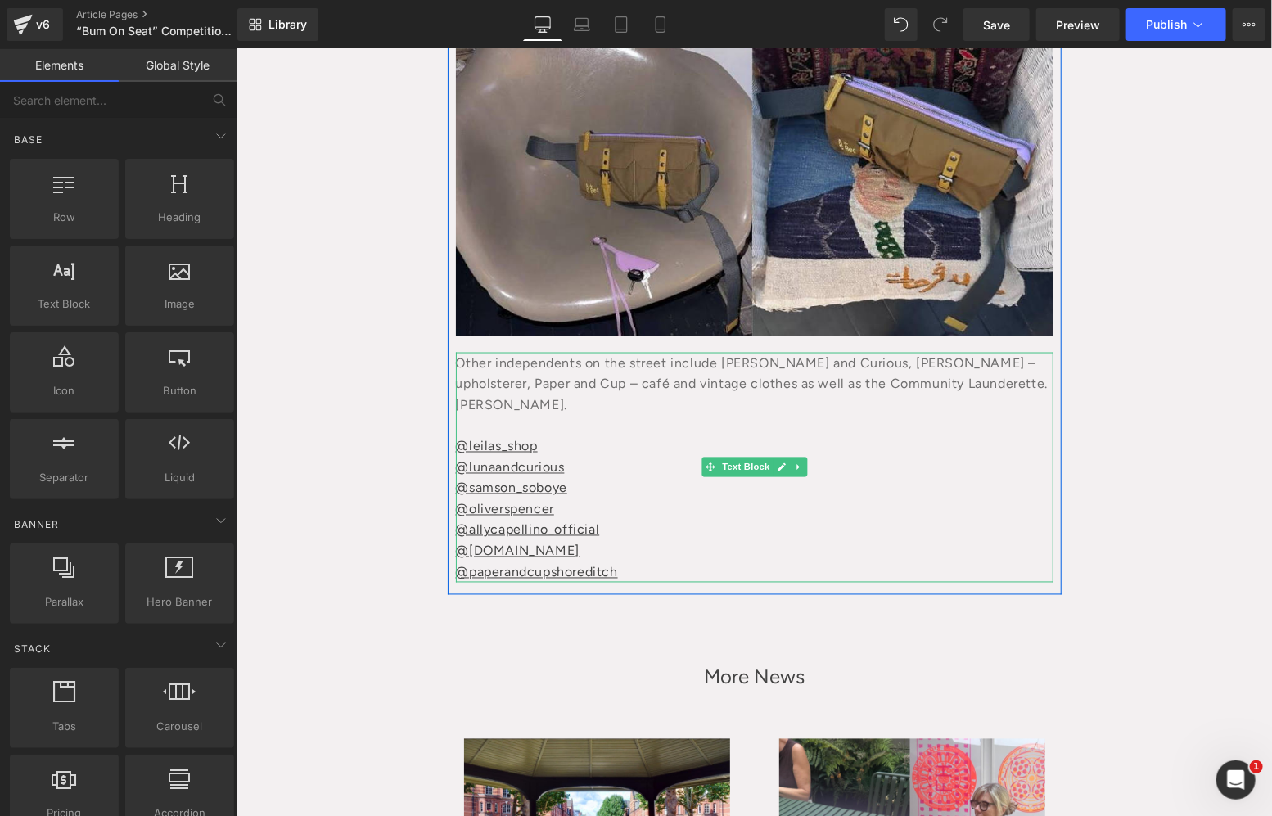
click at [789, 466] on link at bounding box center [797, 467] width 17 height 20
click at [801, 466] on icon at bounding box center [805, 466] width 9 height 9
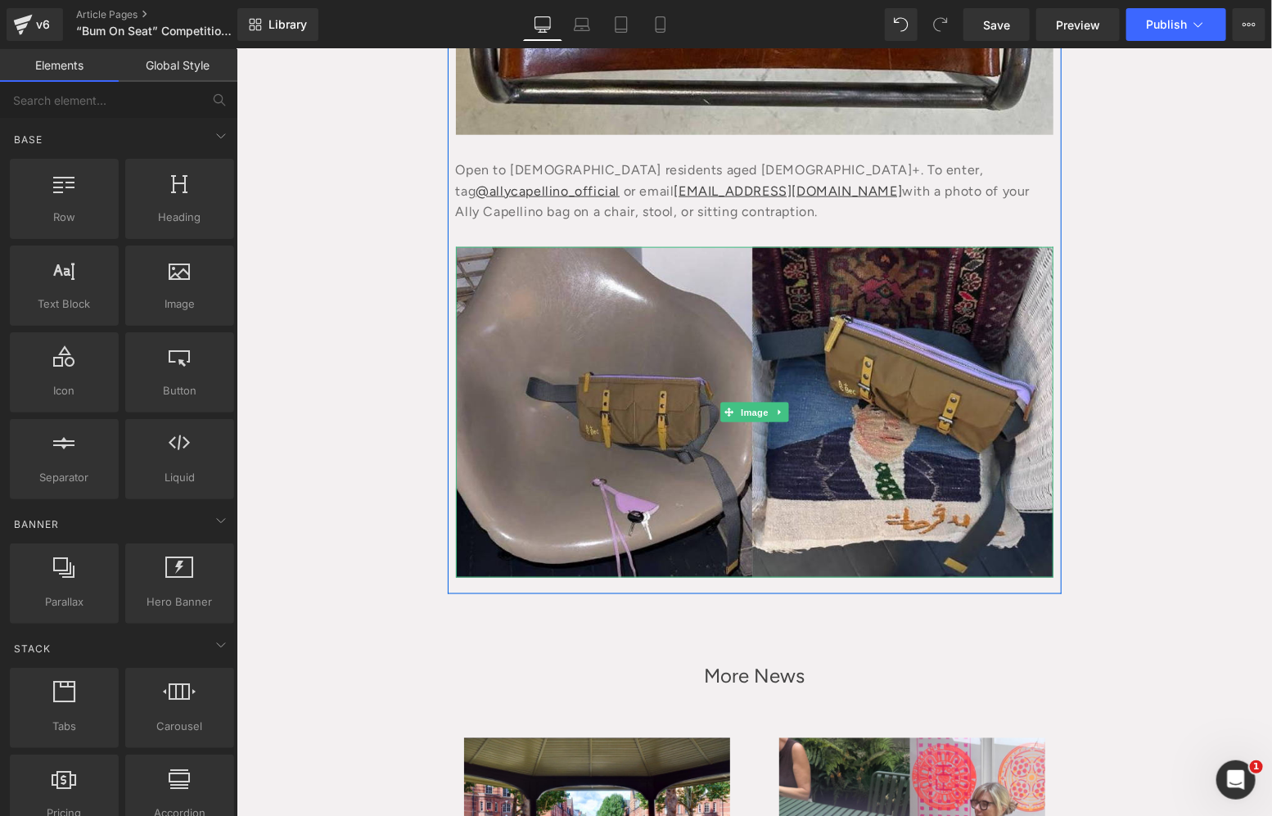
scroll to position [705, 0]
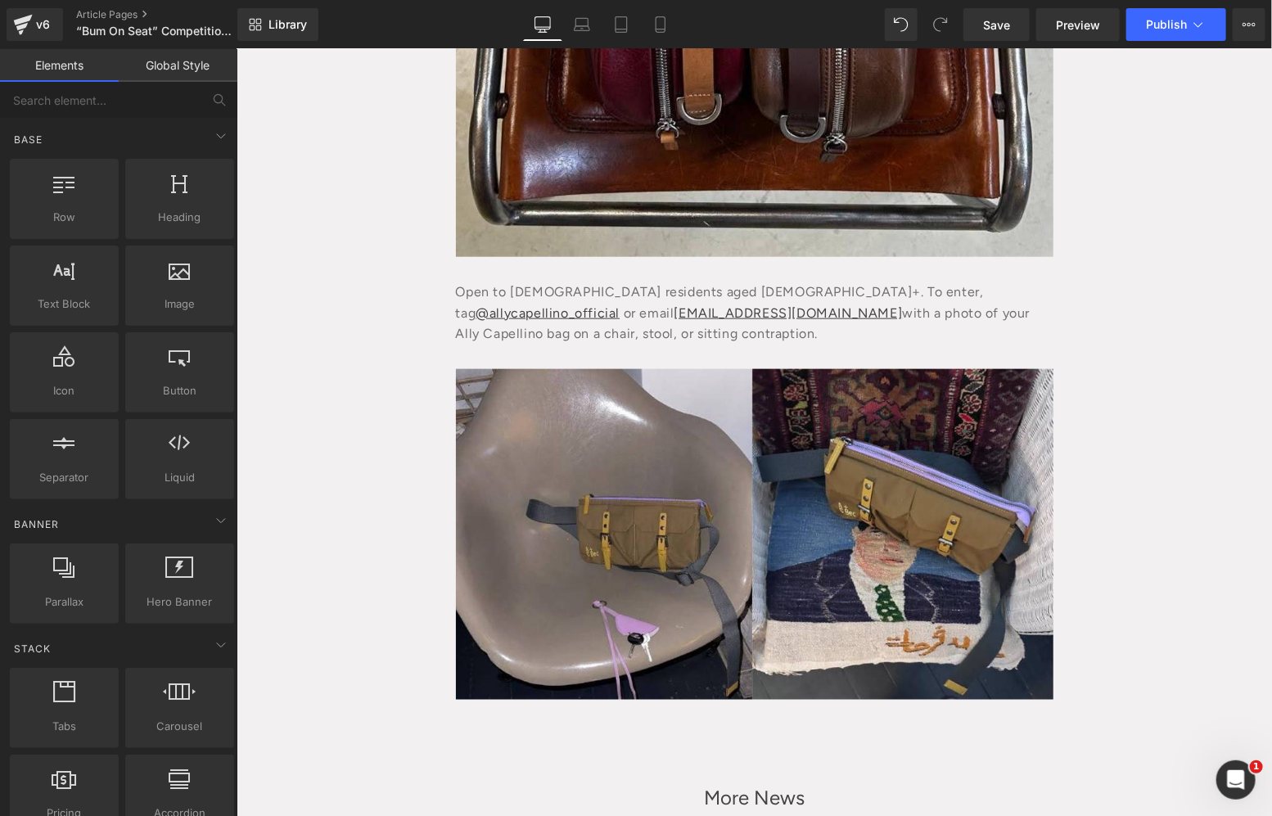
drag, startPoint x: 711, startPoint y: 339, endPoint x: 713, endPoint y: 351, distance: 12.4
click at [711, 339] on div "Open to UK residents aged 18+. To enter, tag @allycapellino_official or email s…" at bounding box center [753, 306] width 597 height 100
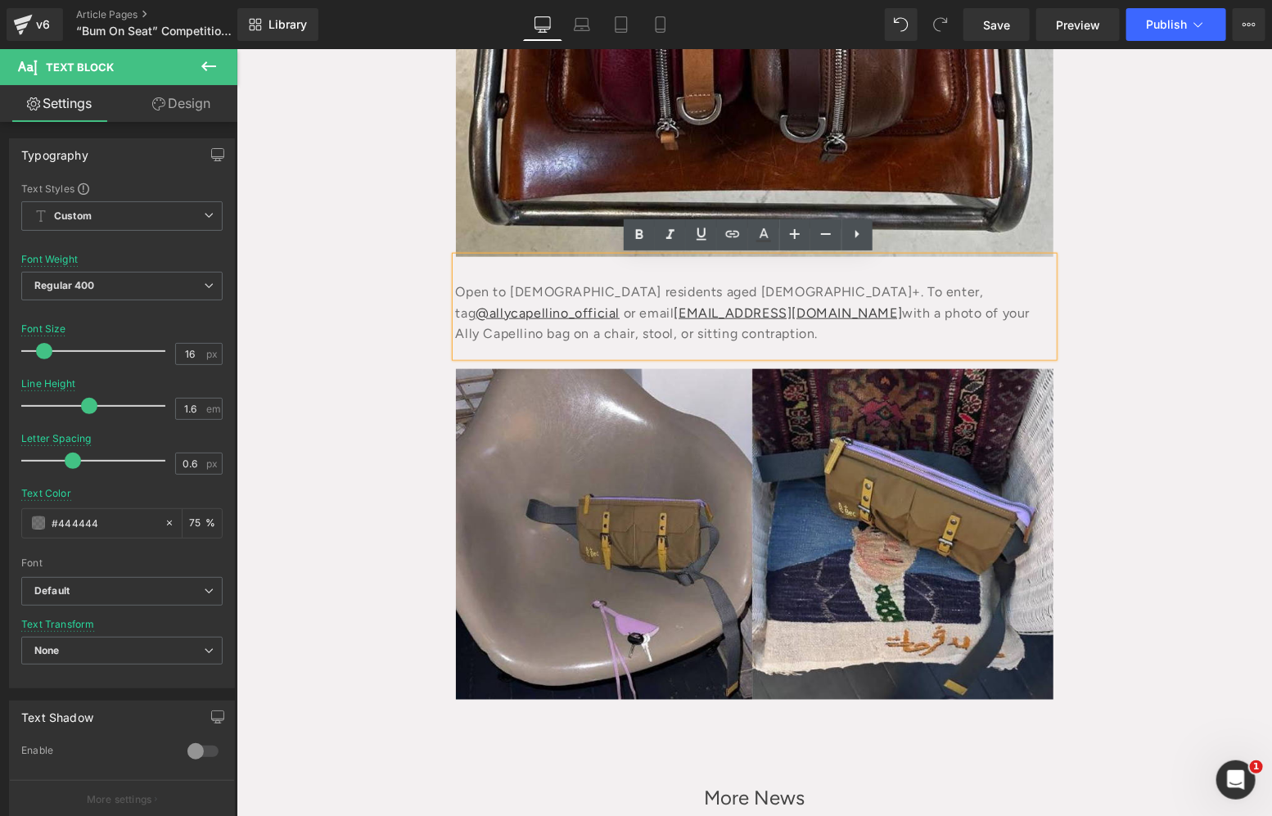
click at [1130, 361] on div "“Bum On Seat” Competition – Terms & Conditions Heading October 11, 2025 Text Bl…" at bounding box center [753, 488] width 1035 height 2142
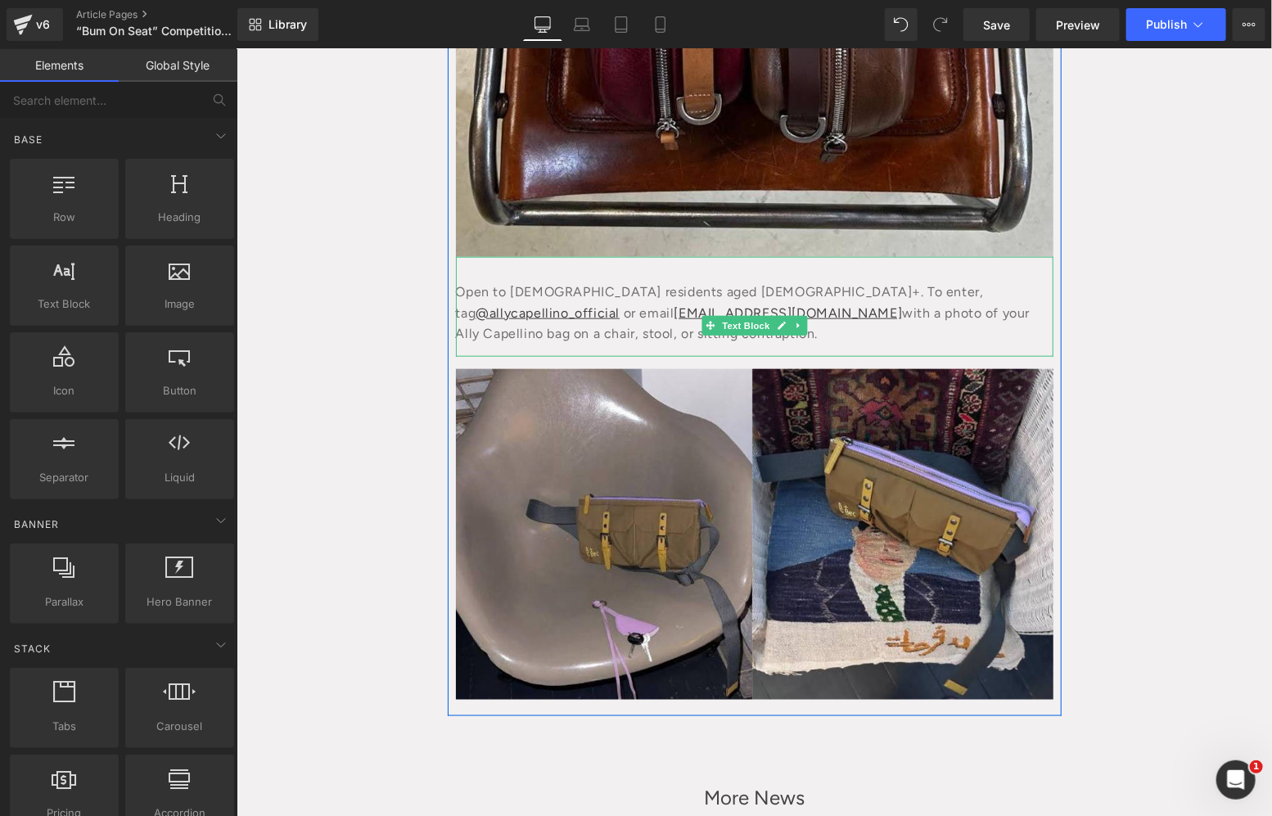
click at [794, 320] on icon at bounding box center [797, 325] width 9 height 10
click at [784, 323] on icon at bounding box center [788, 324] width 9 height 9
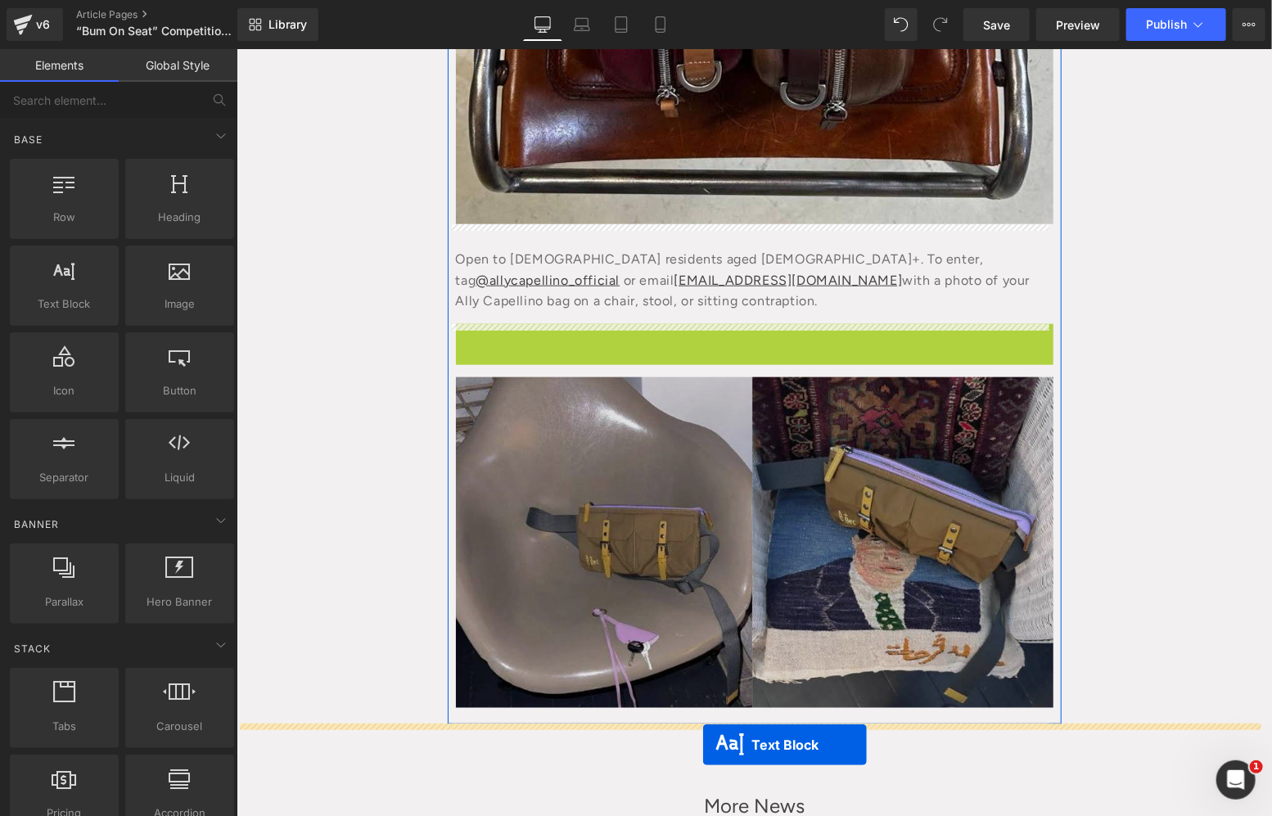
scroll to position [754, 0]
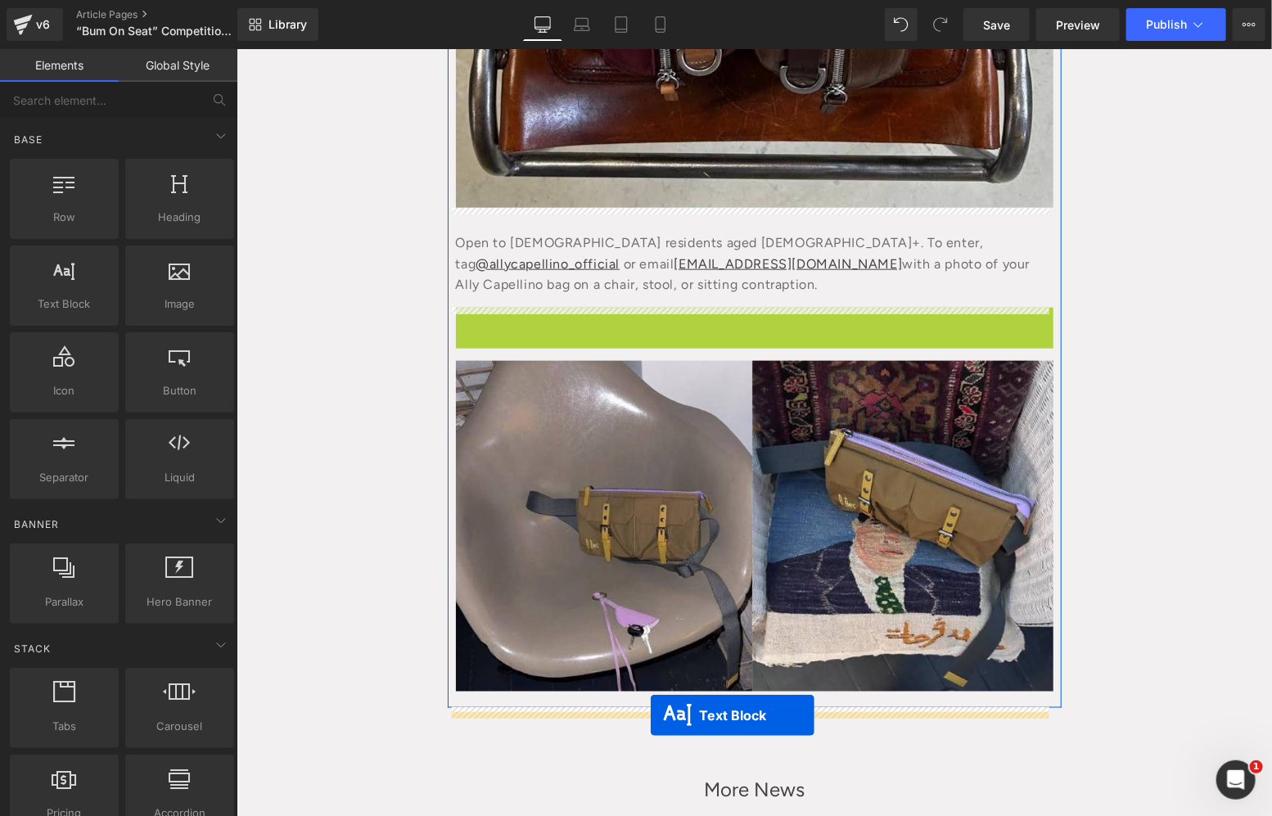
drag, startPoint x: 701, startPoint y: 430, endPoint x: 650, endPoint y: 714, distance: 289.4
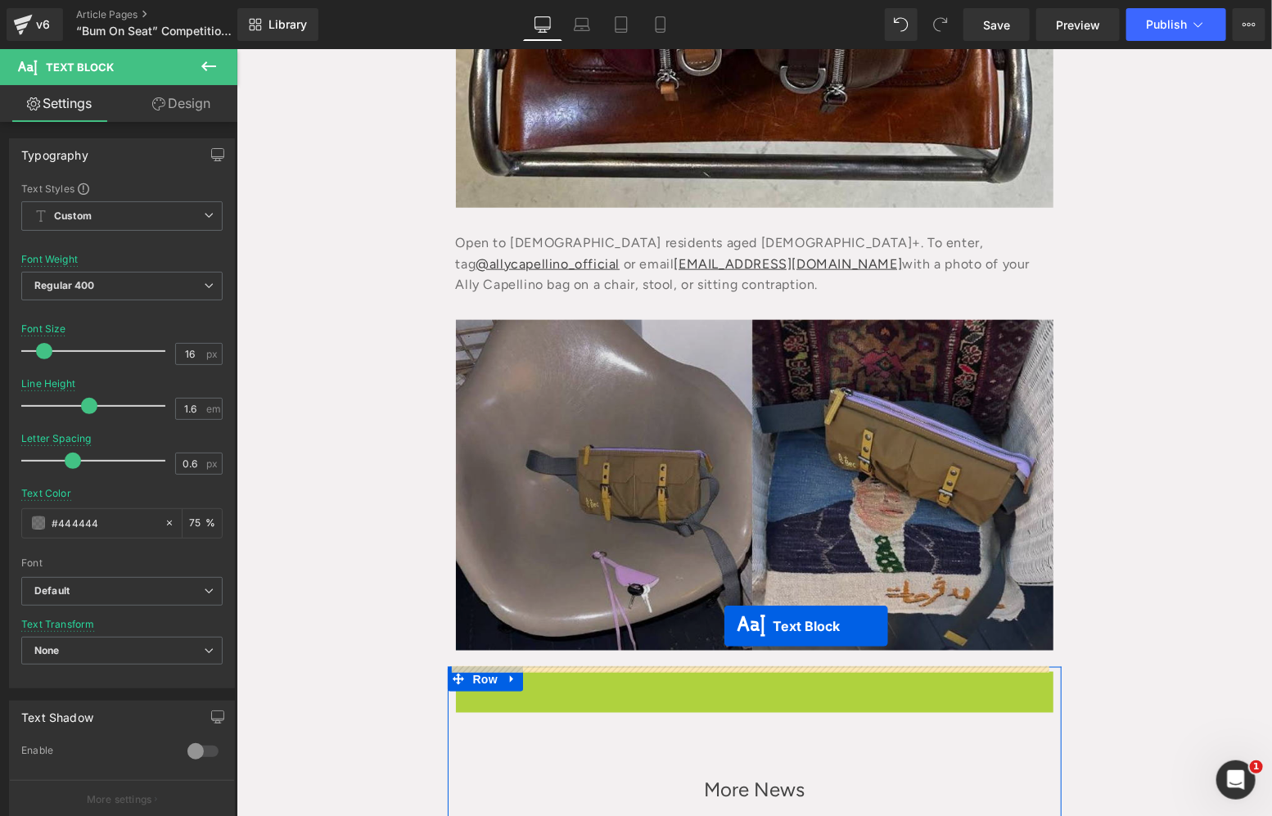
drag, startPoint x: 706, startPoint y: 739, endPoint x: 723, endPoint y: 625, distance: 115.0
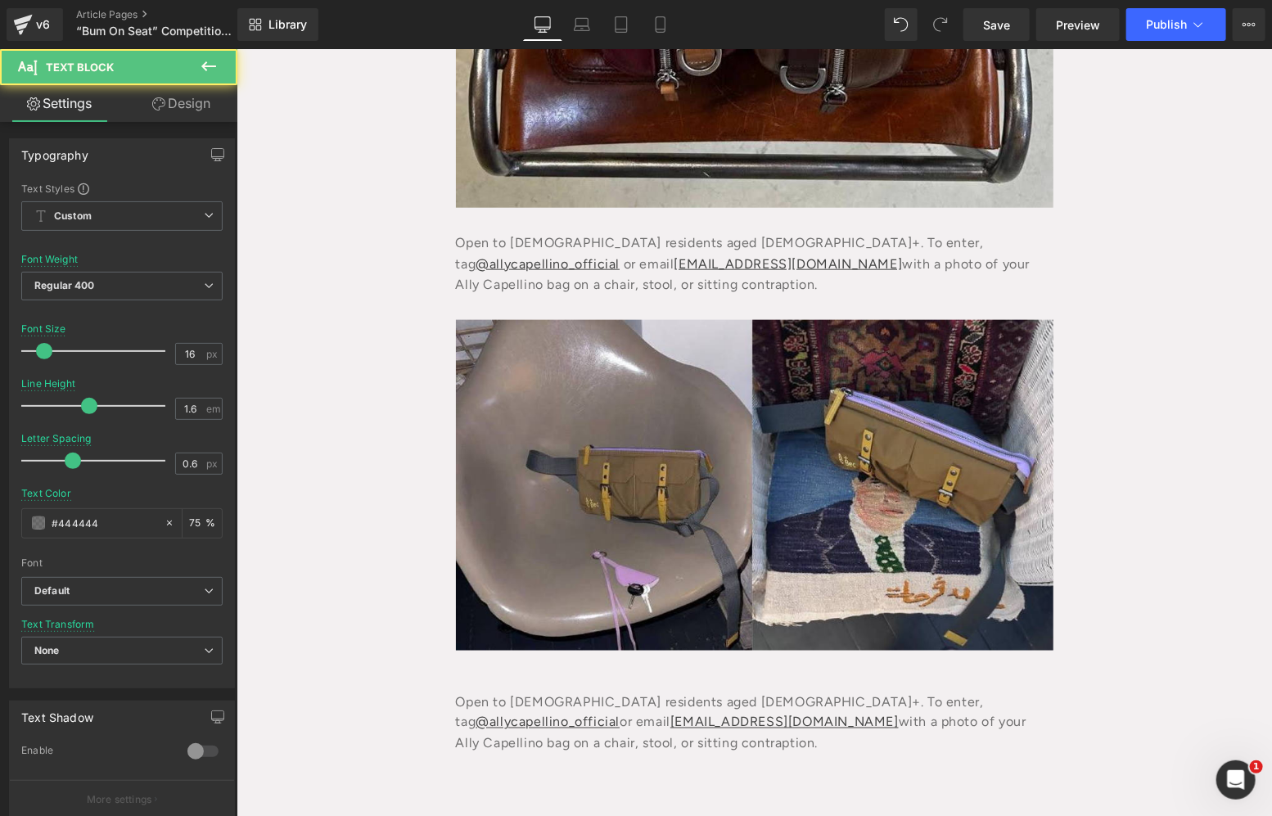
click at [597, 740] on div "Open to [DEMOGRAPHIC_DATA] residents aged [DEMOGRAPHIC_DATA]+. To enter, tag @a…" at bounding box center [753, 716] width 597 height 100
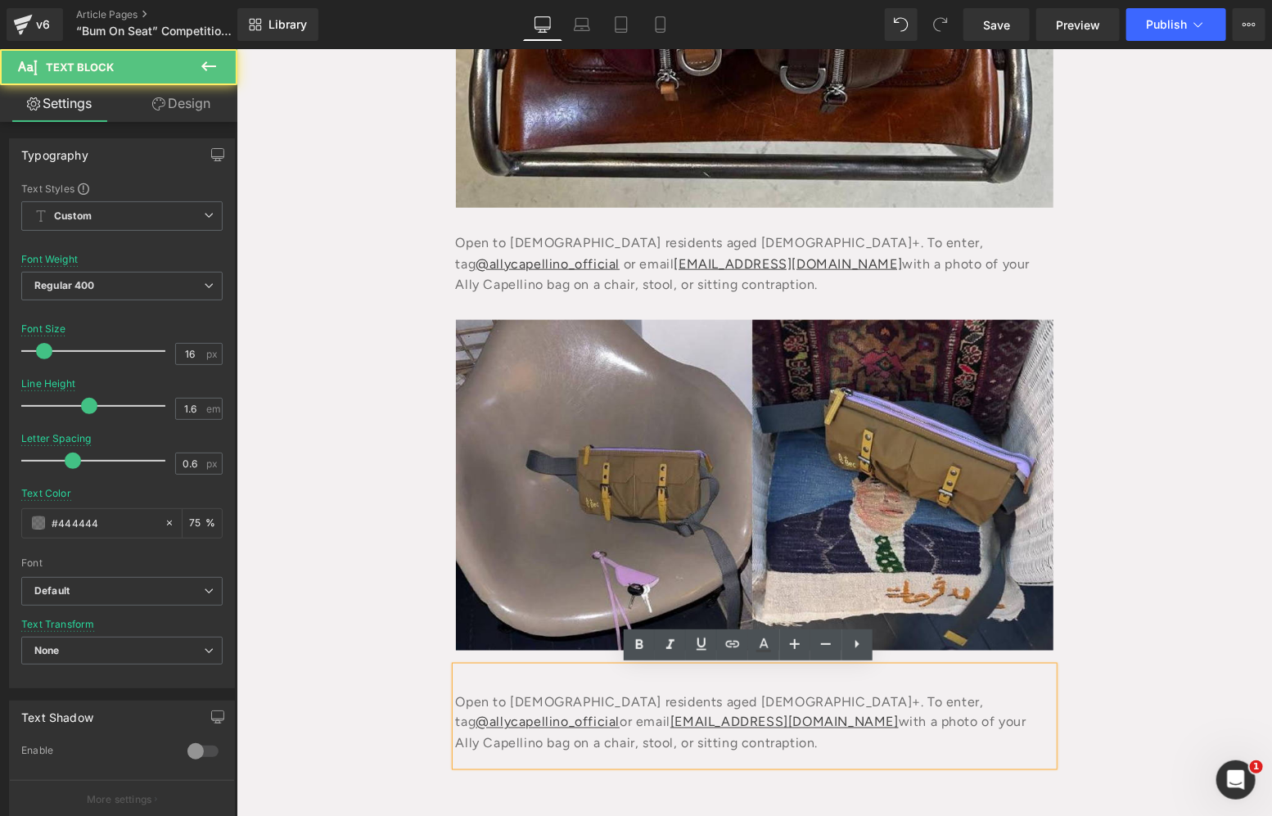
click at [631, 741] on div "Open to [DEMOGRAPHIC_DATA] residents aged [DEMOGRAPHIC_DATA]+. To enter, tag @a…" at bounding box center [753, 716] width 597 height 100
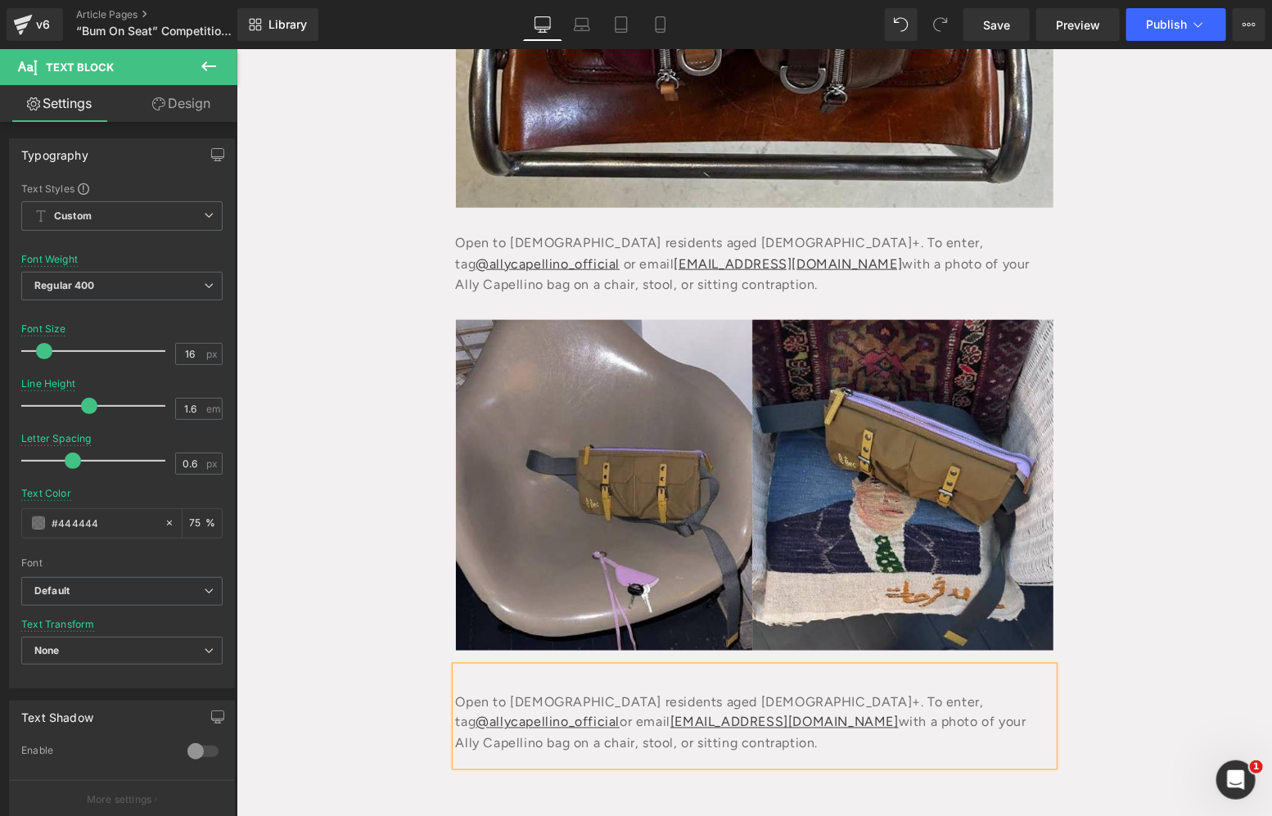
paste div
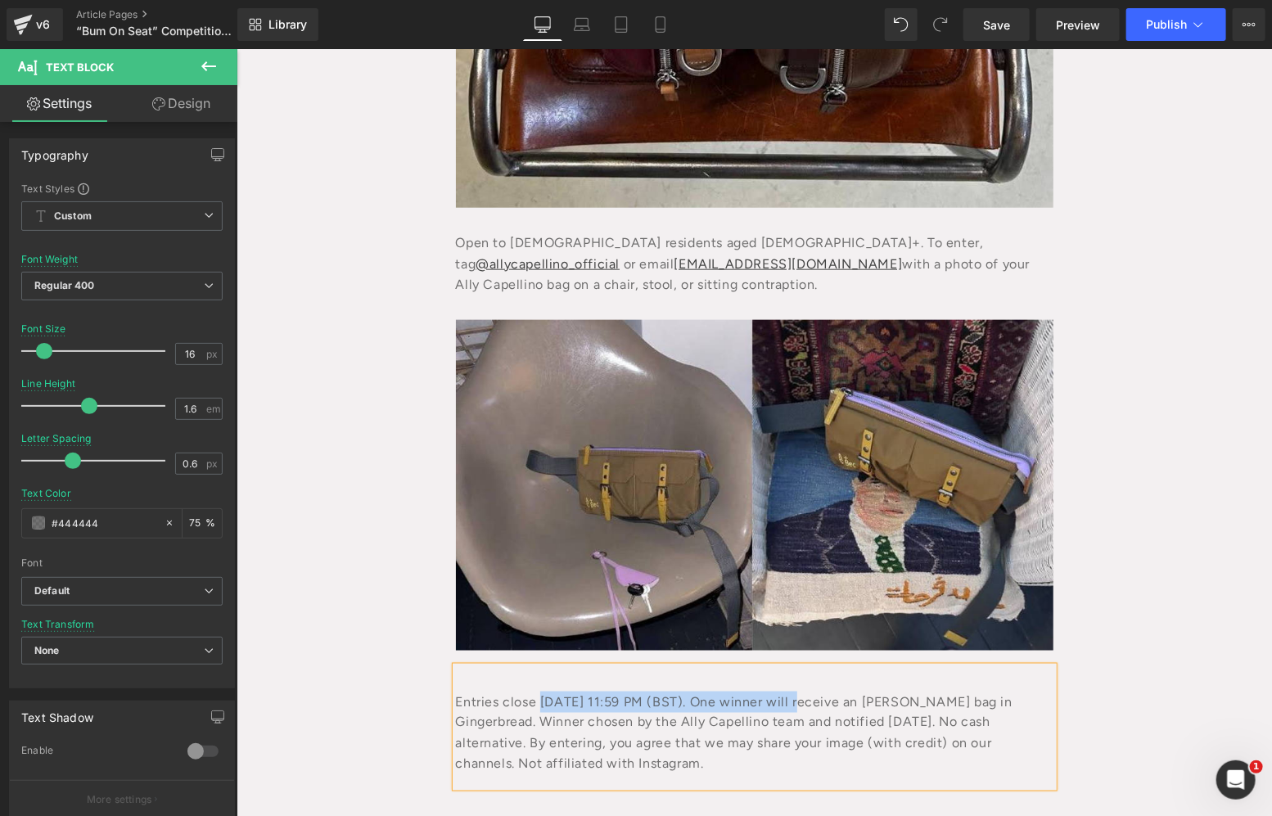
drag, startPoint x: 536, startPoint y: 705, endPoint x: 808, endPoint y: 701, distance: 272.5
click at [808, 701] on div "Entries close Sunday 12 October 2025 at 11:59 PM (BST). One winner will receive…" at bounding box center [753, 726] width 597 height 120
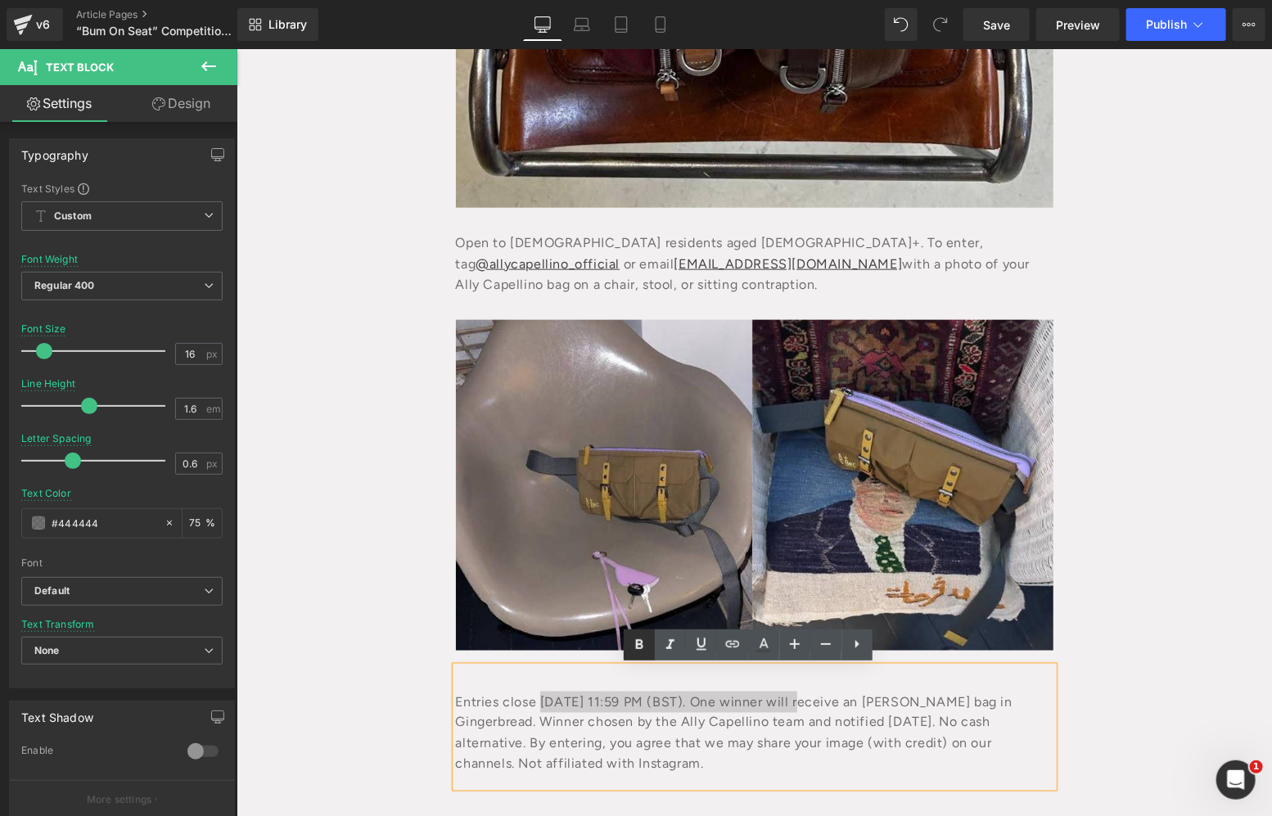
click at [637, 651] on icon at bounding box center [639, 645] width 20 height 20
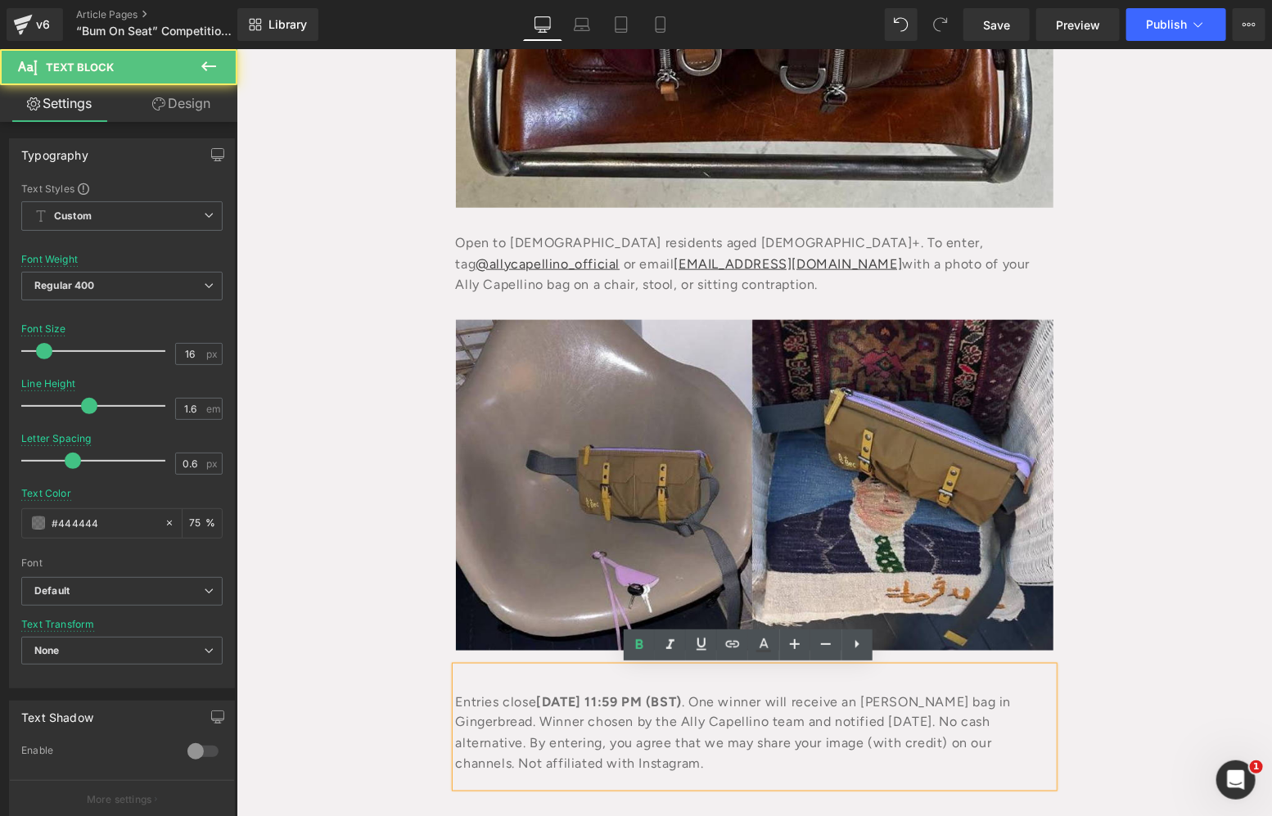
click at [1002, 691] on div "Entries close Sunday 12 October 2025 at 11:59 PM (BST) . One winner will receiv…" at bounding box center [753, 726] width 597 height 120
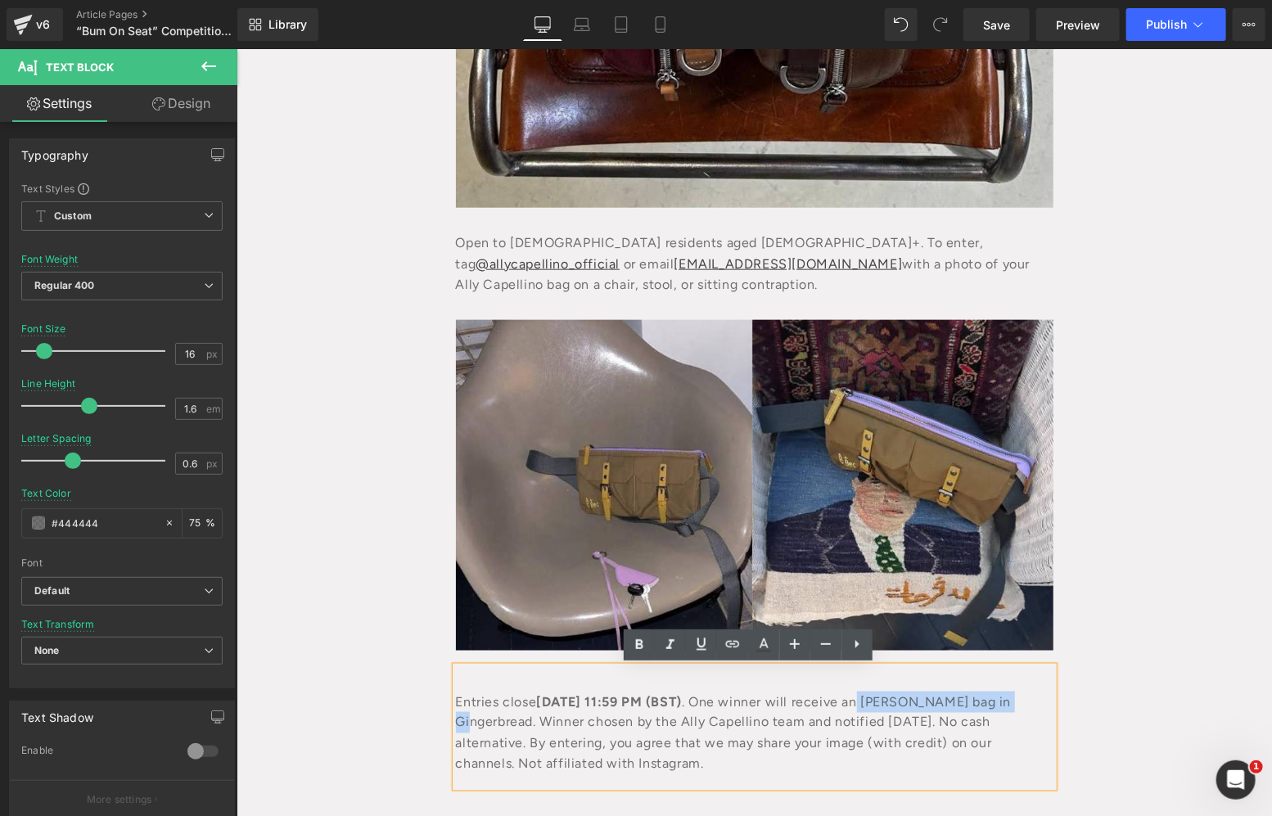
drag, startPoint x: 993, startPoint y: 709, endPoint x: 901, endPoint y: 696, distance: 93.4
click at [565, 720] on div "Entries close Sunday 12 October 2025 at 11:59 PM (BST) . One winner will receiv…" at bounding box center [753, 726] width 597 height 120
click at [641, 631] on link at bounding box center [639, 644] width 31 height 31
click at [858, 666] on div "Entries close Sunday 12 October 2025 at 11:59 PM (BST) . One winner will receiv…" at bounding box center [753, 726] width 597 height 120
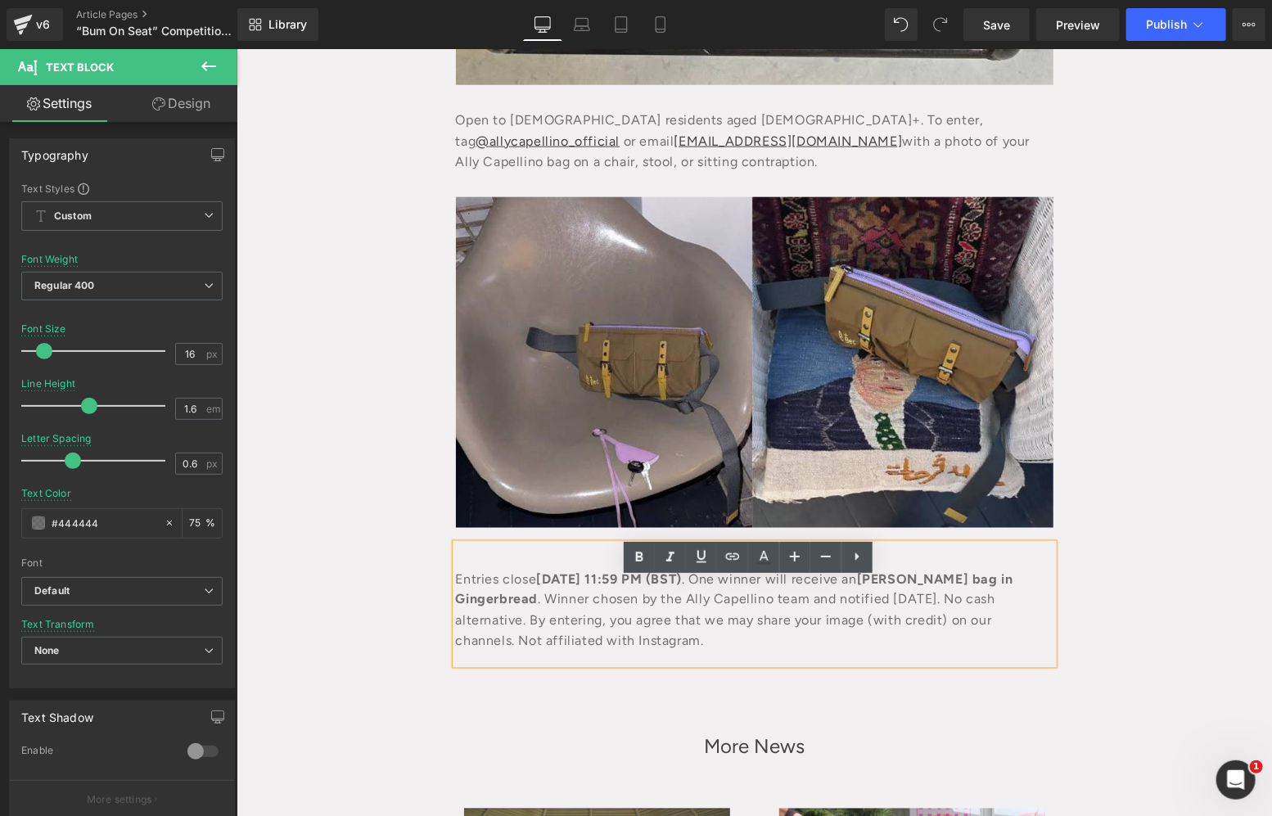
scroll to position [996, 0]
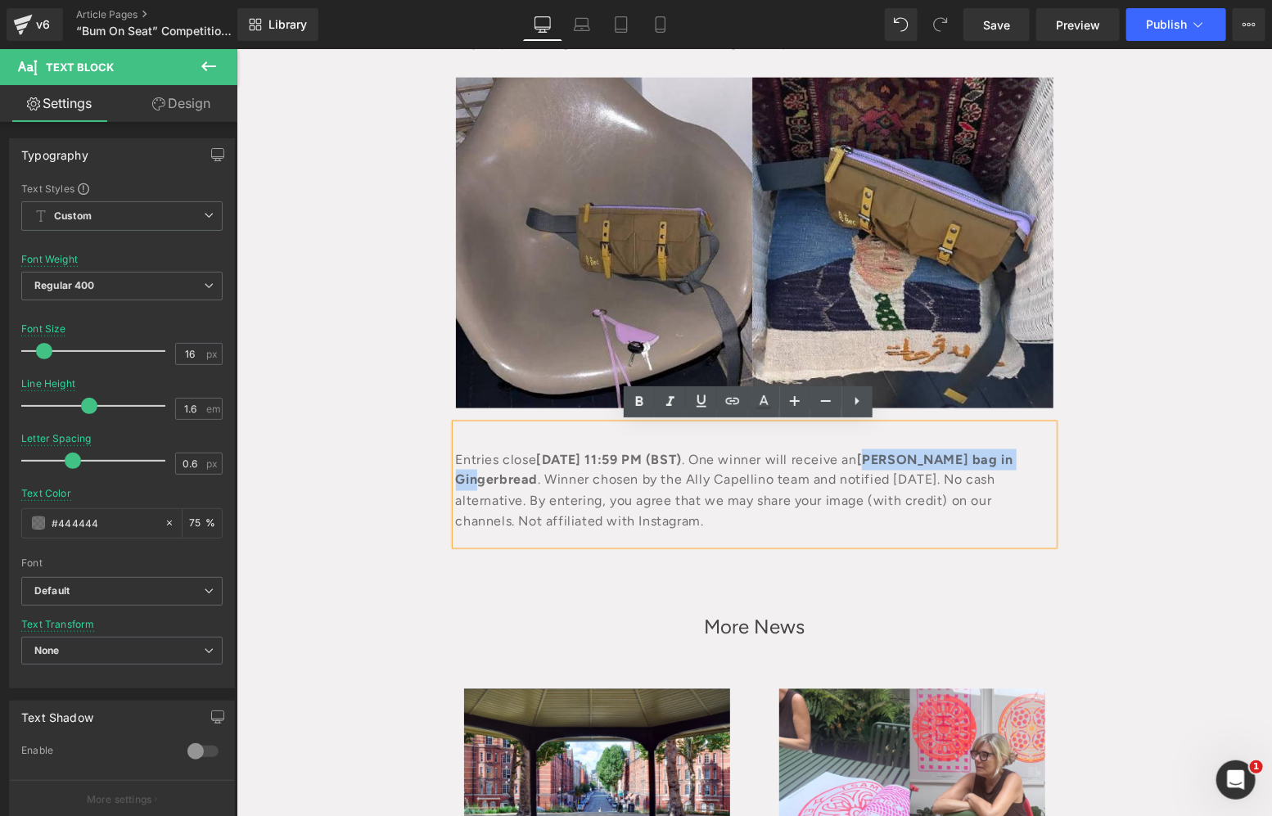
drag, startPoint x: 996, startPoint y: 457, endPoint x: 578, endPoint y: 470, distance: 417.5
click at [578, 470] on div "Entries close Sunday 12 October 2025 at 11:59 PM (BST) . One winner will receiv…" at bounding box center [753, 484] width 597 height 120
click at [735, 389] on link at bounding box center [732, 401] width 31 height 31
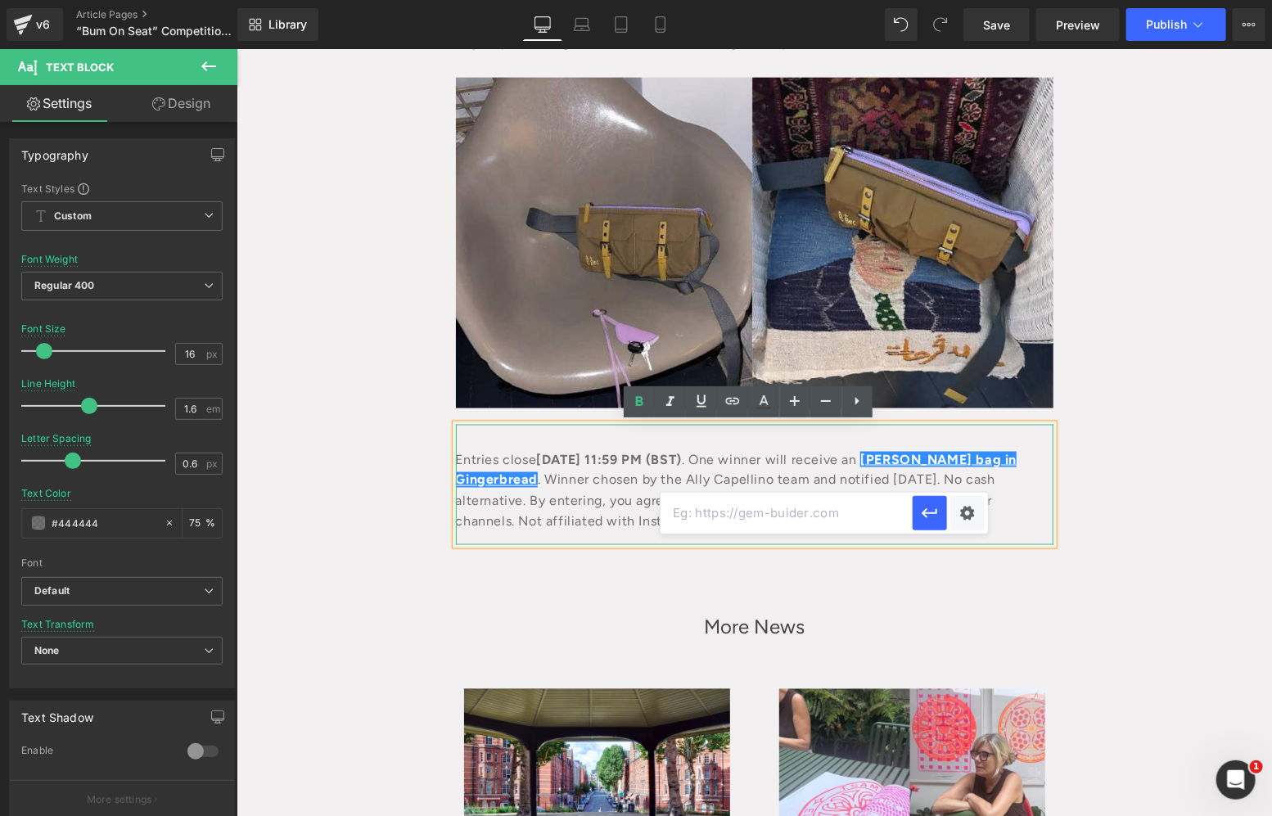
click at [808, 533] on div "Entries close Sunday 12 October 2025 at 11:59 PM (BST) . One winner will receiv…" at bounding box center [753, 484] width 597 height 120
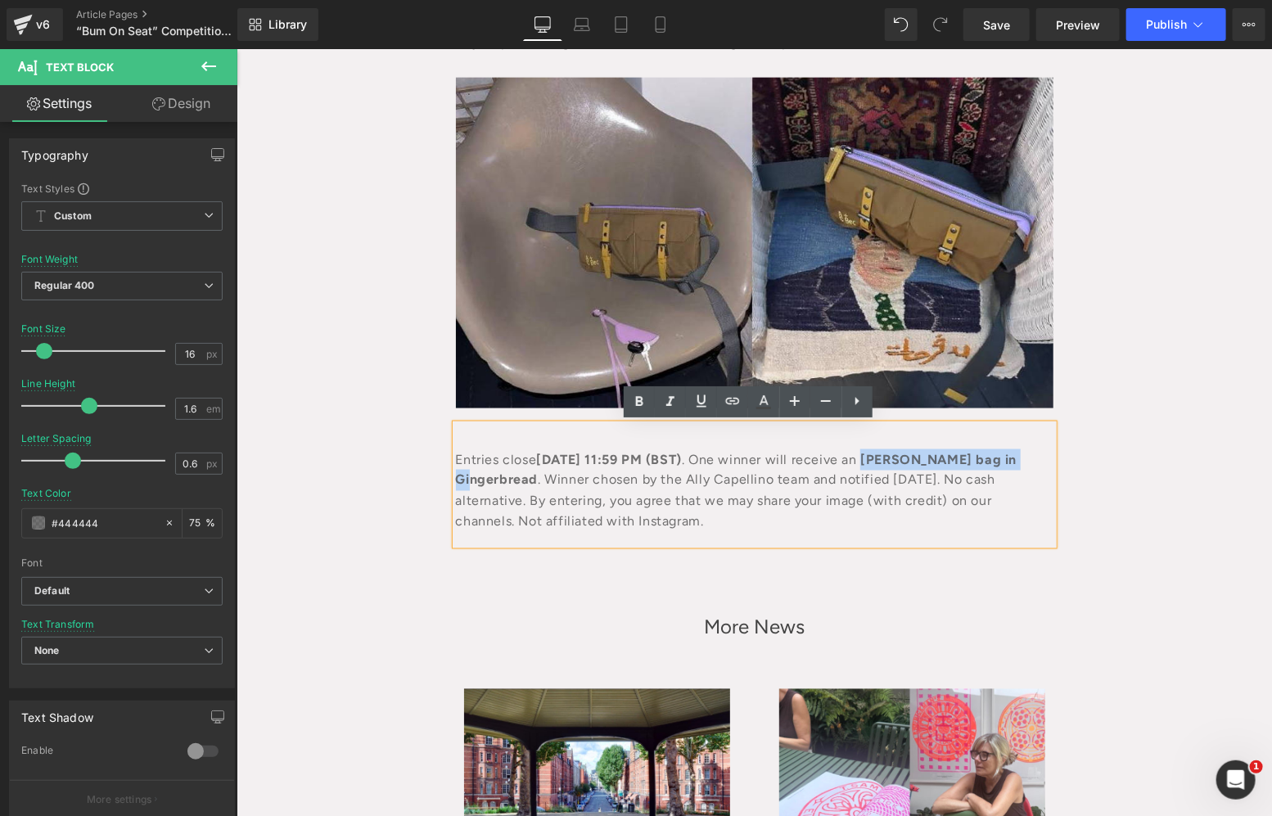
drag, startPoint x: 999, startPoint y: 454, endPoint x: 578, endPoint y: 476, distance: 422.0
click at [578, 476] on div "Entries close Sunday 12 October 2025 at 11:59 PM (BST) . One winner will receiv…" at bounding box center [753, 484] width 597 height 120
click at [723, 393] on icon at bounding box center [733, 401] width 20 height 20
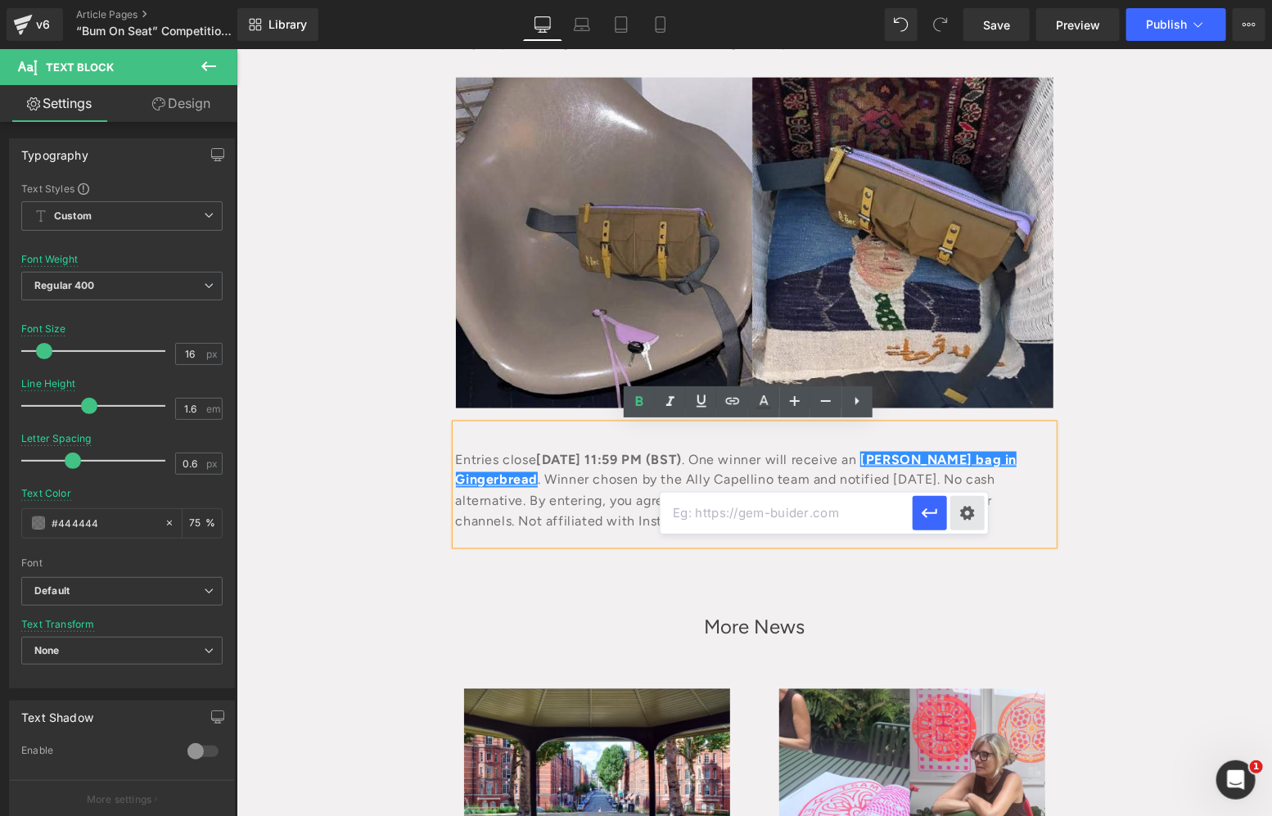
click at [967, 0] on div "Text Color Highlight Color rgba(68, 68, 68, 1) #444444 100 % transparent transp…" at bounding box center [636, 0] width 1272 height 0
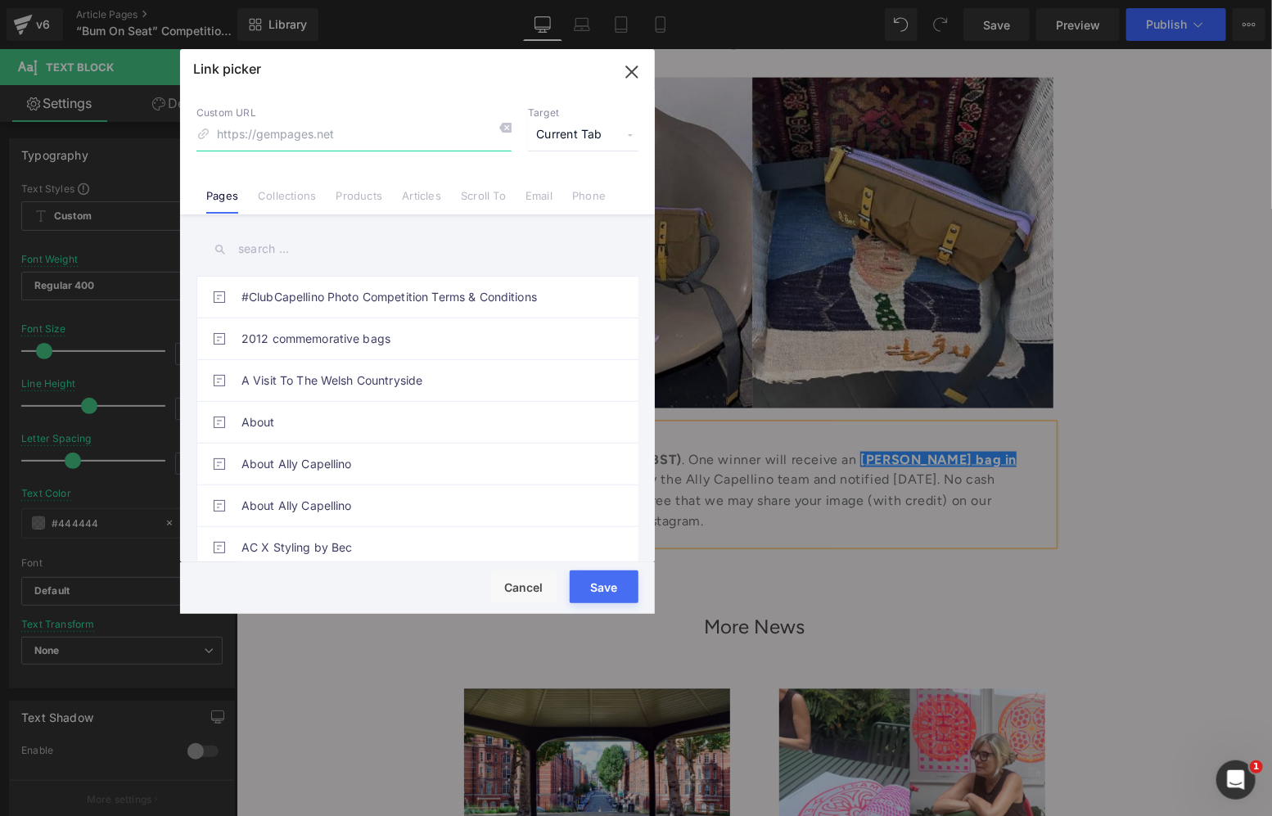
paste input "https://www.allycapellino.co.uk/products/styling-by-bec-x-ally-capellino-adam-c…"
type input "https://www.allycapellino.co.uk/products/styling-by-bec-x-ally-capellino-adam-c…"
click at [617, 583] on button "Save" at bounding box center [603, 586] width 69 height 33
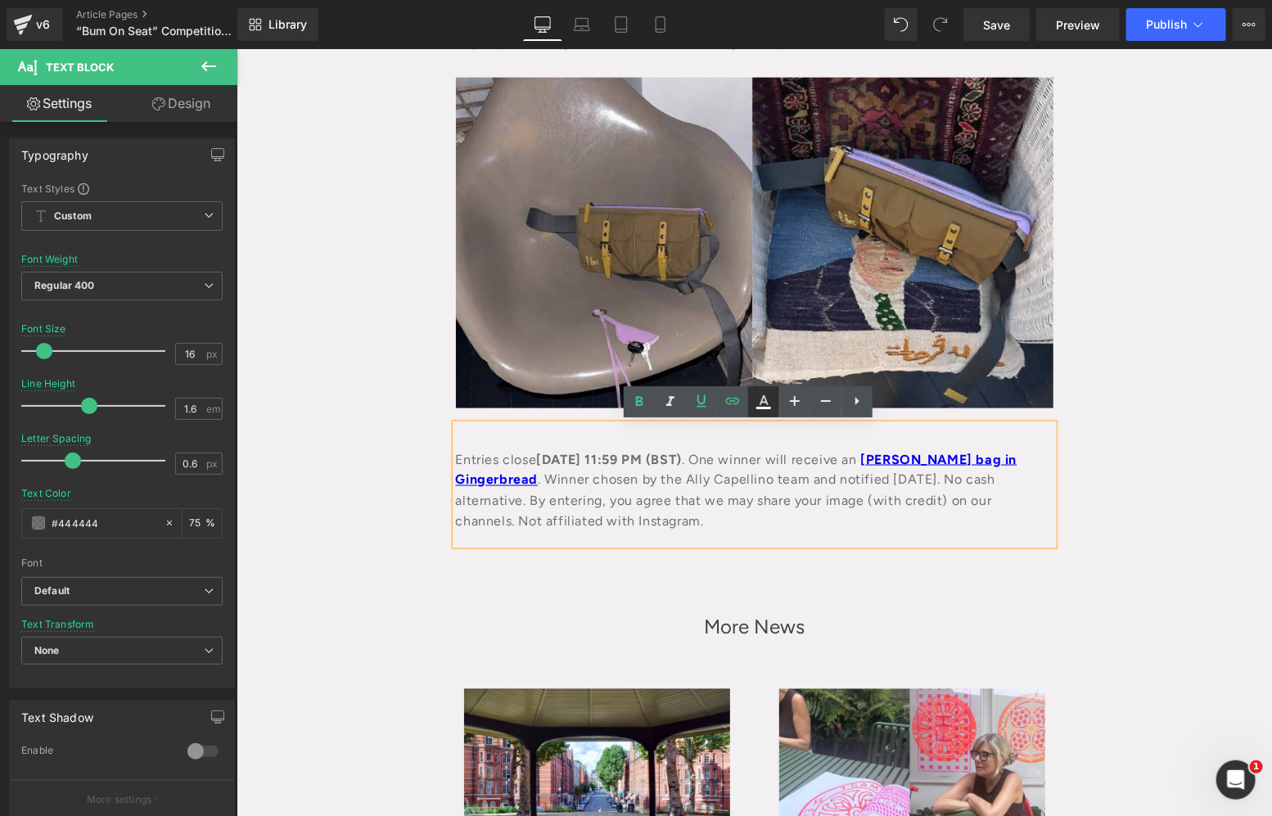
click at [759, 403] on icon at bounding box center [763, 400] width 9 height 10
type input "#0000ee"
type input "100"
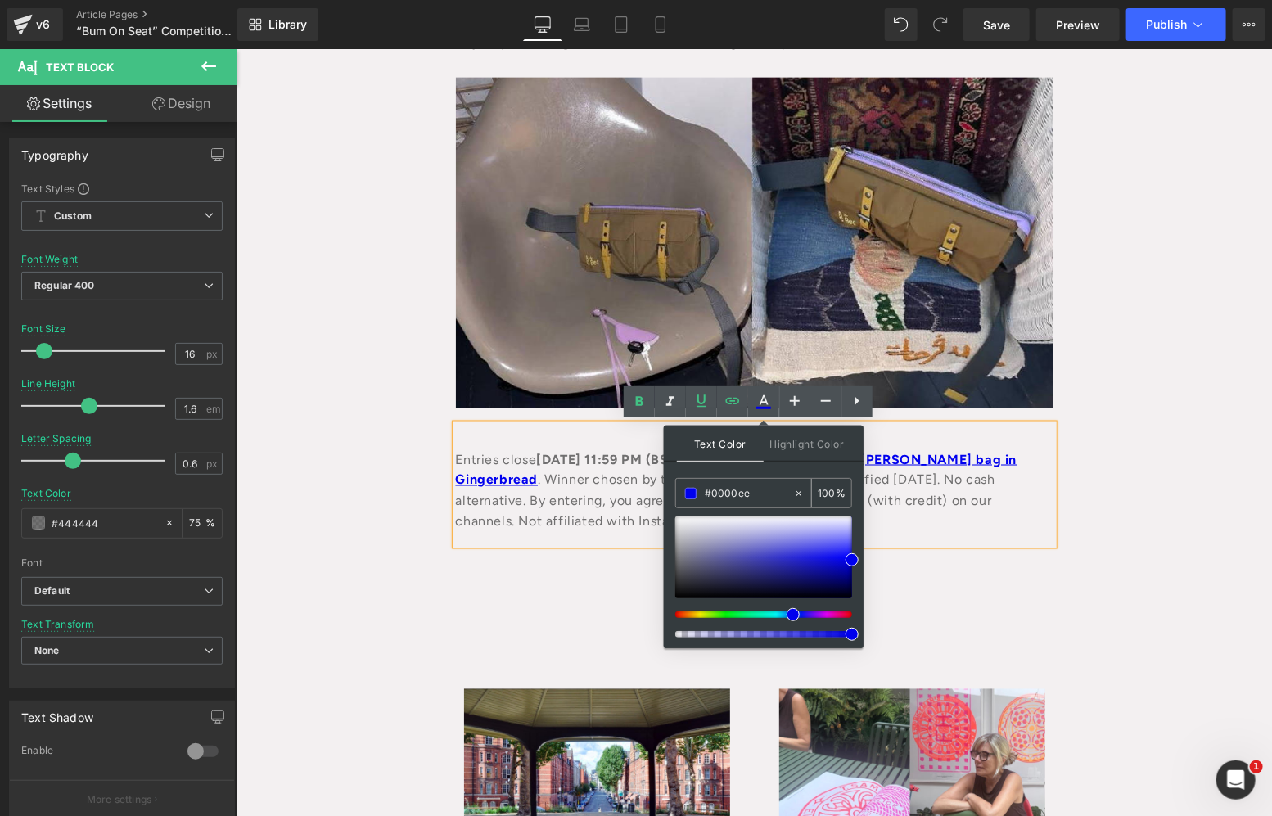
click at [716, 488] on input "#0000ee" at bounding box center [749, 493] width 88 height 18
type input "#4"
type input "0"
type input "#444"
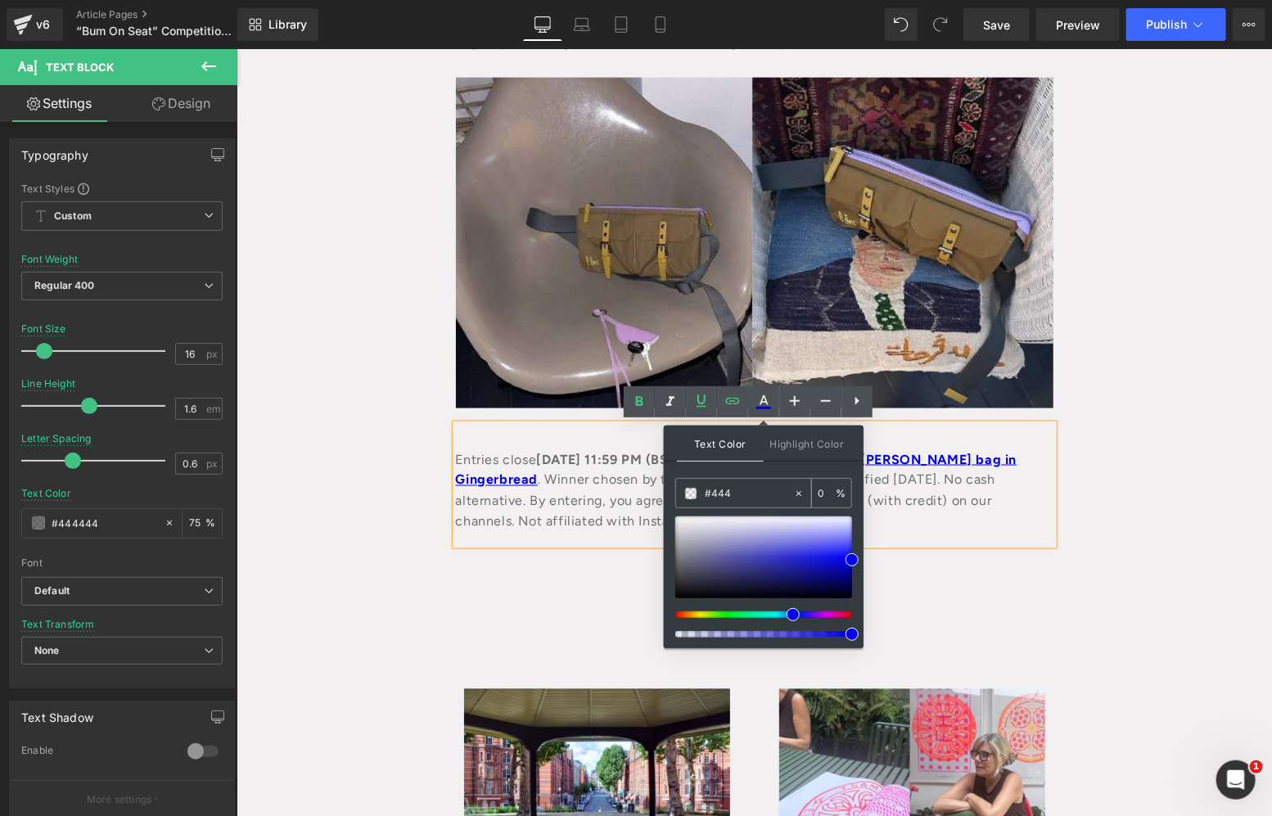
type input "100"
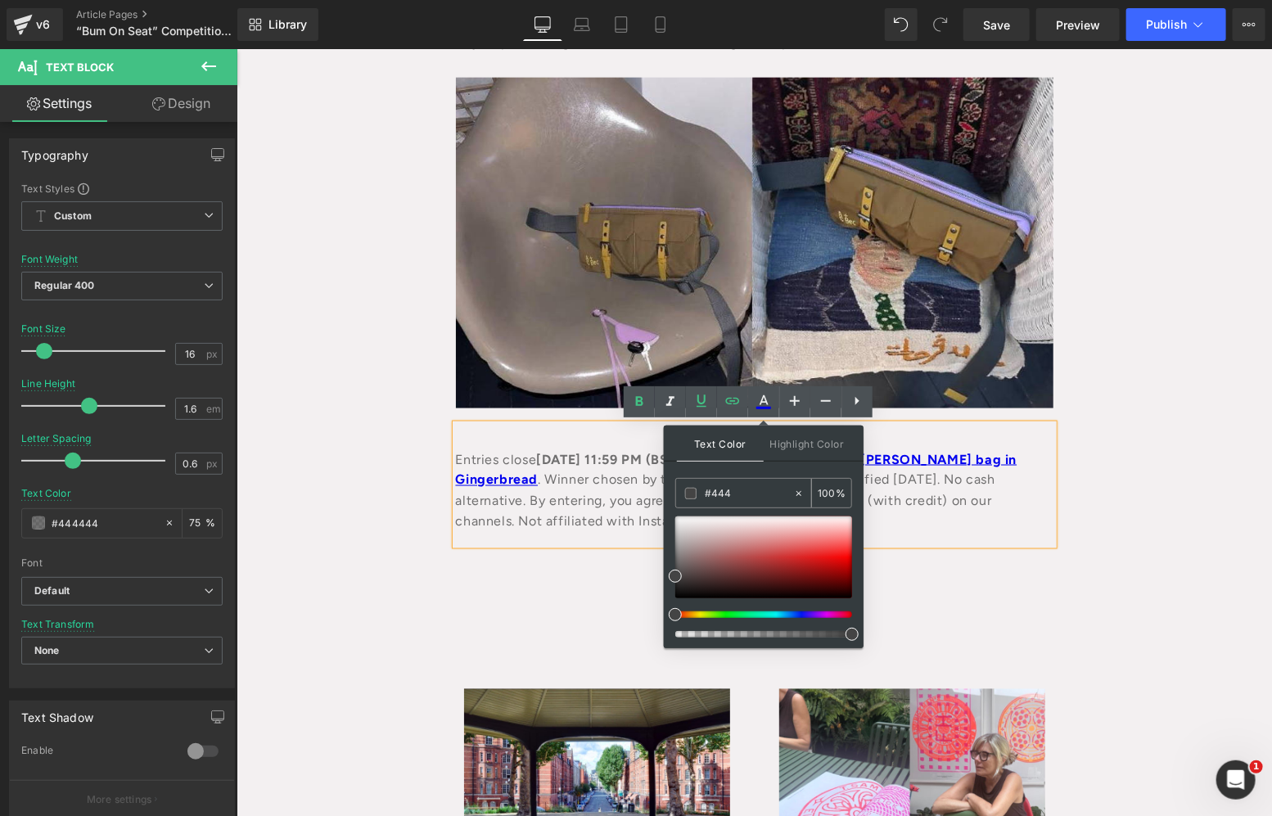
type input "#4444"
type input "27"
type input "#44444"
type input "0"
type input "#444444"
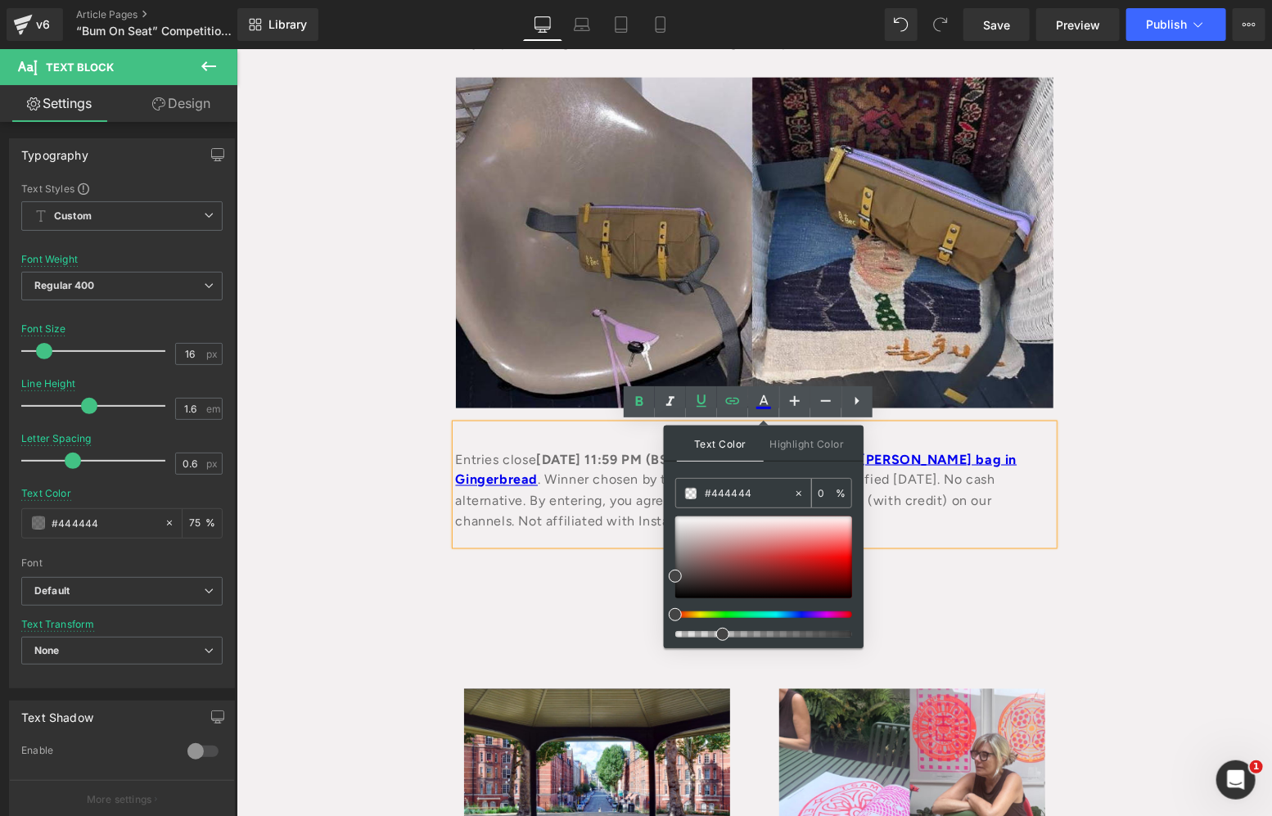
type input "100"
type input "#444444"
click at [783, 468] on div "Text Color Highlight Color rgba(68, 68, 68, 1) #444444 100 % transparent transp…" at bounding box center [764, 536] width 200 height 223
click at [1169, 539] on div "“Bum On Seat” Competition – Terms & Conditions Heading October 11, 2025 Text Bl…" at bounding box center [753, 257] width 1035 height 2263
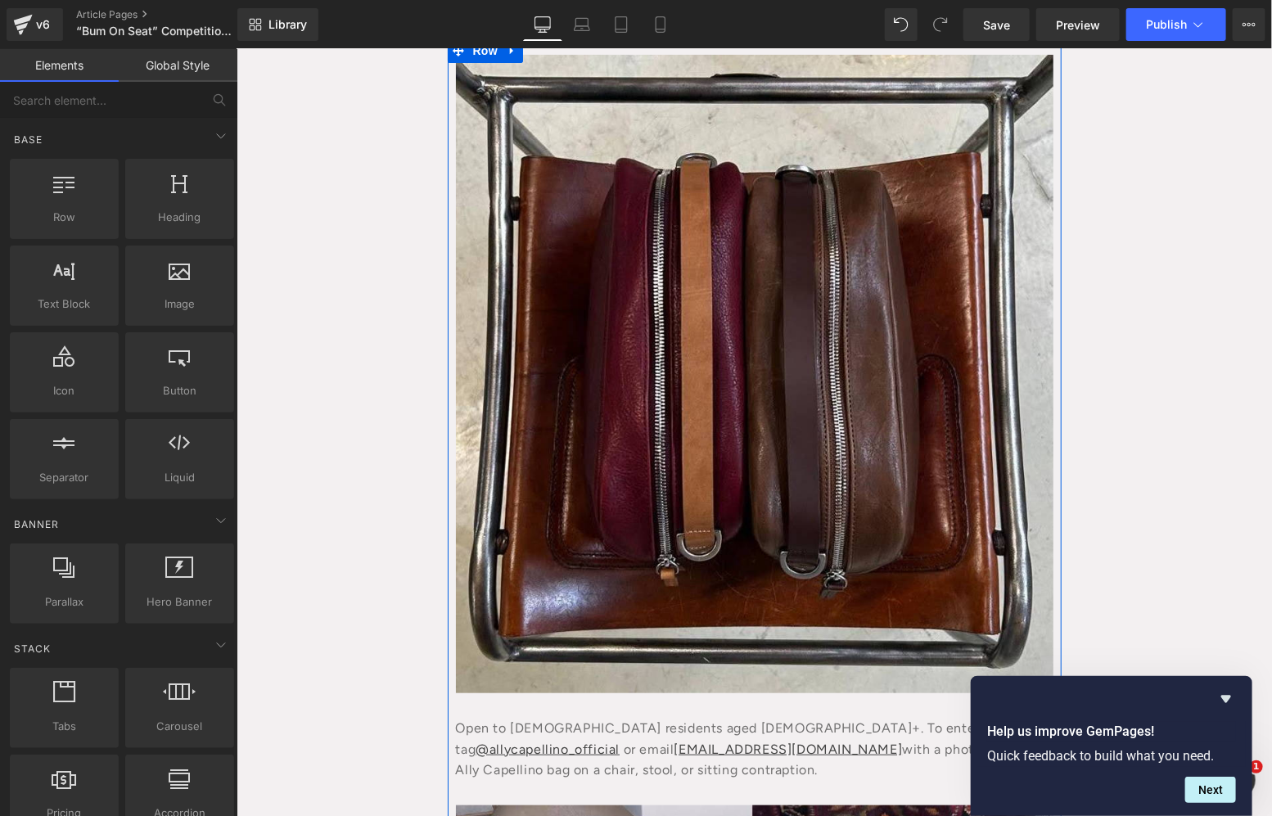
scroll to position [26, 0]
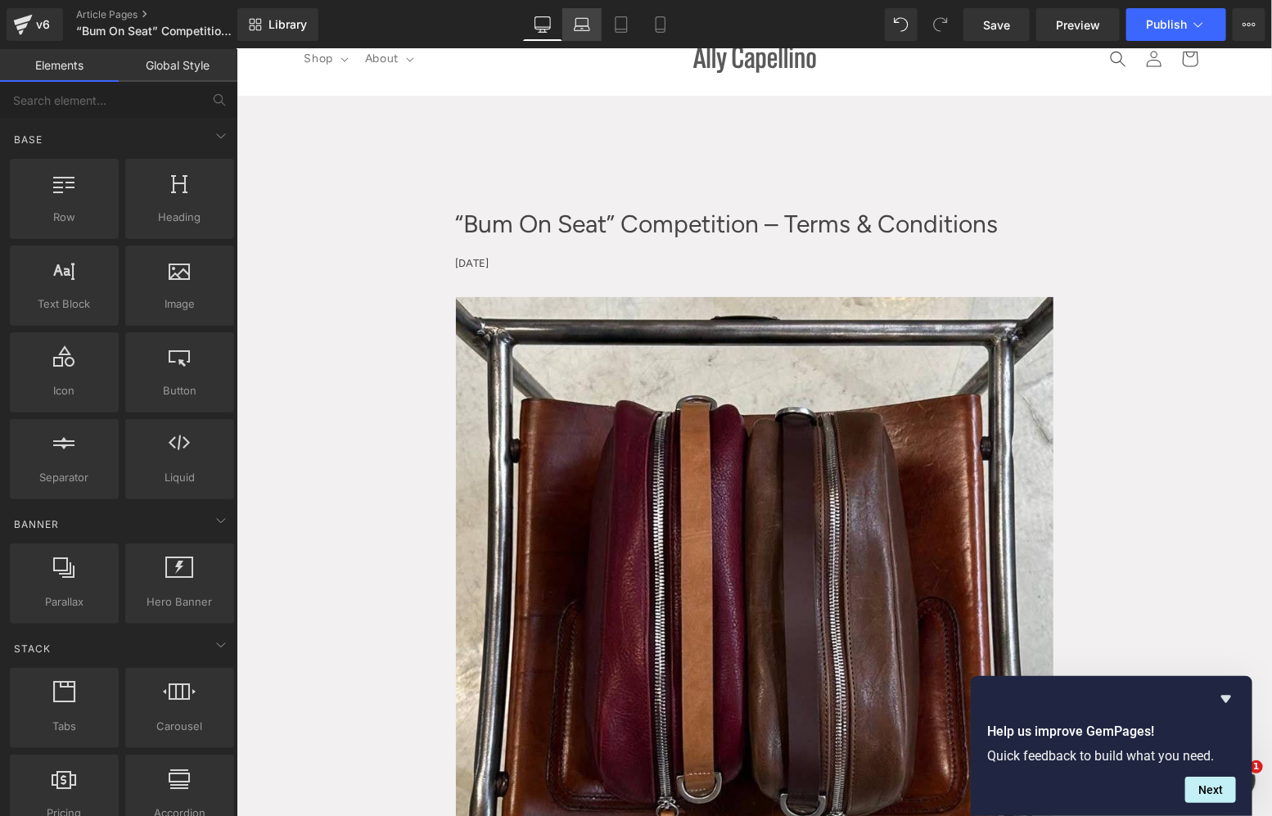
click at [582, 34] on link "Laptop" at bounding box center [581, 24] width 39 height 33
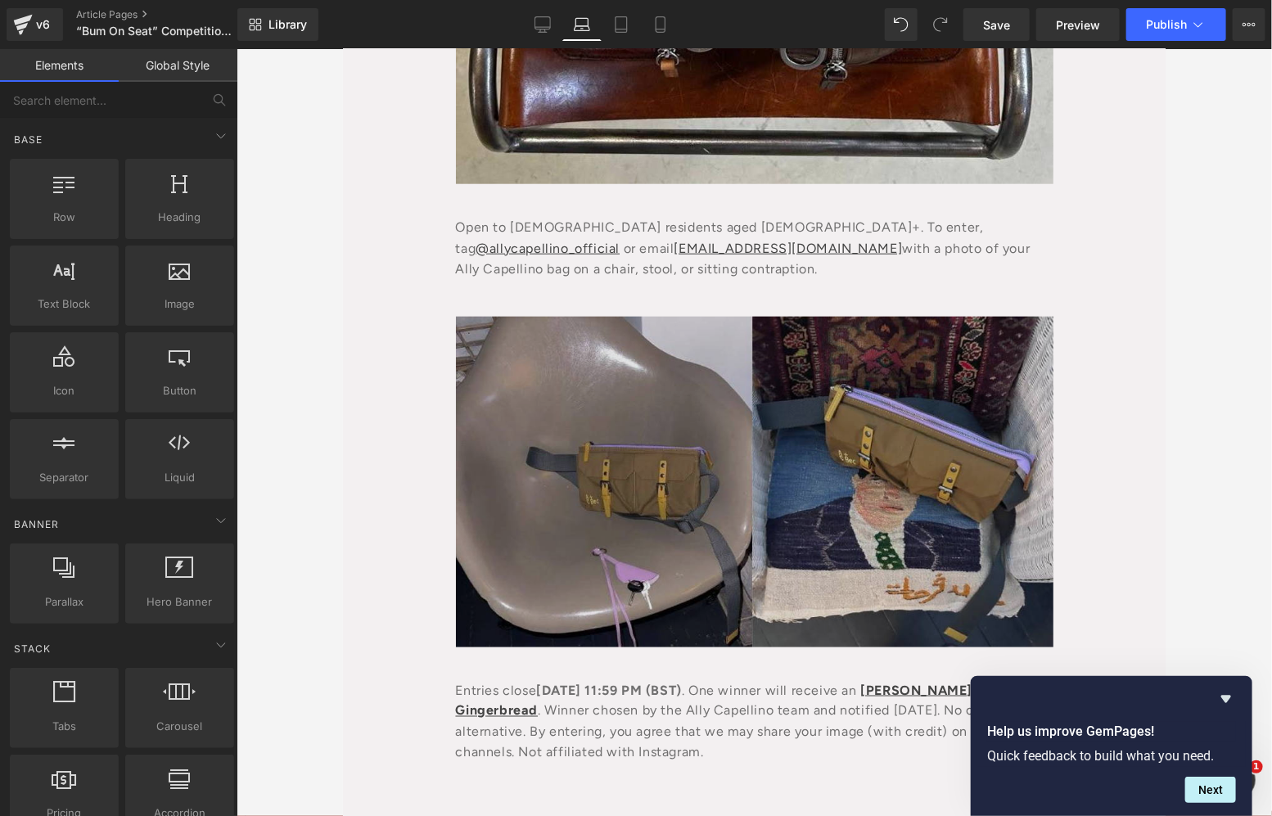
scroll to position [633, 0]
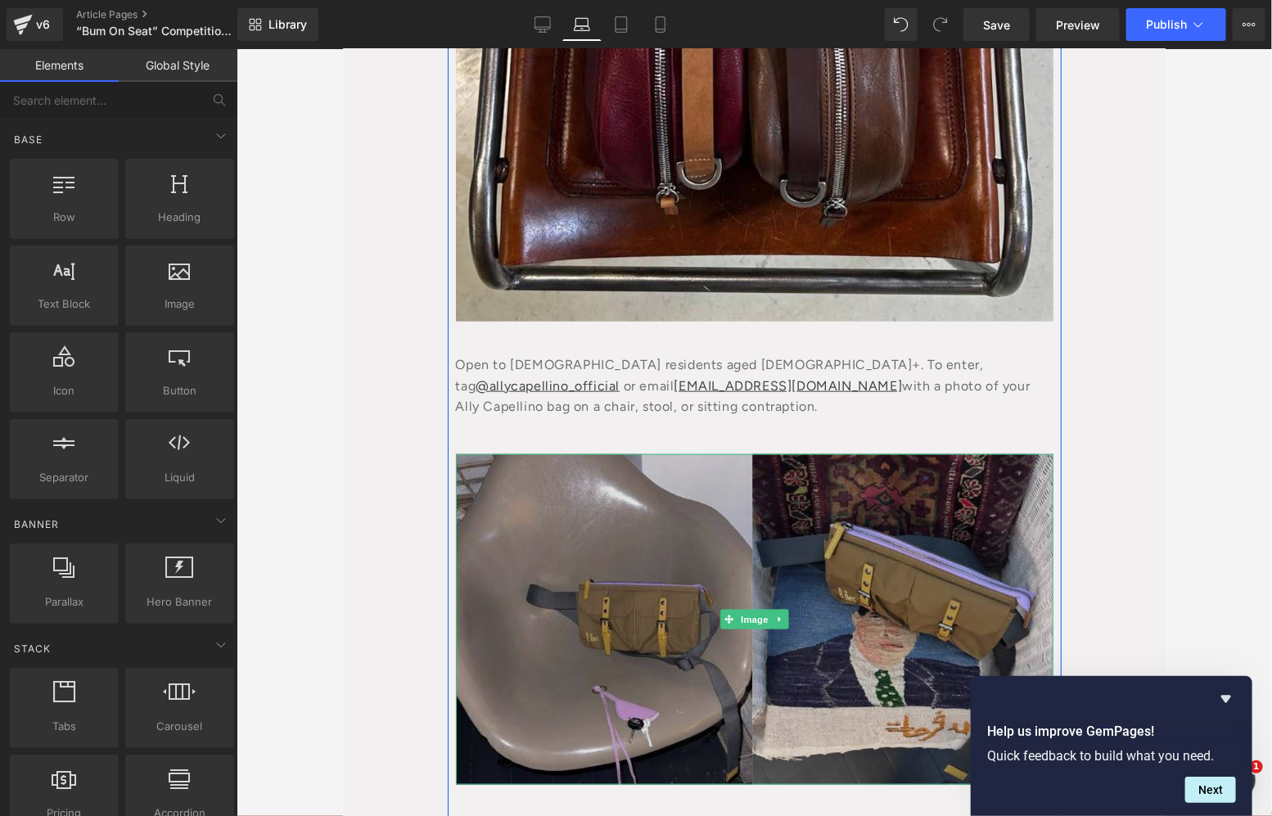
click at [527, 677] on img at bounding box center [753, 618] width 597 height 331
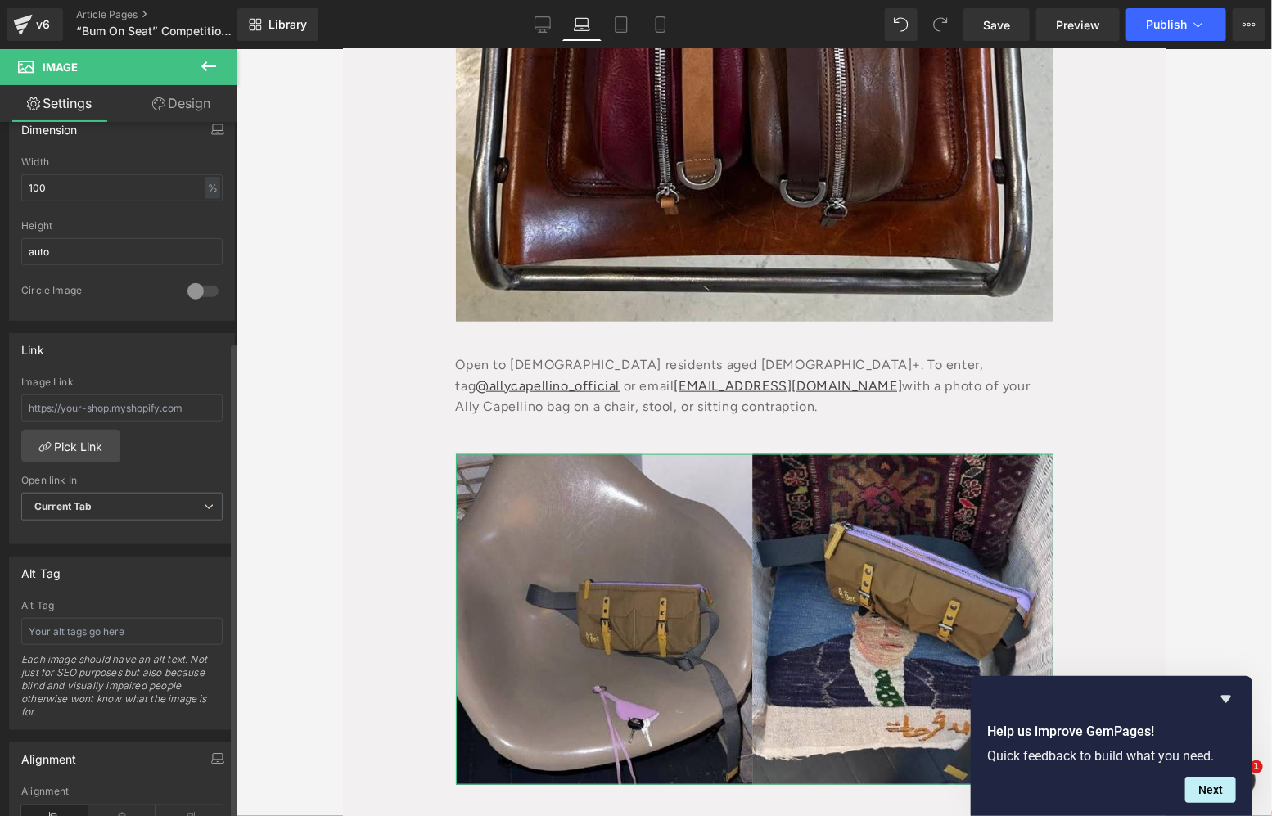
scroll to position [606, 0]
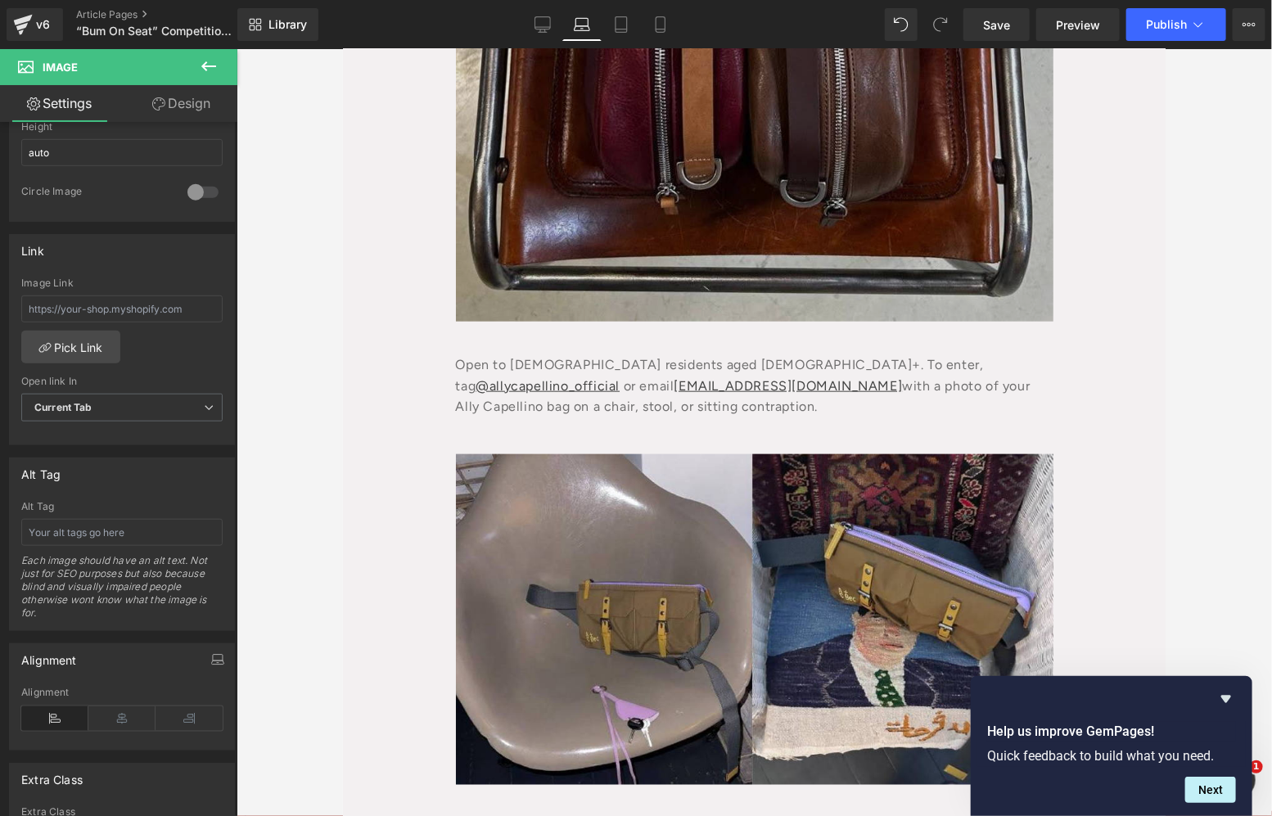
click at [647, 157] on img at bounding box center [753, 2] width 597 height 638
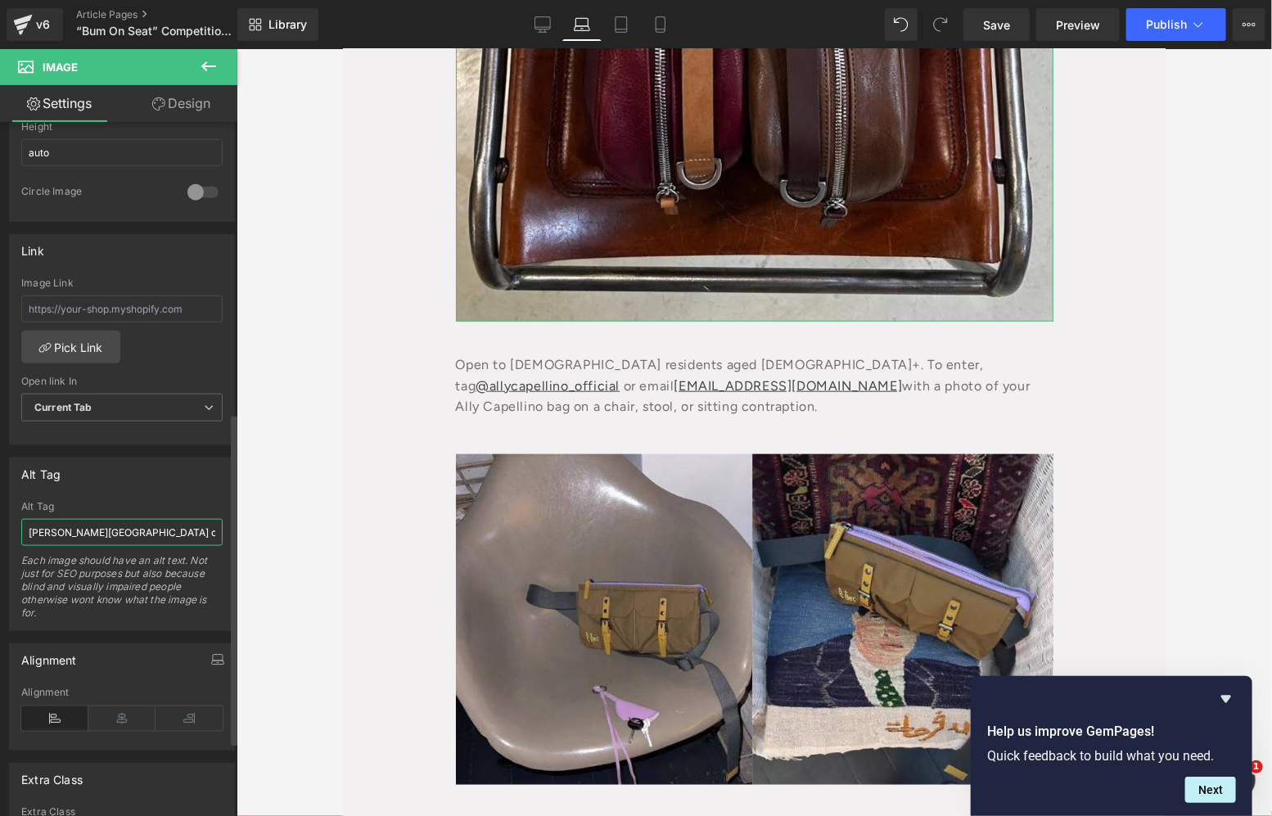
click at [178, 535] on input "Calvert Avenue on the Boundary Estate, Shoreditch" at bounding box center [121, 532] width 201 height 27
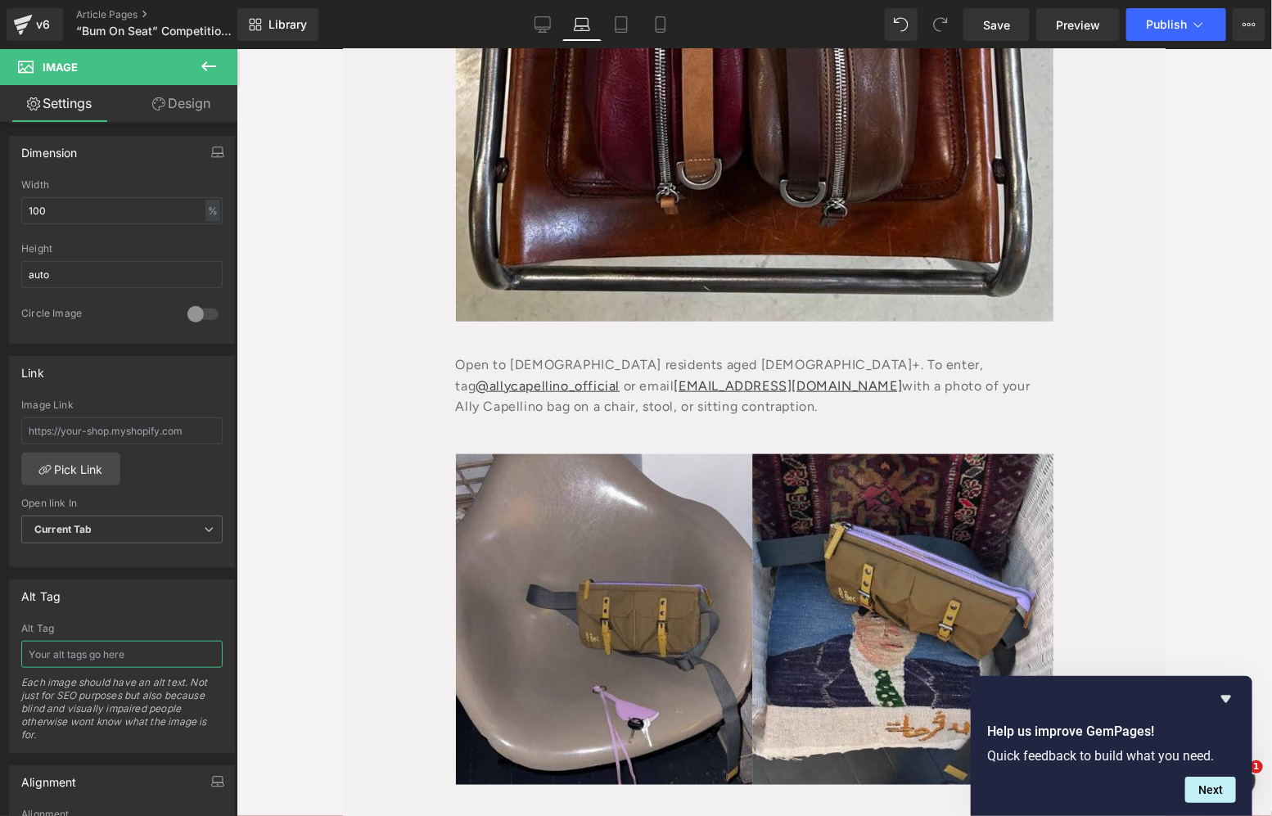
scroll to position [389, 0]
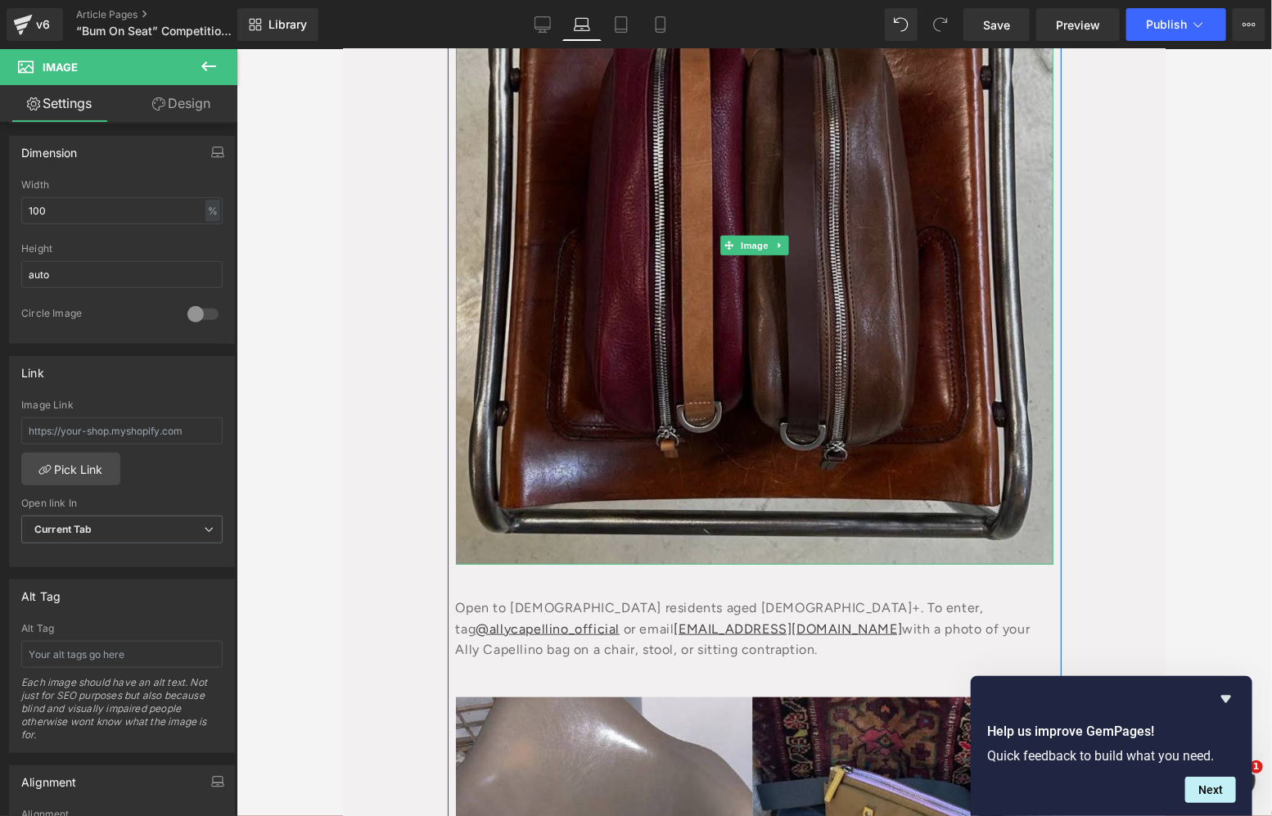
click at [642, 304] on img at bounding box center [753, 245] width 597 height 638
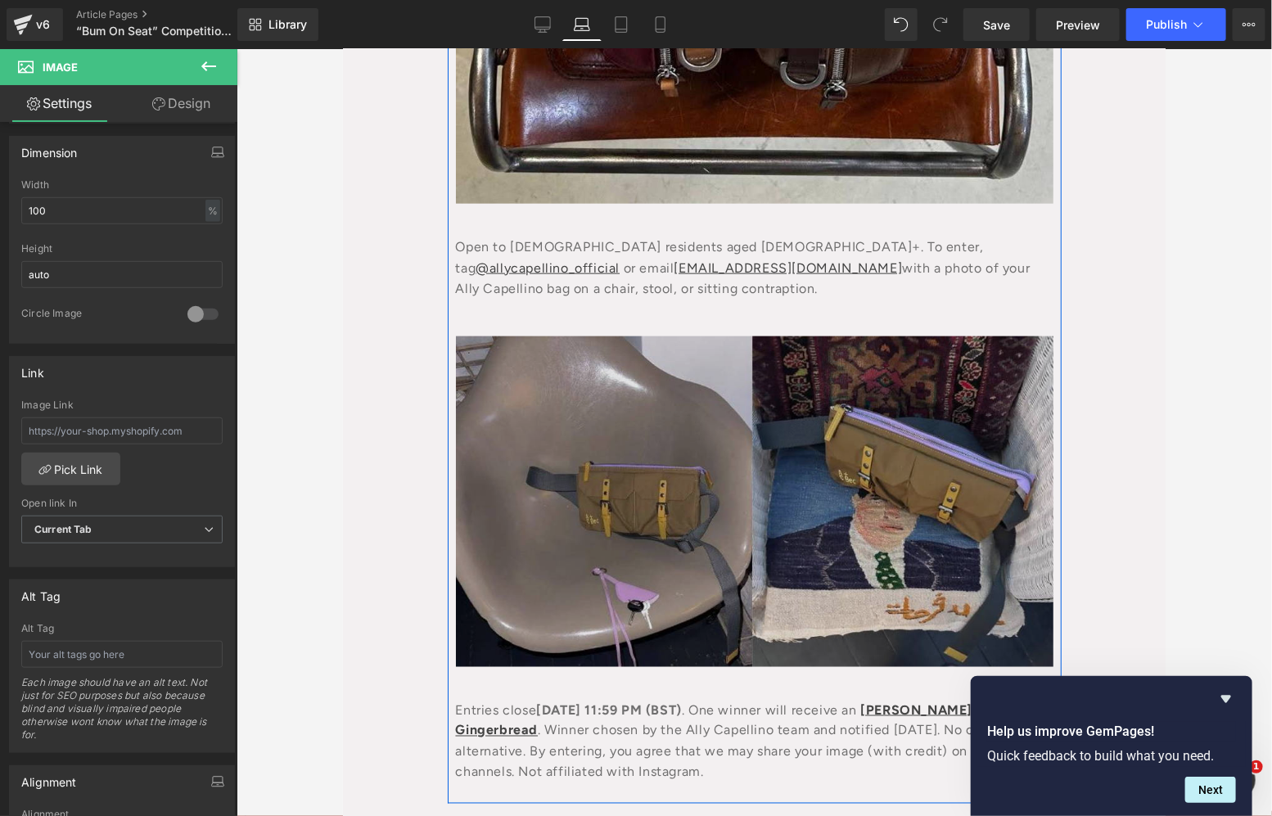
scroll to position [848, 0]
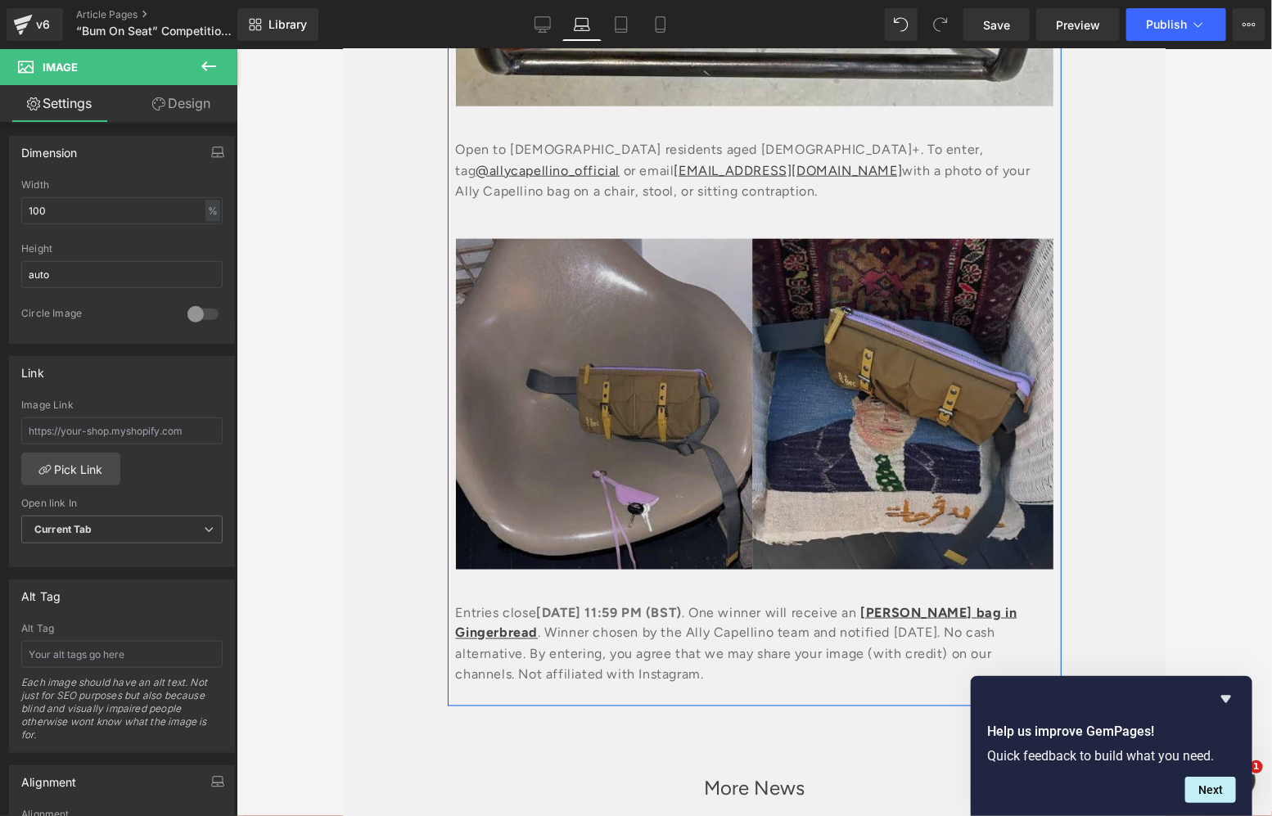
click at [720, 431] on img at bounding box center [753, 403] width 597 height 331
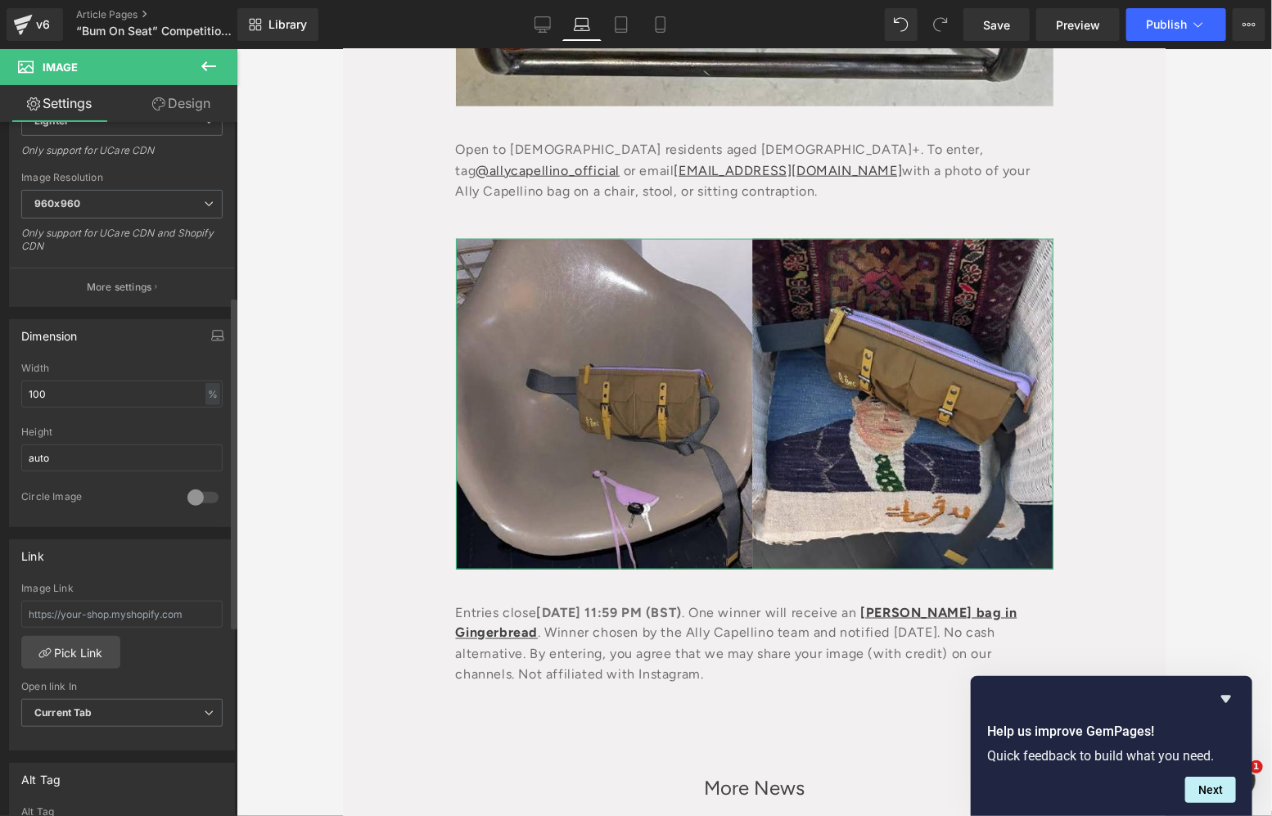
scroll to position [363, 0]
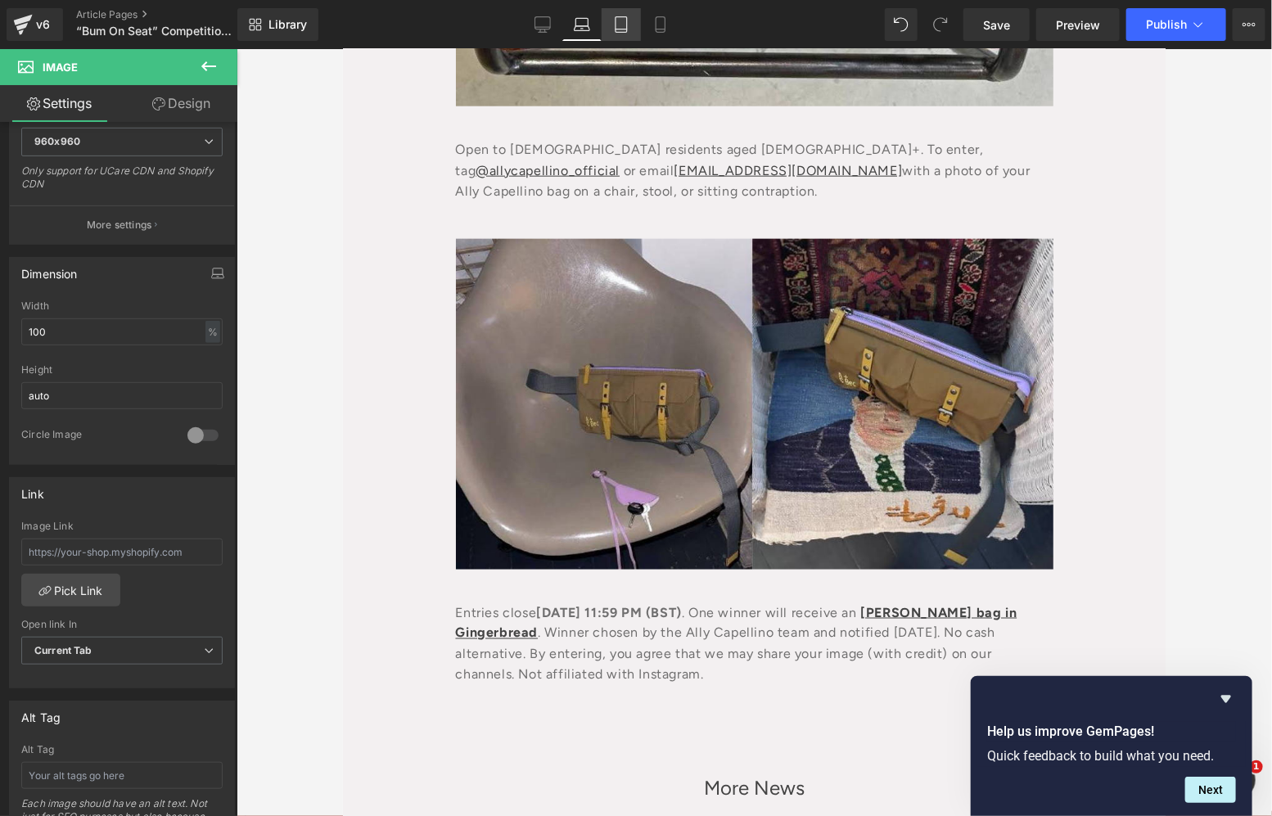
click at [610, 34] on link "Tablet" at bounding box center [620, 24] width 39 height 33
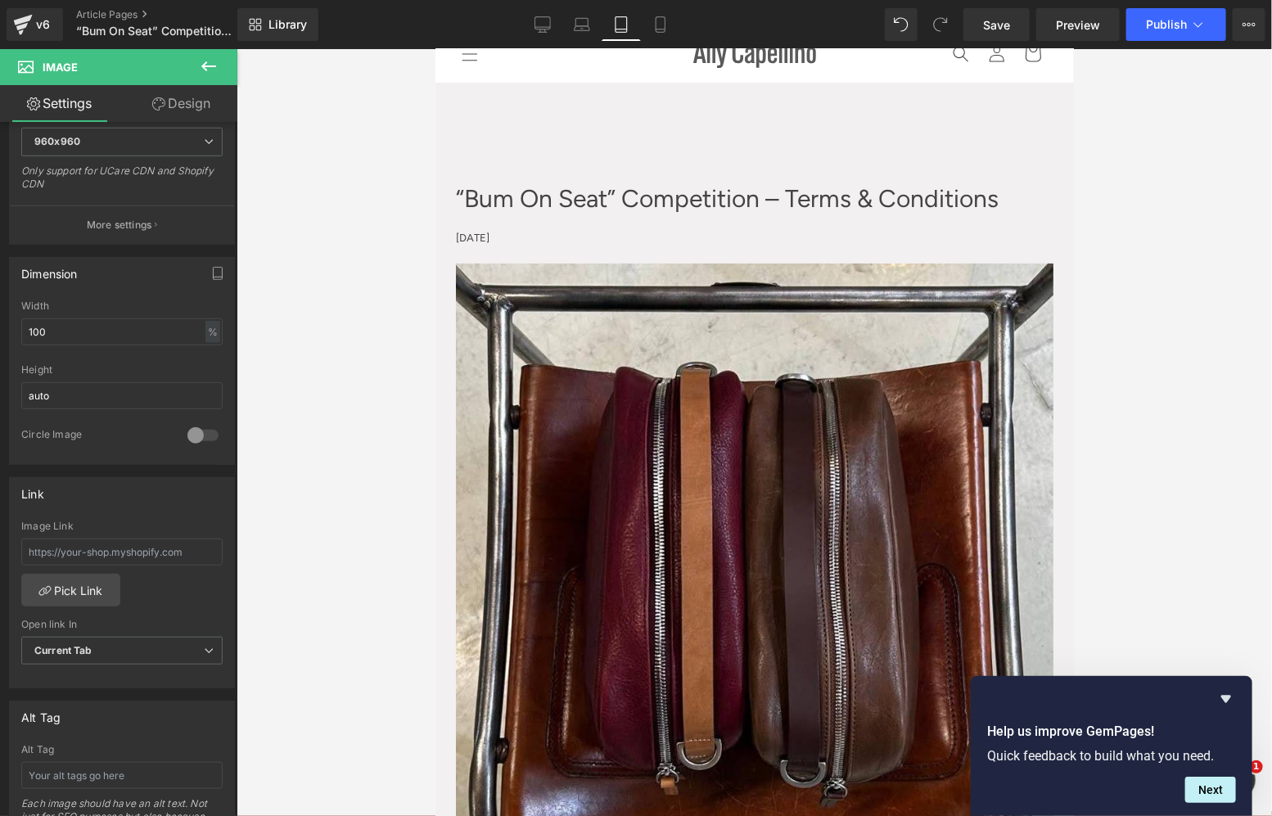
scroll to position [0, 0]
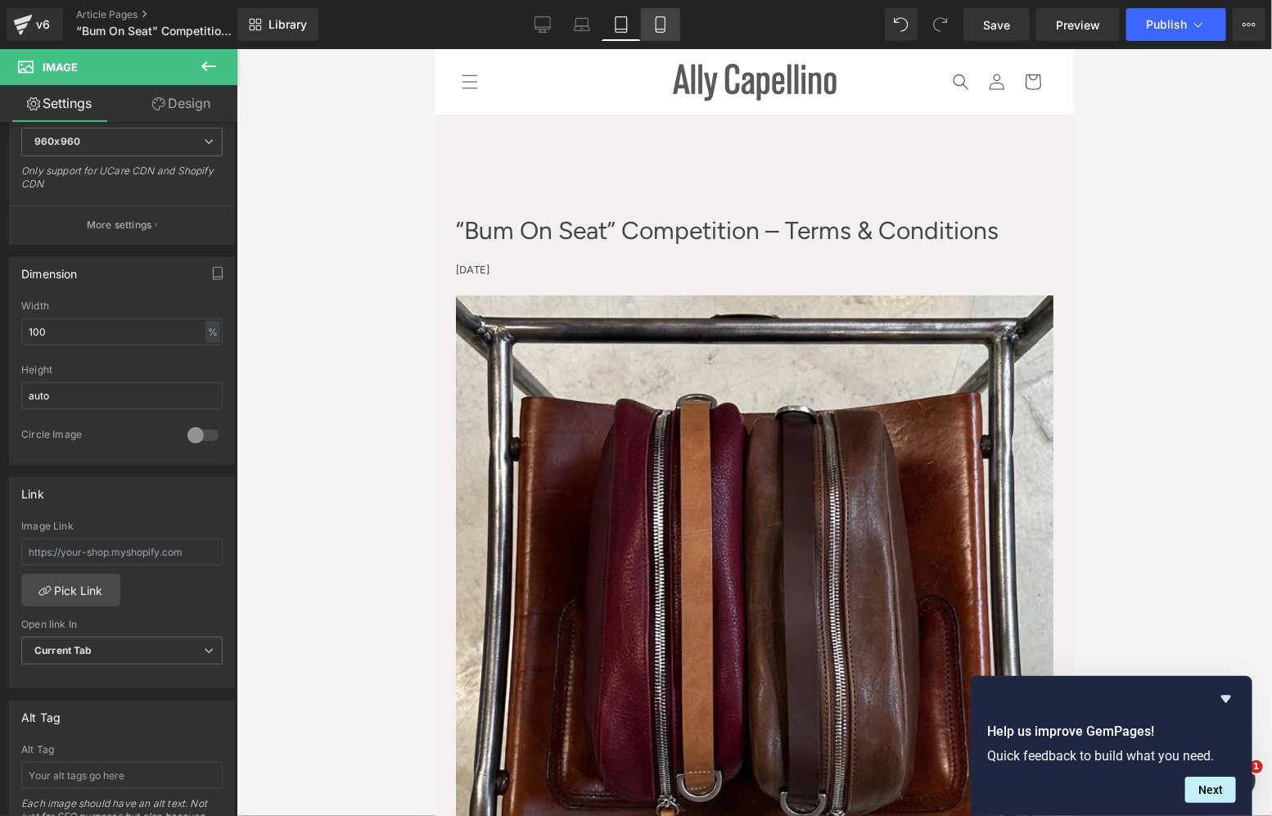
click at [664, 34] on link "Mobile" at bounding box center [660, 24] width 39 height 33
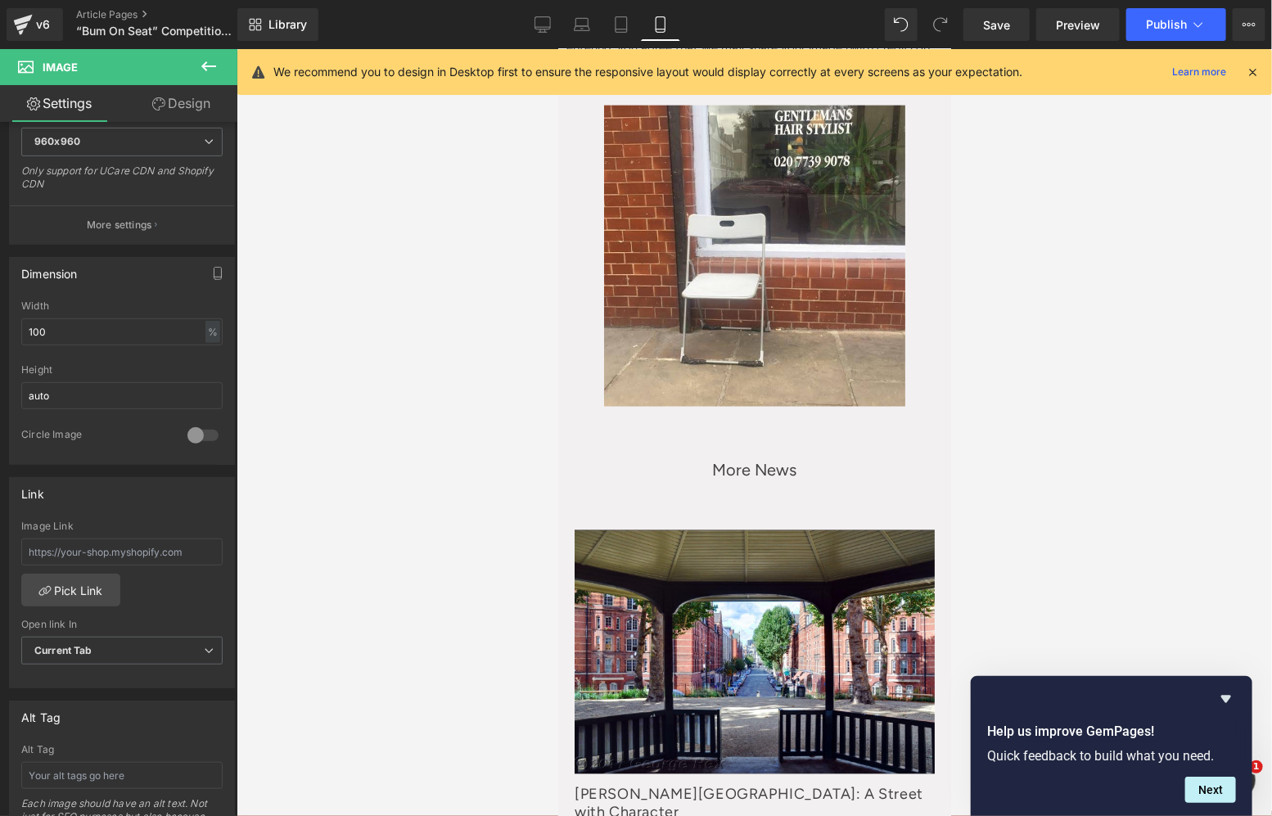
scroll to position [840, 0]
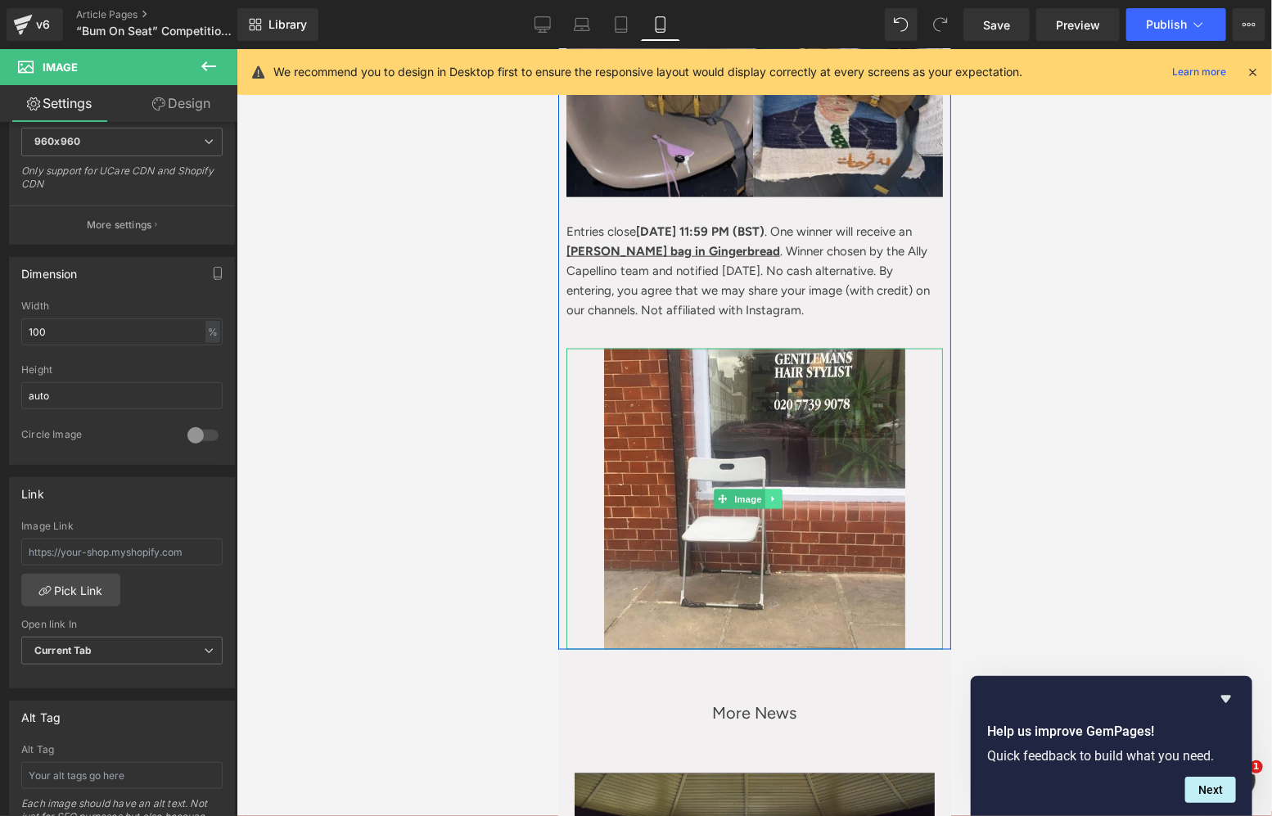
click at [772, 488] on link at bounding box center [771, 498] width 17 height 20
click at [773, 488] on link at bounding box center [780, 498] width 17 height 20
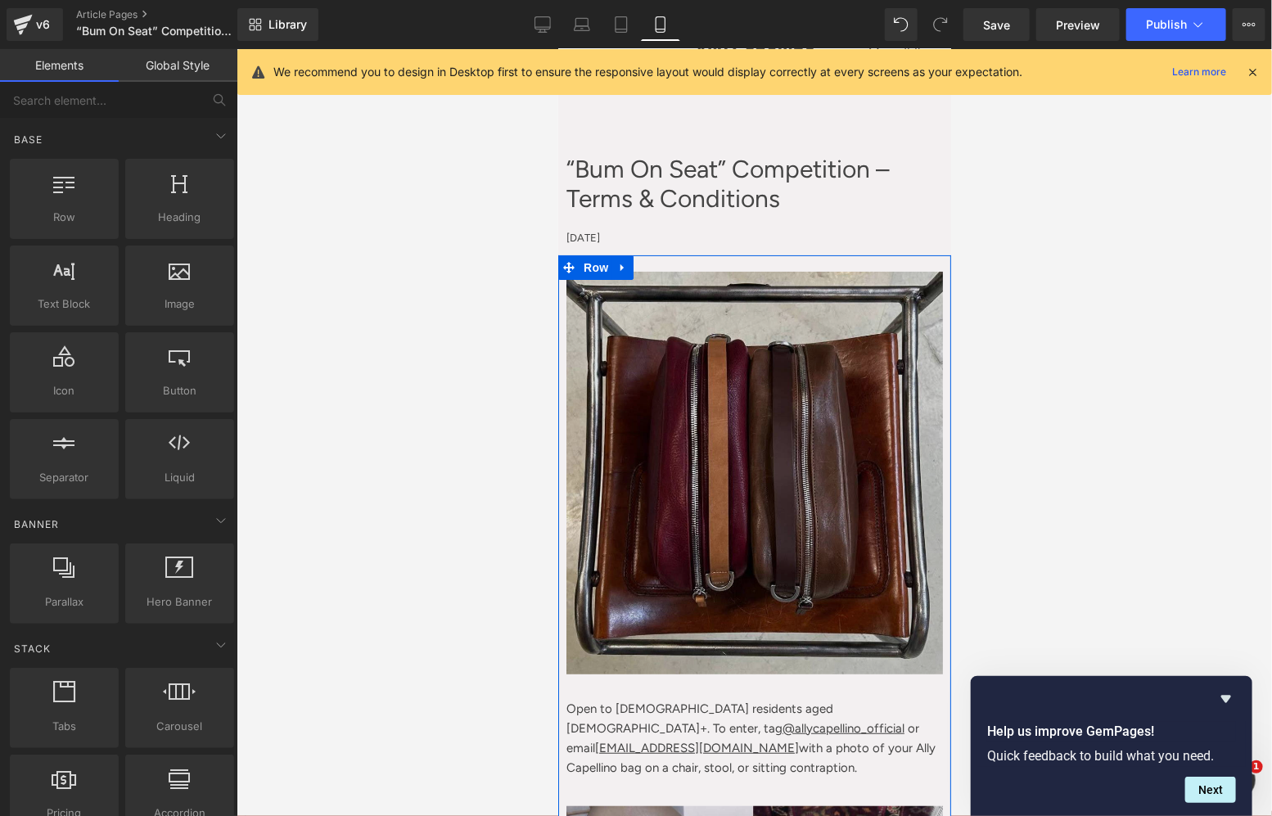
scroll to position [0, 0]
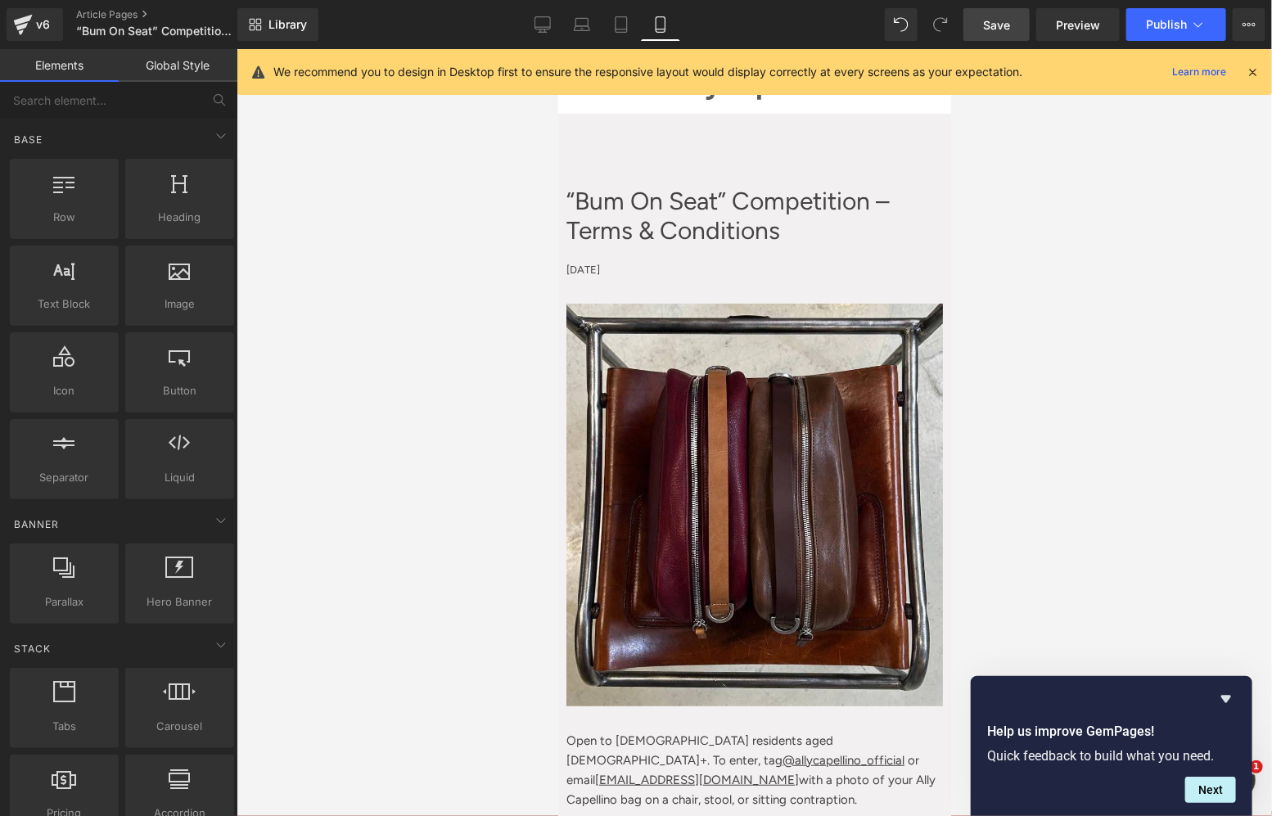
click at [978, 25] on link "Save" at bounding box center [996, 24] width 66 height 33
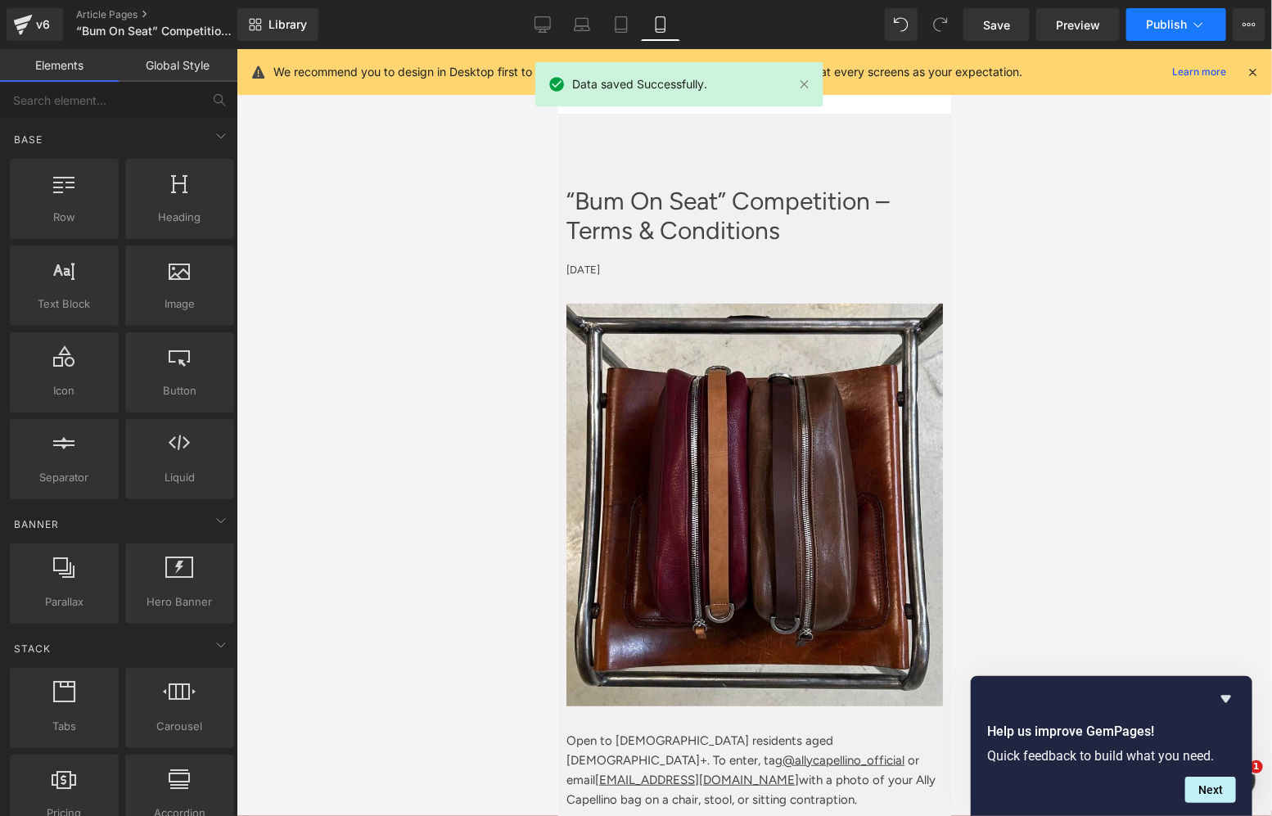
click at [1173, 23] on span "Publish" at bounding box center [1166, 24] width 41 height 13
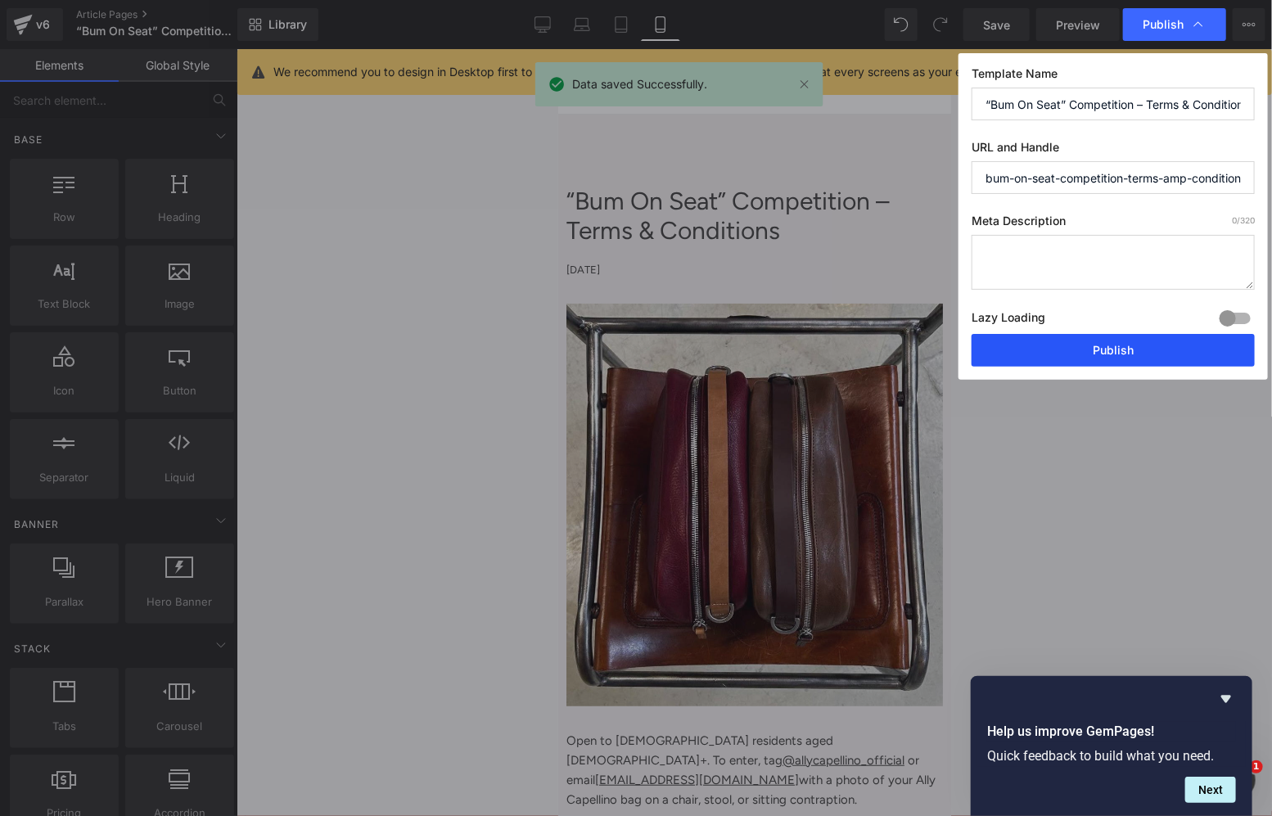
click at [1056, 355] on button "Publish" at bounding box center [1112, 350] width 283 height 33
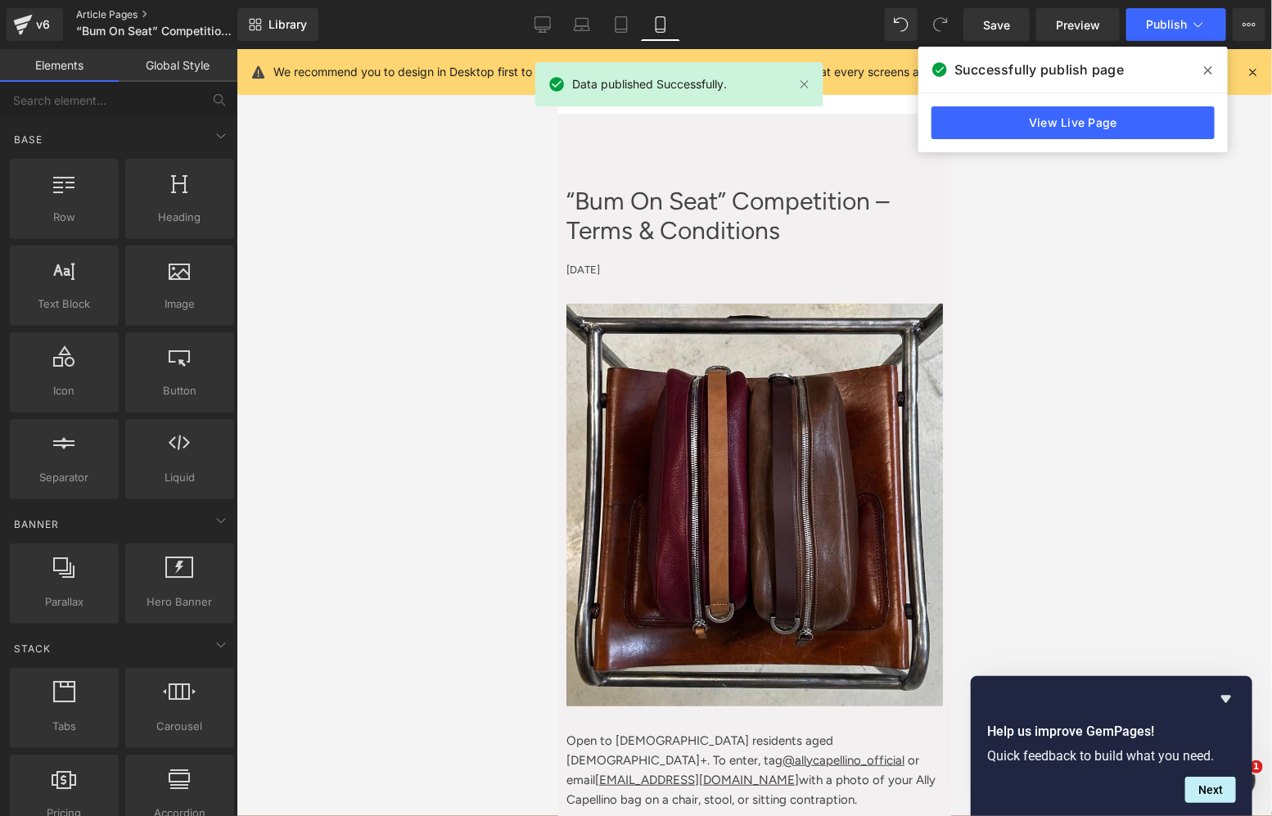
click at [112, 9] on link "Article Pages" at bounding box center [170, 14] width 188 height 13
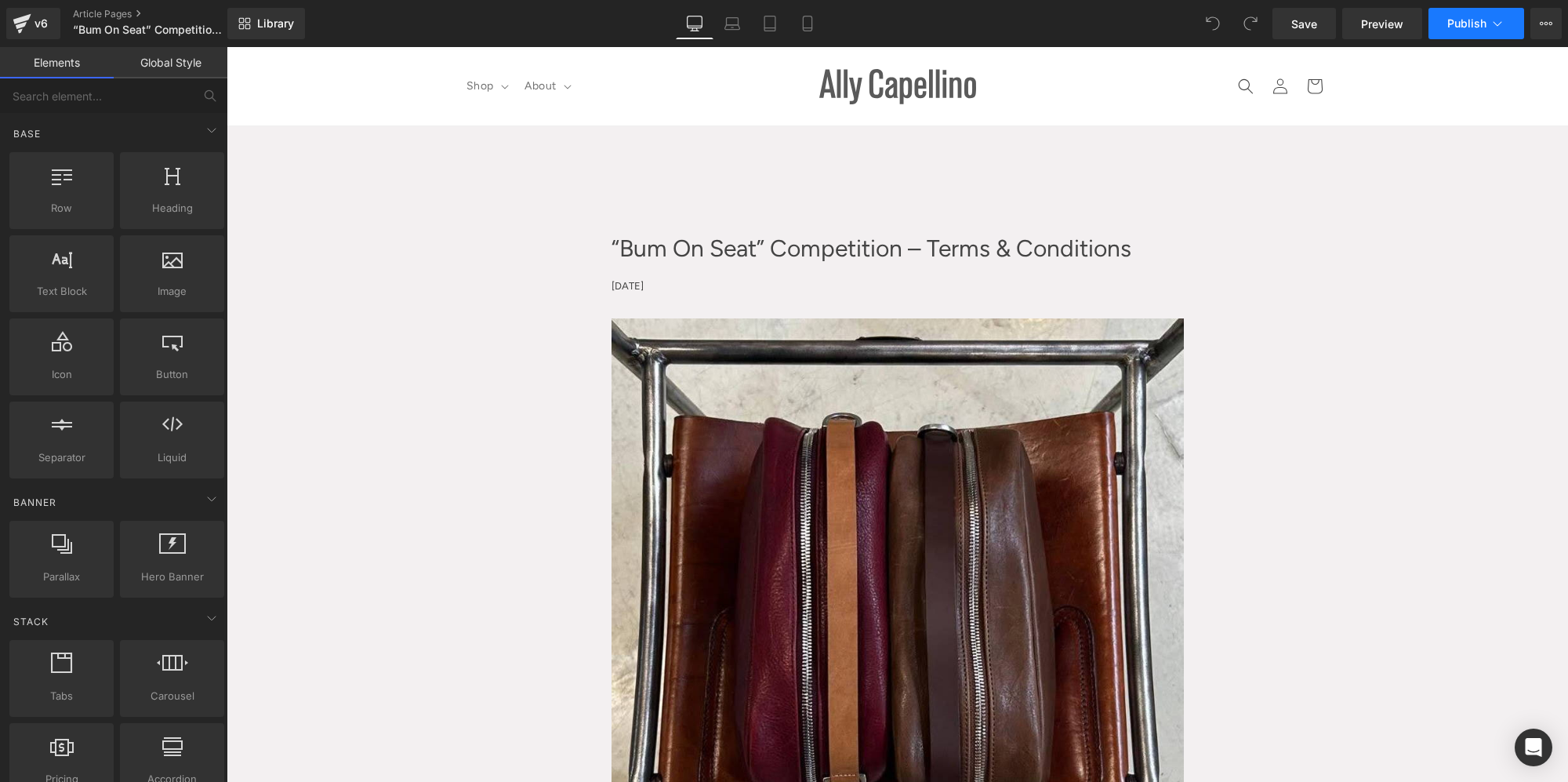
click at [1498, 25] on icon at bounding box center [1498, 23] width 15 height 15
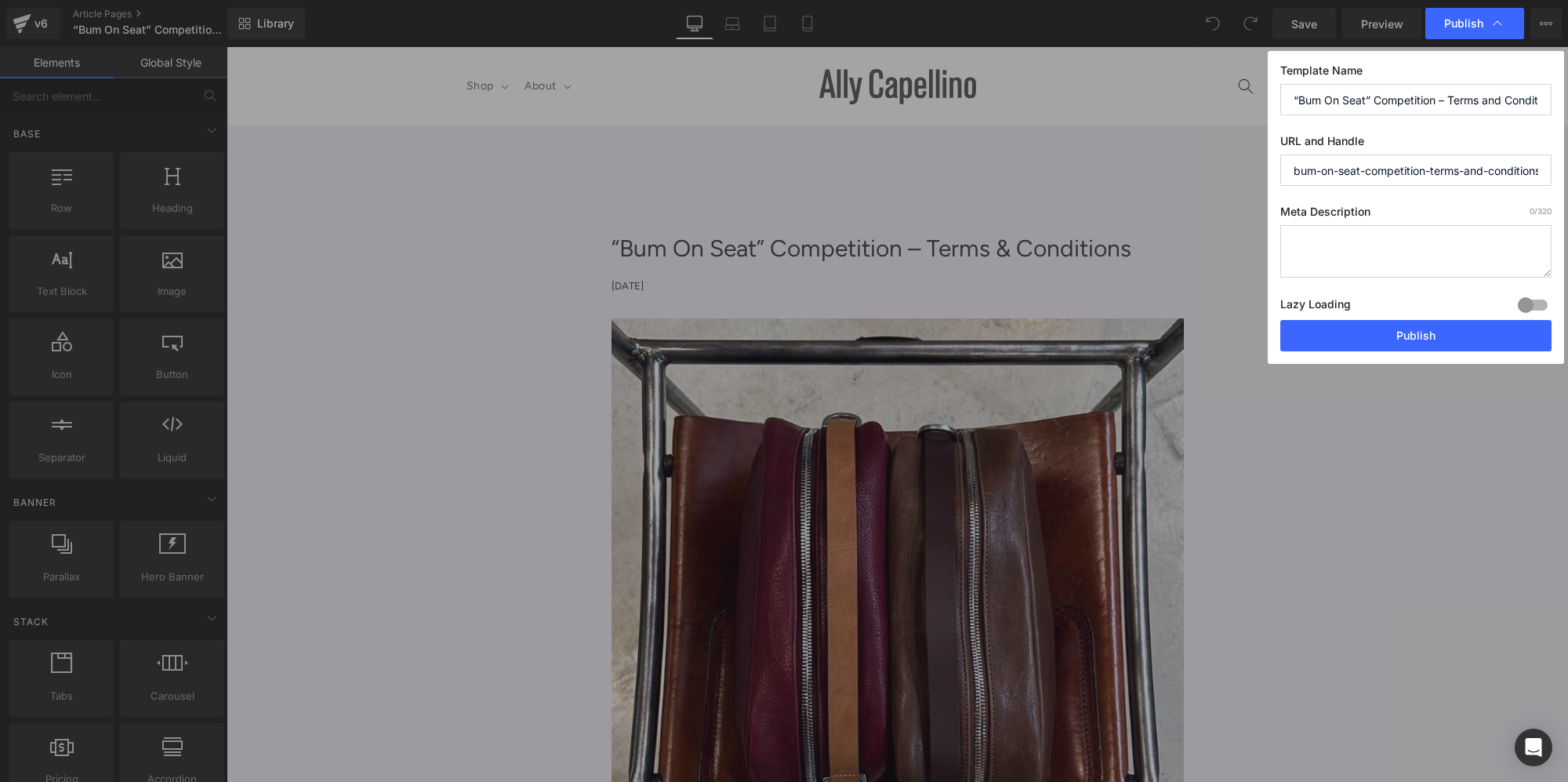
click at [1326, 102] on input "“Bum On Seat” Competition – Terms and Conditions" at bounding box center [1416, 100] width 271 height 32
click at [1372, 105] on input "“Bums On Seat” Competition – Terms and Conditions" at bounding box center [1416, 100] width 271 height 32
type input "“Bums On Seats” Competition – Terms and Conditions"
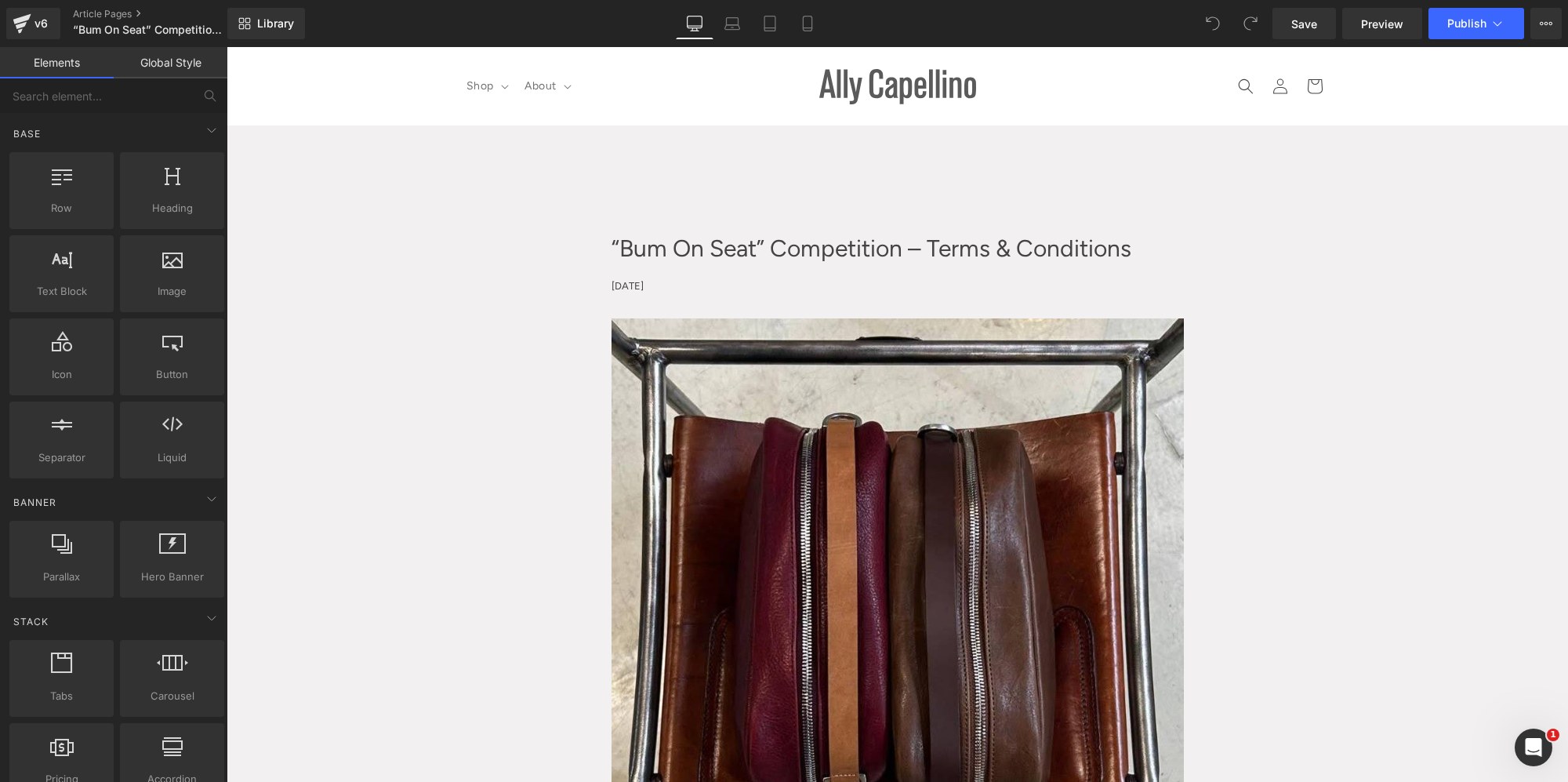
click at [226, 47] on div at bounding box center [226, 47] width 0 height 0
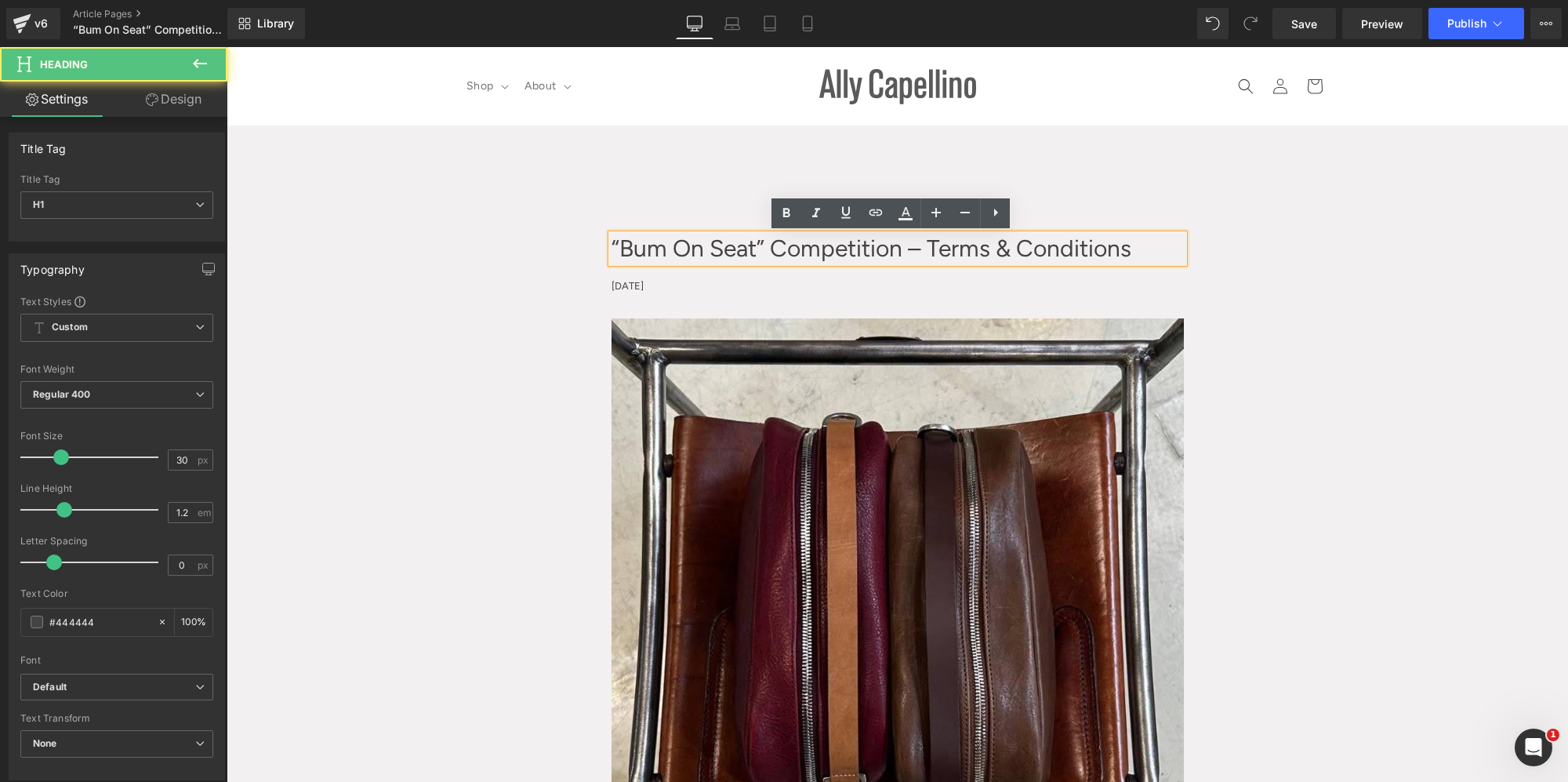
click at [654, 247] on h1 "“Bum On Seat” Competition – Terms & Conditions" at bounding box center [897, 248] width 572 height 28
click at [757, 247] on h1 "“Bums On Seat” Competition – Terms & Conditions" at bounding box center [897, 248] width 572 height 28
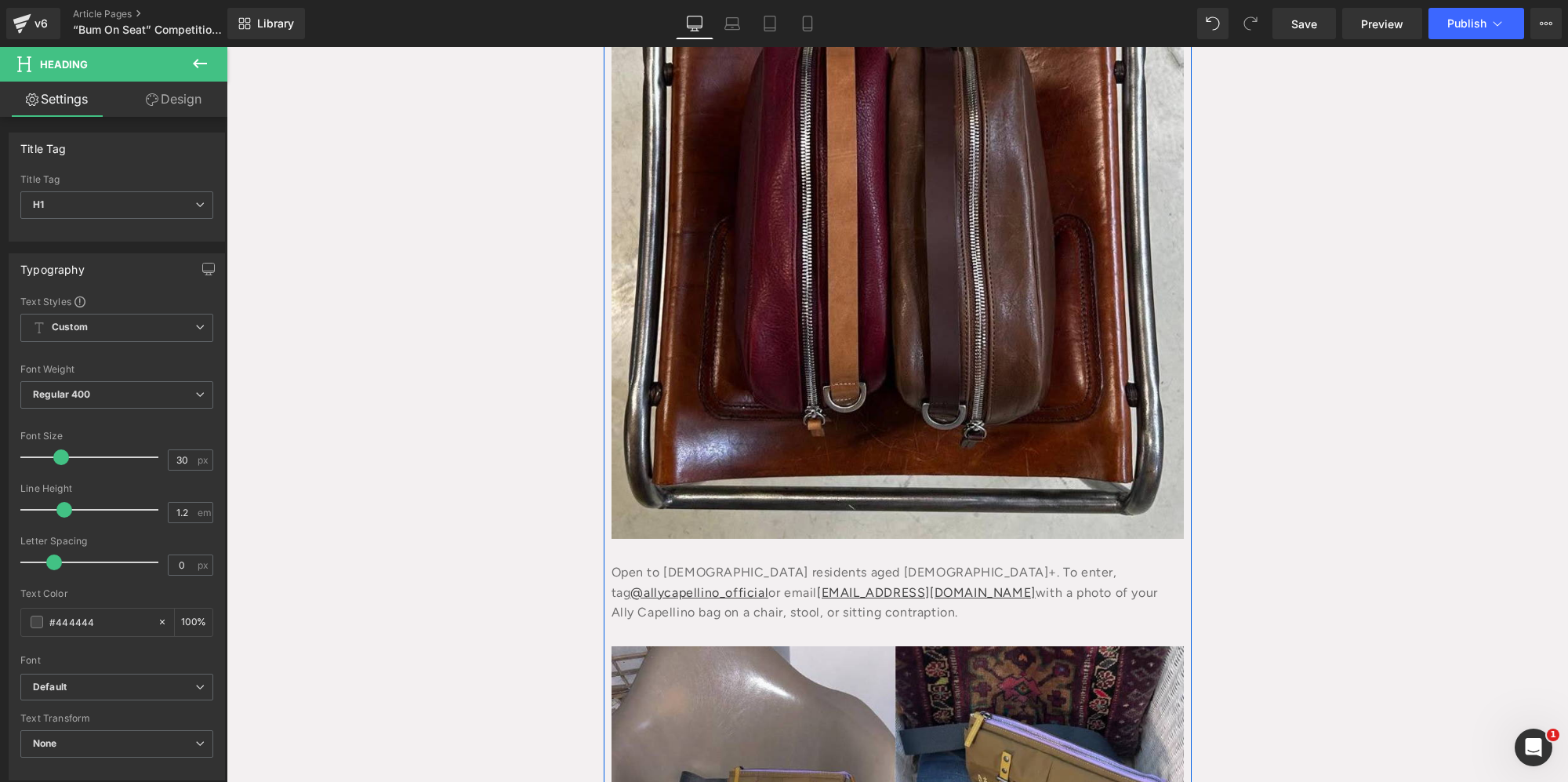
scroll to position [455, 0]
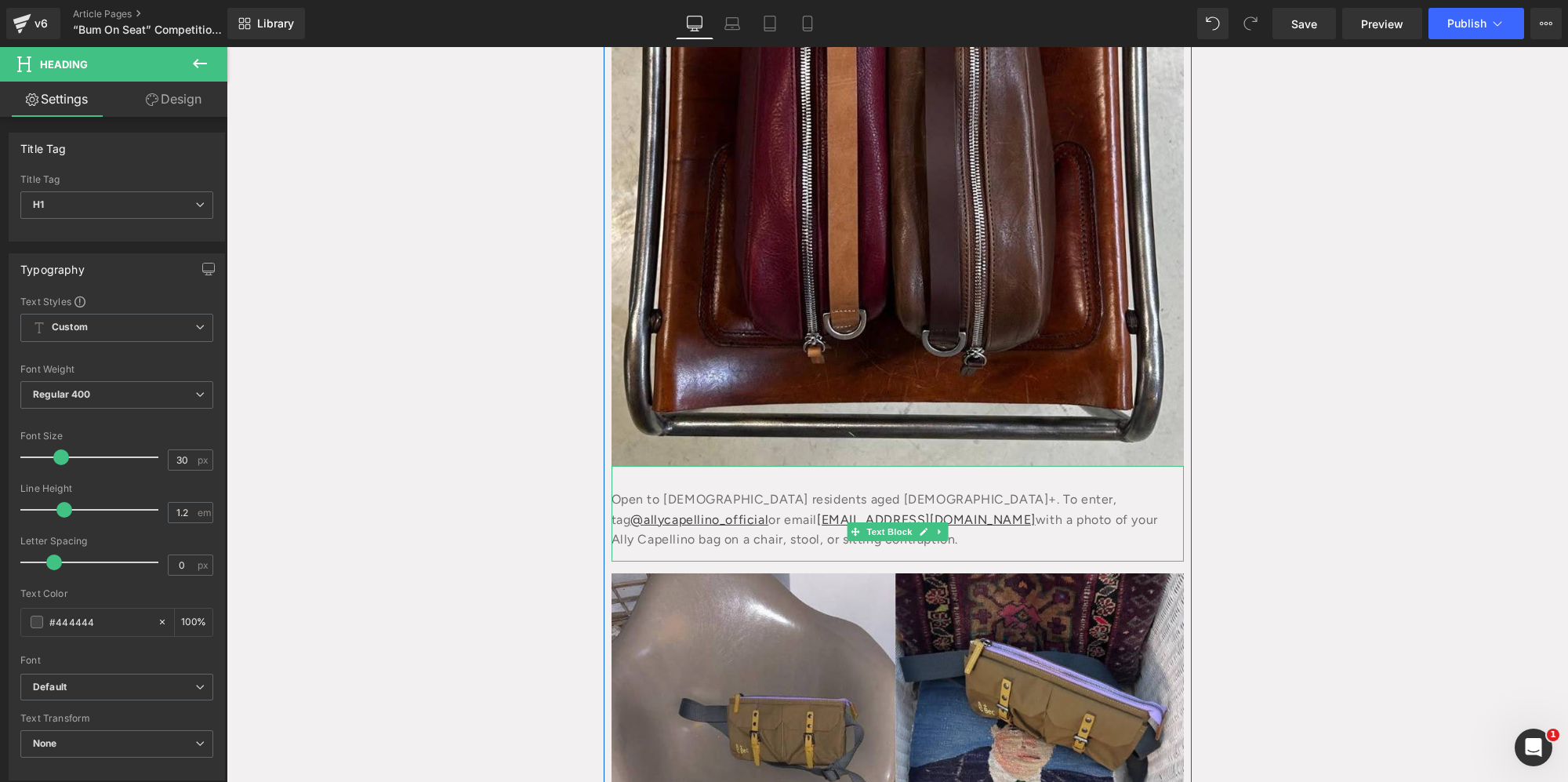
click at [705, 494] on div "Open to [DEMOGRAPHIC_DATA] residents aged [DEMOGRAPHIC_DATA]+. To enter, tag @a…" at bounding box center [897, 514] width 572 height 96
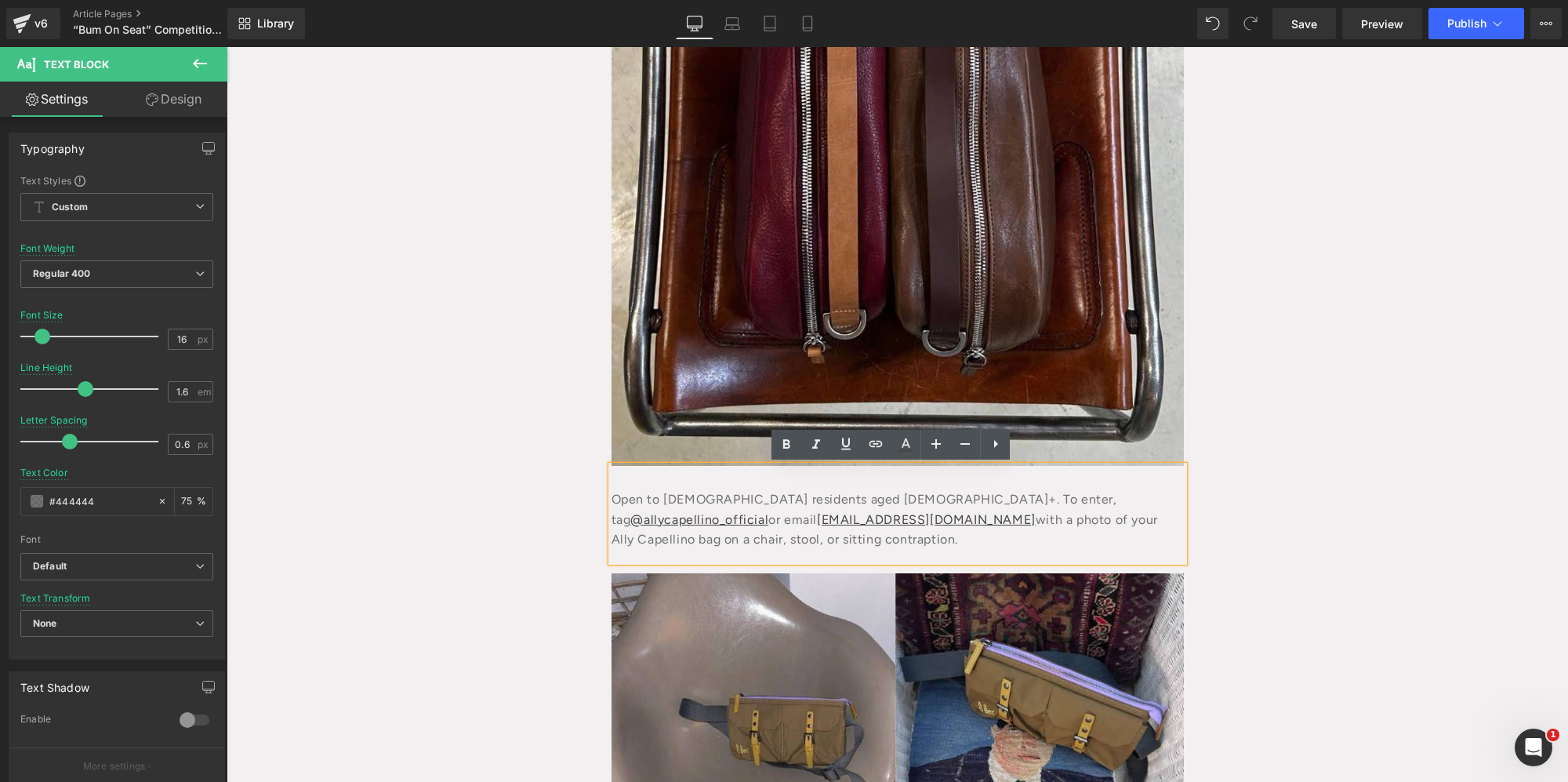
click at [1311, 497] on div "“Bums On Seats” Competition – Terms & Conditions Heading [DATE] Text Block Row …" at bounding box center [897, 746] width 1342 height 2169
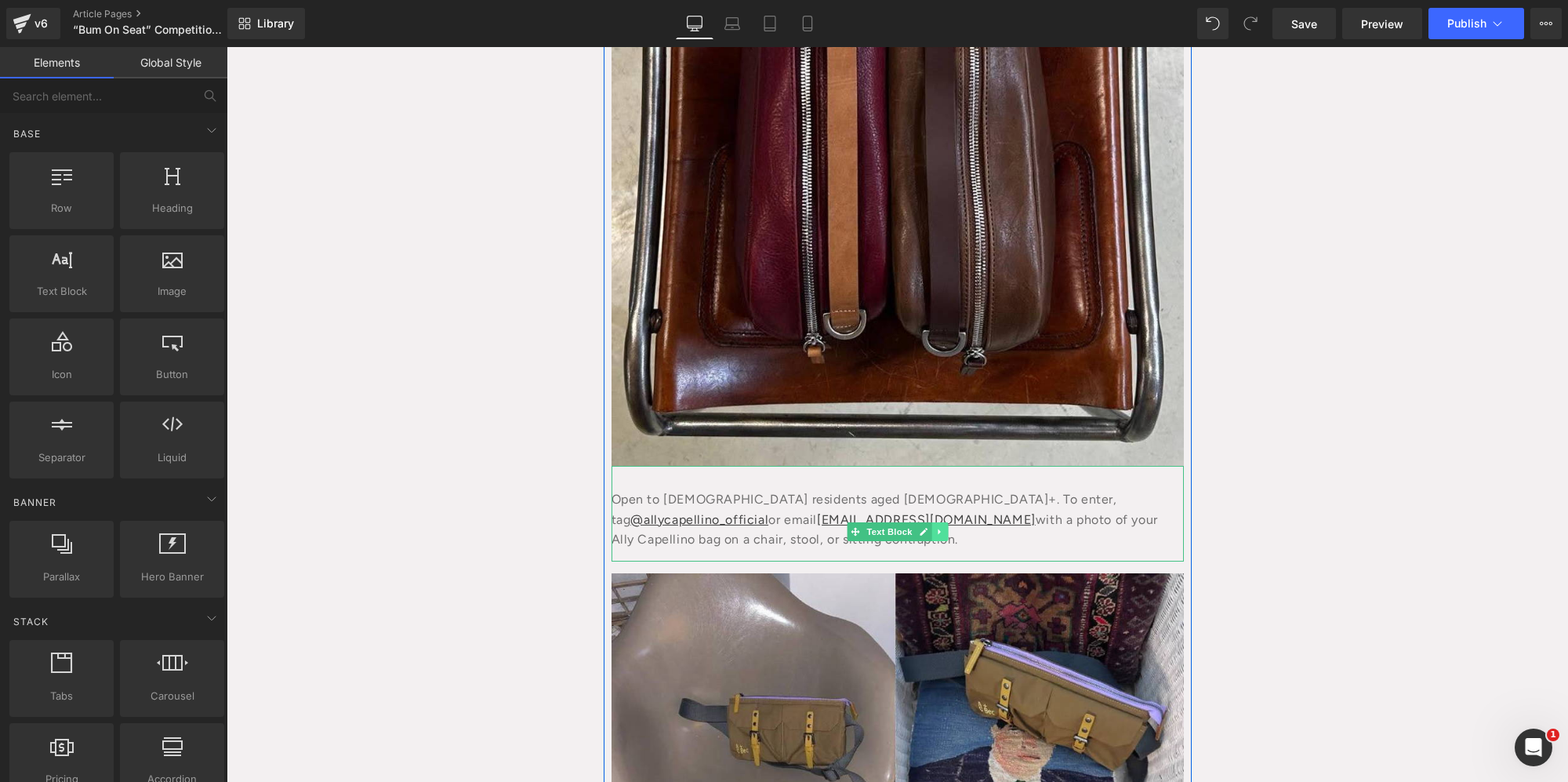
click at [936, 533] on icon at bounding box center [939, 532] width 9 height 10
click at [924, 528] on link at bounding box center [932, 532] width 16 height 19
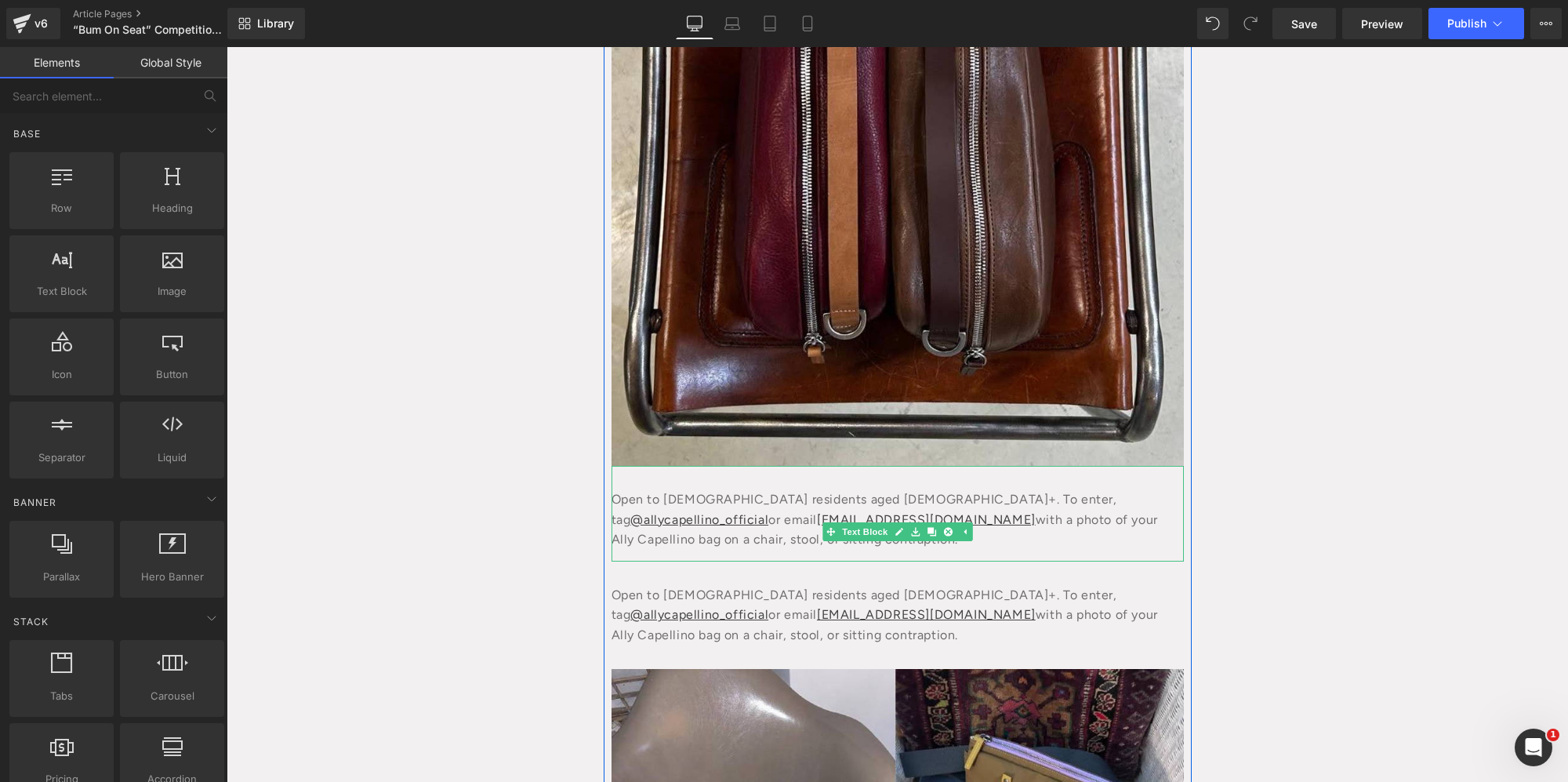
click at [762, 498] on div "Open to [DEMOGRAPHIC_DATA] residents aged [DEMOGRAPHIC_DATA]+. To enter, tag @a…" at bounding box center [897, 514] width 572 height 96
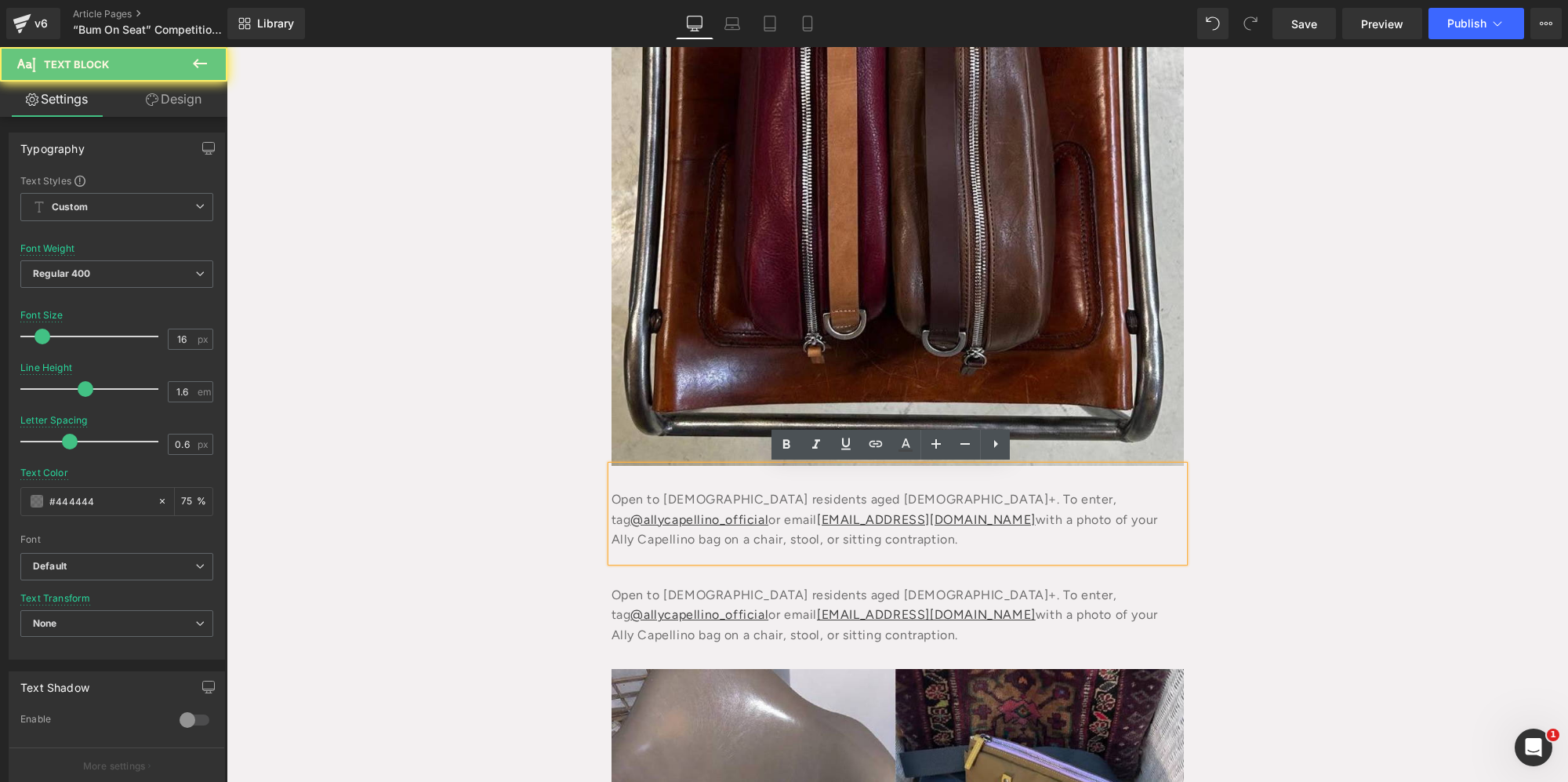
click at [762, 498] on div "Open to [DEMOGRAPHIC_DATA] residents aged [DEMOGRAPHIC_DATA]+. To enter, tag @a…" at bounding box center [897, 514] width 572 height 96
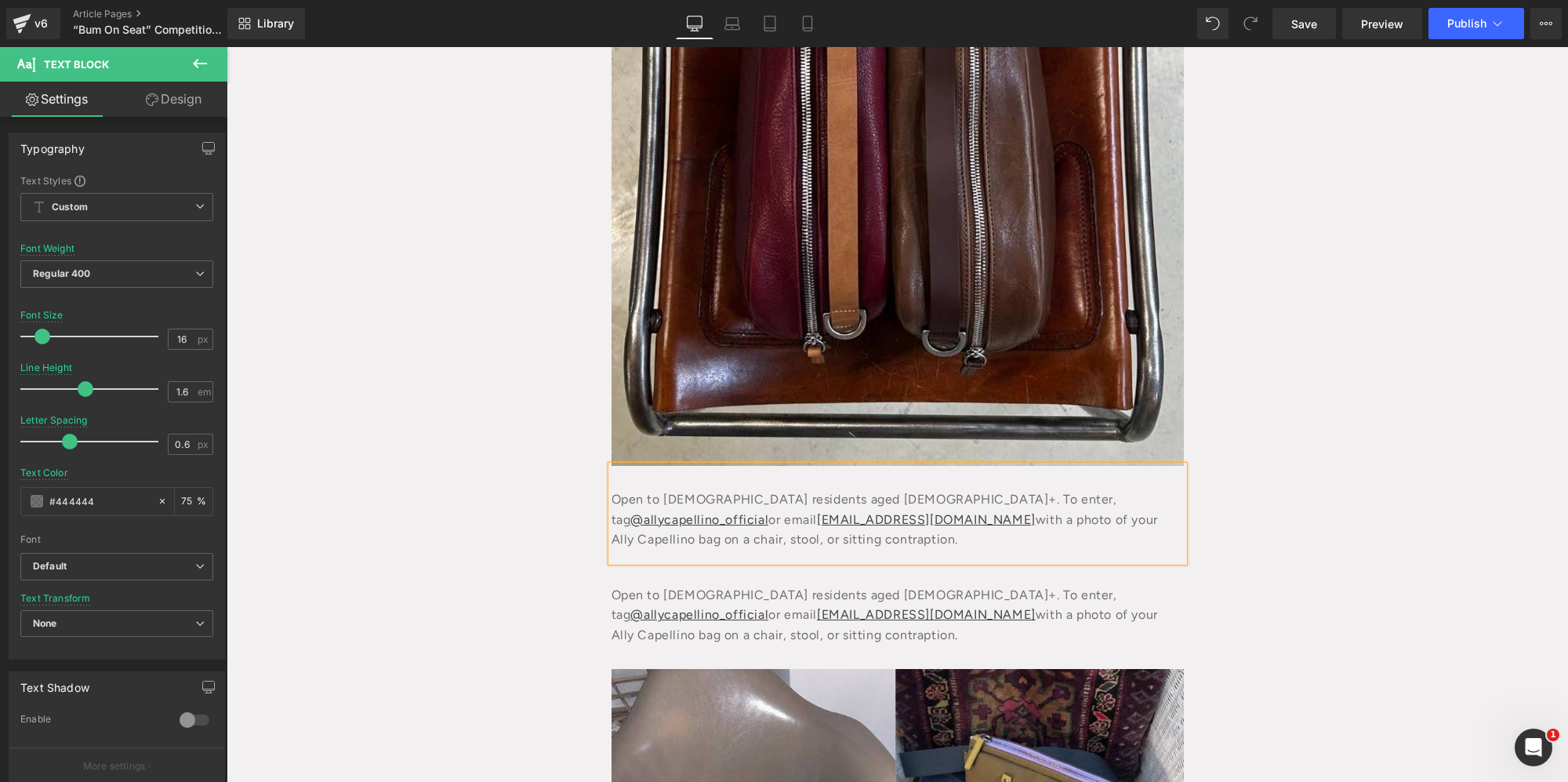
paste div
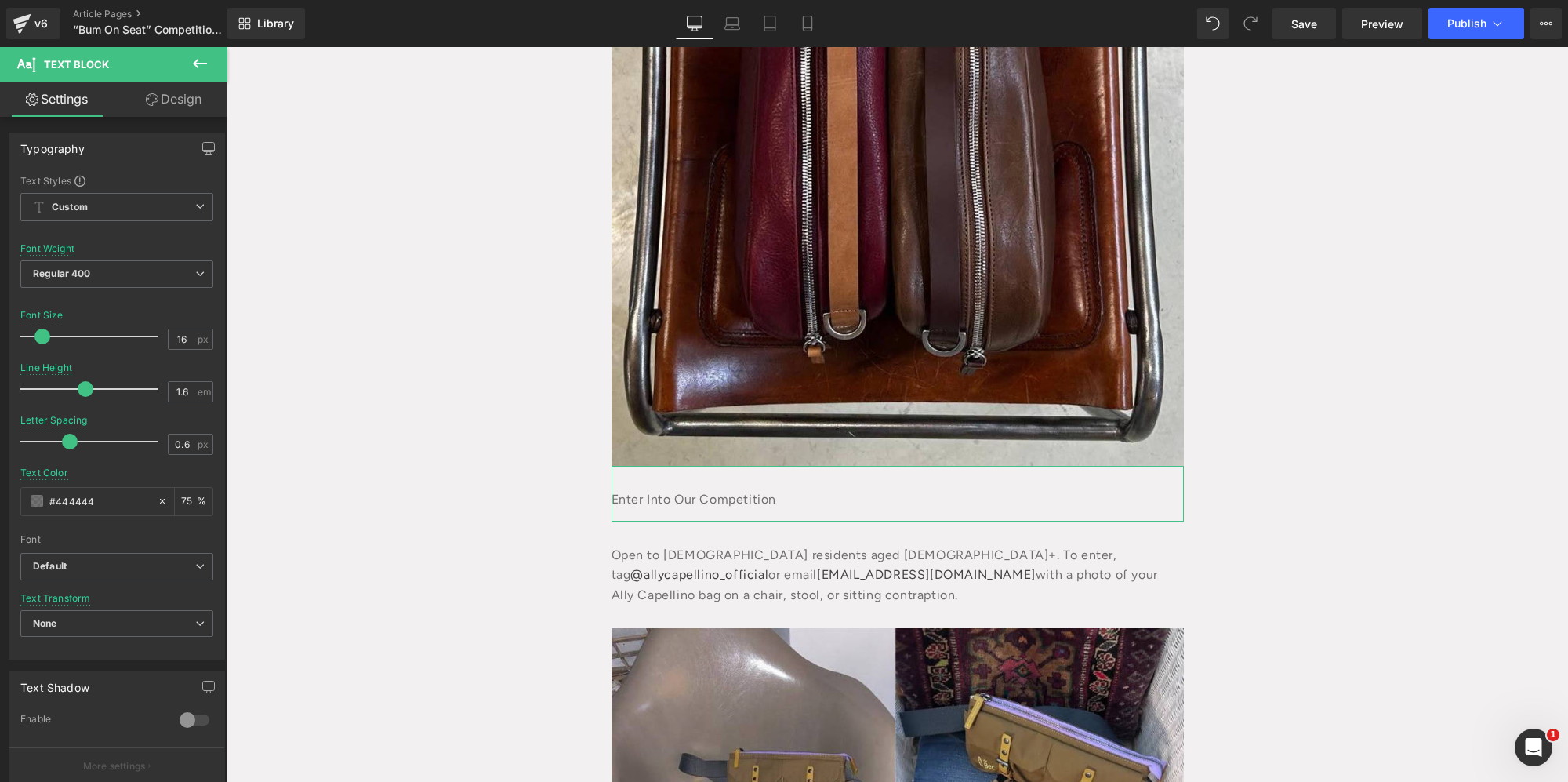
drag, startPoint x: 150, startPoint y: 103, endPoint x: 150, endPoint y: 162, distance: 59.0
click at [150, 103] on icon at bounding box center [151, 99] width 12 height 12
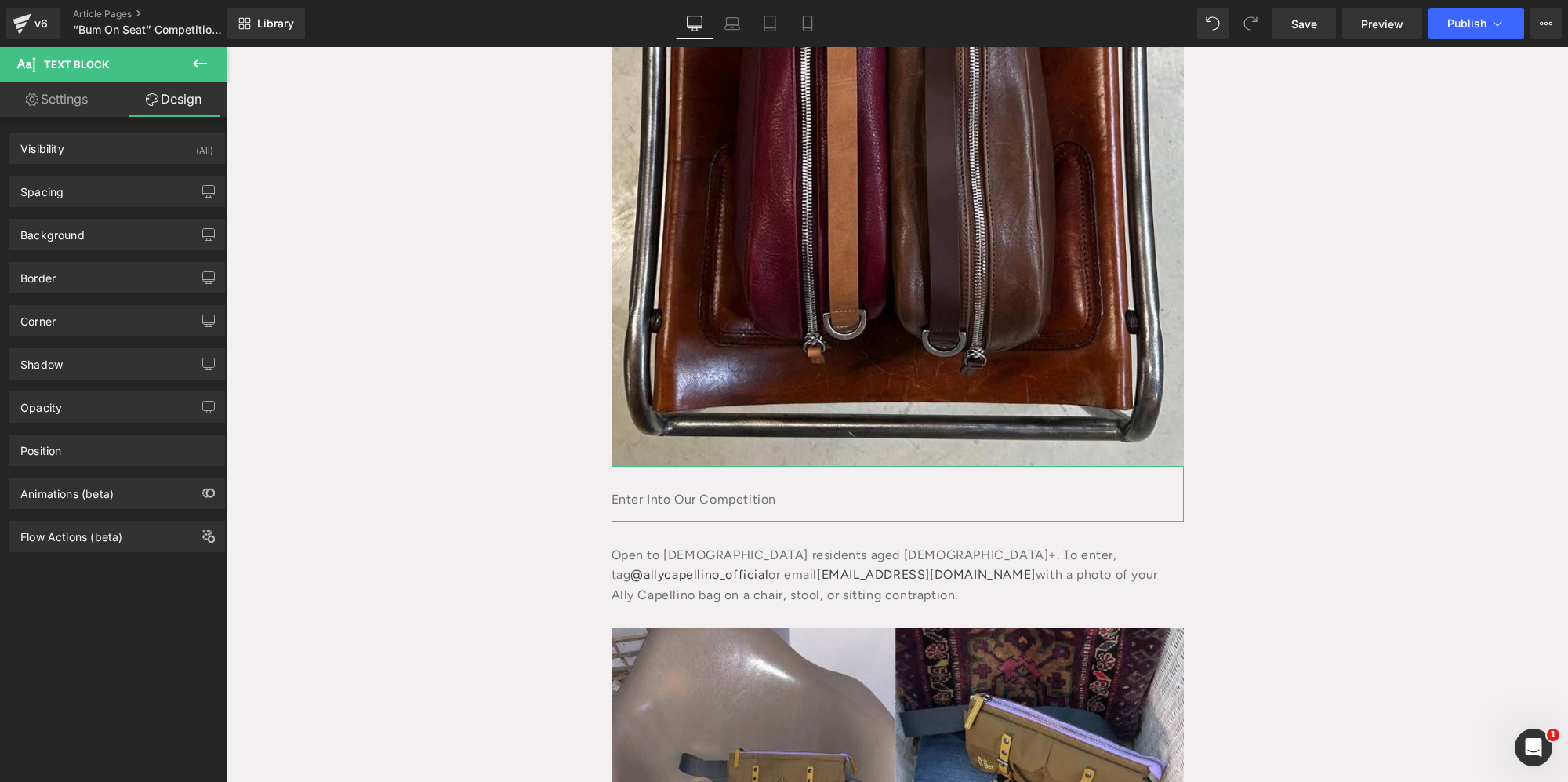
type input "0"
type input "30"
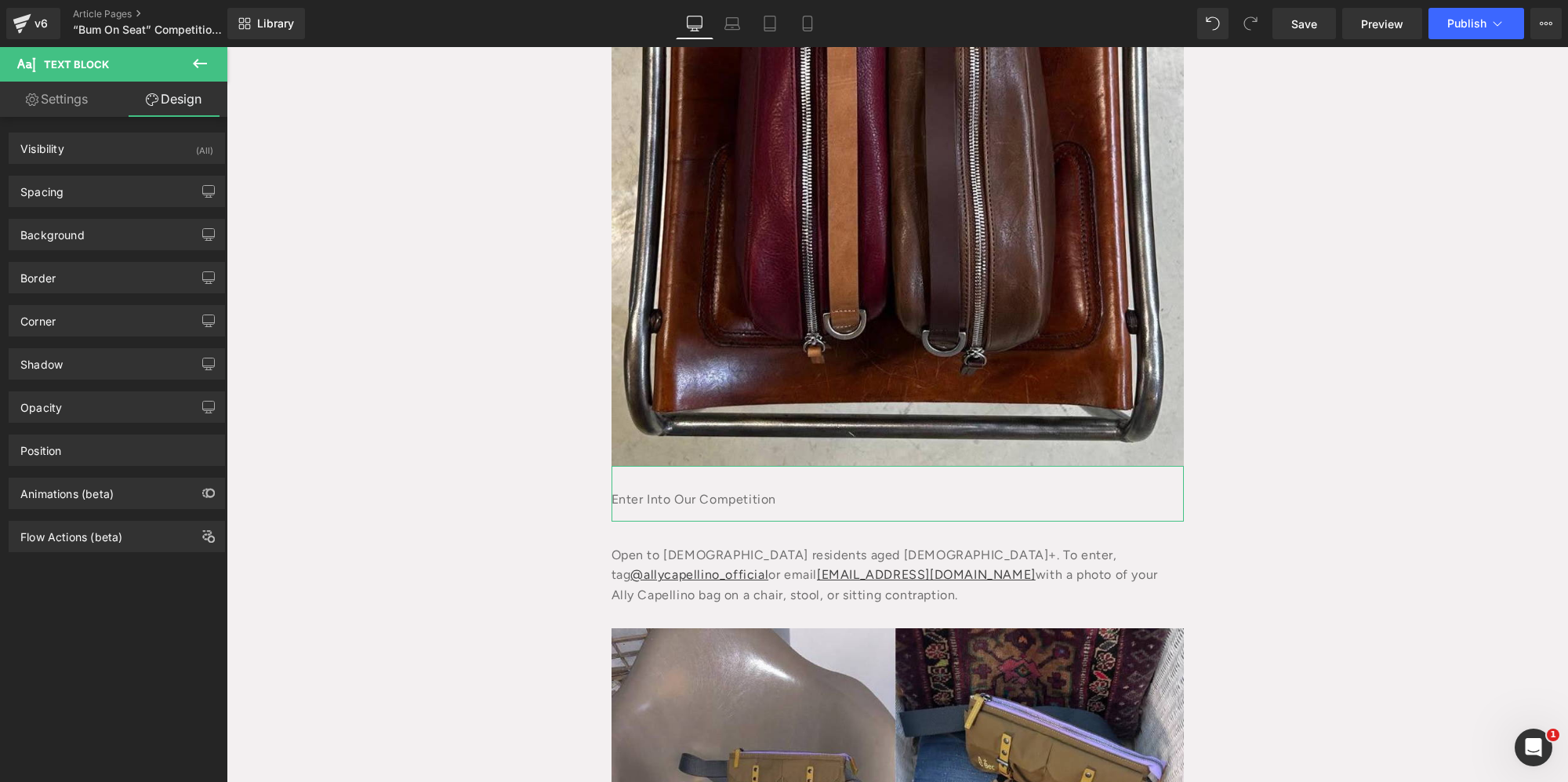
type input "0"
type input "15"
type input "0"
click at [83, 176] on div "Spacing" at bounding box center [117, 191] width 215 height 30
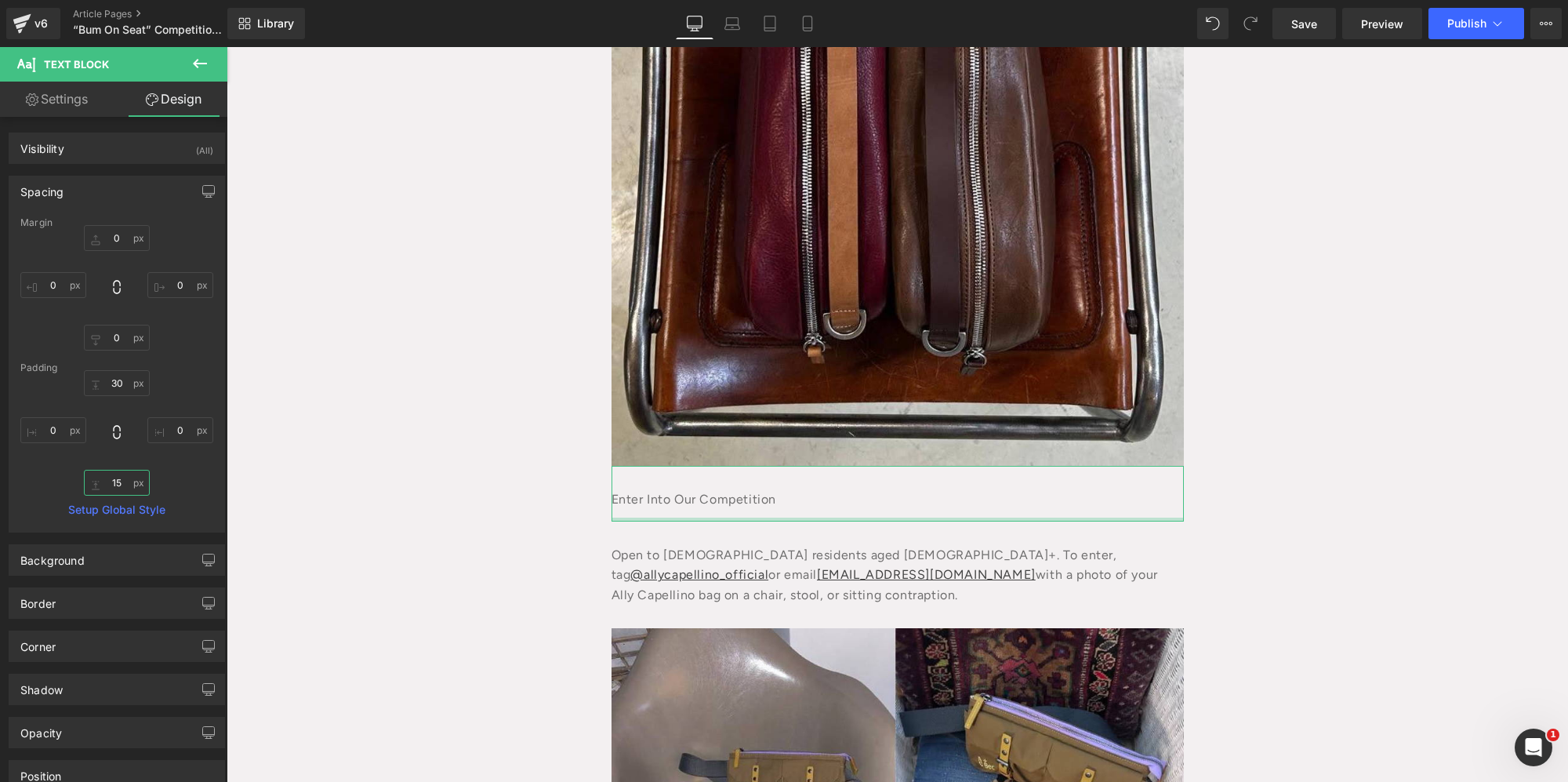
click at [116, 487] on input "15" at bounding box center [117, 482] width 66 height 26
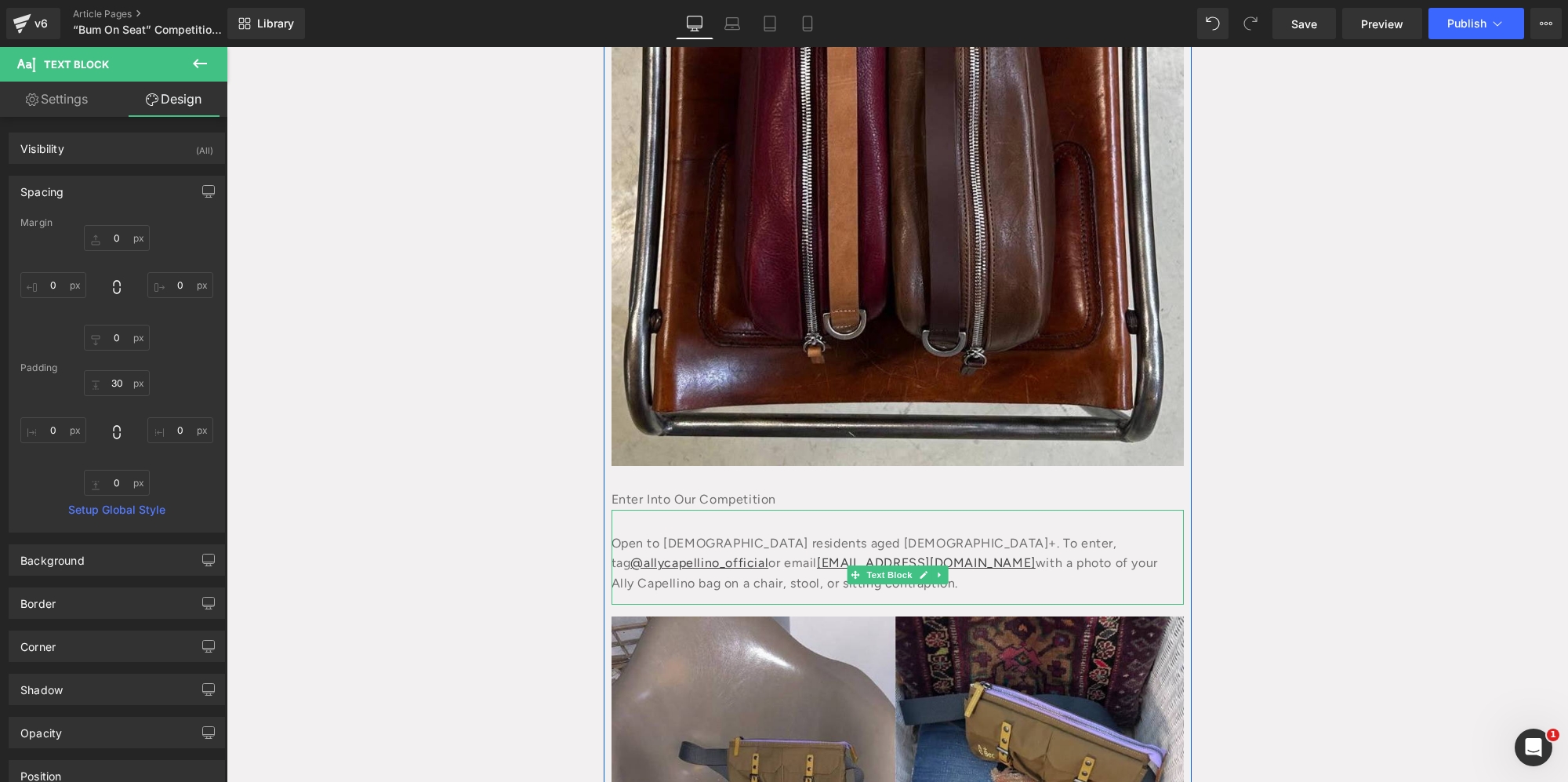
click at [695, 528] on div "Open to [DEMOGRAPHIC_DATA] residents aged [DEMOGRAPHIC_DATA]+. To enter, tag @a…" at bounding box center [897, 558] width 572 height 96
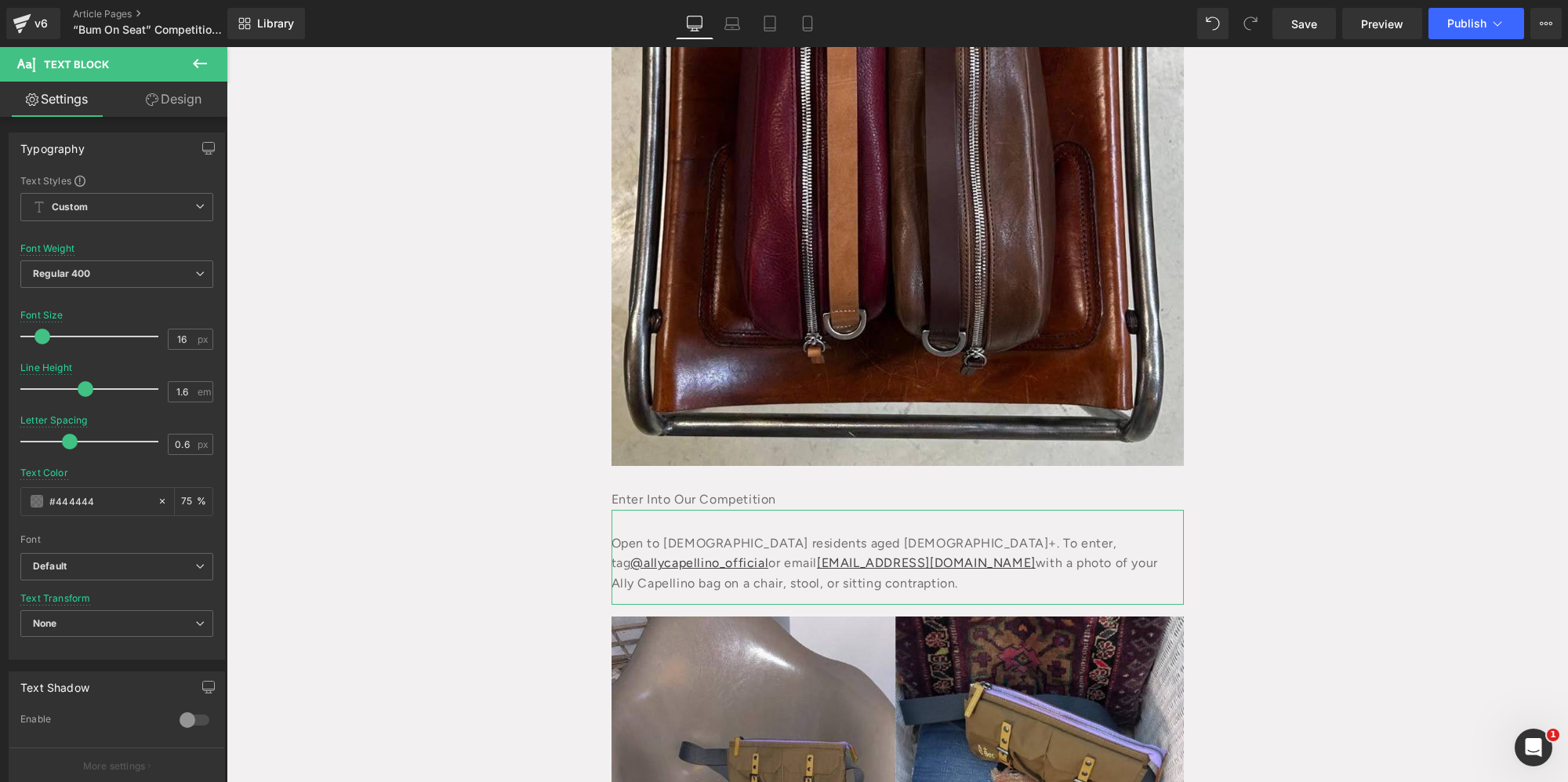
click at [183, 92] on link "Design" at bounding box center [173, 99] width 114 height 35
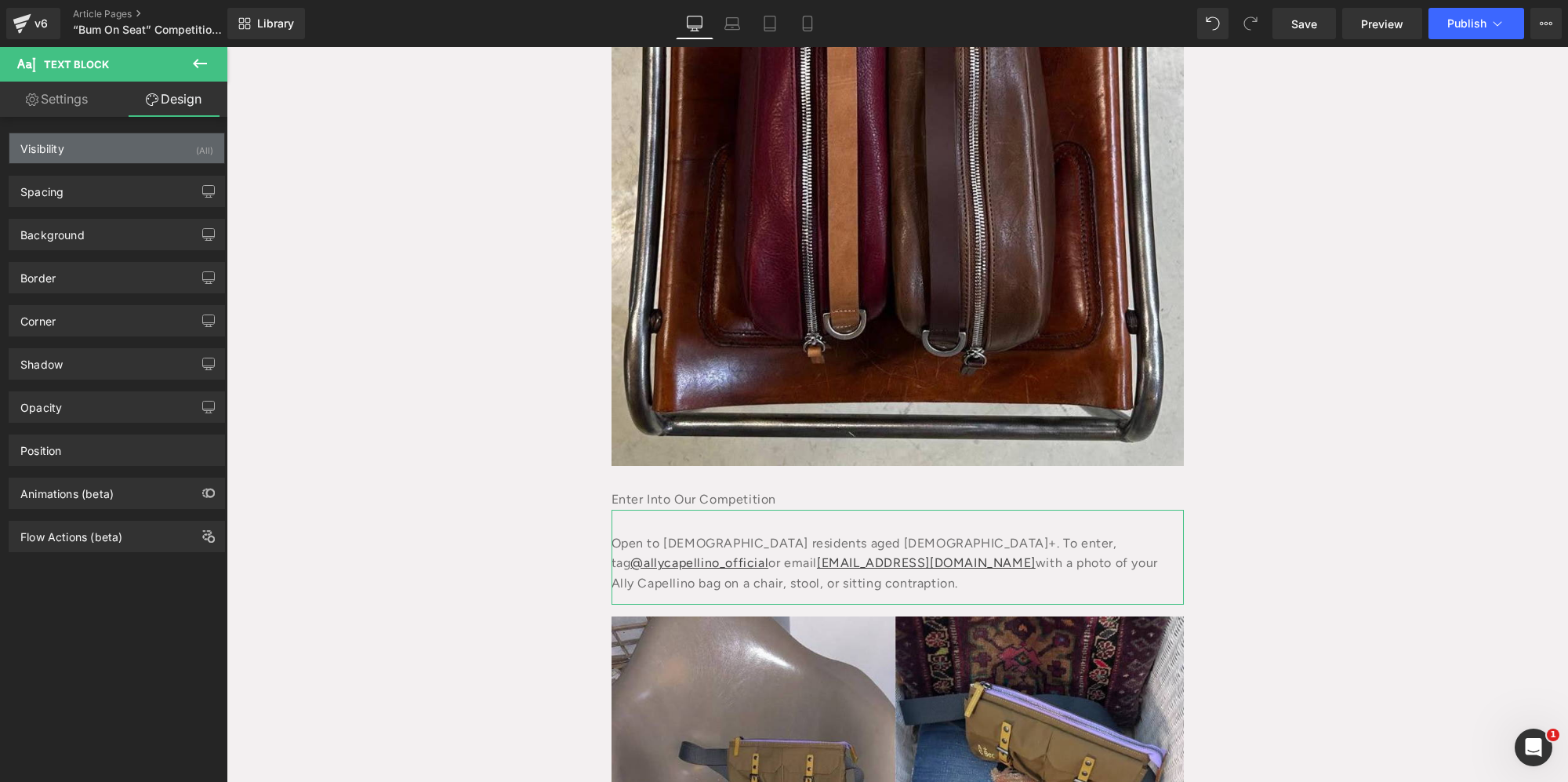
type input "0"
type input "30"
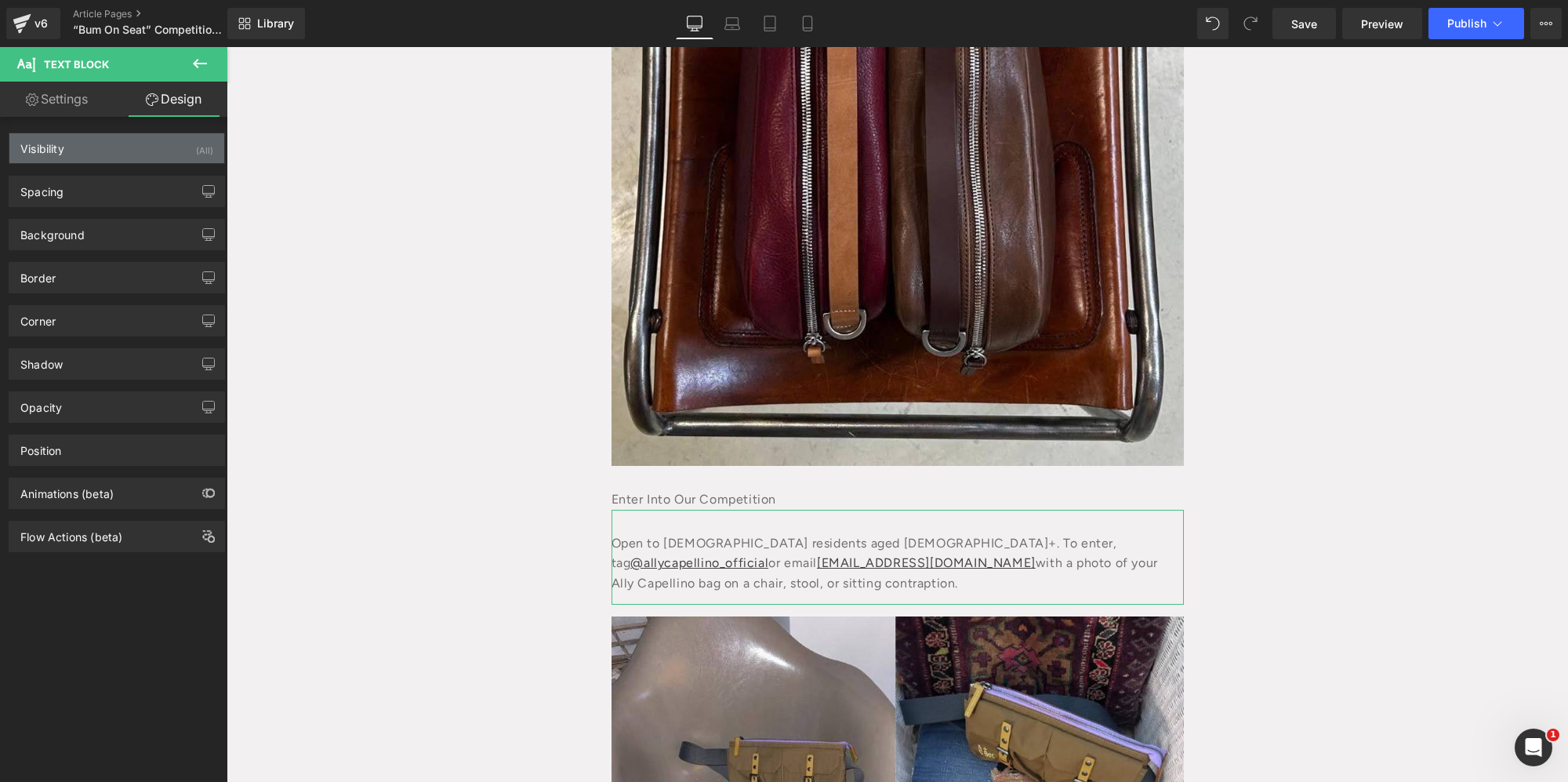
type input "0"
type input "15"
type input "0"
click at [97, 188] on div "Spacing" at bounding box center [117, 191] width 215 height 30
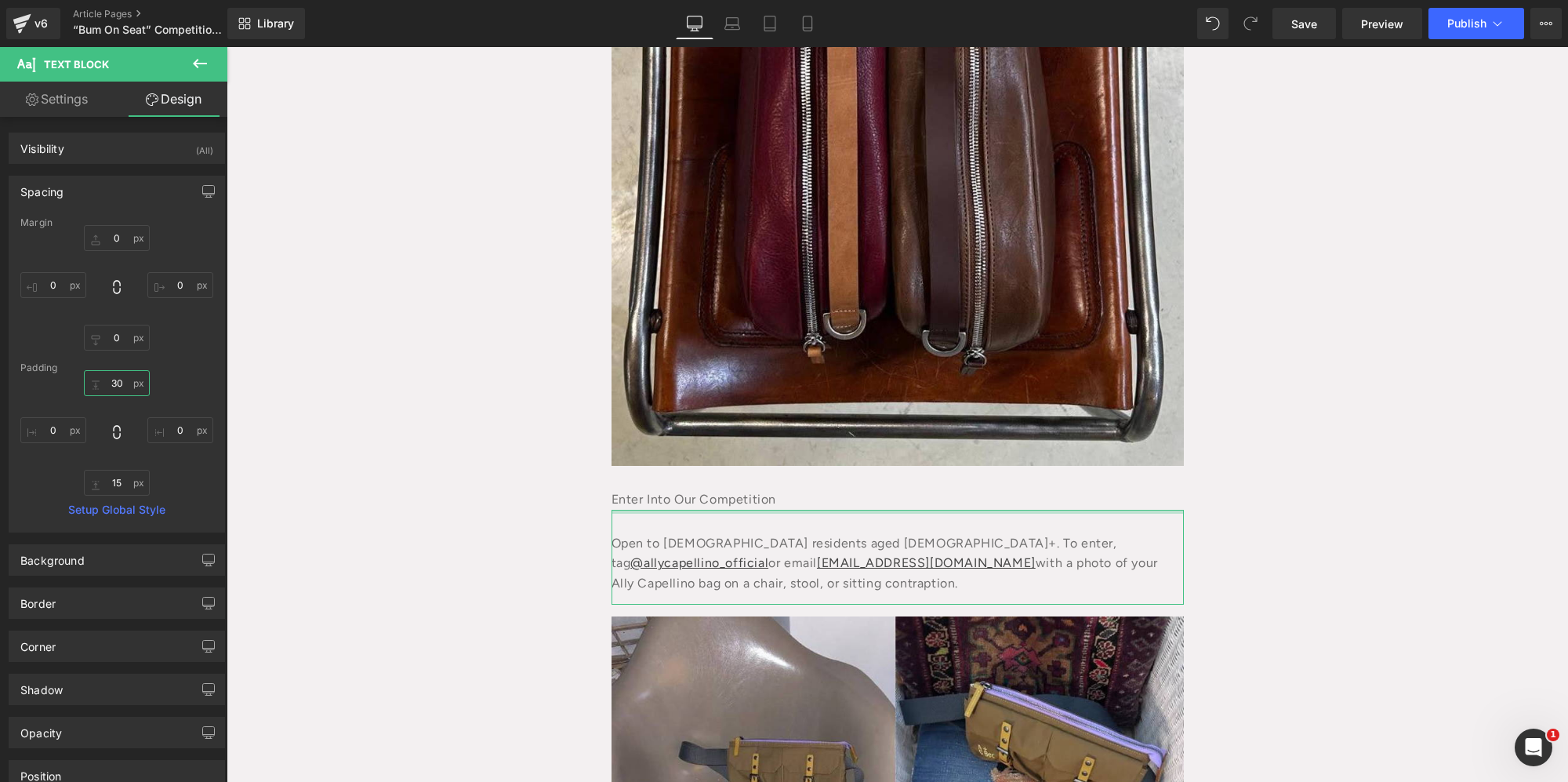
click at [111, 380] on input "30" at bounding box center [117, 382] width 66 height 26
type input "20"
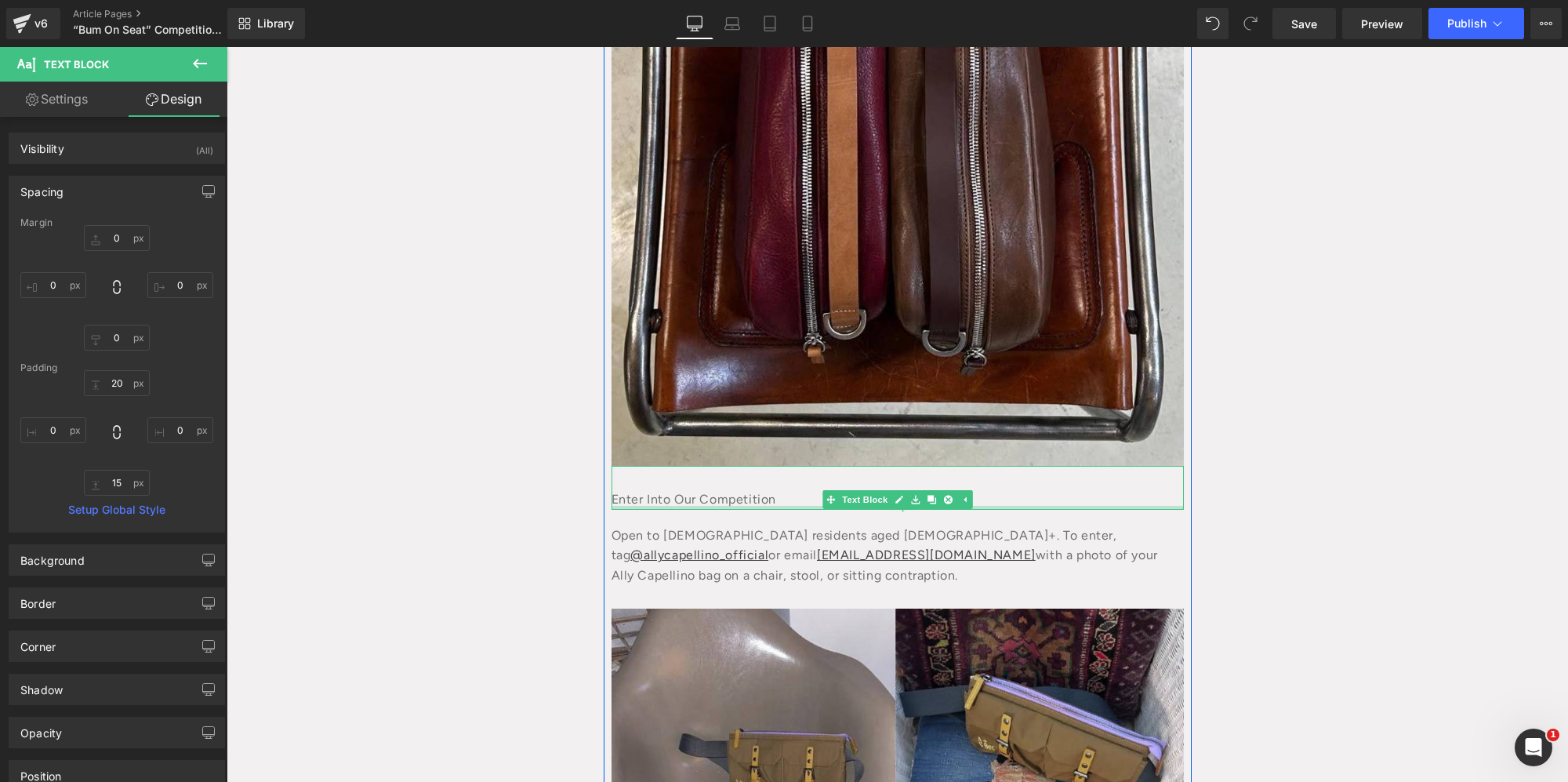
click at [793, 506] on div "NaNpx" at bounding box center [897, 508] width 572 height 4
click at [793, 506] on div "Enter Into Our Competition" at bounding box center [897, 488] width 572 height 44
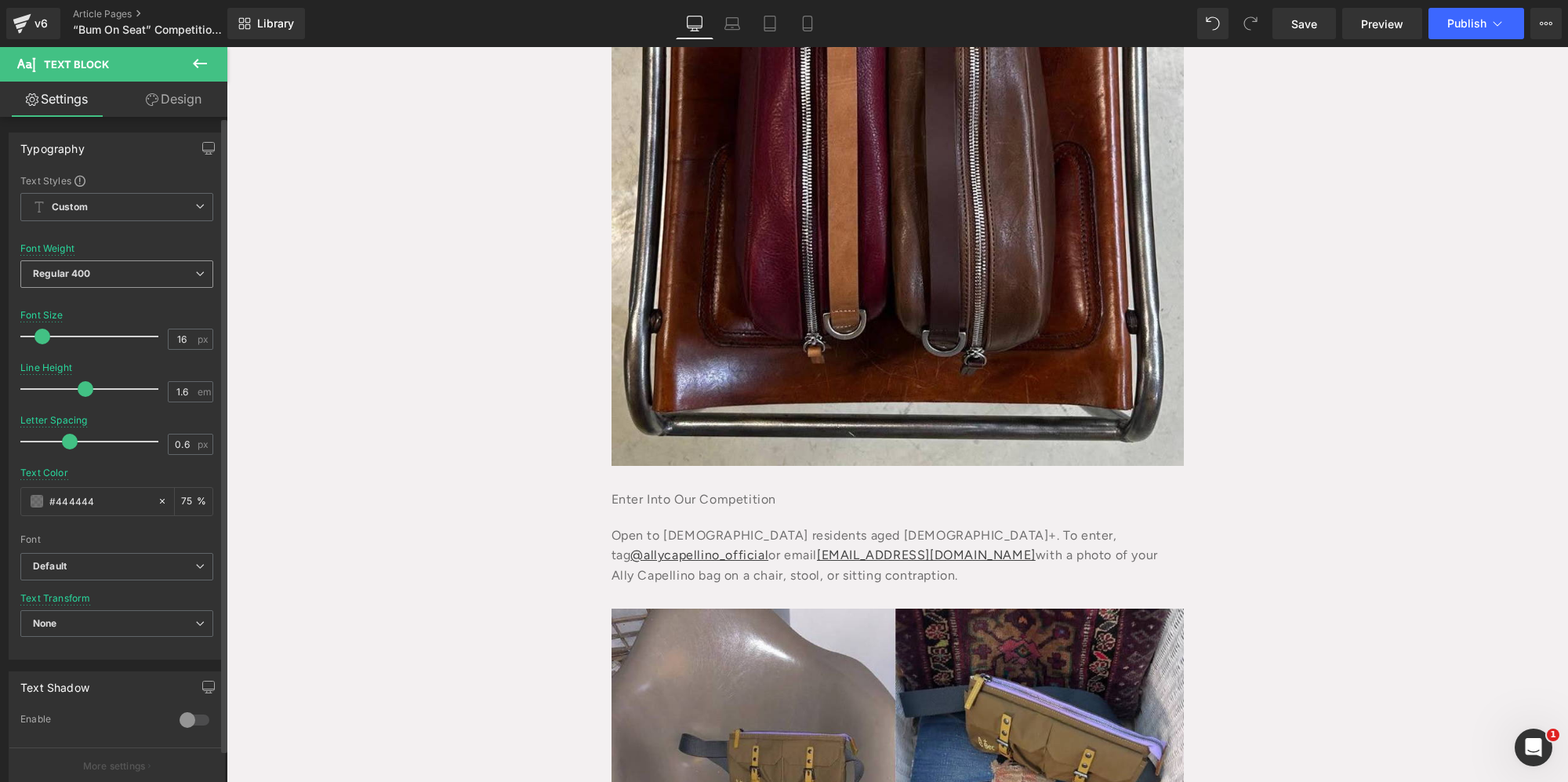
click at [198, 262] on span "Regular 400" at bounding box center [116, 274] width 193 height 28
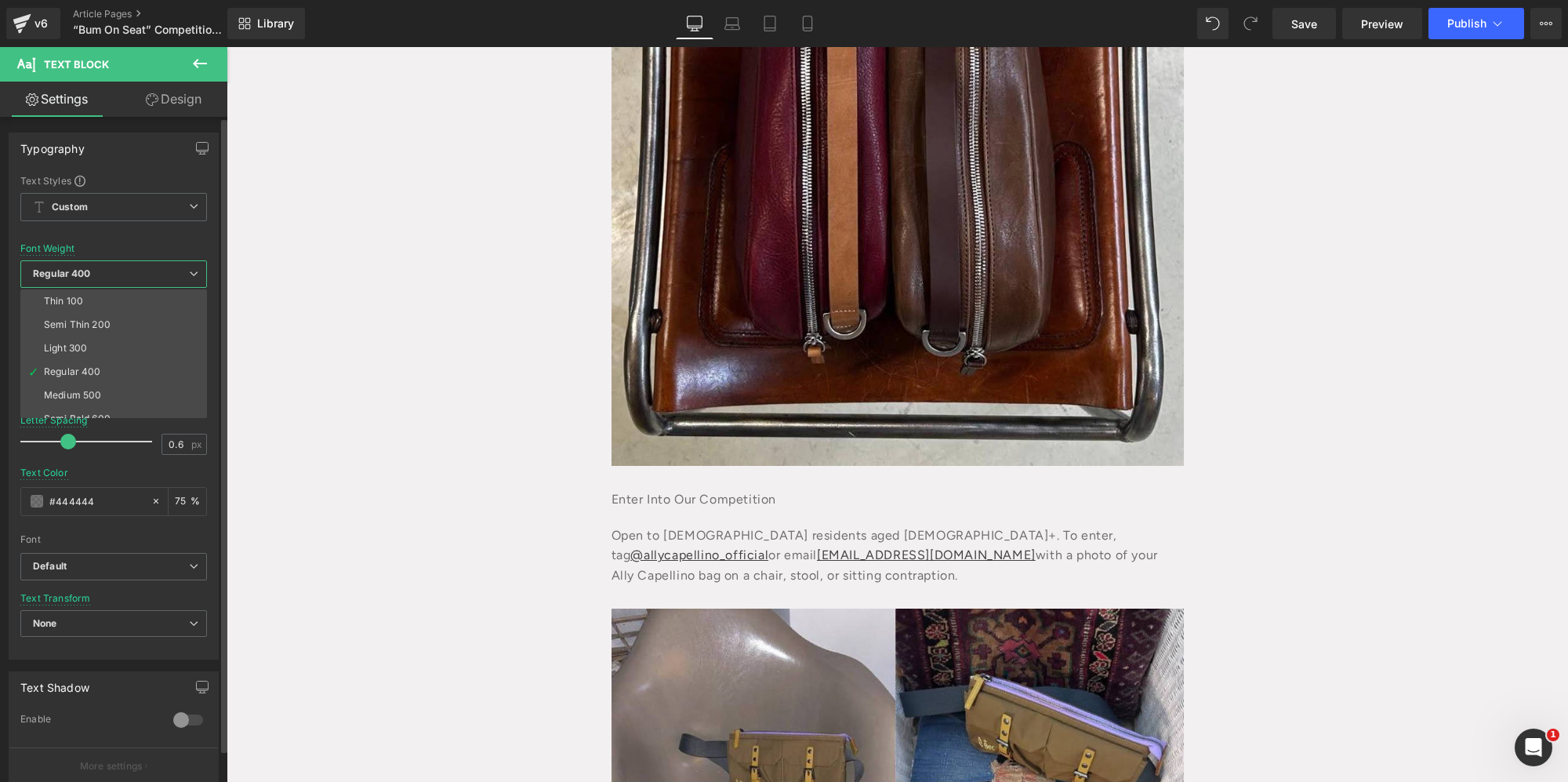
click at [200, 262] on span "Regular 400" at bounding box center [113, 274] width 187 height 28
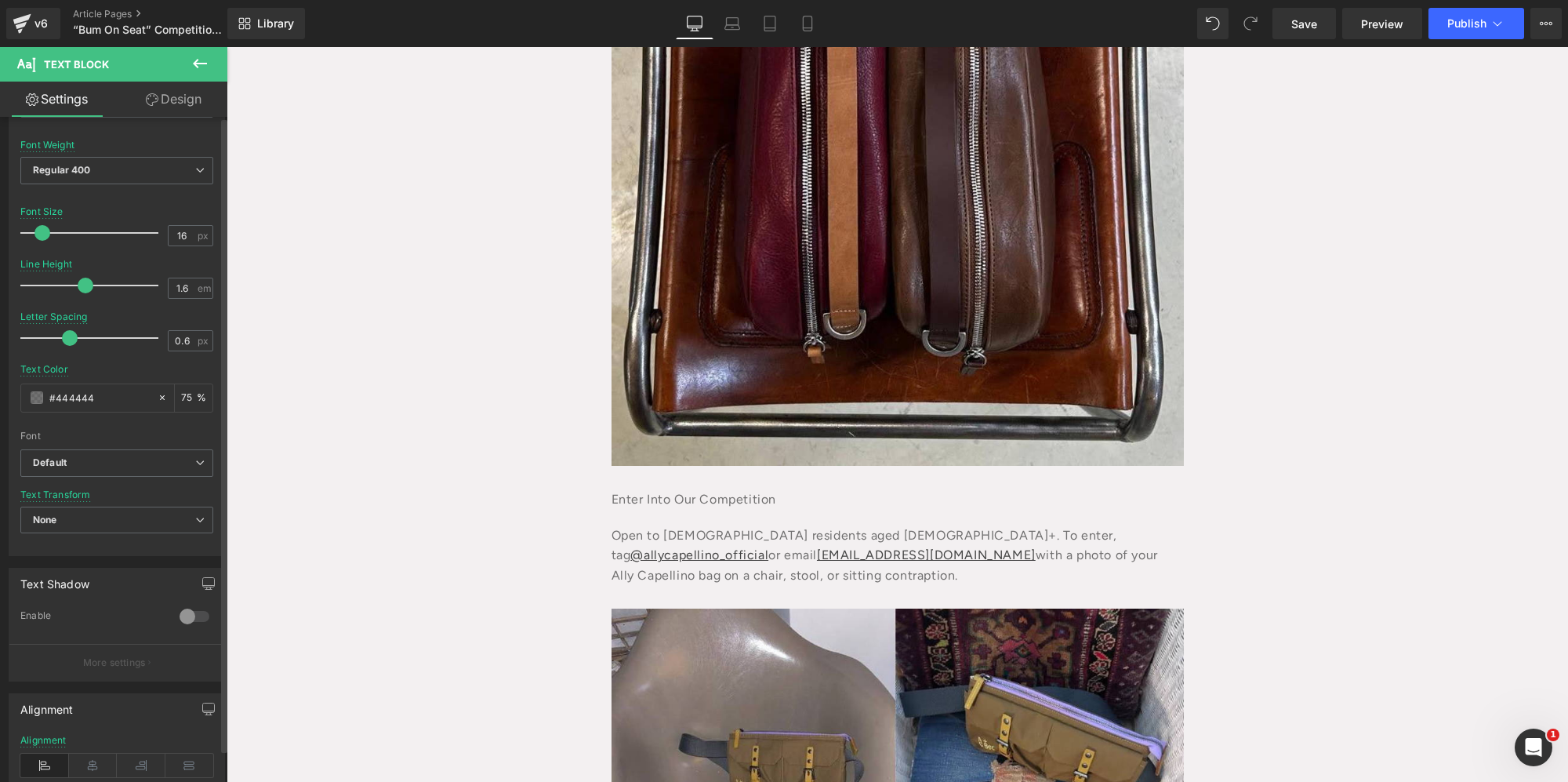
scroll to position [0, 0]
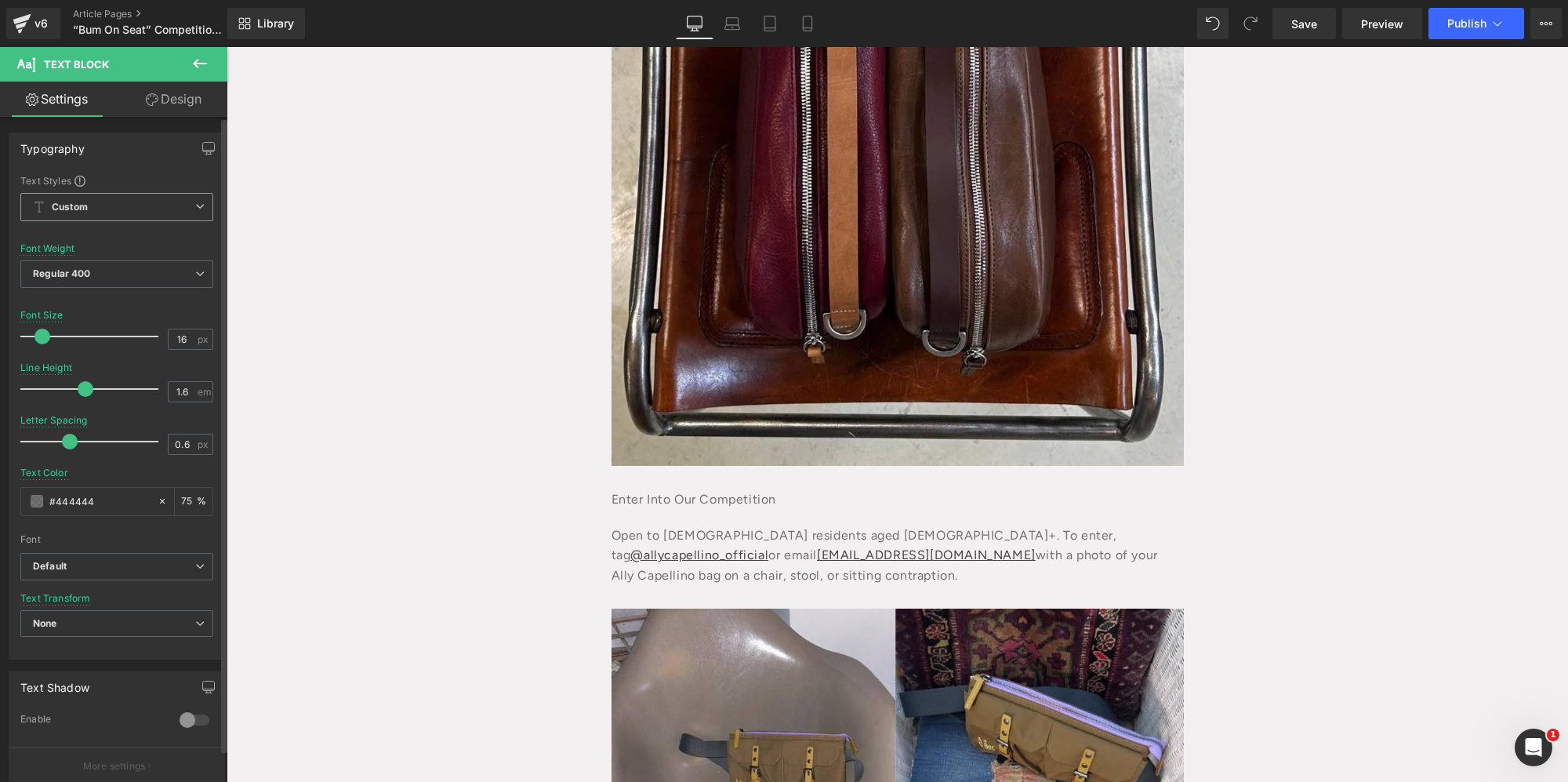
click at [153, 206] on span "Custom Setup Global Style" at bounding box center [116, 206] width 193 height 28
click at [153, 206] on span "Custom Setup Global Style" at bounding box center [113, 206] width 187 height 28
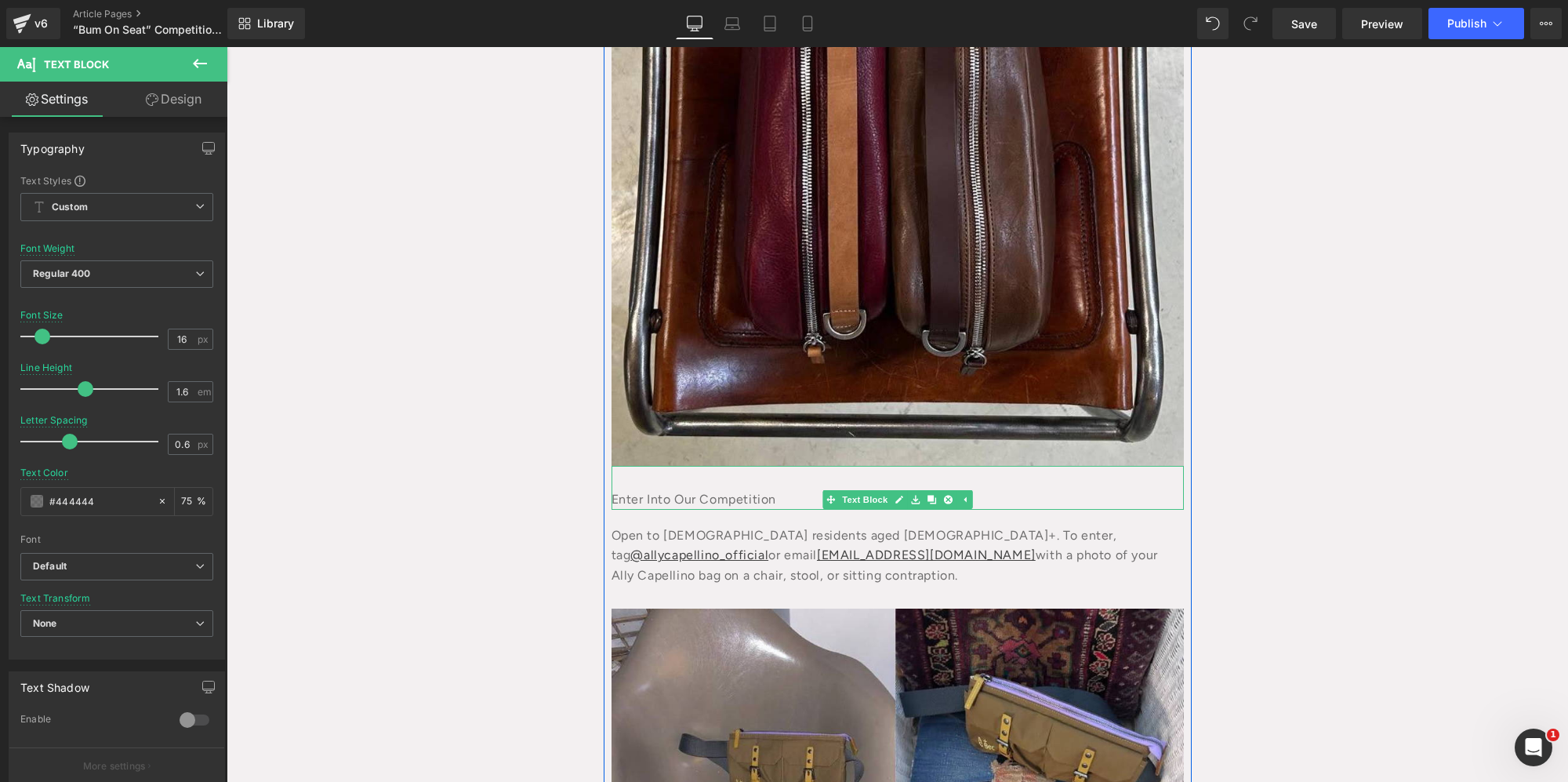
click at [1016, 498] on div "Enter Into Our Competition" at bounding box center [897, 488] width 572 height 44
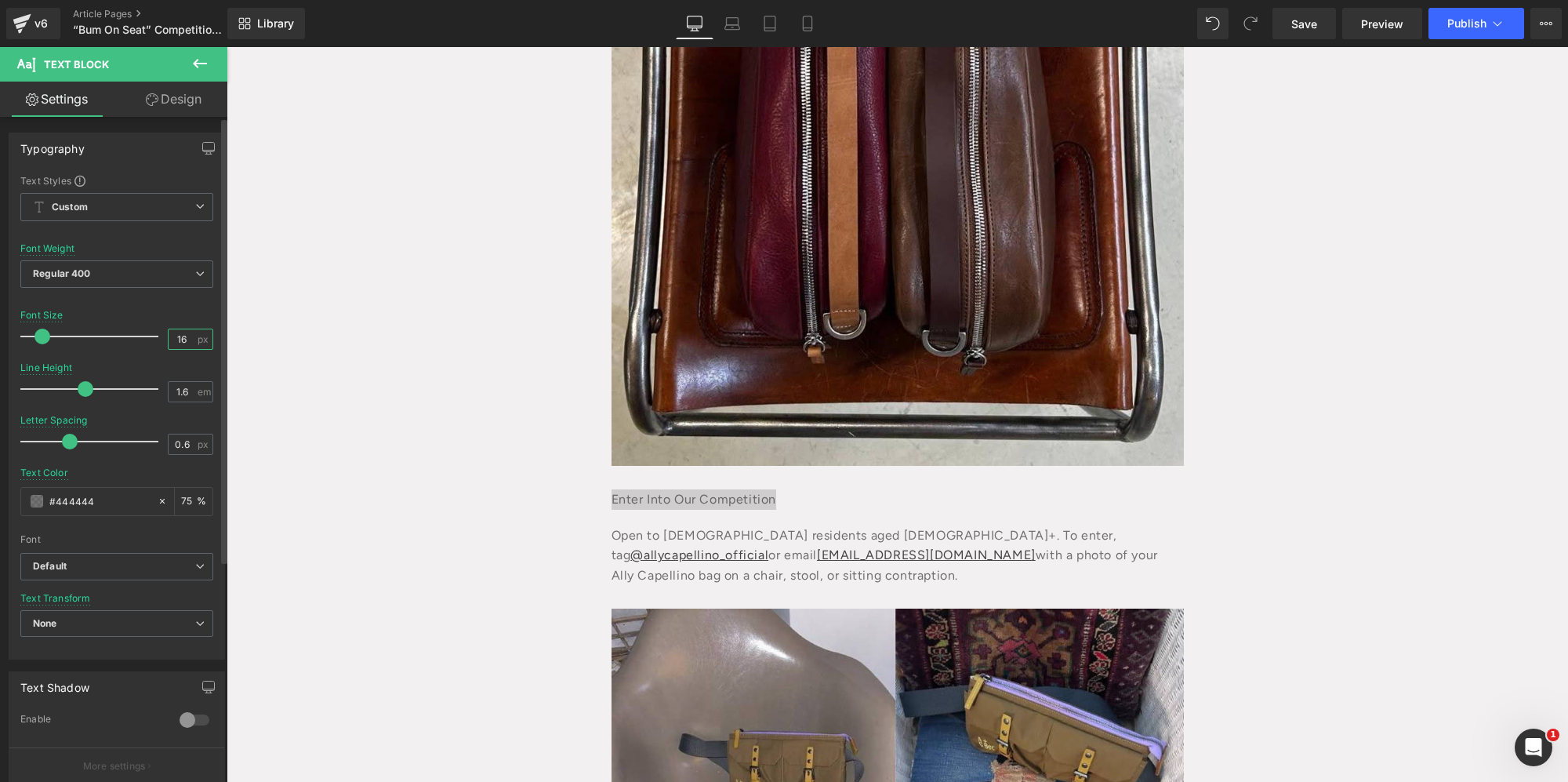
click at [185, 340] on input "16" at bounding box center [182, 339] width 28 height 19
type input "1"
type input "24"
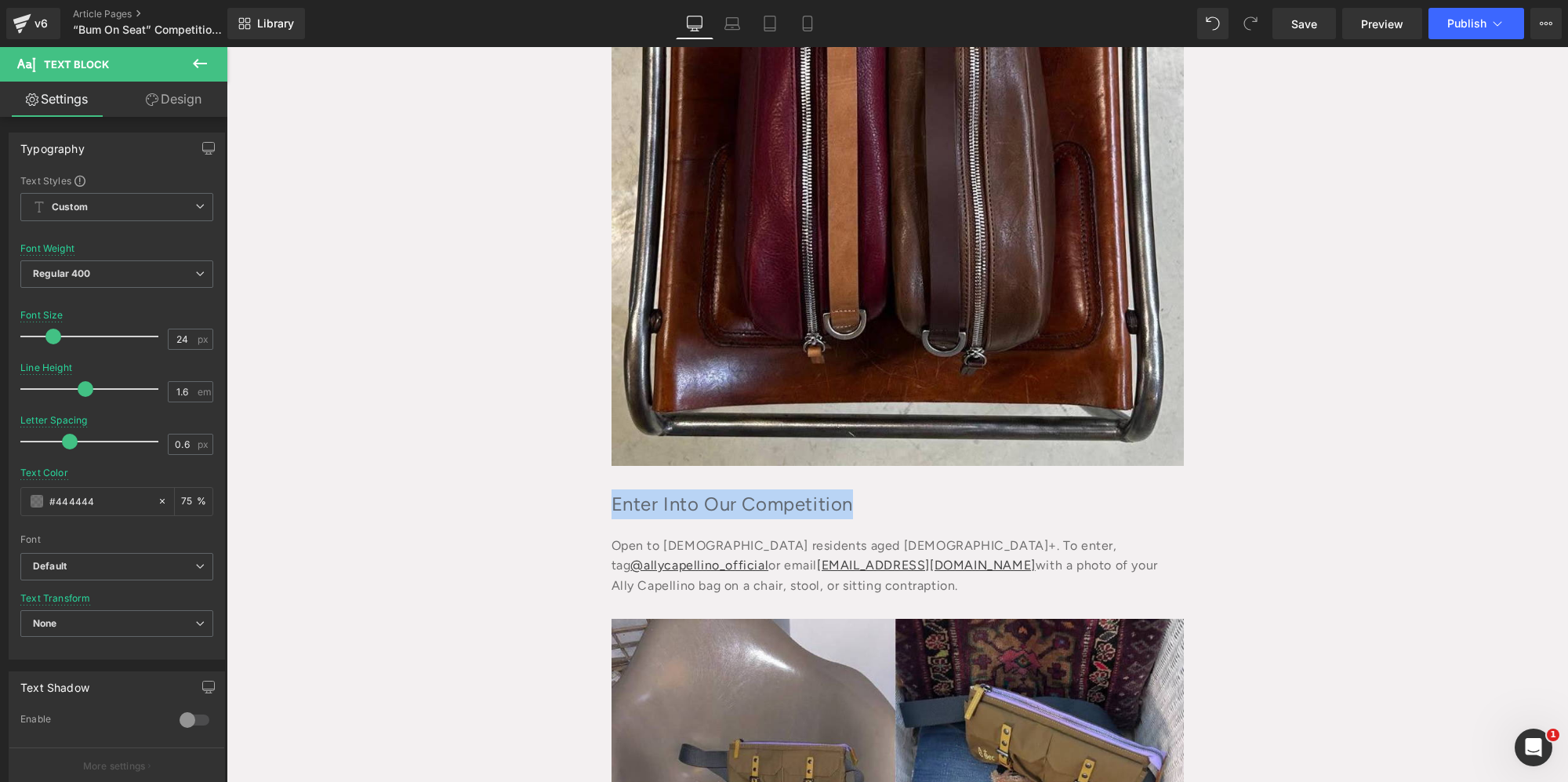
click at [1379, 610] on div "“Bums On Seats” Competition – Terms & Conditions Heading [DATE] Text Block Row …" at bounding box center [897, 769] width 1342 height 2215
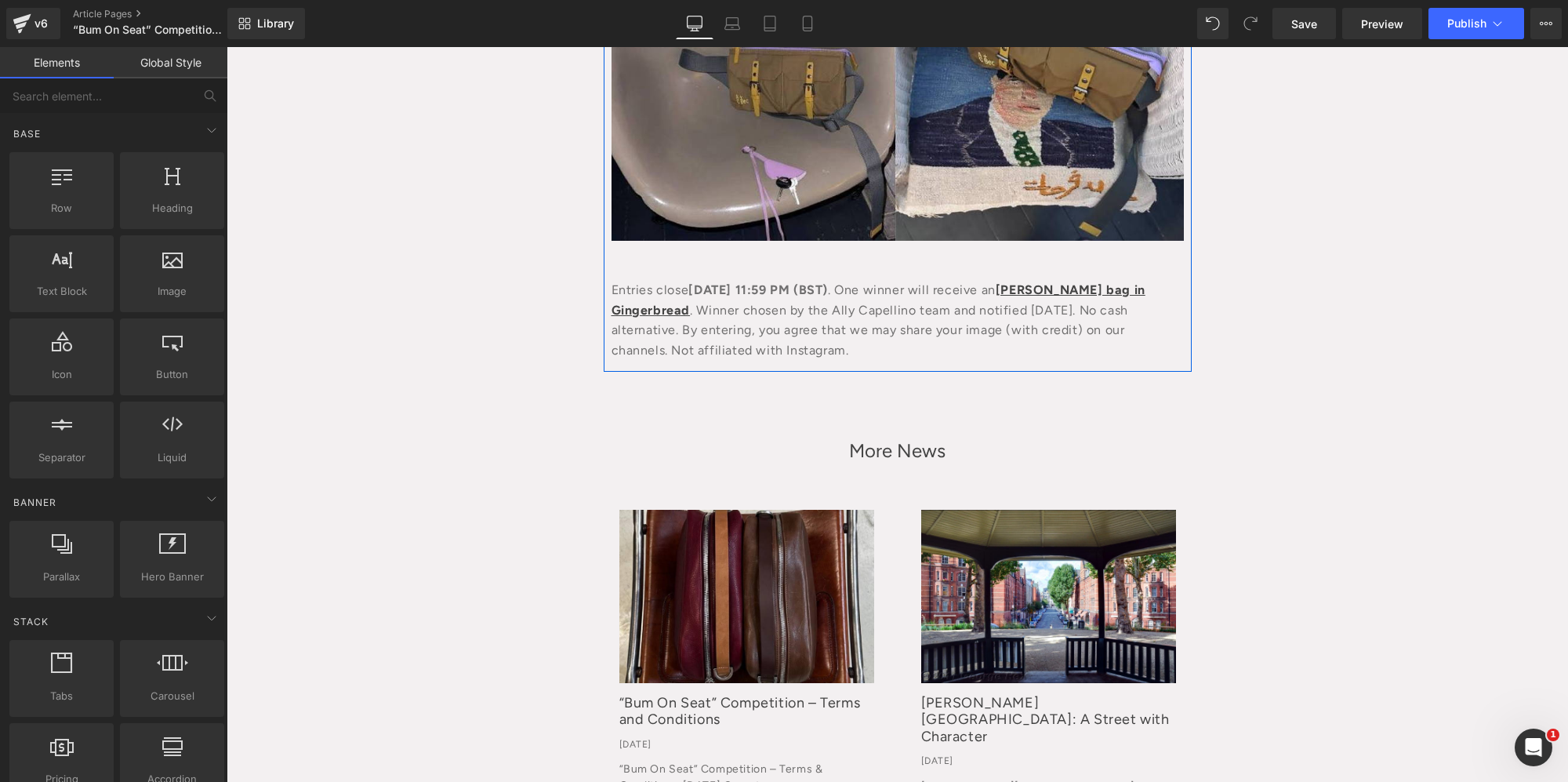
scroll to position [1153, 0]
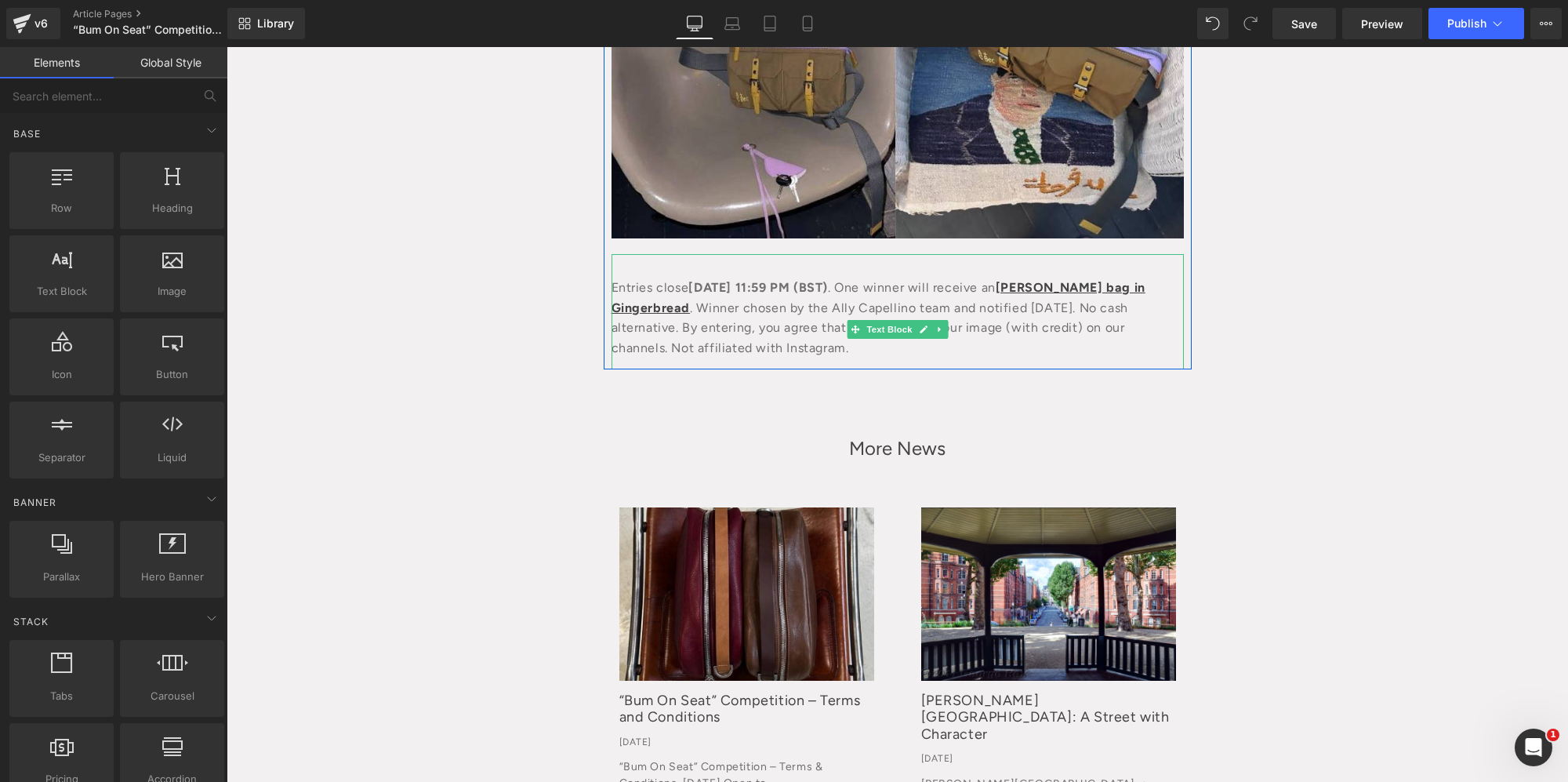
click at [1125, 293] on div "Entries close [DATE] 11:59 PM (BST) . One winner will receive an [PERSON_NAME] …" at bounding box center [897, 311] width 572 height 115
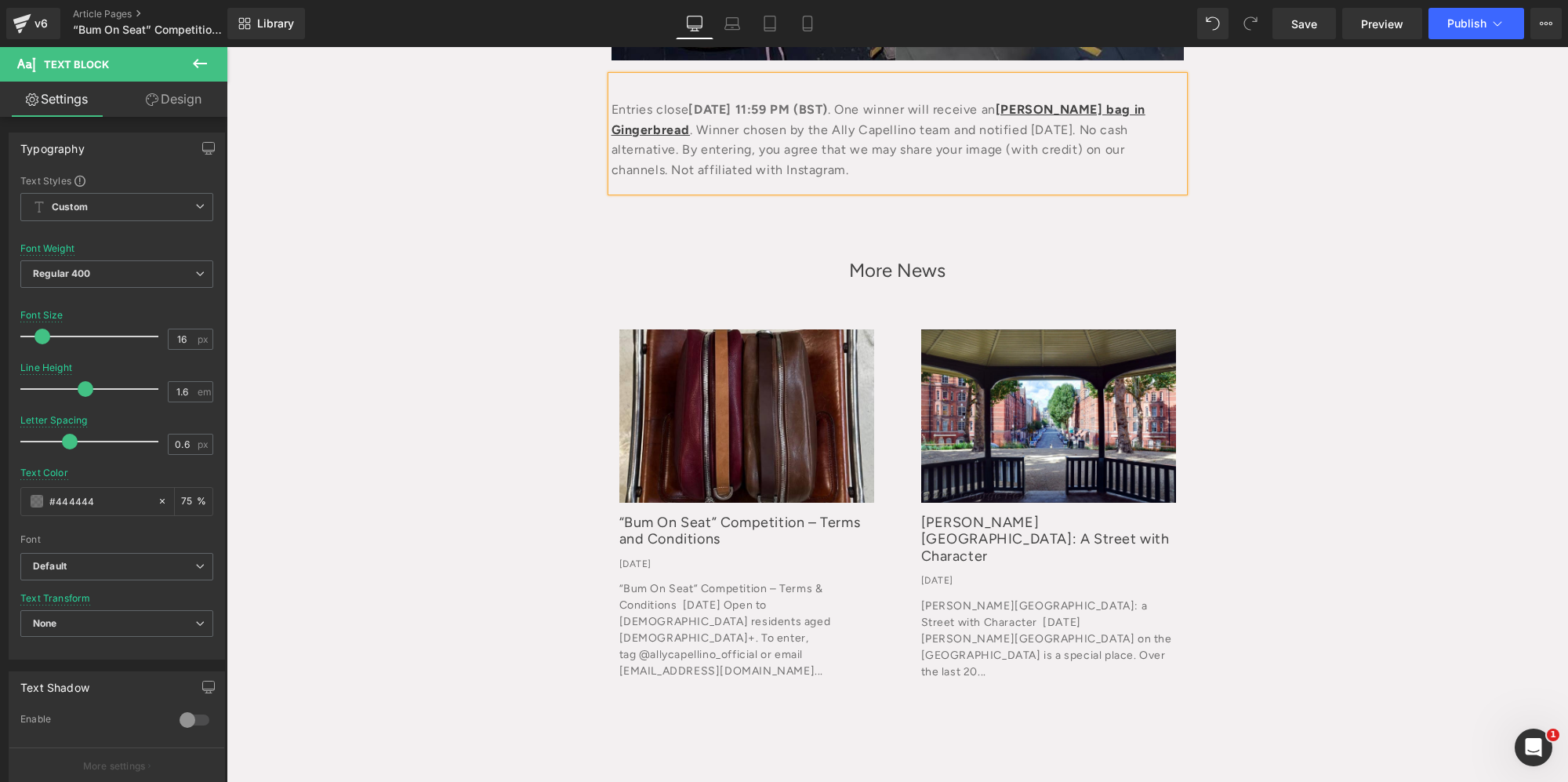
scroll to position [1214, 0]
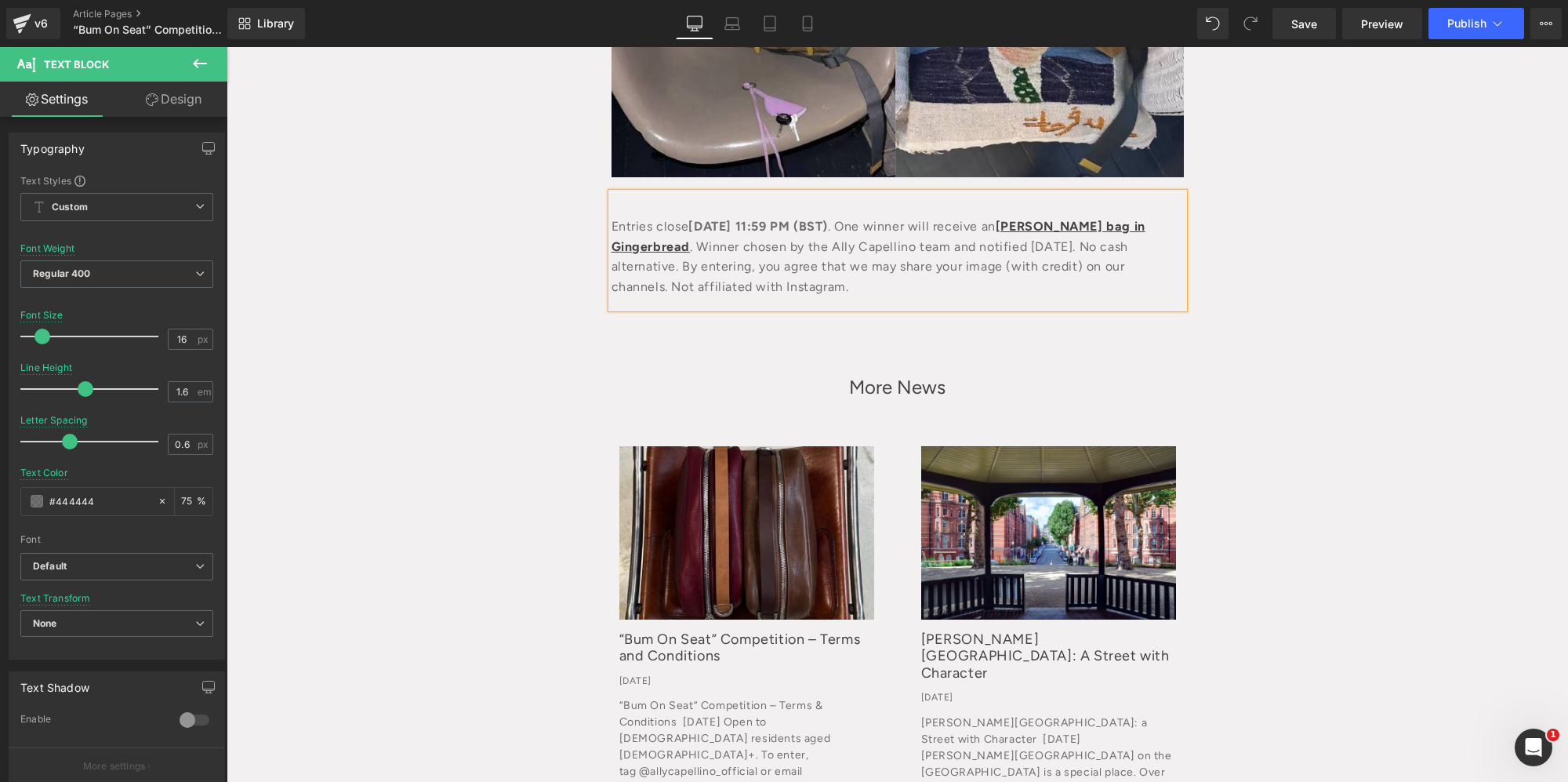
click at [1111, 224] on div "Entries close [DATE] 11:59 PM (BST) . One winner will receive an [PERSON_NAME] …" at bounding box center [897, 250] width 572 height 115
drag, startPoint x: 1124, startPoint y: 221, endPoint x: 970, endPoint y: 225, distance: 154.1
click at [970, 225] on div "Entries close [DATE] 11:59 PM (BST) . One winner will receive an [PERSON_NAME] …" at bounding box center [897, 250] width 572 height 115
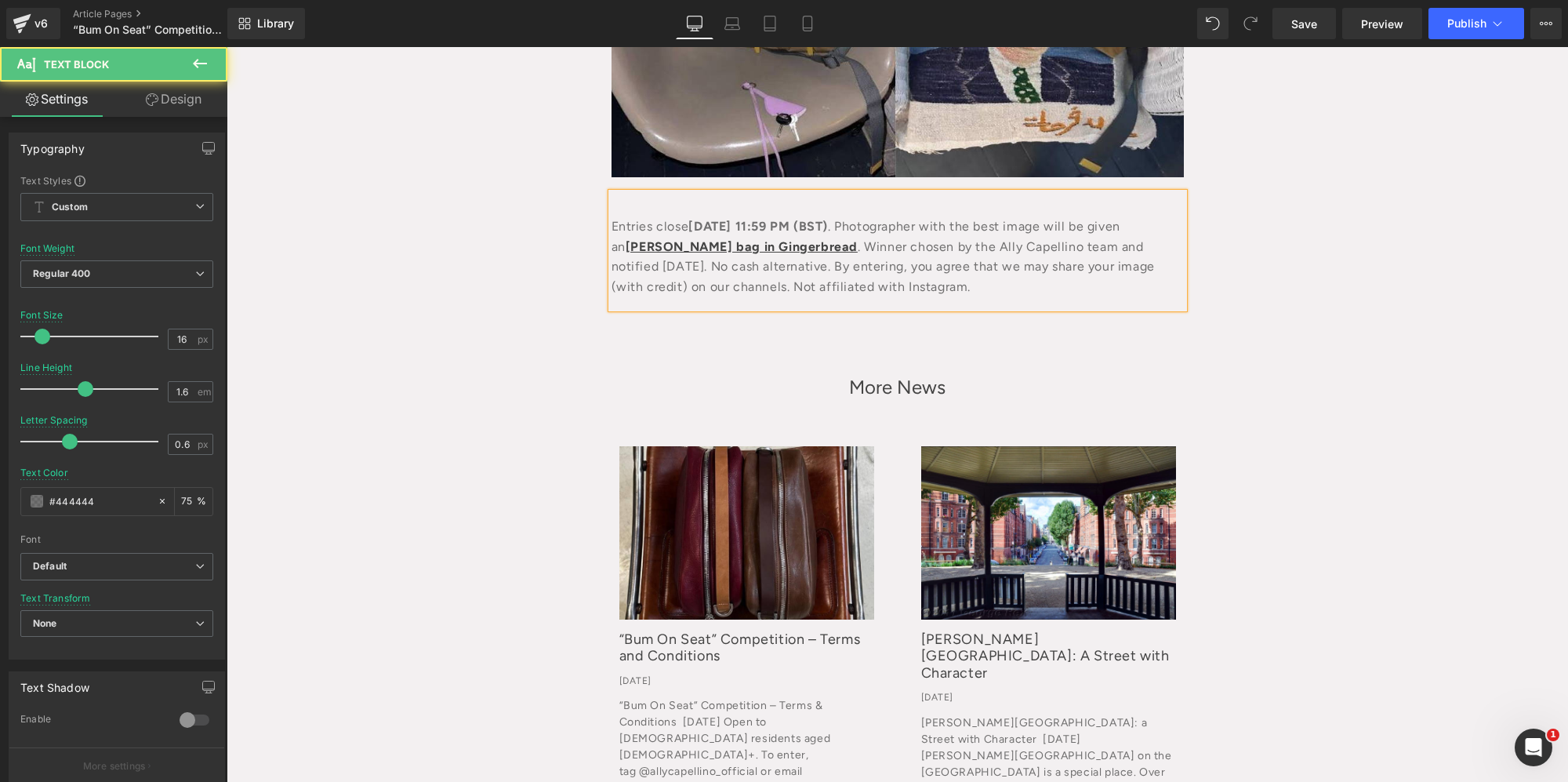
click at [751, 233] on div "Entries close [DATE] 11:59 PM (BST) . Photographer with the best image will be …" at bounding box center [897, 250] width 572 height 115
click at [745, 240] on link "[PERSON_NAME] bag in Gingerbread" at bounding box center [742, 247] width 232 height 15
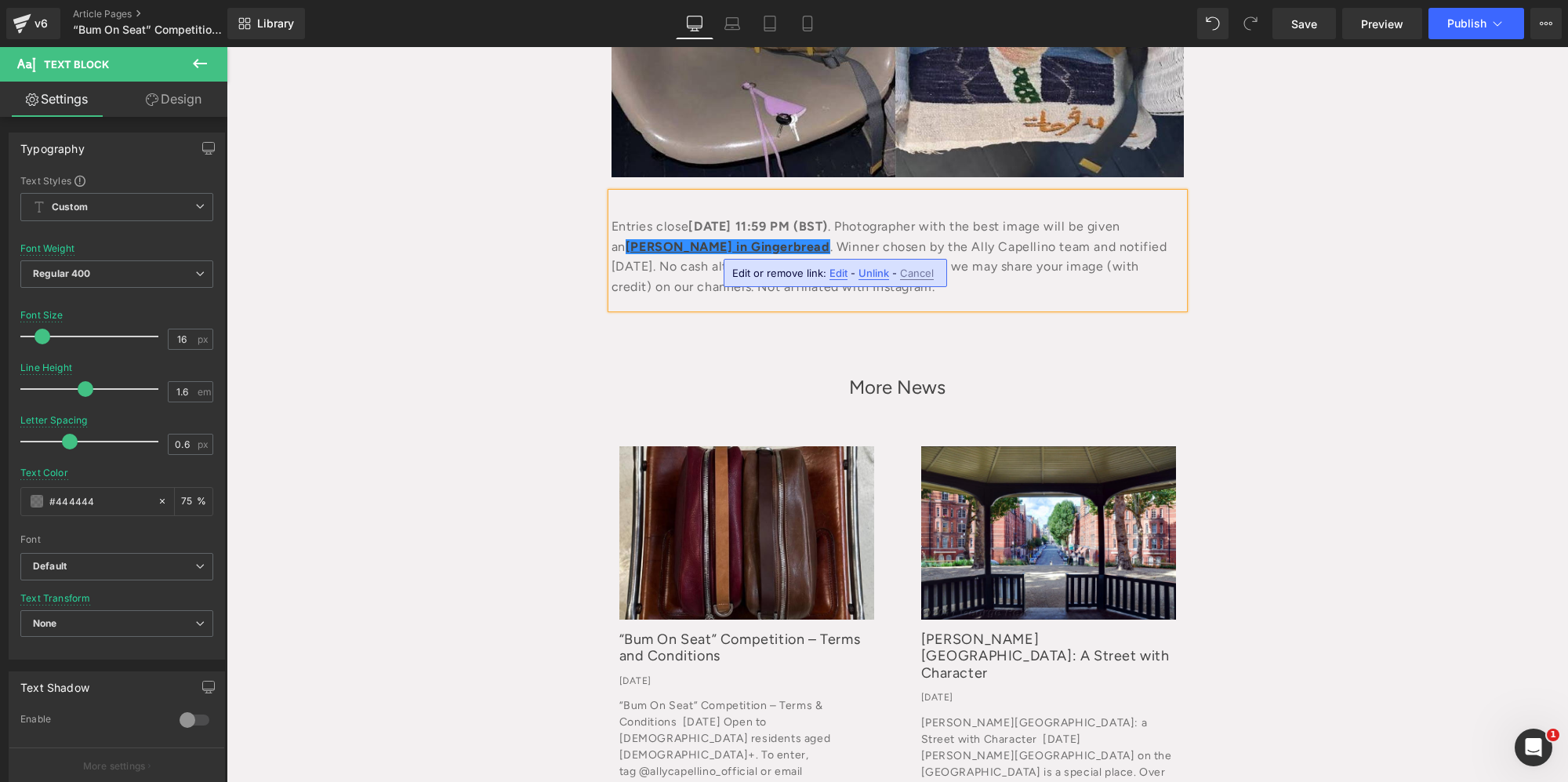
click at [1275, 299] on div "“Bums On Seats” Competition – Terms & Conditions Heading [DATE] Text Block Row …" at bounding box center [897, 11] width 1342 height 2215
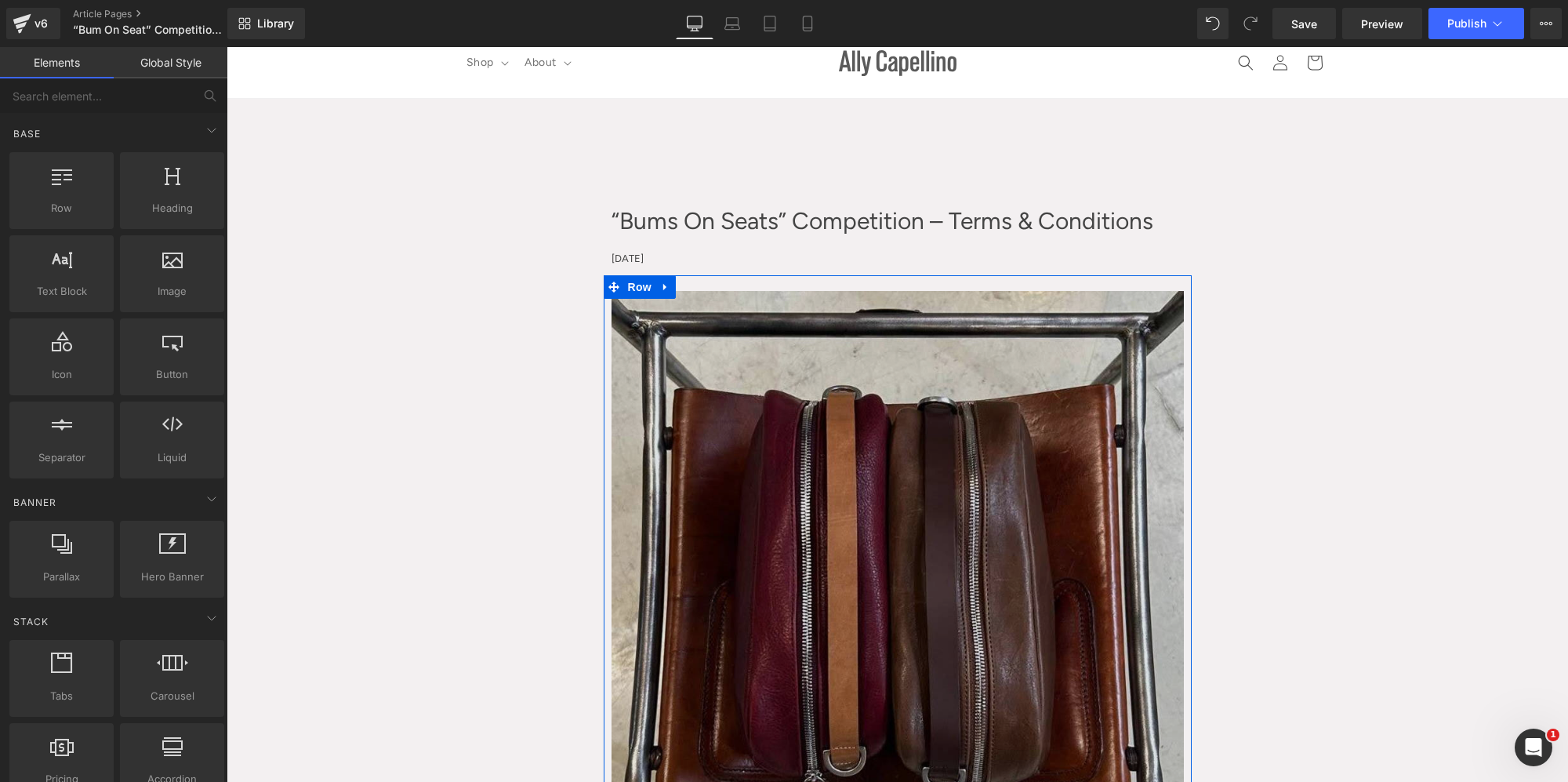
scroll to position [0, 0]
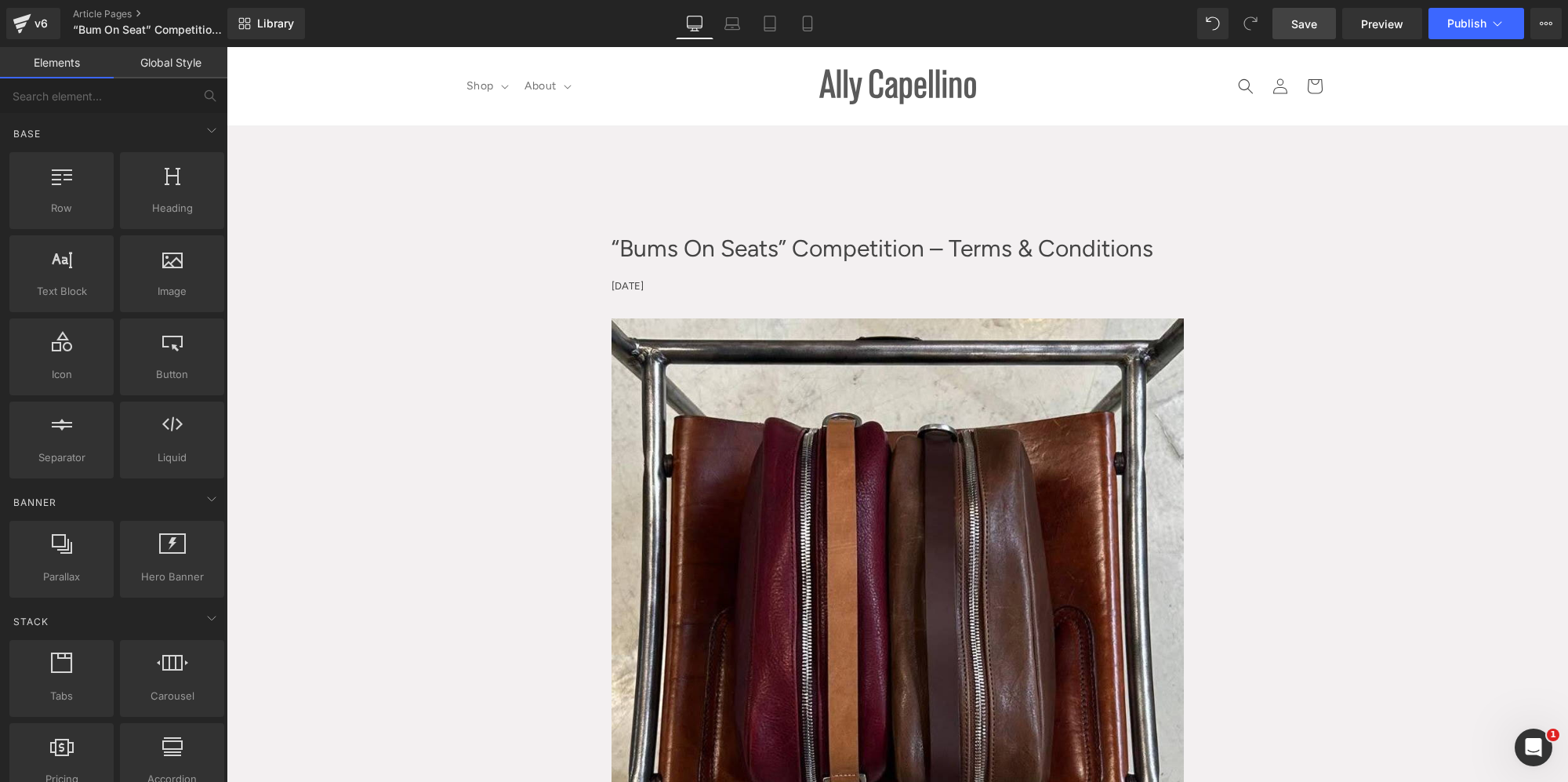
click at [1297, 26] on span "Save" at bounding box center [1304, 23] width 26 height 16
click at [1443, 36] on button "Publish" at bounding box center [1477, 23] width 96 height 32
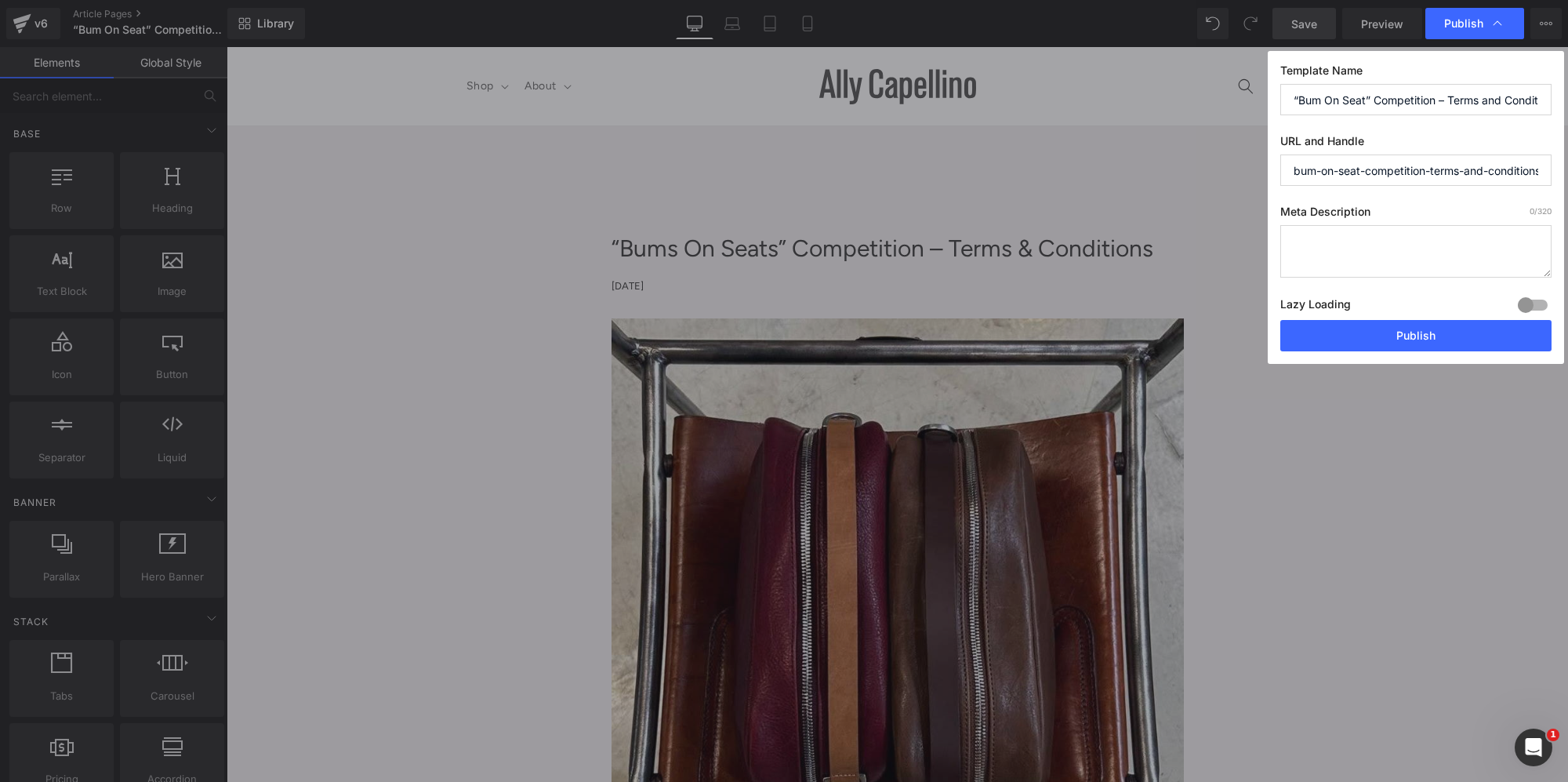
click at [1323, 105] on input "“Bum On Seat” Competition – Terms and Conditions" at bounding box center [1416, 100] width 271 height 32
click at [1375, 88] on input "“Bums On Seat” Competition – Terms and Conditions" at bounding box center [1416, 100] width 271 height 32
click at [1371, 96] on input "“Bums On Seat” Competition – Terms and Conditions" at bounding box center [1416, 100] width 271 height 32
type input "“Bums On Seats” Competition – Terms and Conditions"
click at [1357, 335] on button "Publish" at bounding box center [1416, 335] width 271 height 32
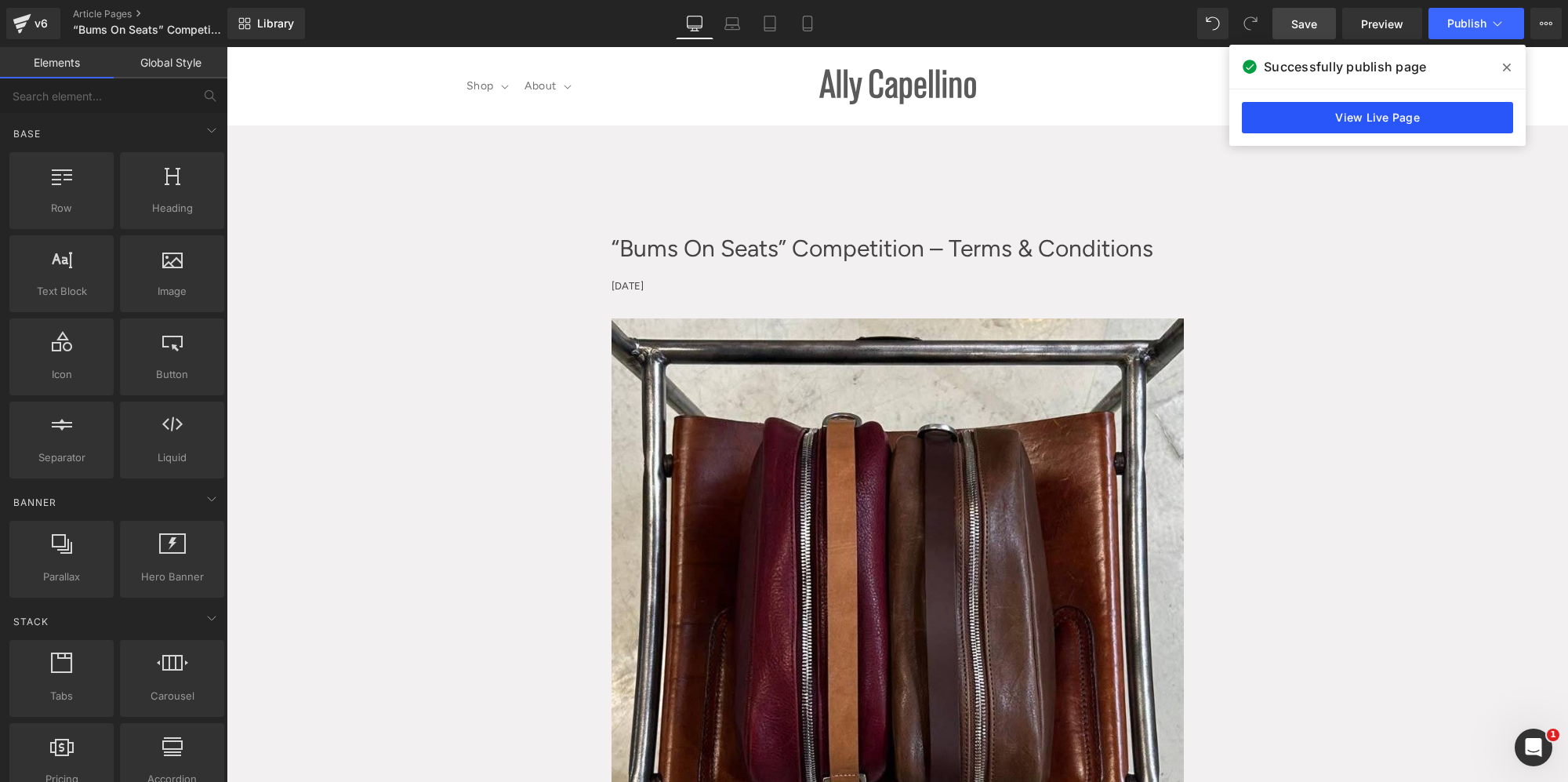
click at [1352, 126] on link "View Live Page" at bounding box center [1377, 117] width 271 height 32
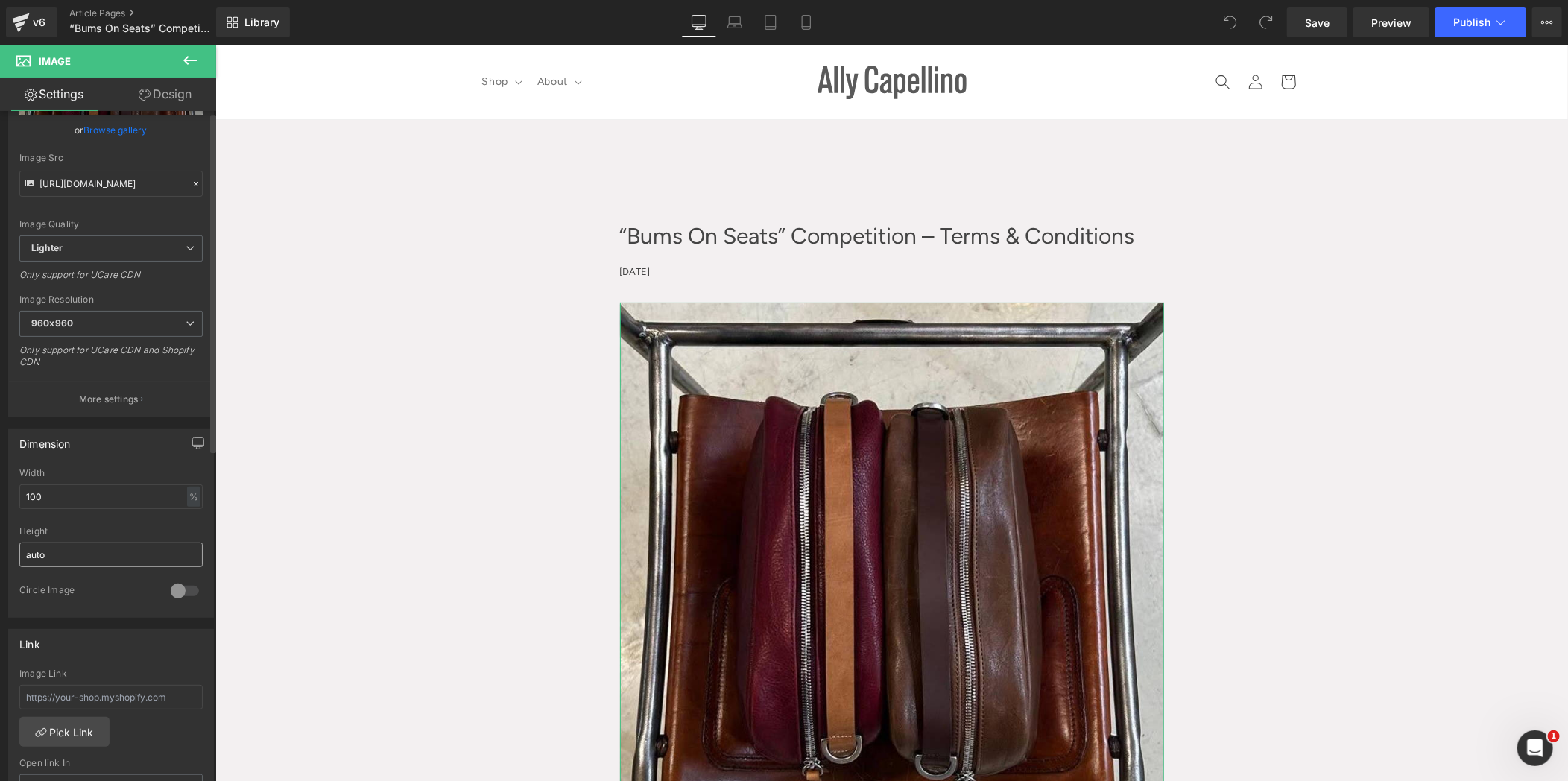
scroll to position [330, 0]
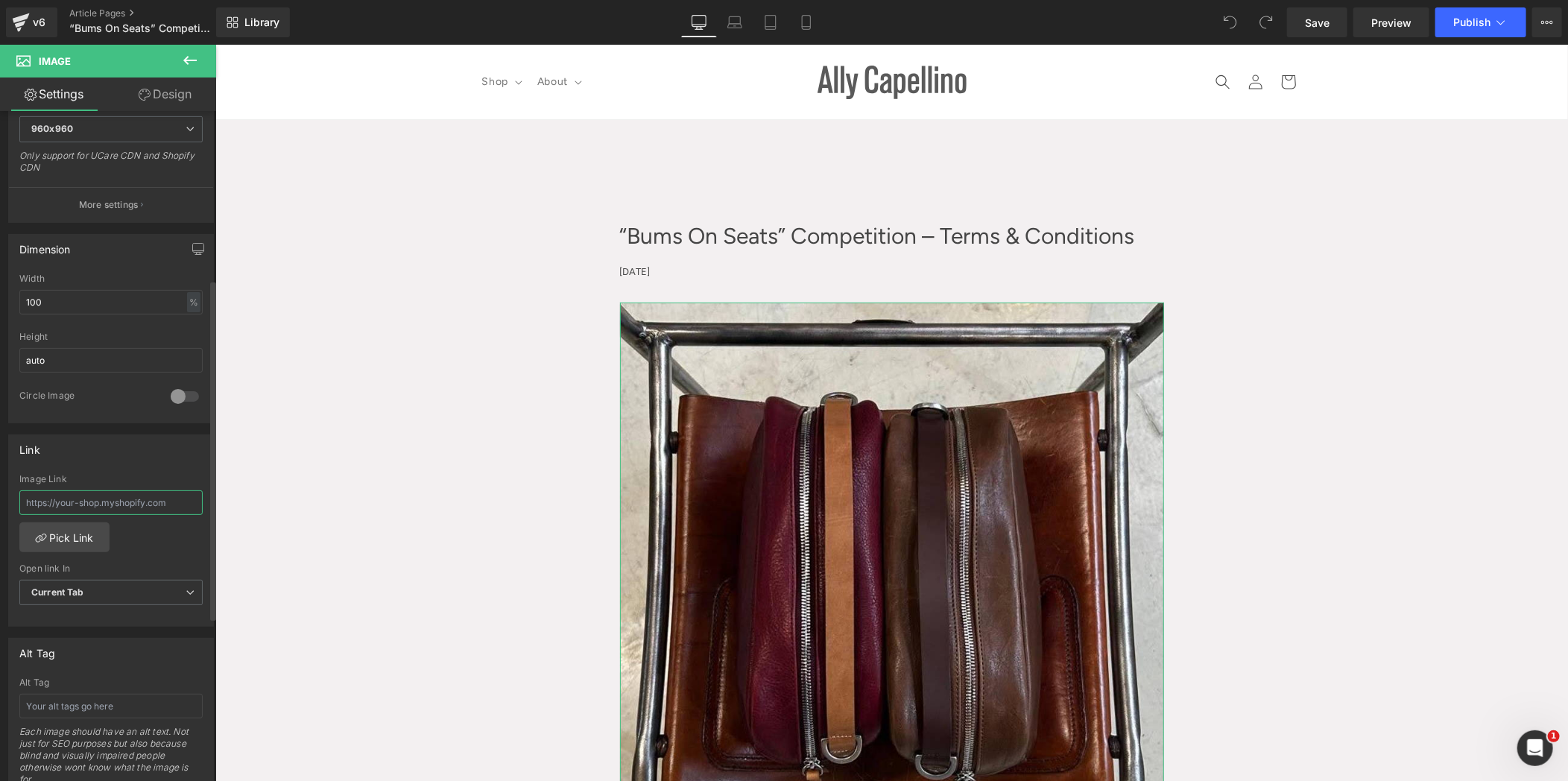
click at [137, 490] on input "text" at bounding box center [110, 502] width 183 height 25
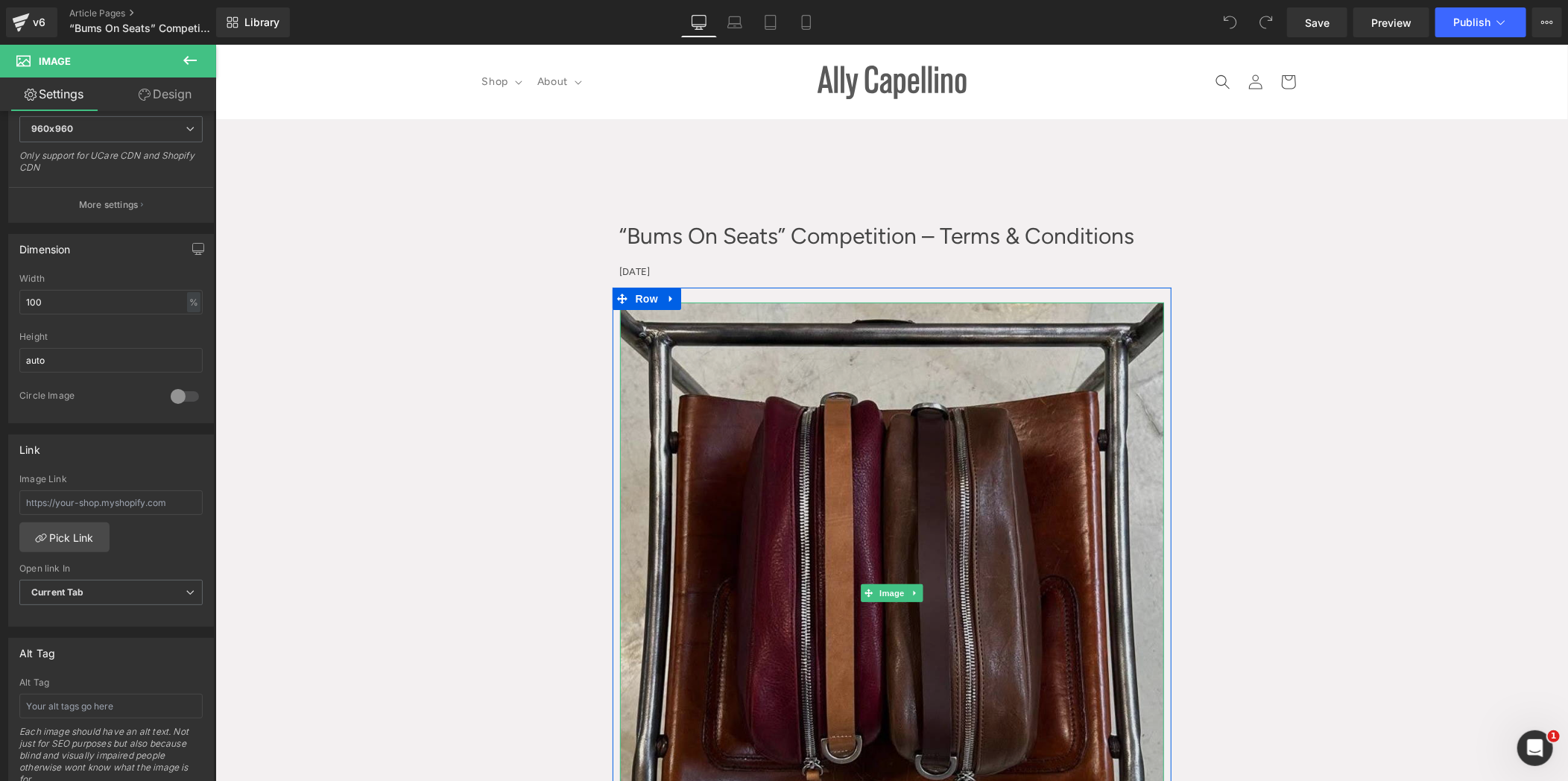
click at [774, 395] on img at bounding box center [891, 592] width 544 height 581
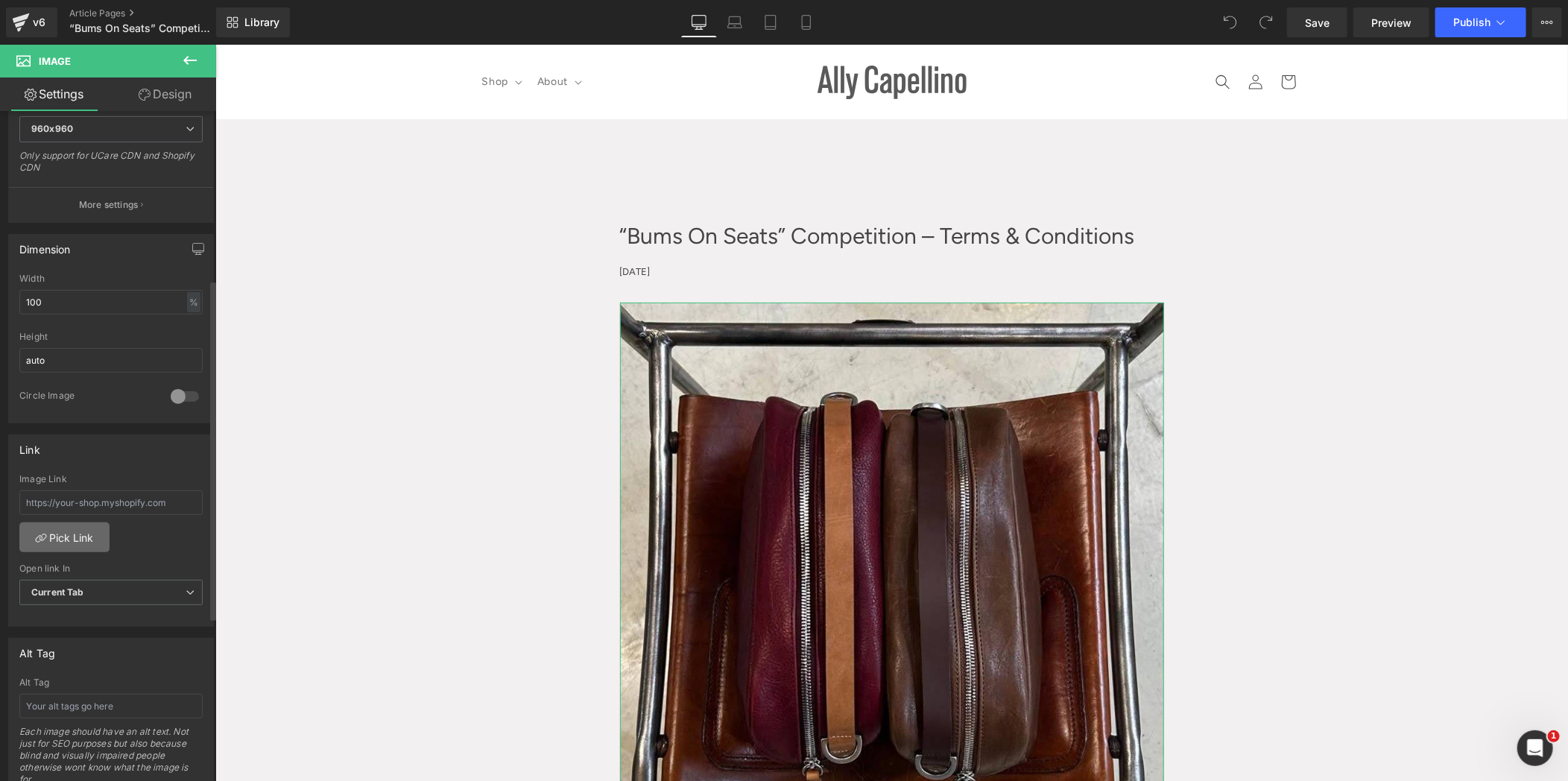
click at [100, 522] on link "Pick Link" at bounding box center [64, 537] width 90 height 30
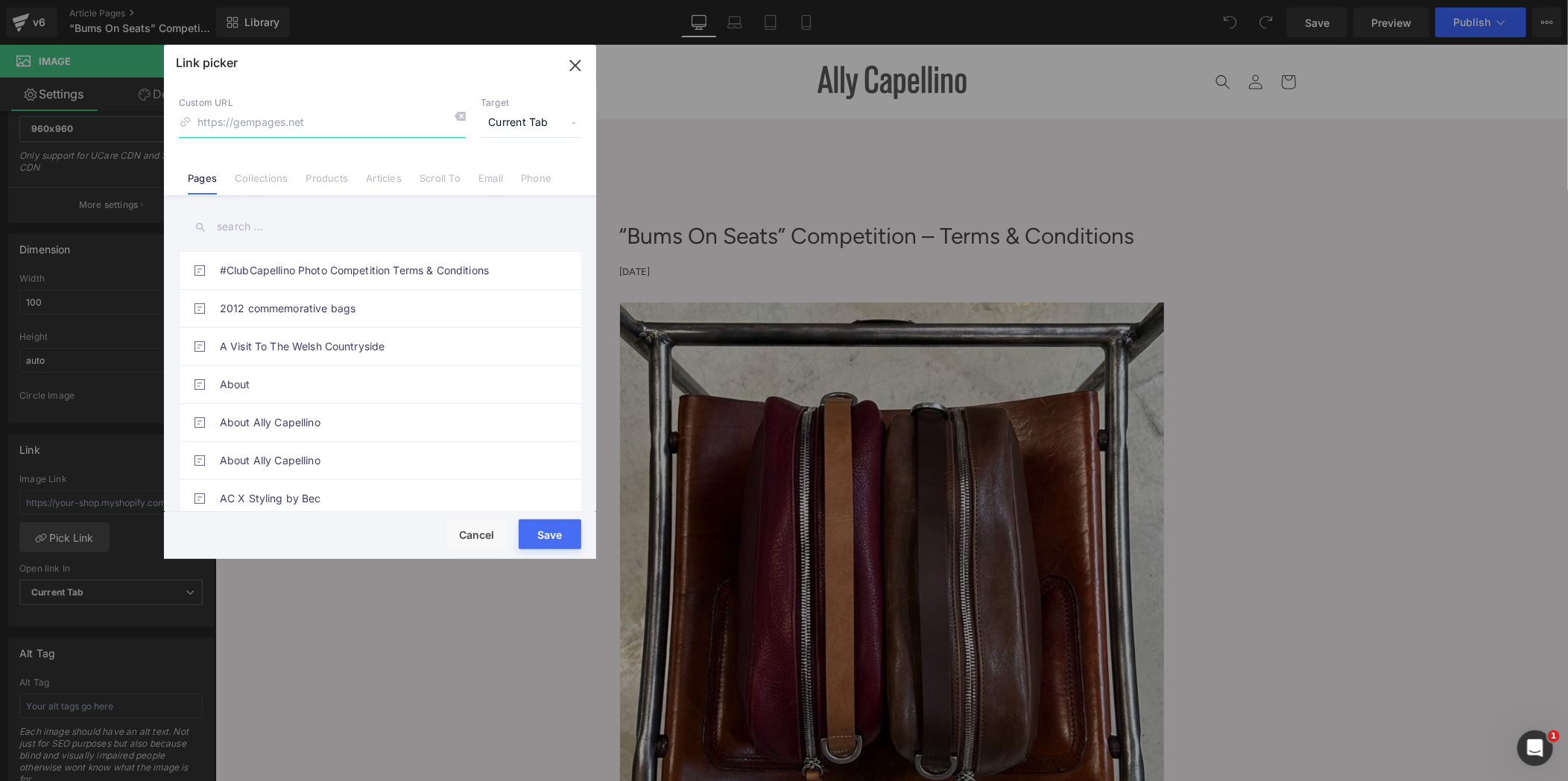
paste input "https://www.allycapellino.co.uk/collections/leather"
type input "https://www.allycapellino.co.uk/collections/leather"
click at [556, 517] on div "Save Cancel" at bounding box center [380, 535] width 433 height 47
click at [554, 530] on button "Save" at bounding box center [549, 533] width 63 height 30
type input "https://www.allycapellino.co.uk/collections/leather"
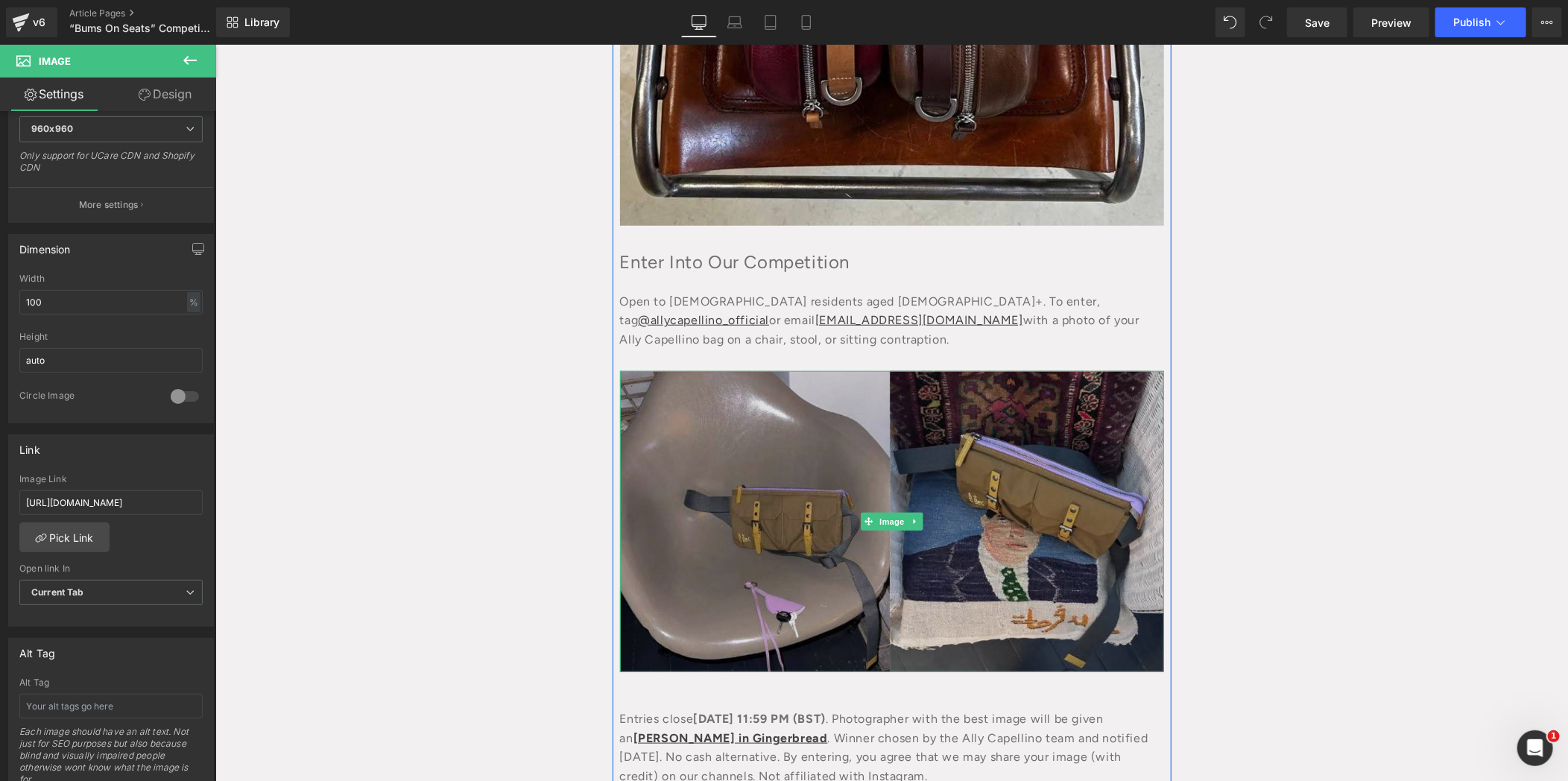
scroll to position [764, 0]
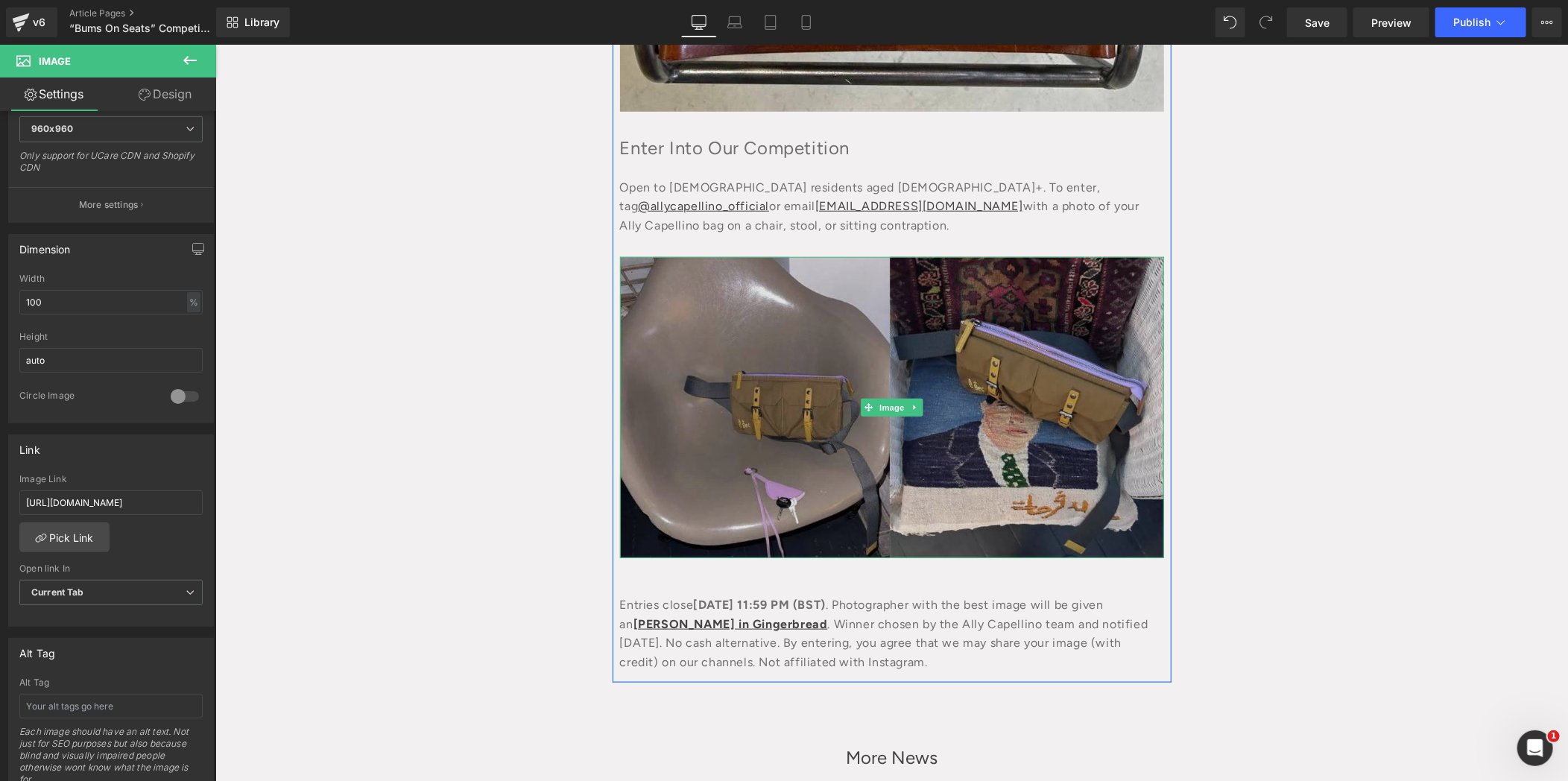
click at [825, 381] on img at bounding box center [891, 406] width 544 height 301
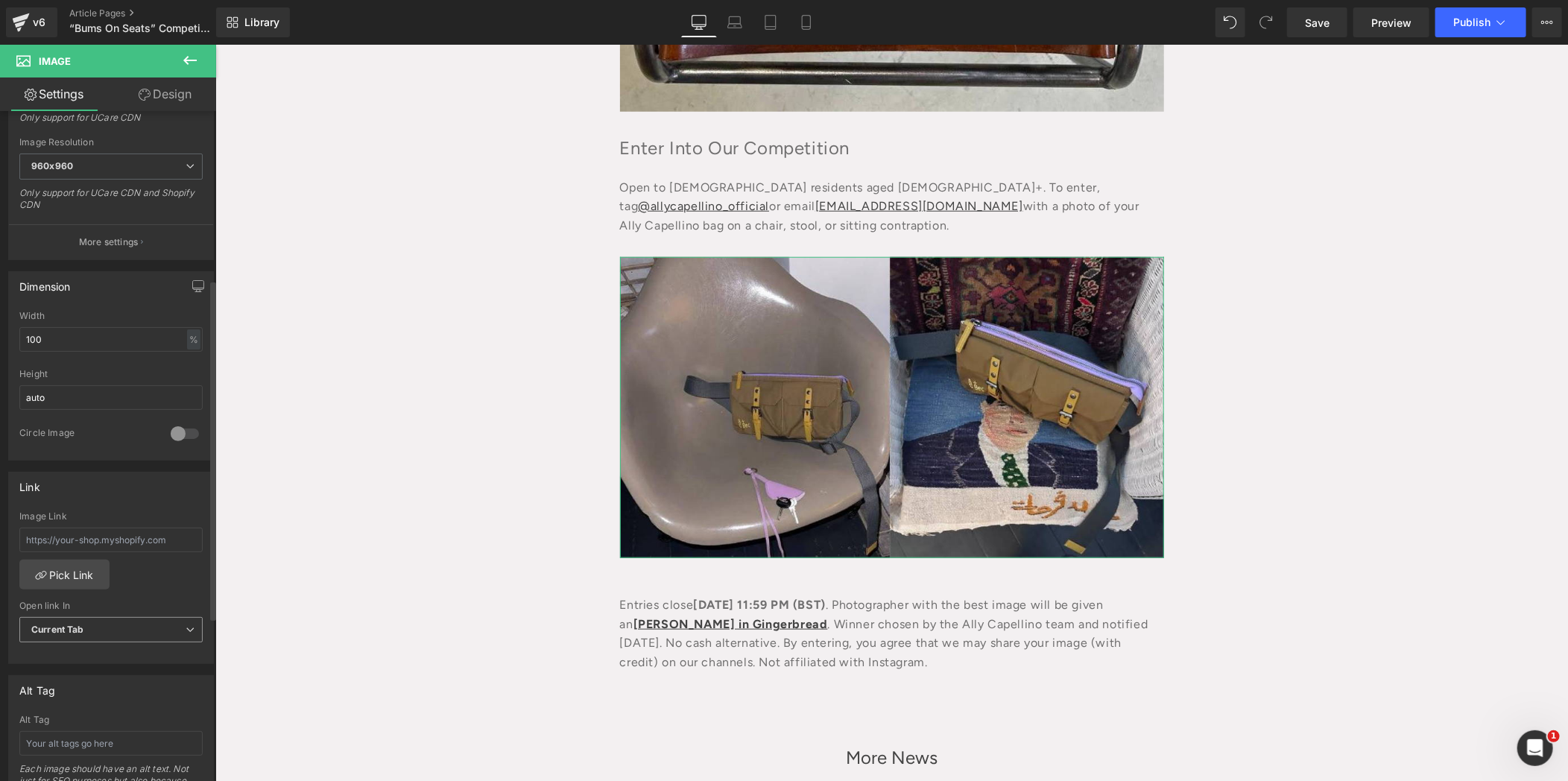
scroll to position [330, 0]
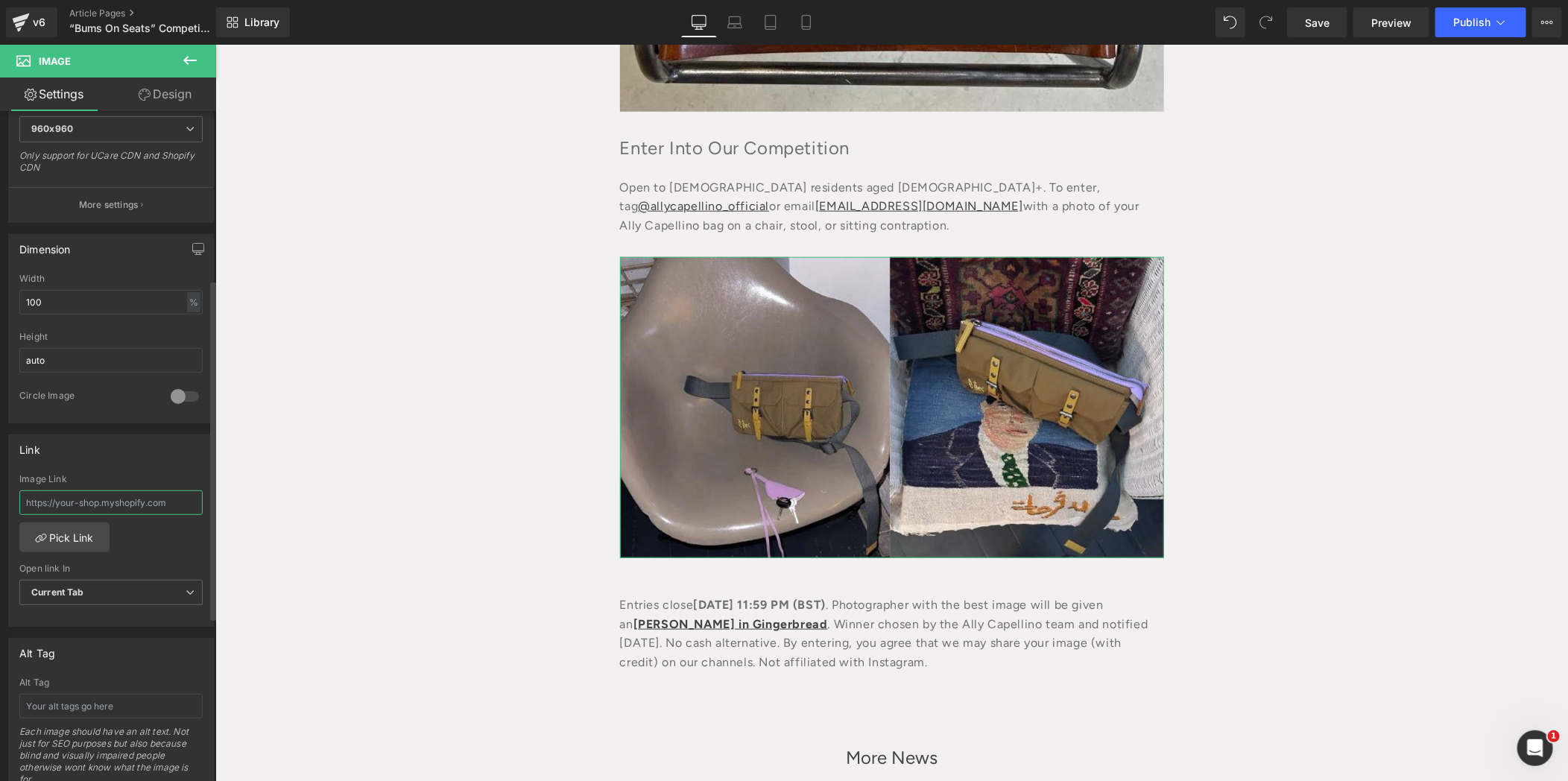
click at [138, 502] on input "text" at bounding box center [110, 502] width 183 height 25
paste input "https://www.allycapellino.co.uk/collections/styling-by-bec-x-ally-capellino"
type input "https://www.allycapellino.co.uk/collections/styling-by-bec-x-ally-capellino"
click at [1318, 30] on span "Save" at bounding box center [1317, 22] width 25 height 15
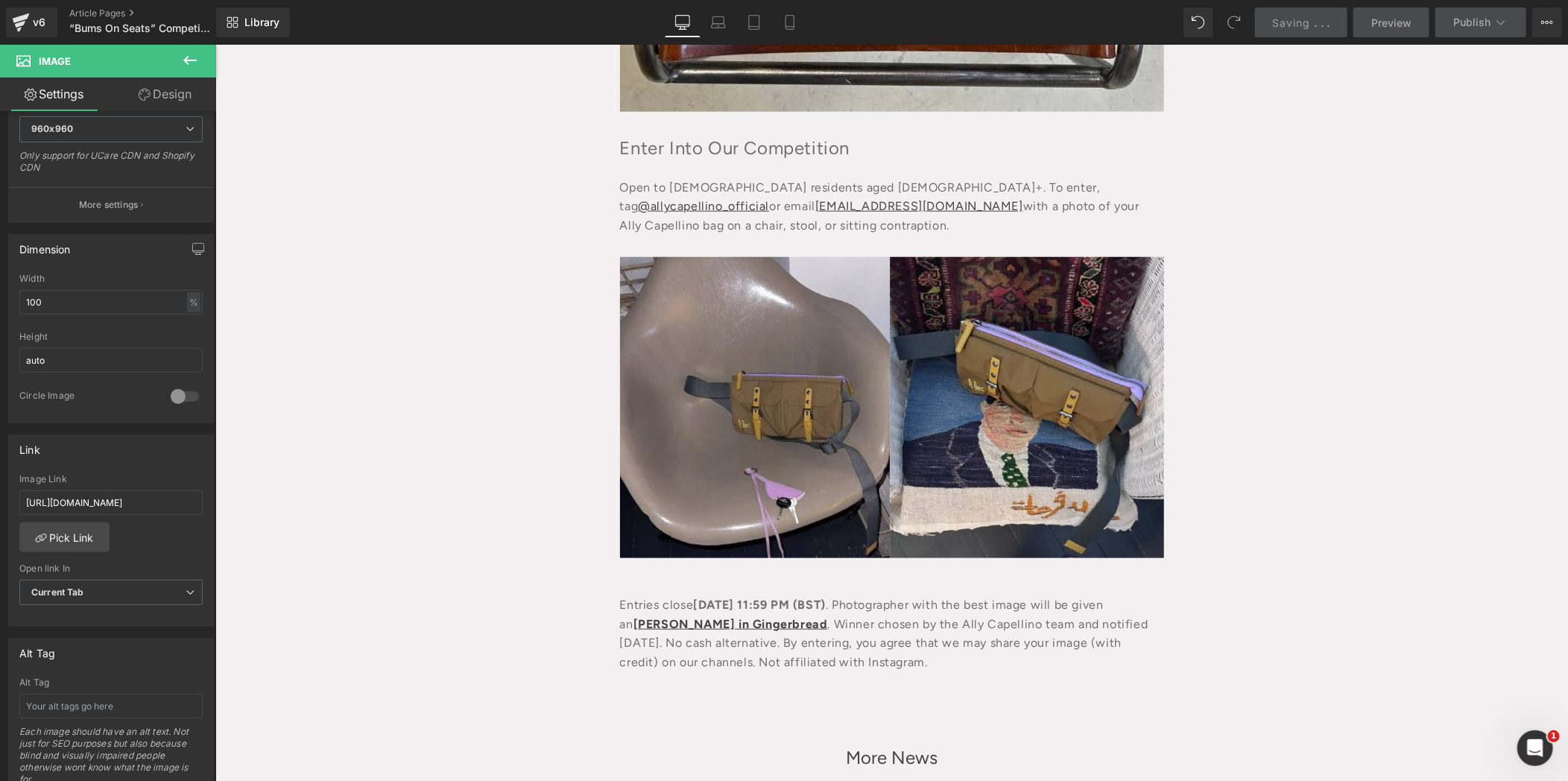
scroll to position [0, 0]
click at [1471, 23] on span "Publish" at bounding box center [1471, 22] width 37 height 12
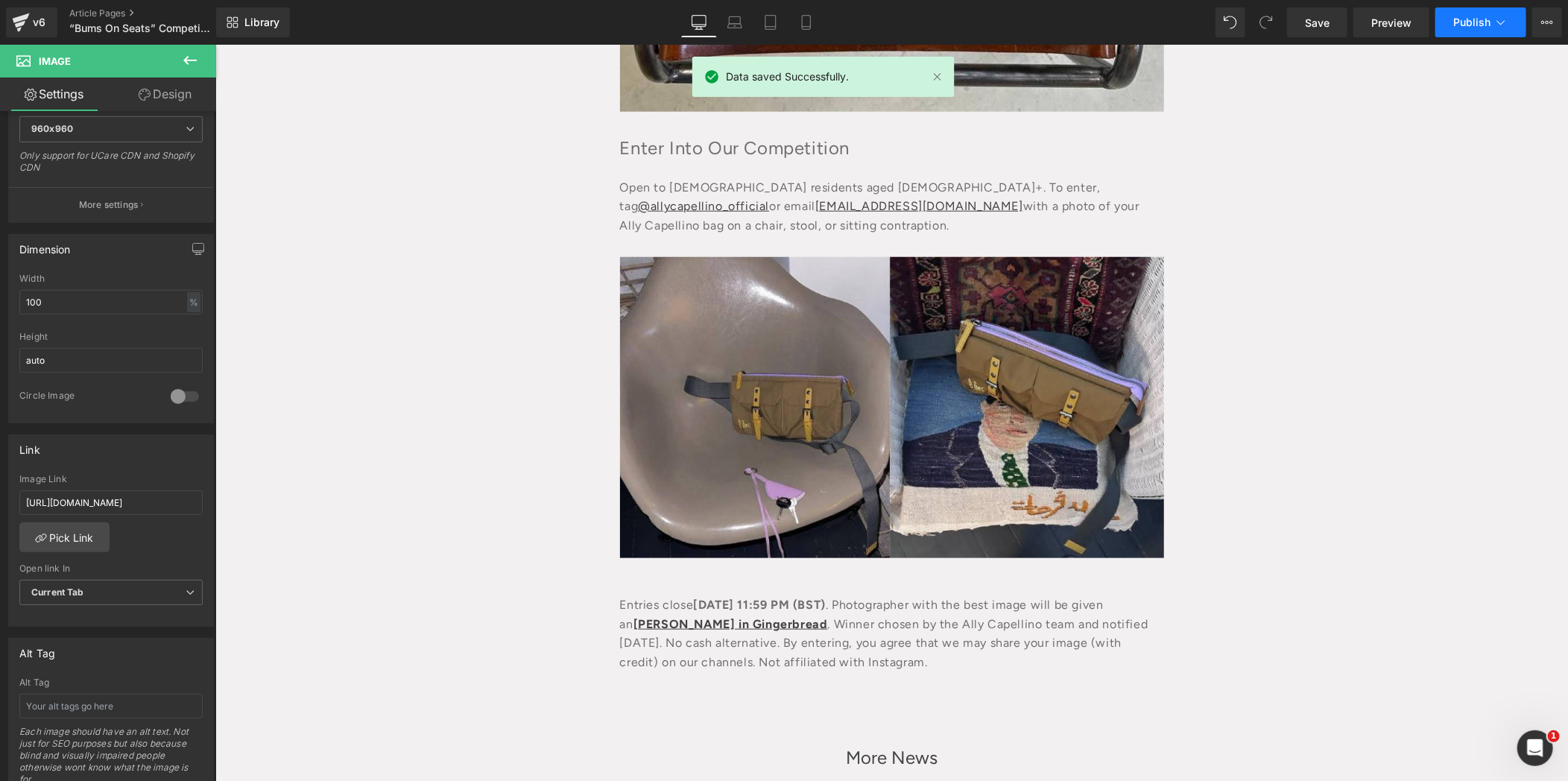
click at [1471, 23] on span "Publish" at bounding box center [1471, 22] width 37 height 12
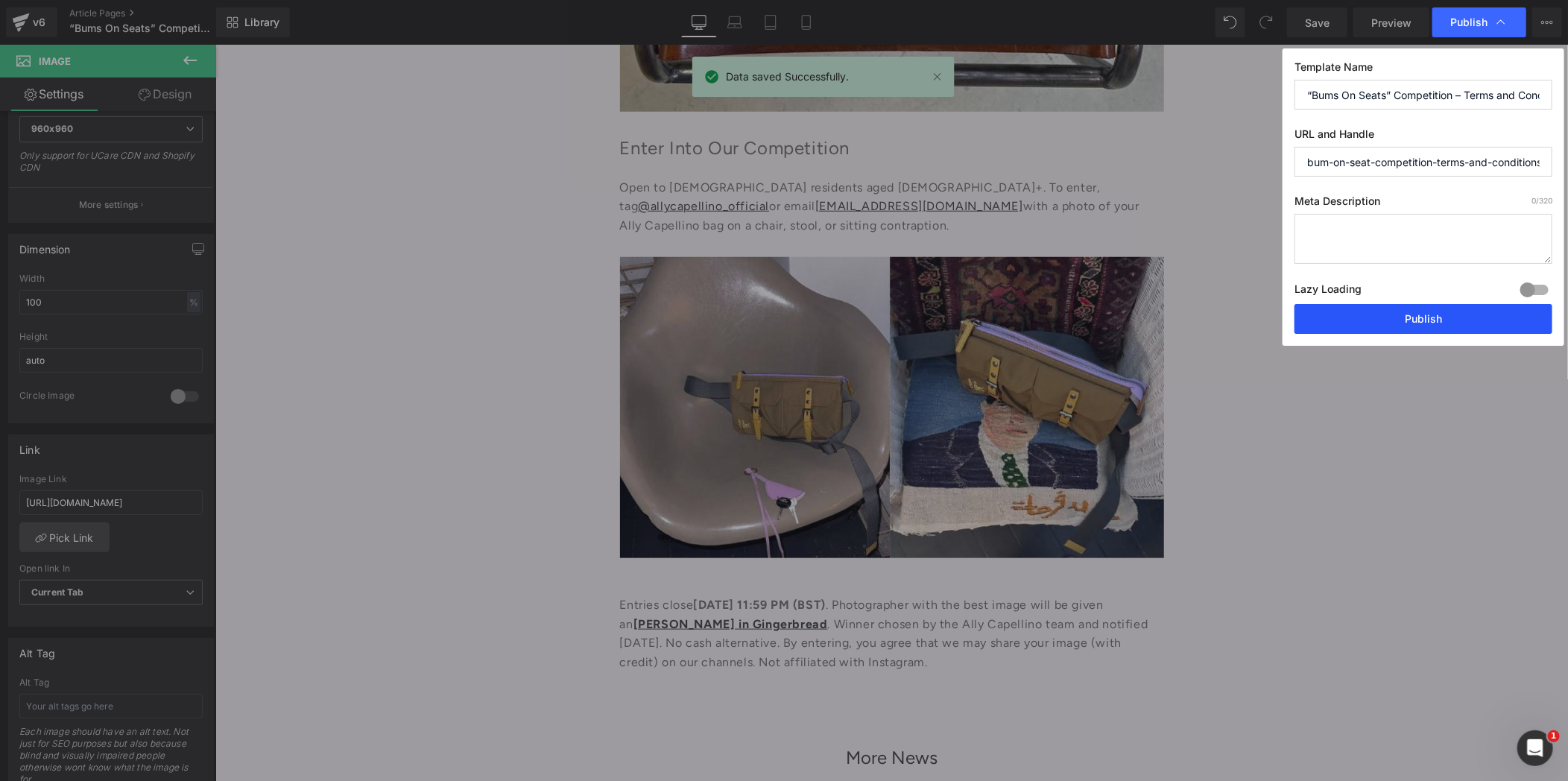
click at [1353, 315] on button "Publish" at bounding box center [1422, 319] width 258 height 30
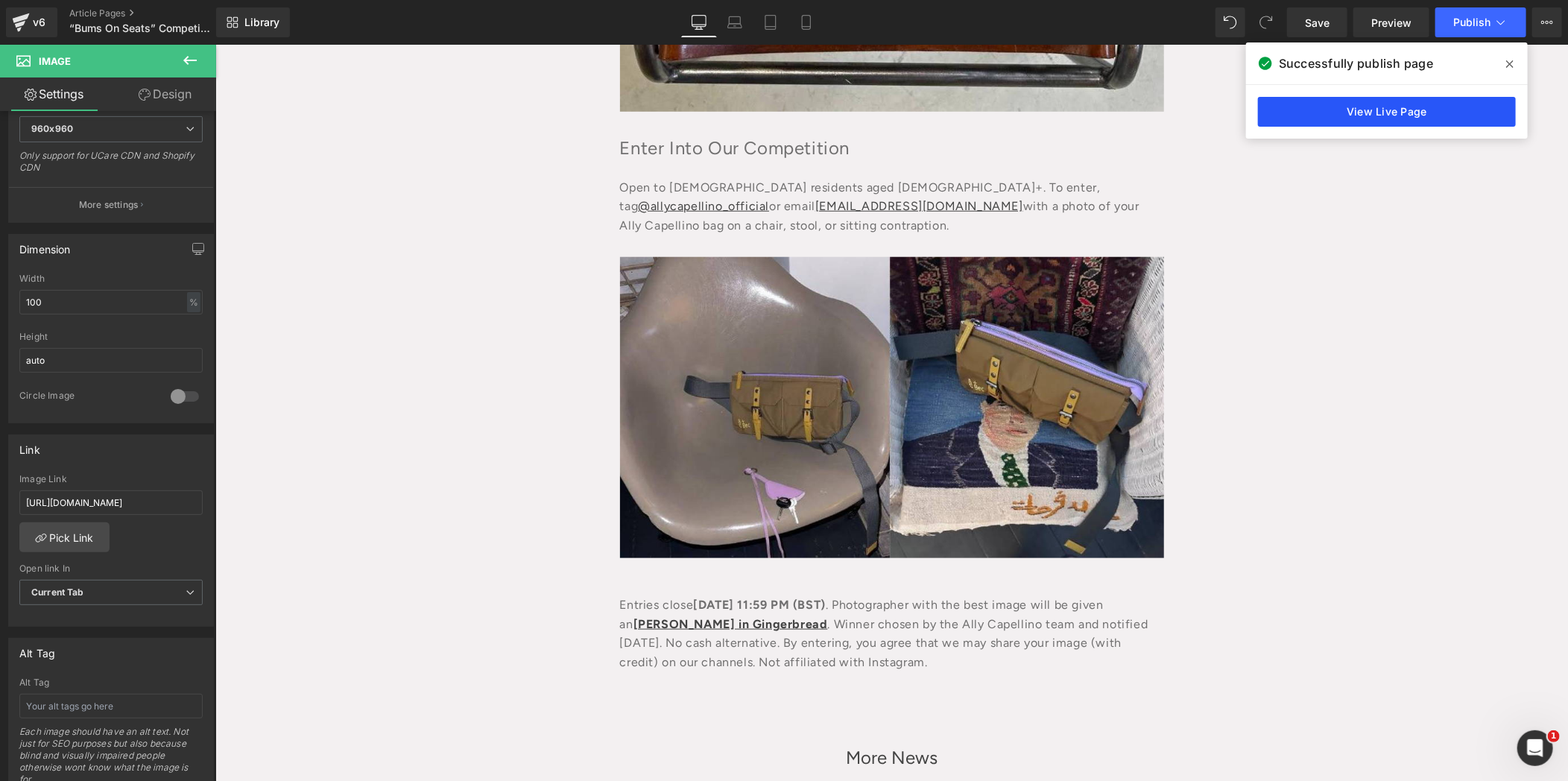
click at [1375, 101] on link "View Live Page" at bounding box center [1386, 111] width 258 height 30
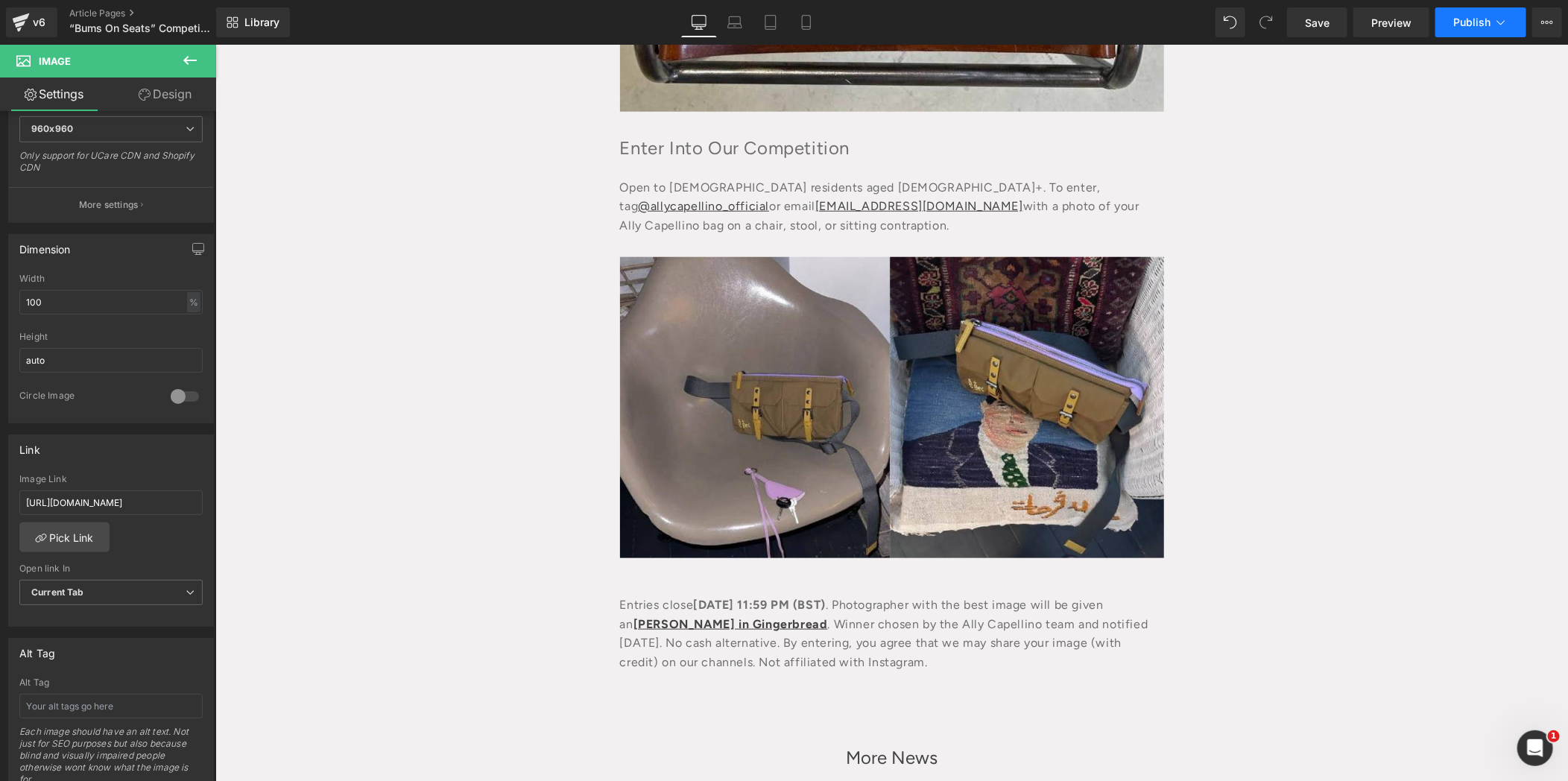
click at [1478, 18] on span "Publish" at bounding box center [1471, 22] width 37 height 12
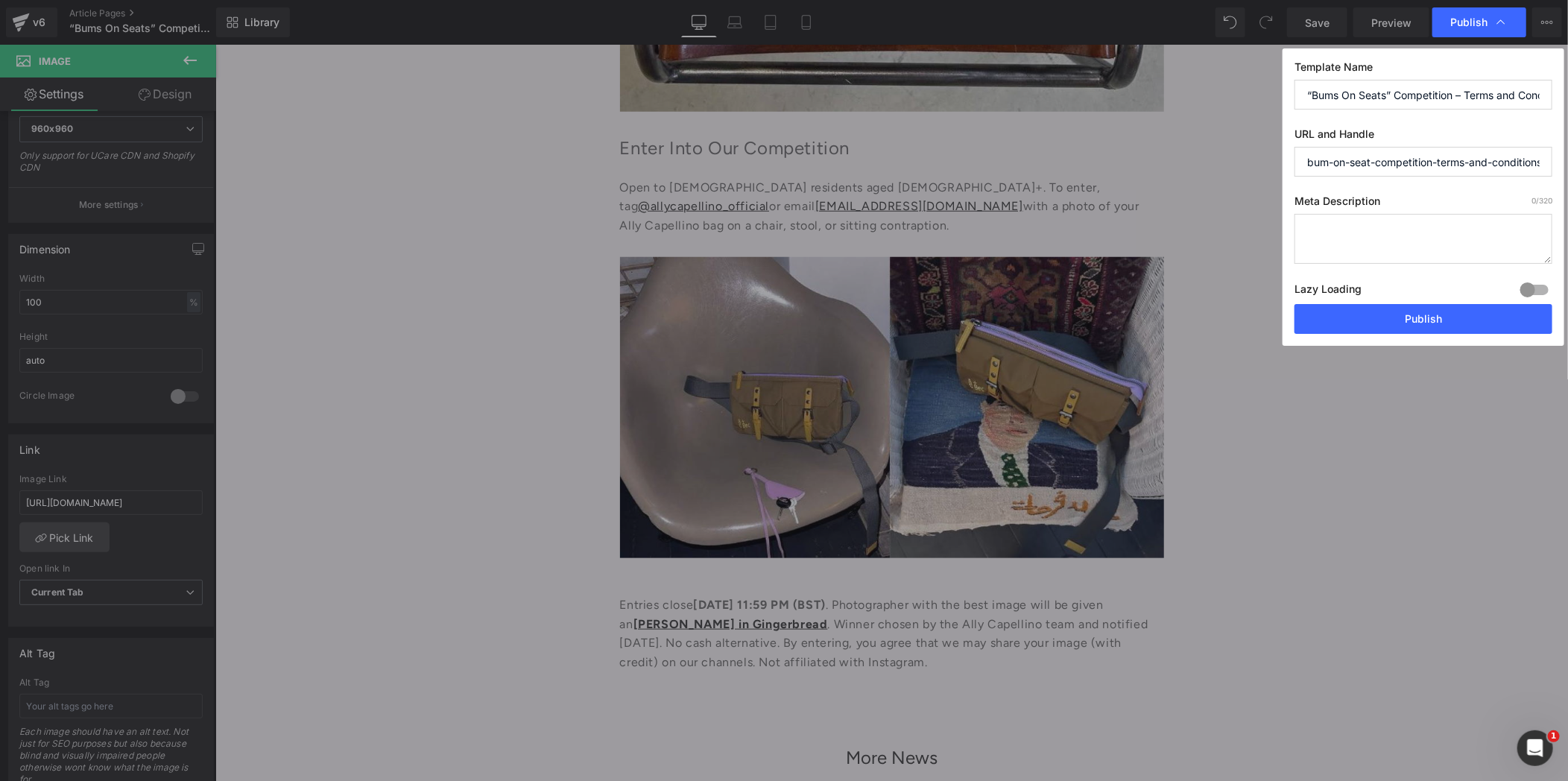
click at [1450, 305] on div "Template Name “Bums On Seats” Competition – Terms and Conditions URL and Handle…" at bounding box center [1422, 197] width 281 height 297
click at [1428, 309] on button "Publish" at bounding box center [1422, 319] width 258 height 30
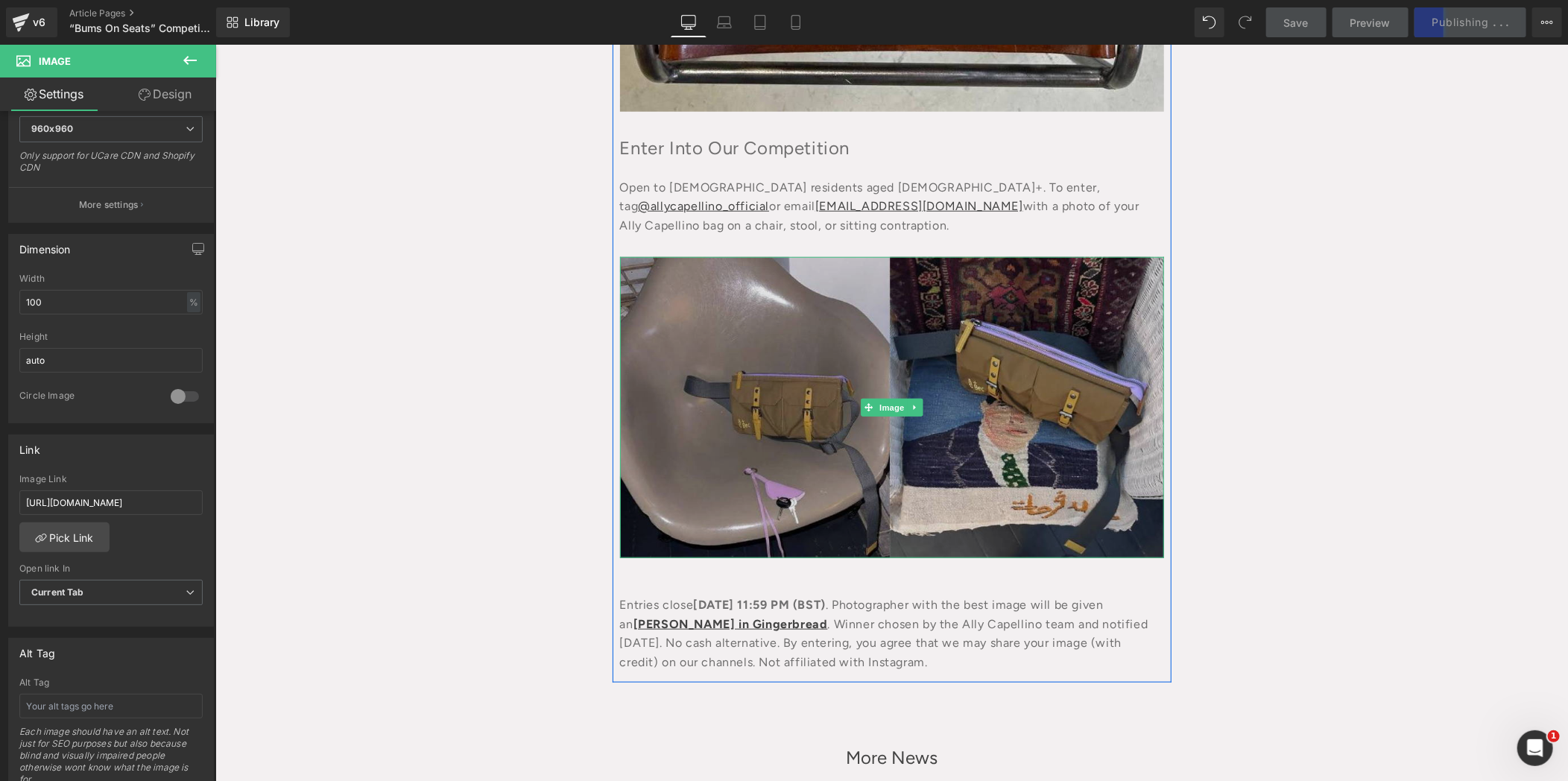
click at [891, 342] on img at bounding box center [891, 406] width 544 height 301
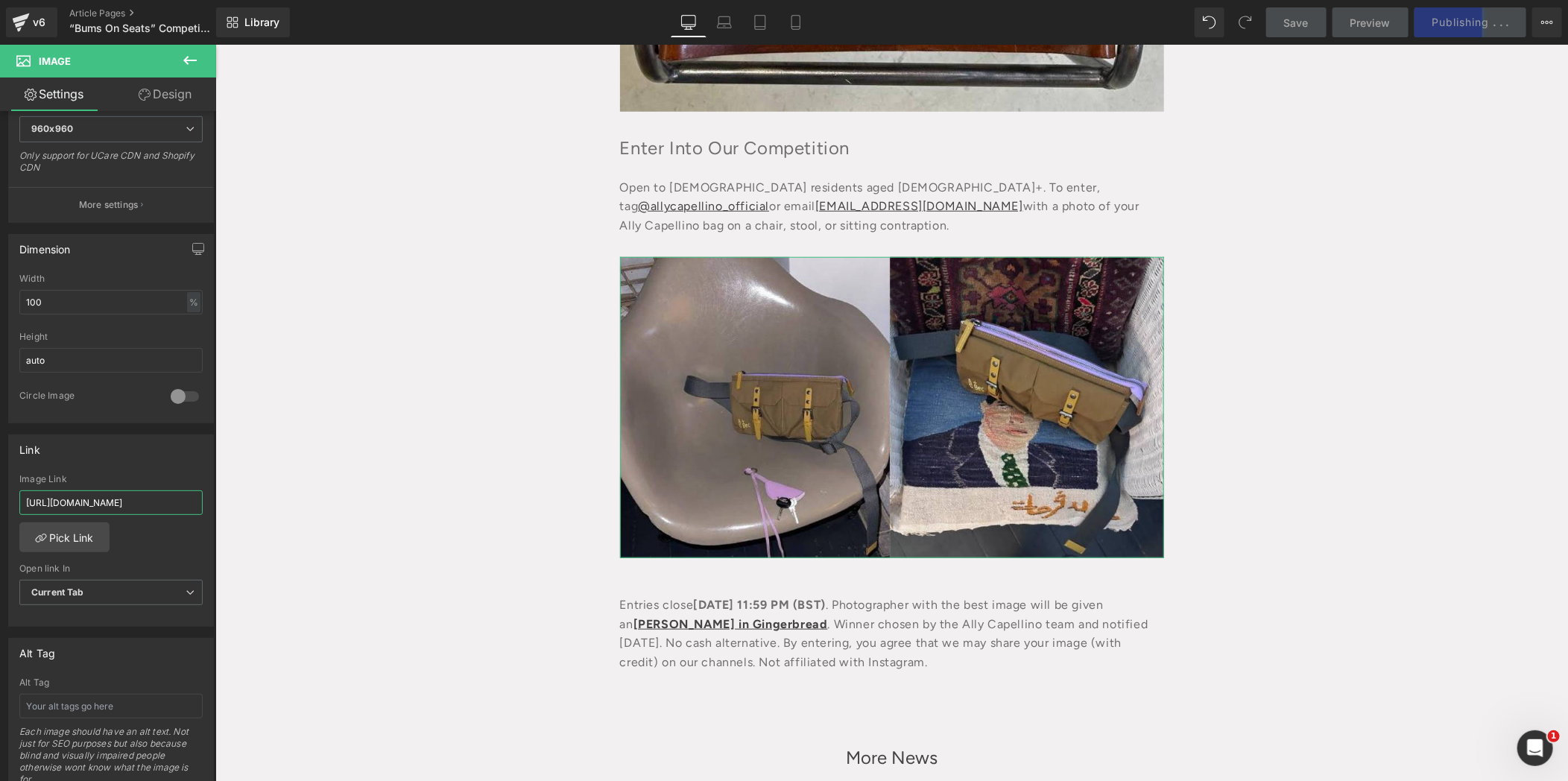
scroll to position [0, 152]
drag, startPoint x: 361, startPoint y: 545, endPoint x: 373, endPoint y: 542, distance: 12.4
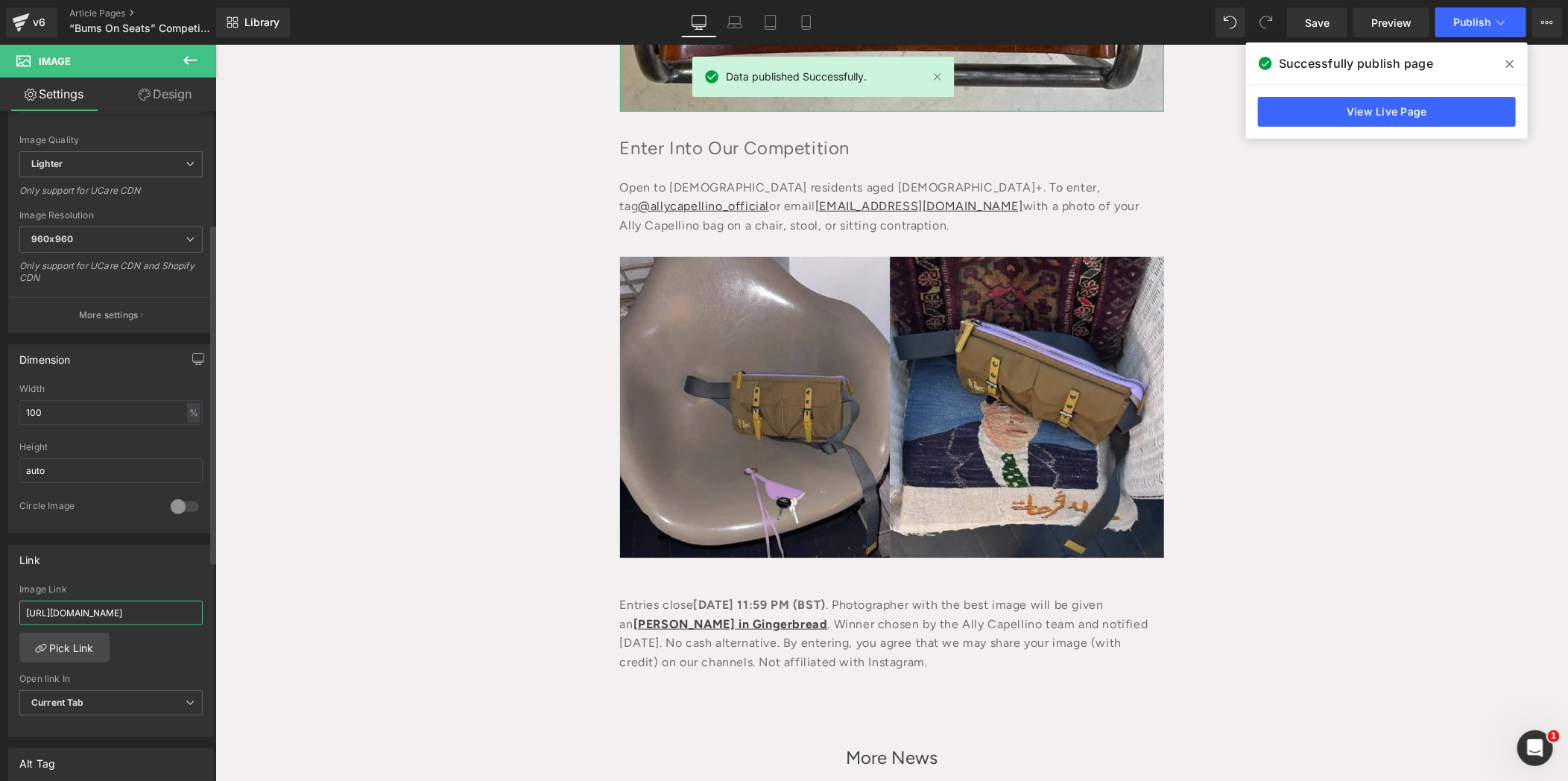
scroll to position [0, 50]
drag, startPoint x: 354, startPoint y: 661, endPoint x: 428, endPoint y: 670, distance: 74.5
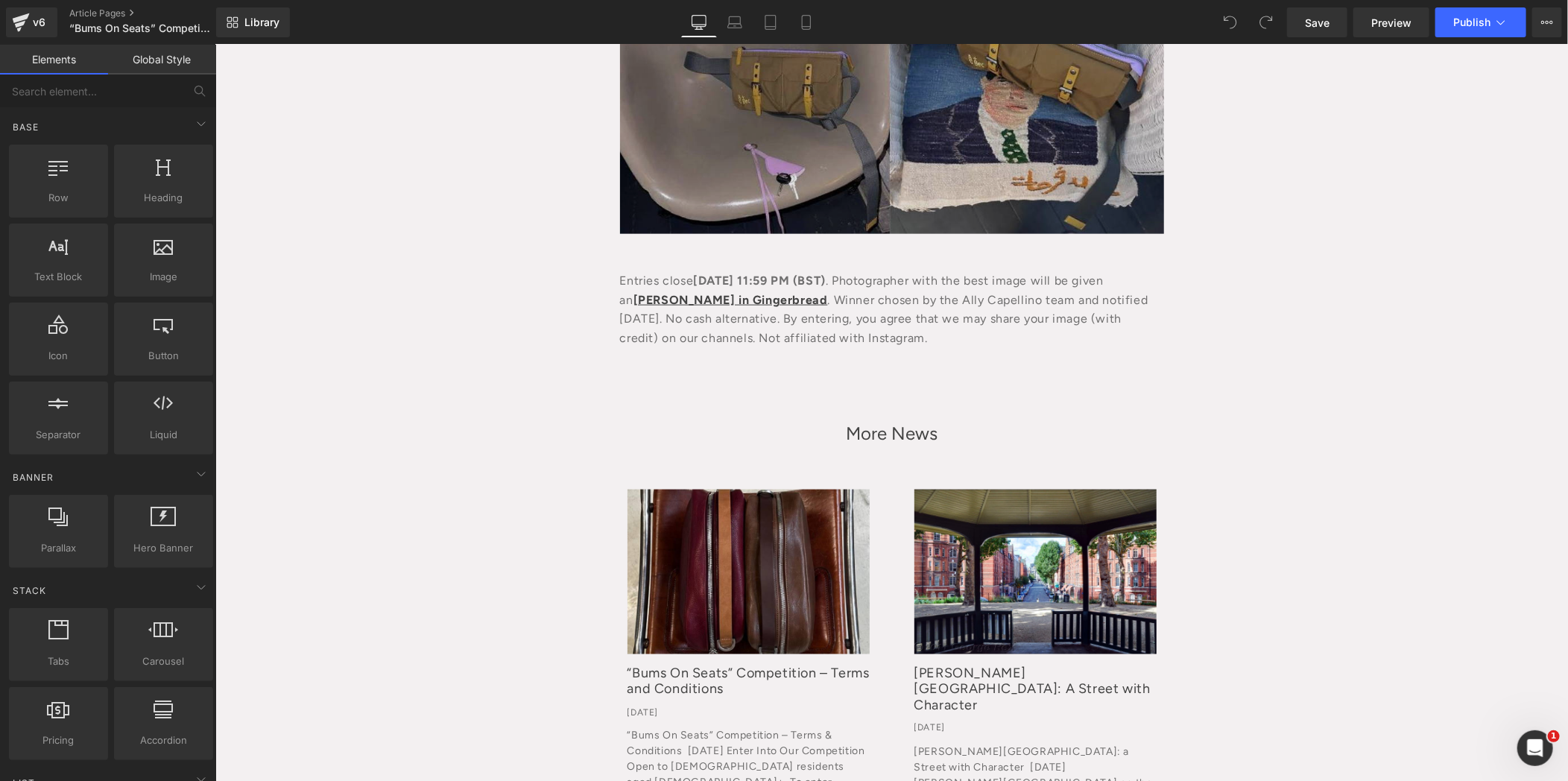
scroll to position [1095, 0]
